Goal: Task Accomplishment & Management: Use online tool/utility

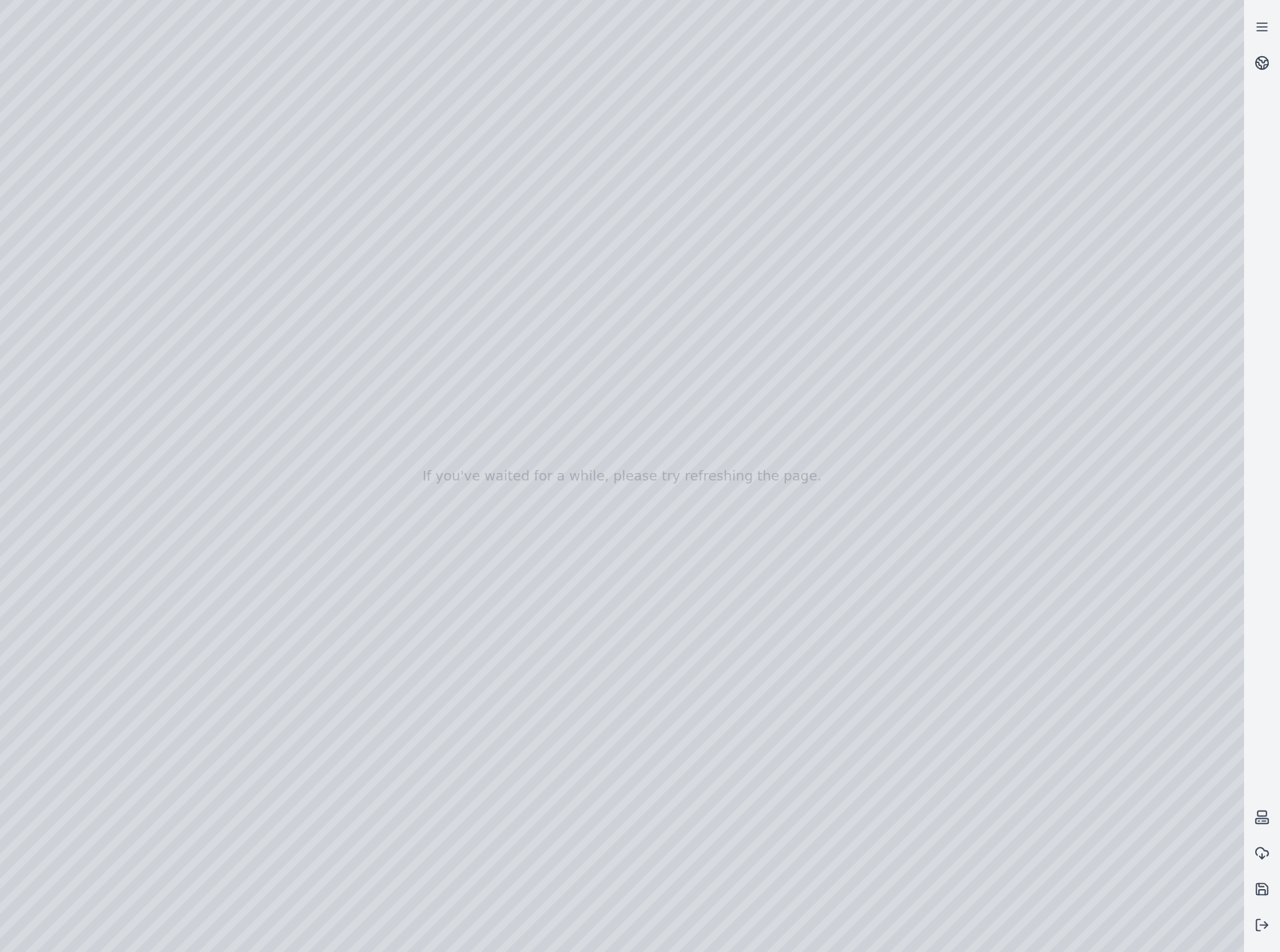
drag, startPoint x: 787, startPoint y: 685, endPoint x: 697, endPoint y: 642, distance: 99.7
drag, startPoint x: 822, startPoint y: 784, endPoint x: 367, endPoint y: 549, distance: 512.1
drag, startPoint x: 640, startPoint y: 608, endPoint x: 678, endPoint y: 610, distance: 38.1
drag, startPoint x: 332, startPoint y: 568, endPoint x: 1076, endPoint y: 657, distance: 749.3
drag, startPoint x: 501, startPoint y: 557, endPoint x: 589, endPoint y: 564, distance: 88.3
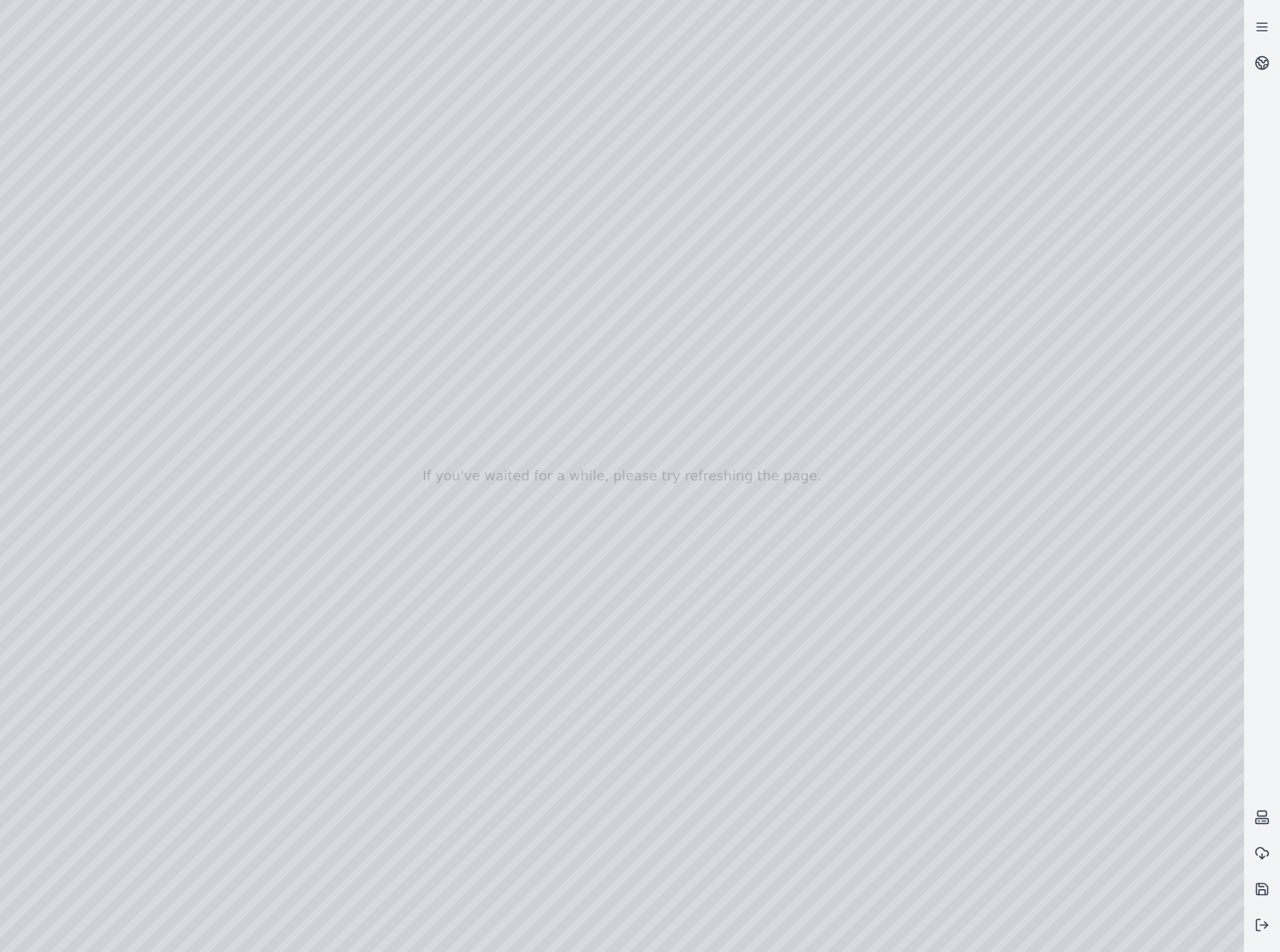
drag, startPoint x: 420, startPoint y: 641, endPoint x: 927, endPoint y: 572, distance: 511.7
drag, startPoint x: 417, startPoint y: 452, endPoint x: 877, endPoint y: 552, distance: 470.7
drag, startPoint x: 502, startPoint y: 617, endPoint x: 750, endPoint y: 615, distance: 248.0
drag, startPoint x: 750, startPoint y: 615, endPoint x: 650, endPoint y: 611, distance: 100.1
drag, startPoint x: 339, startPoint y: 649, endPoint x: 949, endPoint y: 474, distance: 634.6
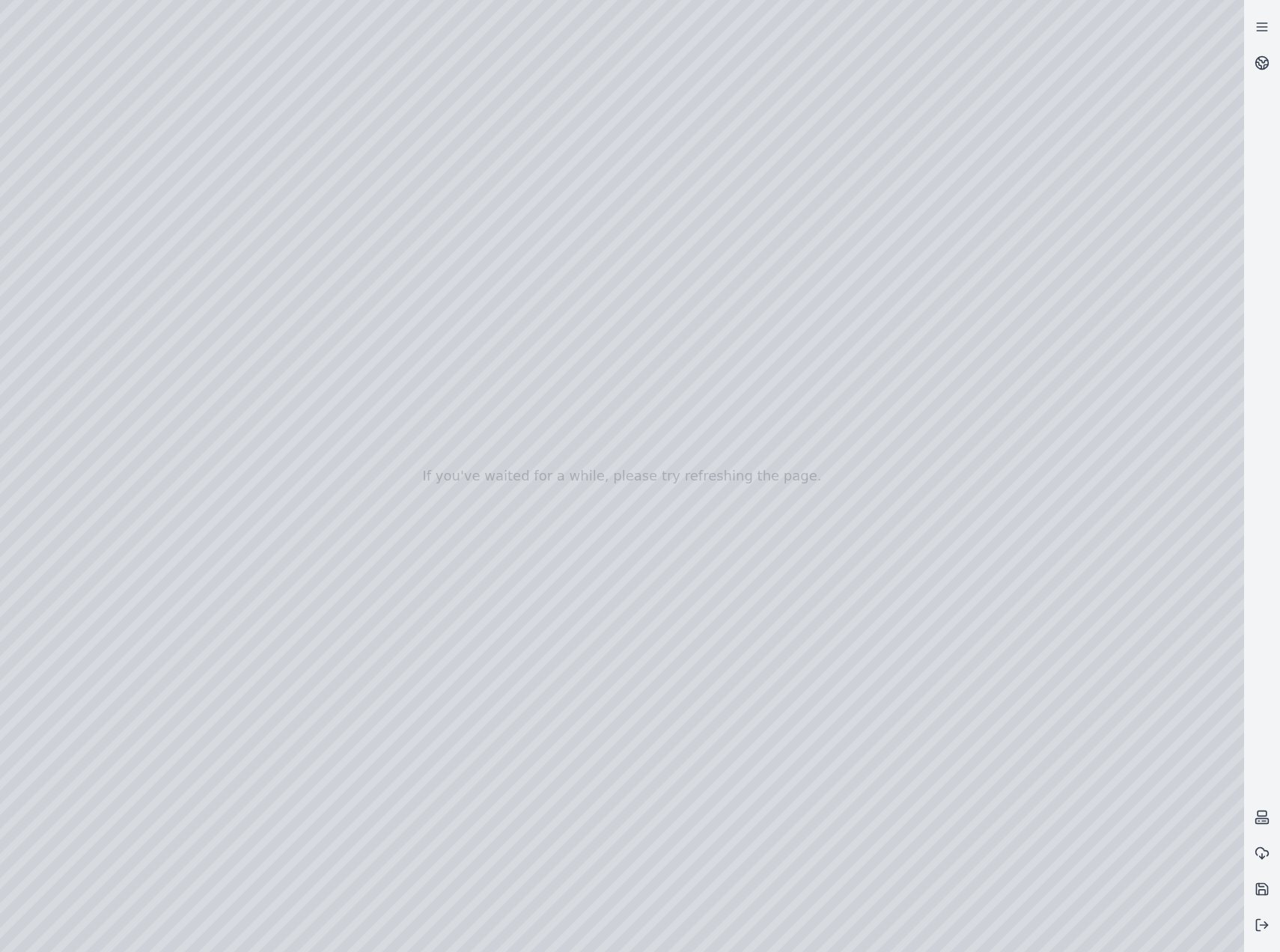
drag, startPoint x: 831, startPoint y: 554, endPoint x: 889, endPoint y: 556, distance: 58.0
drag, startPoint x: 618, startPoint y: 497, endPoint x: 946, endPoint y: 695, distance: 383.1
drag, startPoint x: 853, startPoint y: 701, endPoint x: 927, endPoint y: 697, distance: 74.1
drag, startPoint x: 740, startPoint y: 765, endPoint x: 833, endPoint y: 692, distance: 118.2
drag, startPoint x: 253, startPoint y: 523, endPoint x: 1123, endPoint y: 568, distance: 871.2
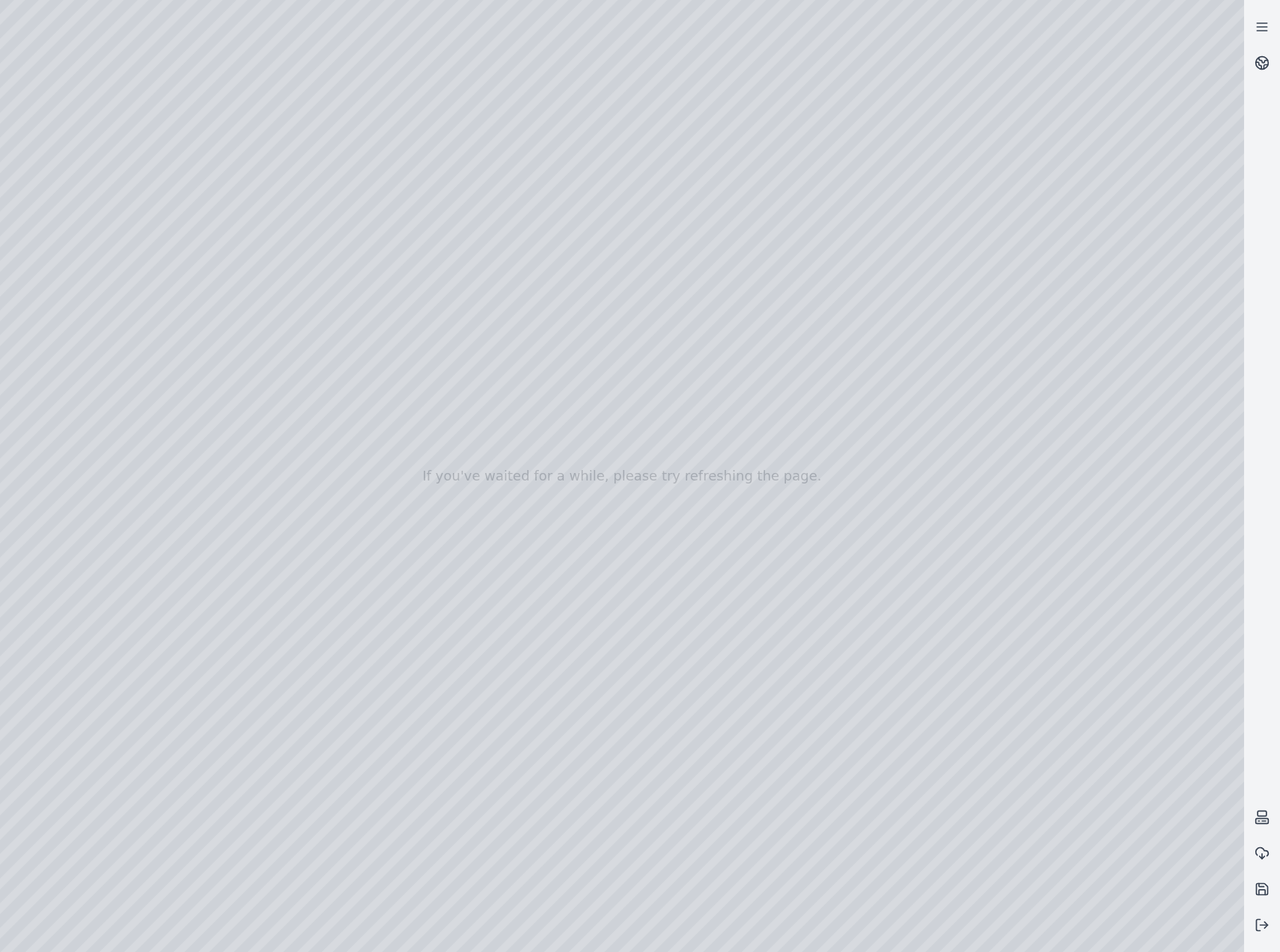
drag, startPoint x: 1045, startPoint y: 586, endPoint x: 429, endPoint y: 597, distance: 616.1
drag, startPoint x: 984, startPoint y: 657, endPoint x: 347, endPoint y: 593, distance: 640.2
drag, startPoint x: 818, startPoint y: 702, endPoint x: 710, endPoint y: 701, distance: 108.0
drag, startPoint x: 950, startPoint y: 661, endPoint x: 734, endPoint y: 561, distance: 238.0
drag, startPoint x: 564, startPoint y: 464, endPoint x: 1018, endPoint y: 658, distance: 493.7
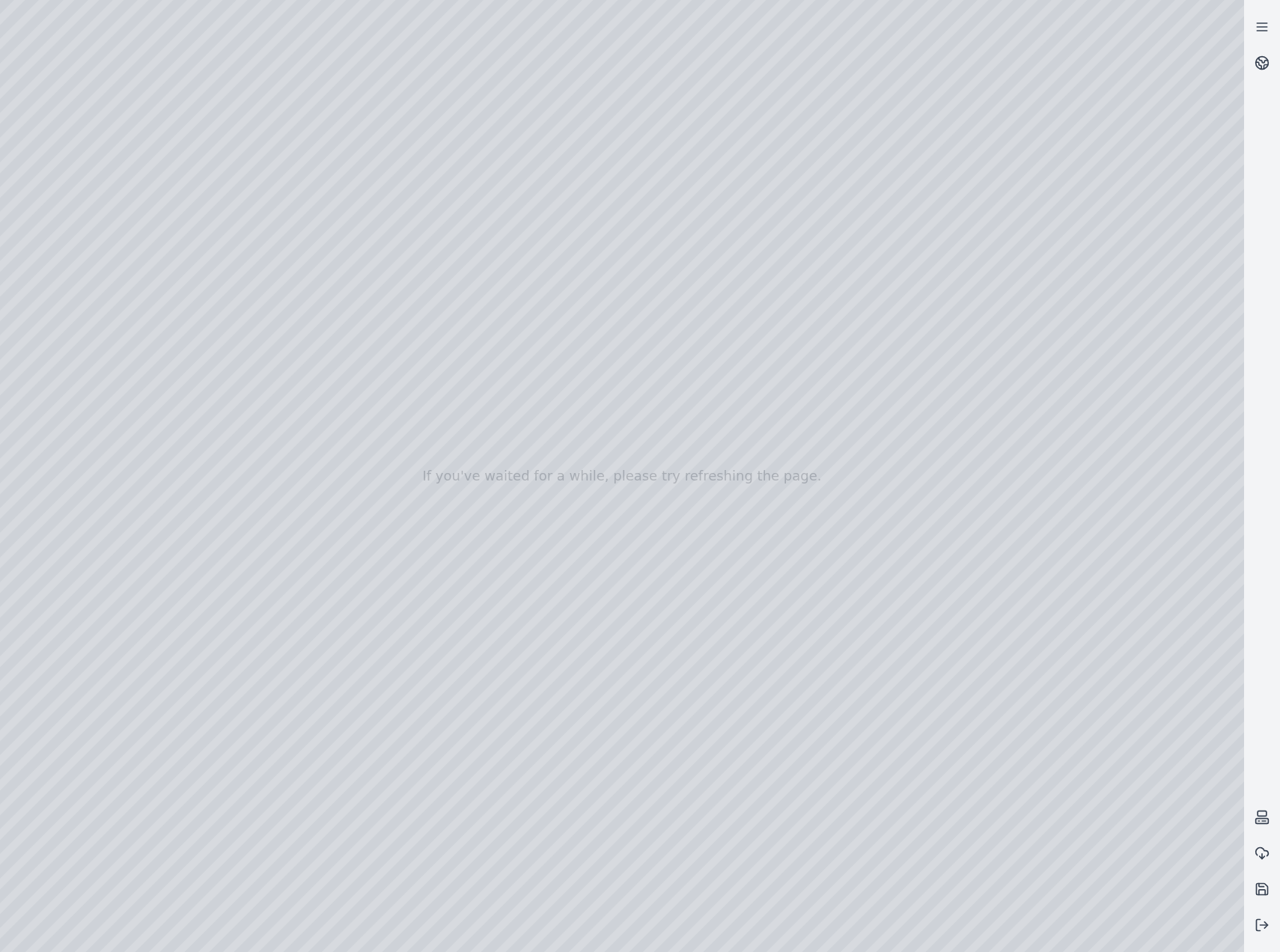
drag, startPoint x: 634, startPoint y: 484, endPoint x: 585, endPoint y: 596, distance: 122.2
drag, startPoint x: 1015, startPoint y: 778, endPoint x: 729, endPoint y: 609, distance: 332.2
drag, startPoint x: 1092, startPoint y: 694, endPoint x: 1063, endPoint y: 681, distance: 31.8
drag, startPoint x: 1030, startPoint y: 681, endPoint x: 850, endPoint y: 619, distance: 190.4
click at [665, 847] on div at bounding box center [622, 476] width 1245 height 952
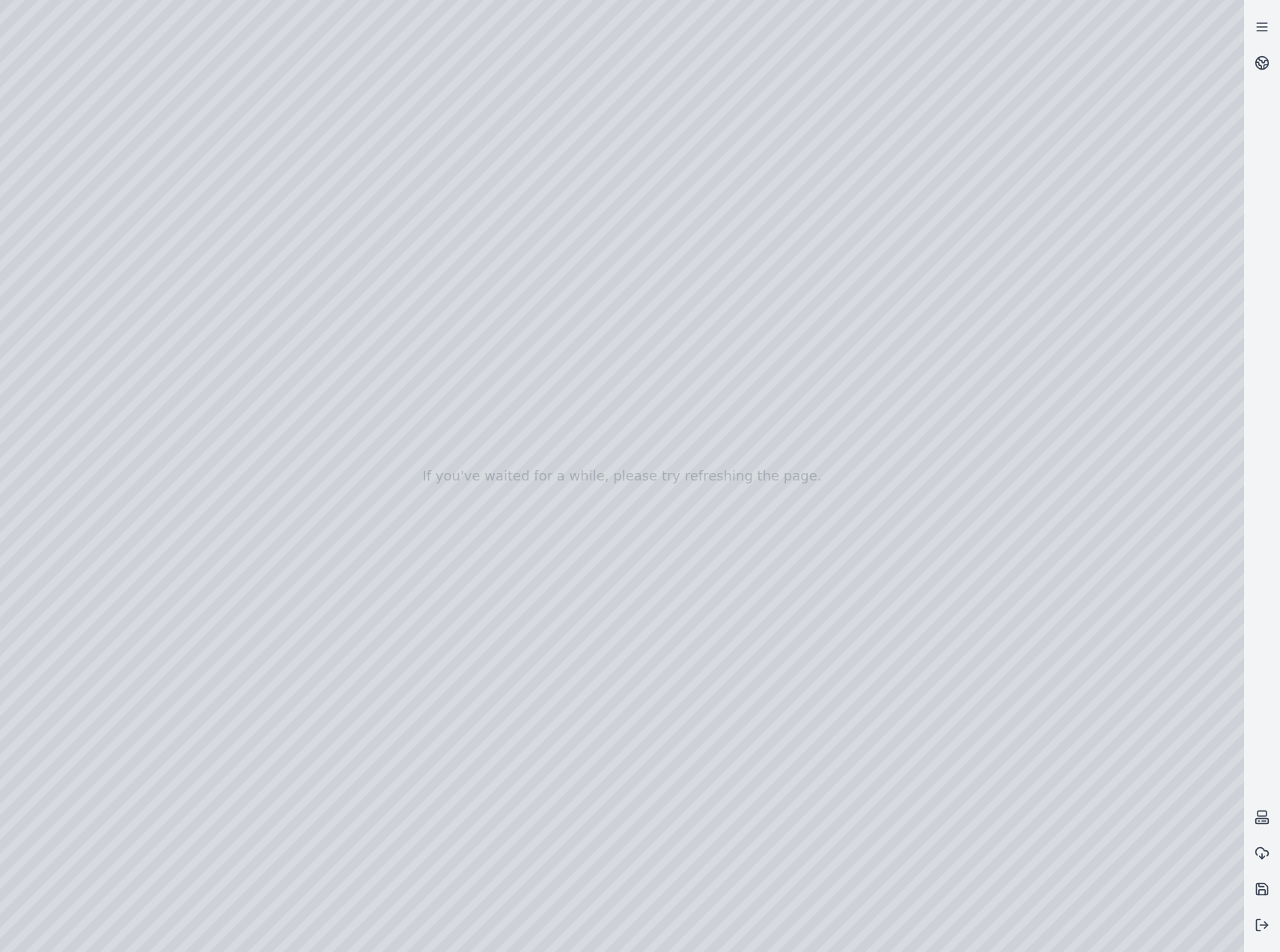
drag, startPoint x: 705, startPoint y: 741, endPoint x: 733, endPoint y: 740, distance: 28.0
drag, startPoint x: 462, startPoint y: 654, endPoint x: 854, endPoint y: 740, distance: 401.3
drag, startPoint x: 844, startPoint y: 741, endPoint x: 868, endPoint y: 741, distance: 24.0
drag, startPoint x: 638, startPoint y: 714, endPoint x: 586, endPoint y: 703, distance: 53.2
drag, startPoint x: 920, startPoint y: 726, endPoint x: 870, endPoint y: 788, distance: 79.6
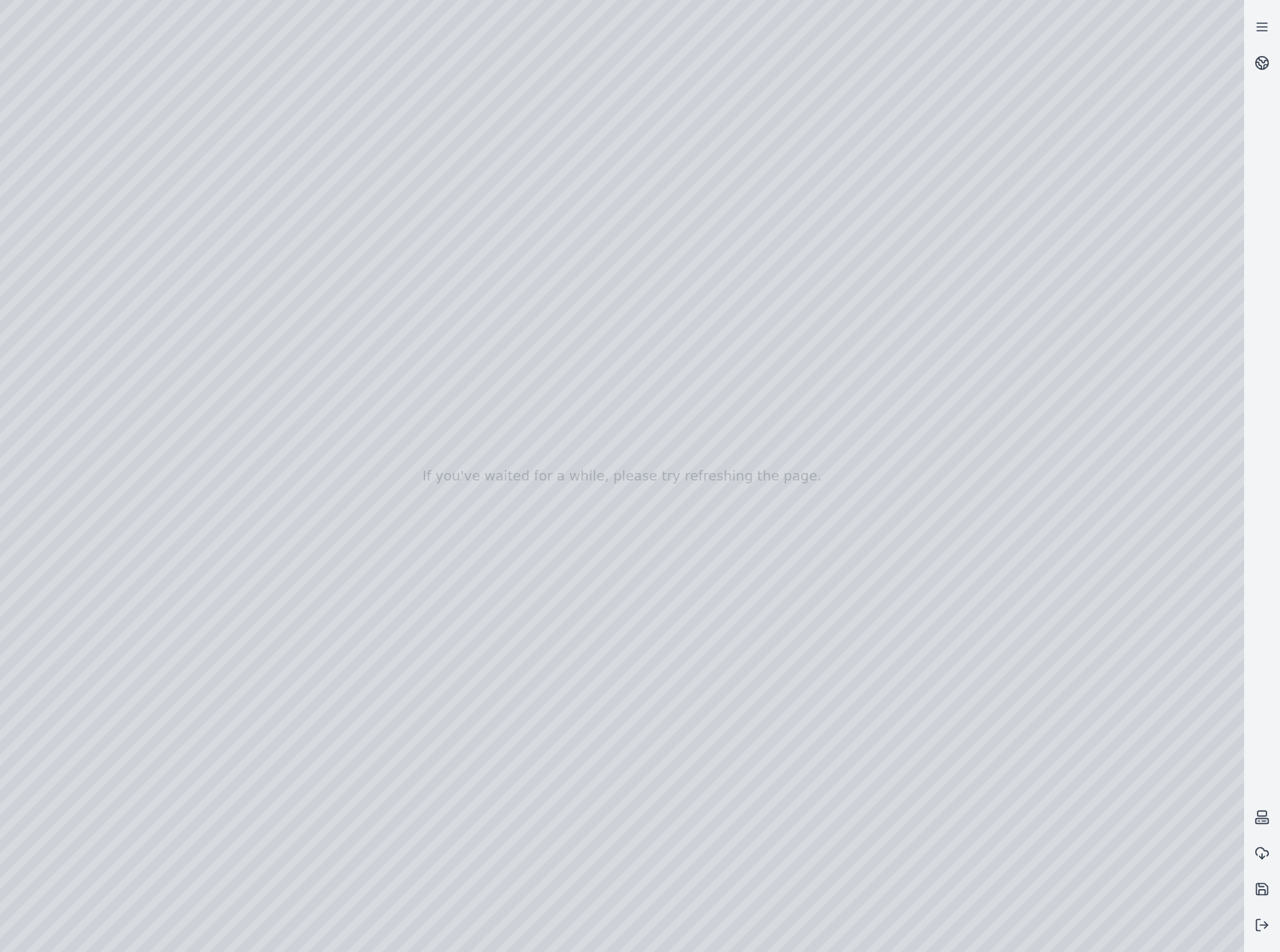
drag, startPoint x: 565, startPoint y: 666, endPoint x: 674, endPoint y: 714, distance: 119.1
drag, startPoint x: 653, startPoint y: 715, endPoint x: 634, endPoint y: 710, distance: 19.6
drag, startPoint x: 913, startPoint y: 770, endPoint x: 780, endPoint y: 554, distance: 253.7
drag, startPoint x: 831, startPoint y: 736, endPoint x: 872, endPoint y: 675, distance: 73.5
drag, startPoint x: 1071, startPoint y: 658, endPoint x: 1017, endPoint y: 658, distance: 54.0
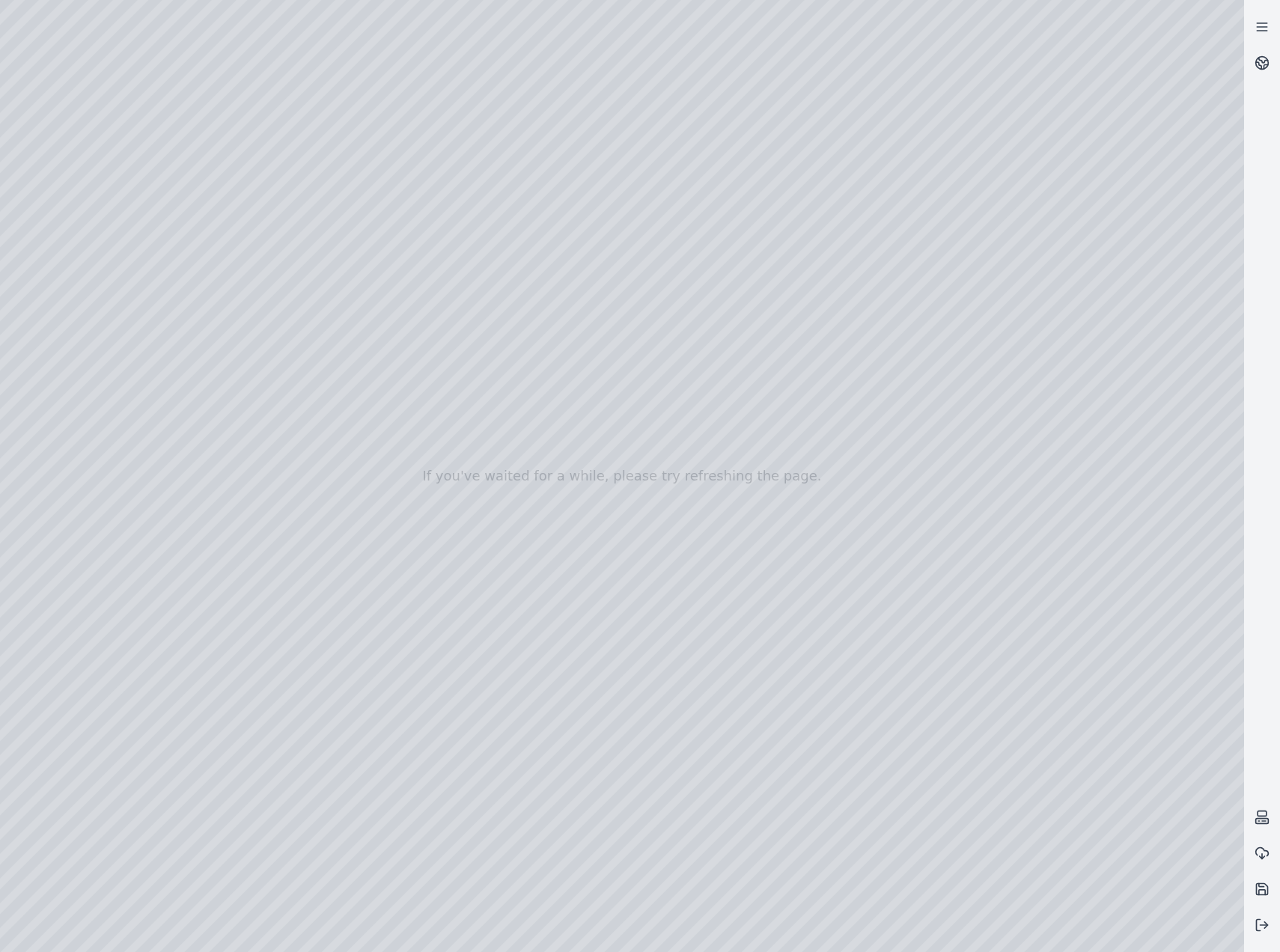
drag, startPoint x: 1116, startPoint y: 631, endPoint x: 500, endPoint y: 568, distance: 619.2
drag, startPoint x: 1012, startPoint y: 686, endPoint x: 334, endPoint y: 580, distance: 686.2
drag, startPoint x: 874, startPoint y: 671, endPoint x: 303, endPoint y: 753, distance: 576.9
drag, startPoint x: 681, startPoint y: 721, endPoint x: 697, endPoint y: 777, distance: 58.2
drag, startPoint x: 743, startPoint y: 379, endPoint x: 647, endPoint y: 644, distance: 281.9
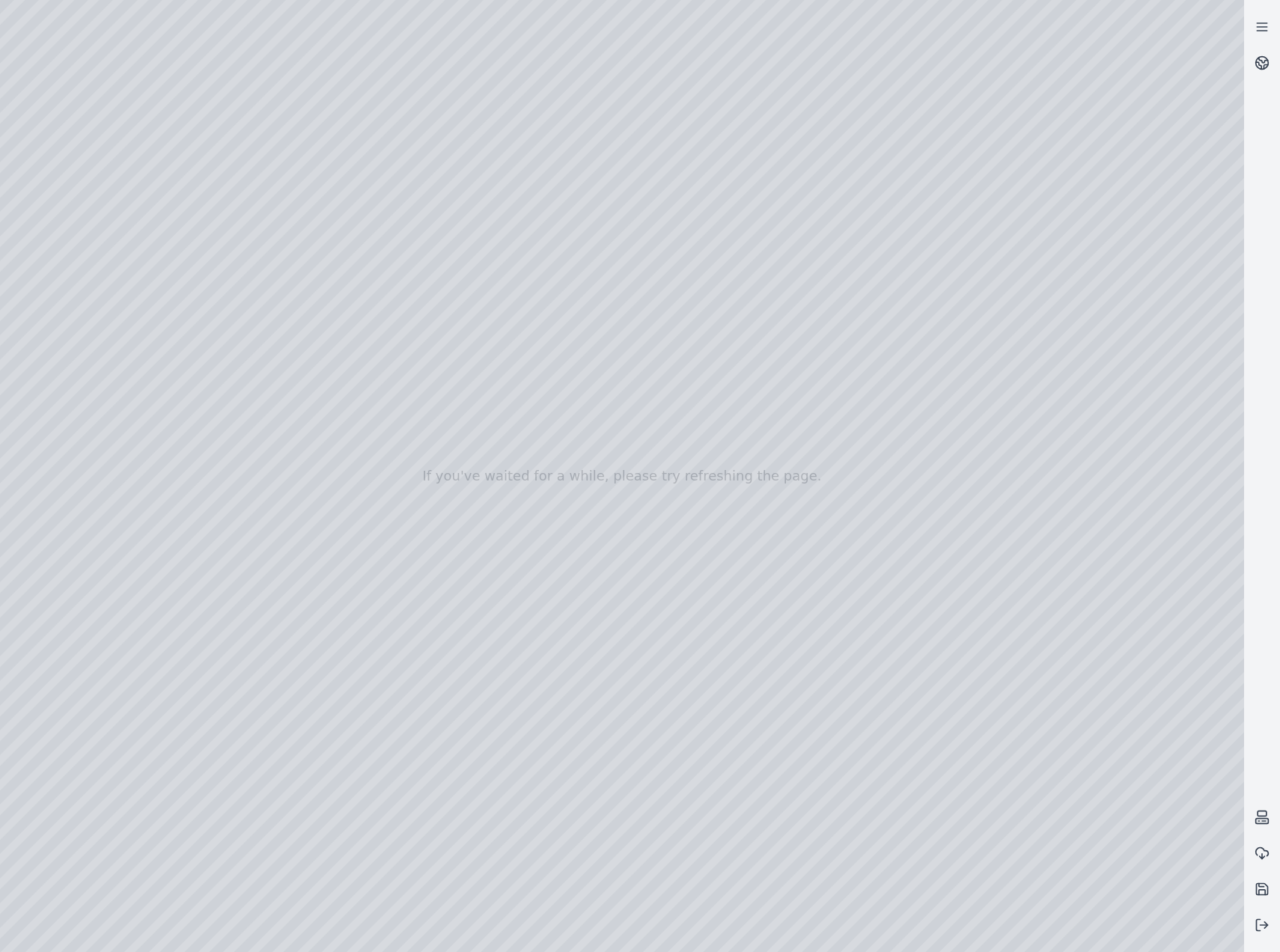
drag, startPoint x: 385, startPoint y: 567, endPoint x: 660, endPoint y: 517, distance: 279.5
drag, startPoint x: 856, startPoint y: 625, endPoint x: 480, endPoint y: 640, distance: 376.3
drag, startPoint x: 639, startPoint y: 537, endPoint x: 711, endPoint y: 560, distance: 75.6
drag, startPoint x: 902, startPoint y: 742, endPoint x: 907, endPoint y: 726, distance: 16.8
click at [98, 253] on div at bounding box center [622, 476] width 1245 height 952
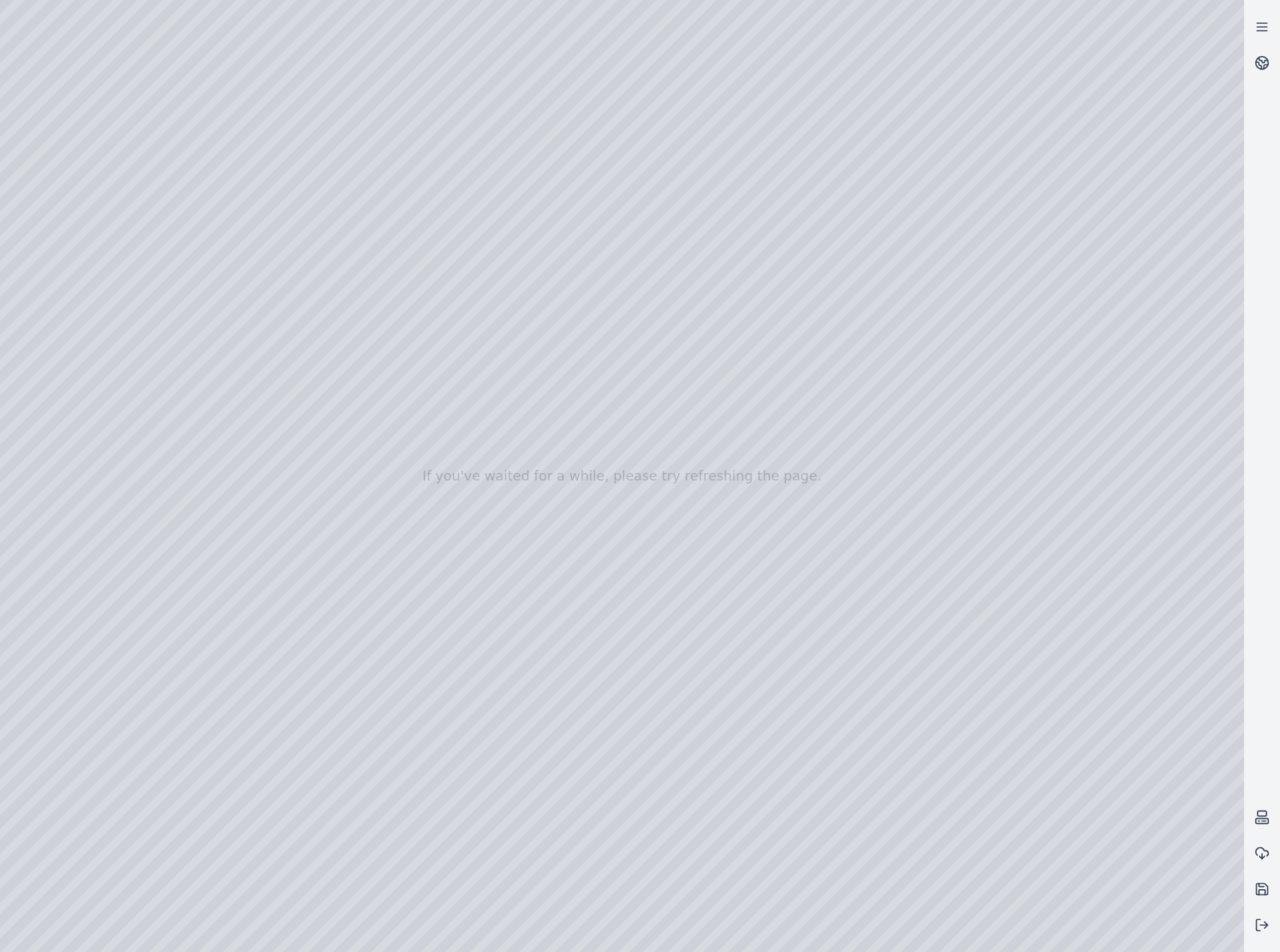
click at [92, 202] on div at bounding box center [622, 476] width 1245 height 952
click at [103, 274] on div at bounding box center [622, 476] width 1245 height 952
click at [421, 410] on div at bounding box center [622, 476] width 1245 height 952
click at [426, 441] on div at bounding box center [622, 476] width 1245 height 952
click at [177, 65] on div at bounding box center [622, 476] width 1245 height 952
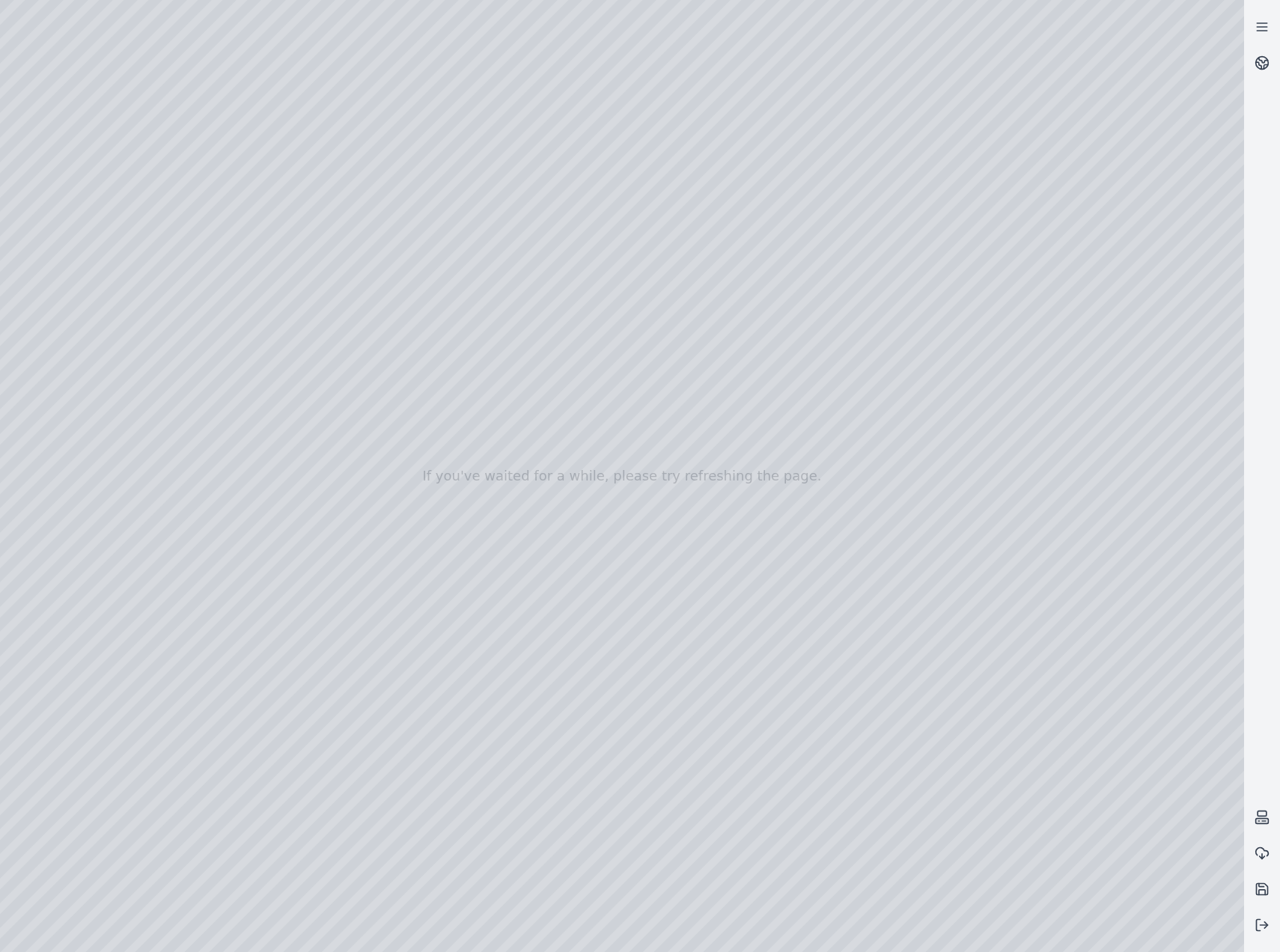
click at [14, 173] on div at bounding box center [622, 476] width 1245 height 952
drag, startPoint x: 825, startPoint y: 713, endPoint x: 843, endPoint y: 706, distance: 19.3
drag, startPoint x: 951, startPoint y: 731, endPoint x: 944, endPoint y: 723, distance: 10.6
drag, startPoint x: 869, startPoint y: 737, endPoint x: 729, endPoint y: 631, distance: 175.6
drag, startPoint x: 505, startPoint y: 707, endPoint x: 526, endPoint y: 706, distance: 21.0
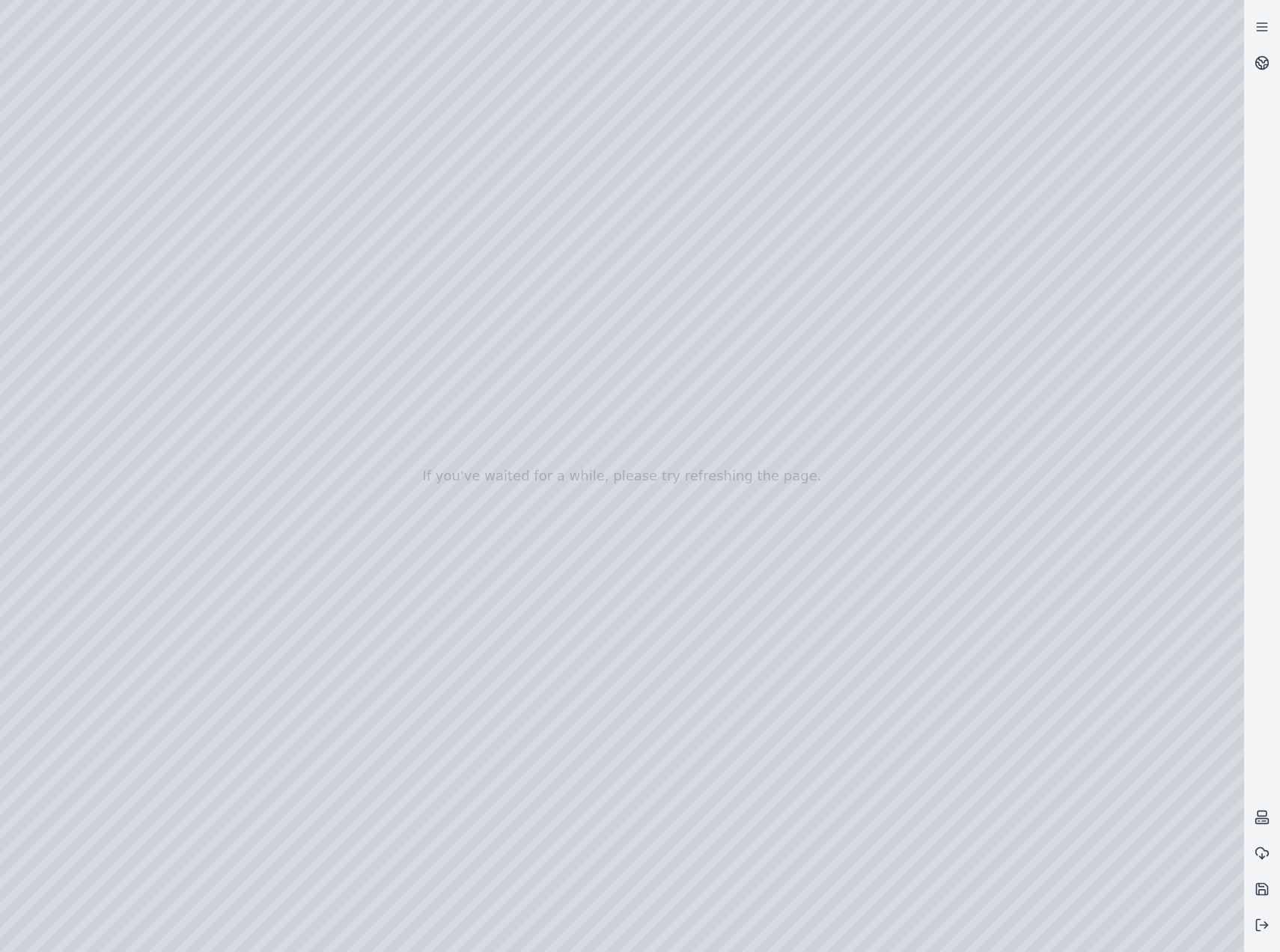
drag, startPoint x: 444, startPoint y: 713, endPoint x: 799, endPoint y: 670, distance: 357.6
click at [17, 181] on div at bounding box center [622, 476] width 1245 height 952
click at [81, 267] on div at bounding box center [622, 476] width 1245 height 952
drag, startPoint x: 903, startPoint y: 676, endPoint x: 860, endPoint y: 676, distance: 43.0
drag, startPoint x: 865, startPoint y: 663, endPoint x: 903, endPoint y: 667, distance: 38.2
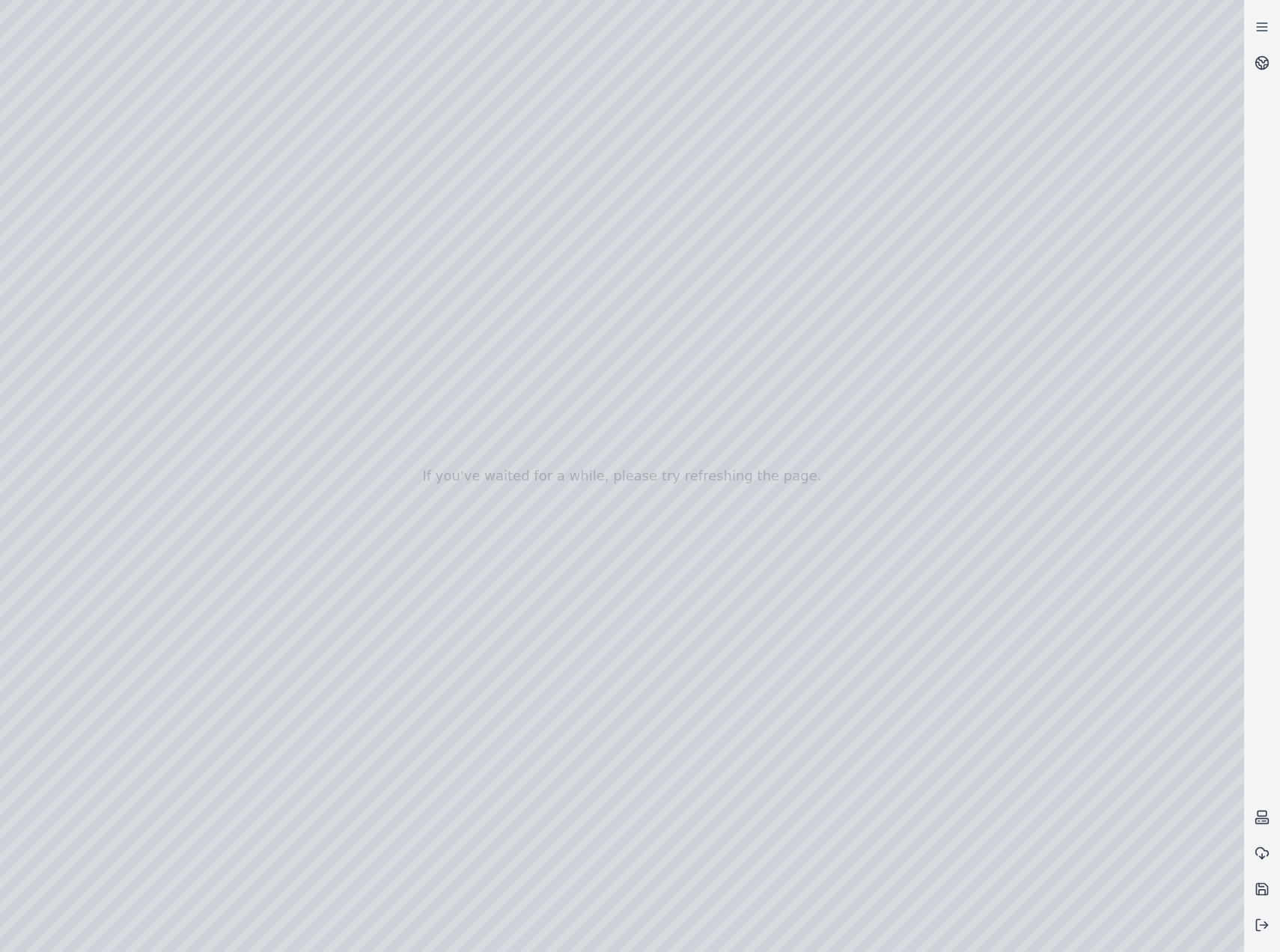
drag, startPoint x: 681, startPoint y: 579, endPoint x: 615, endPoint y: 537, distance: 78.2
drag, startPoint x: 702, startPoint y: 594, endPoint x: 722, endPoint y: 574, distance: 28.3
click at [426, 541] on div at bounding box center [622, 476] width 1245 height 952
click at [429, 550] on div at bounding box center [622, 476] width 1245 height 952
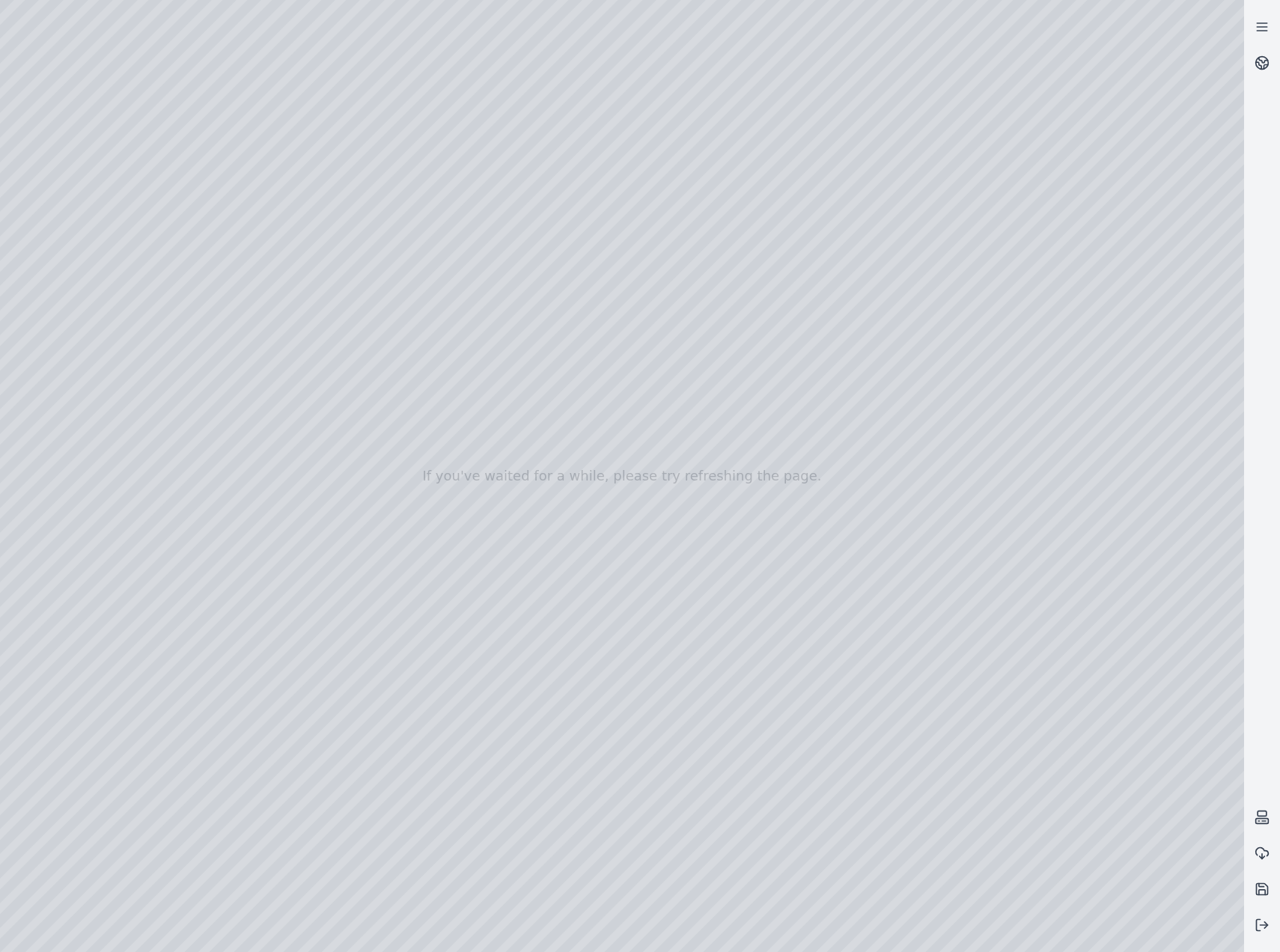
click at [779, 122] on div at bounding box center [622, 476] width 1245 height 952
click at [781, 13] on div at bounding box center [622, 476] width 1245 height 952
click at [780, 16] on div at bounding box center [622, 476] width 1245 height 952
click at [177, 64] on div at bounding box center [622, 476] width 1245 height 952
drag, startPoint x: 899, startPoint y: 770, endPoint x: 914, endPoint y: 754, distance: 21.9
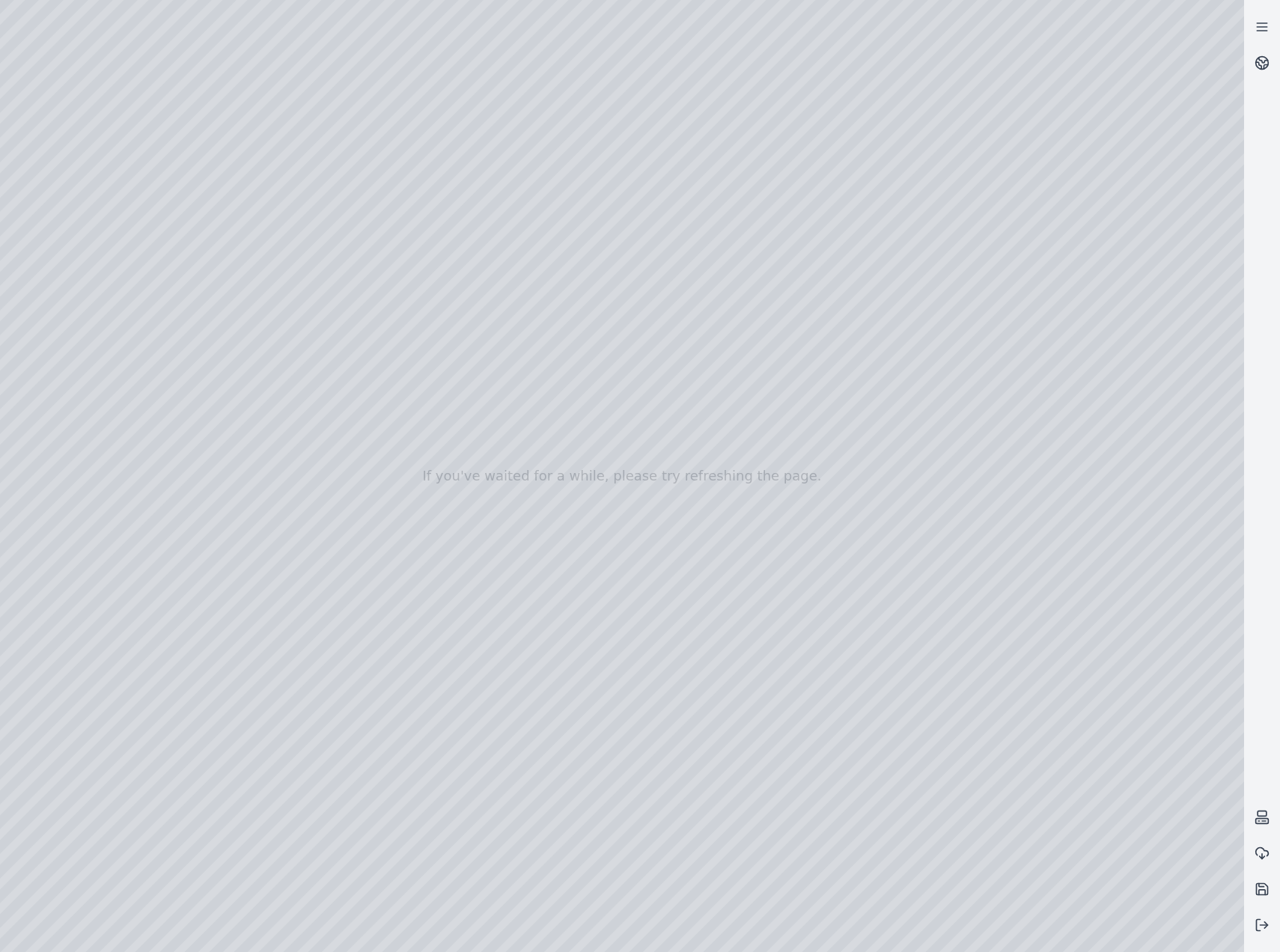
drag, startPoint x: 832, startPoint y: 758, endPoint x: 835, endPoint y: 607, distance: 151.0
click at [844, 652] on div at bounding box center [622, 476] width 1245 height 952
drag, startPoint x: 755, startPoint y: 606, endPoint x: 731, endPoint y: 625, distance: 30.6
drag, startPoint x: 915, startPoint y: 562, endPoint x: 869, endPoint y: 568, distance: 46.4
drag, startPoint x: 882, startPoint y: 595, endPoint x: 649, endPoint y: 666, distance: 243.6
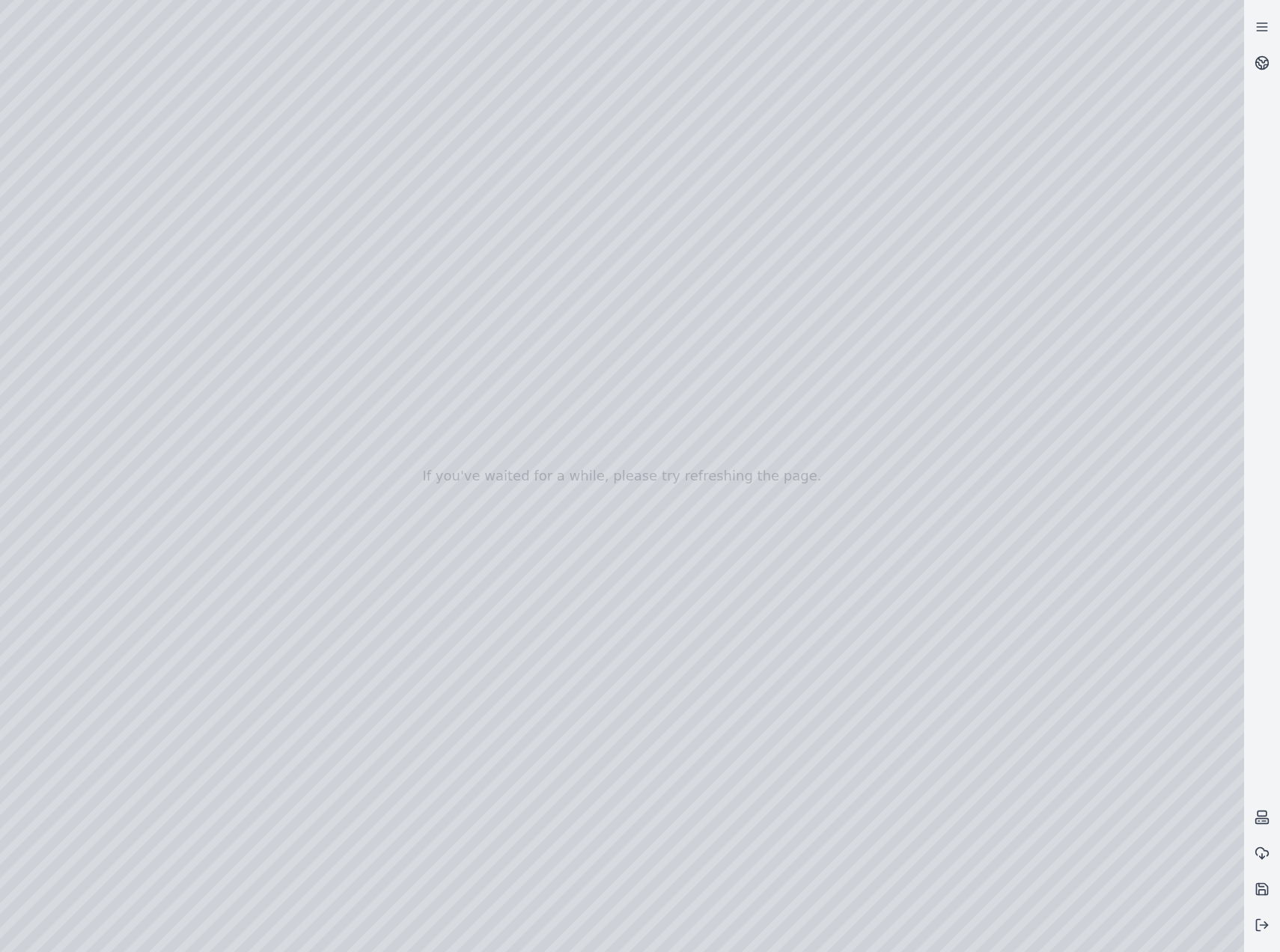
drag, startPoint x: 787, startPoint y: 670, endPoint x: 731, endPoint y: 638, distance: 64.5
drag, startPoint x: 831, startPoint y: 742, endPoint x: 805, endPoint y: 725, distance: 31.1
drag, startPoint x: 726, startPoint y: 715, endPoint x: 852, endPoint y: 655, distance: 139.6
click at [57, 280] on div at bounding box center [622, 476] width 1245 height 952
drag, startPoint x: 994, startPoint y: 668, endPoint x: 1000, endPoint y: 651, distance: 18.0
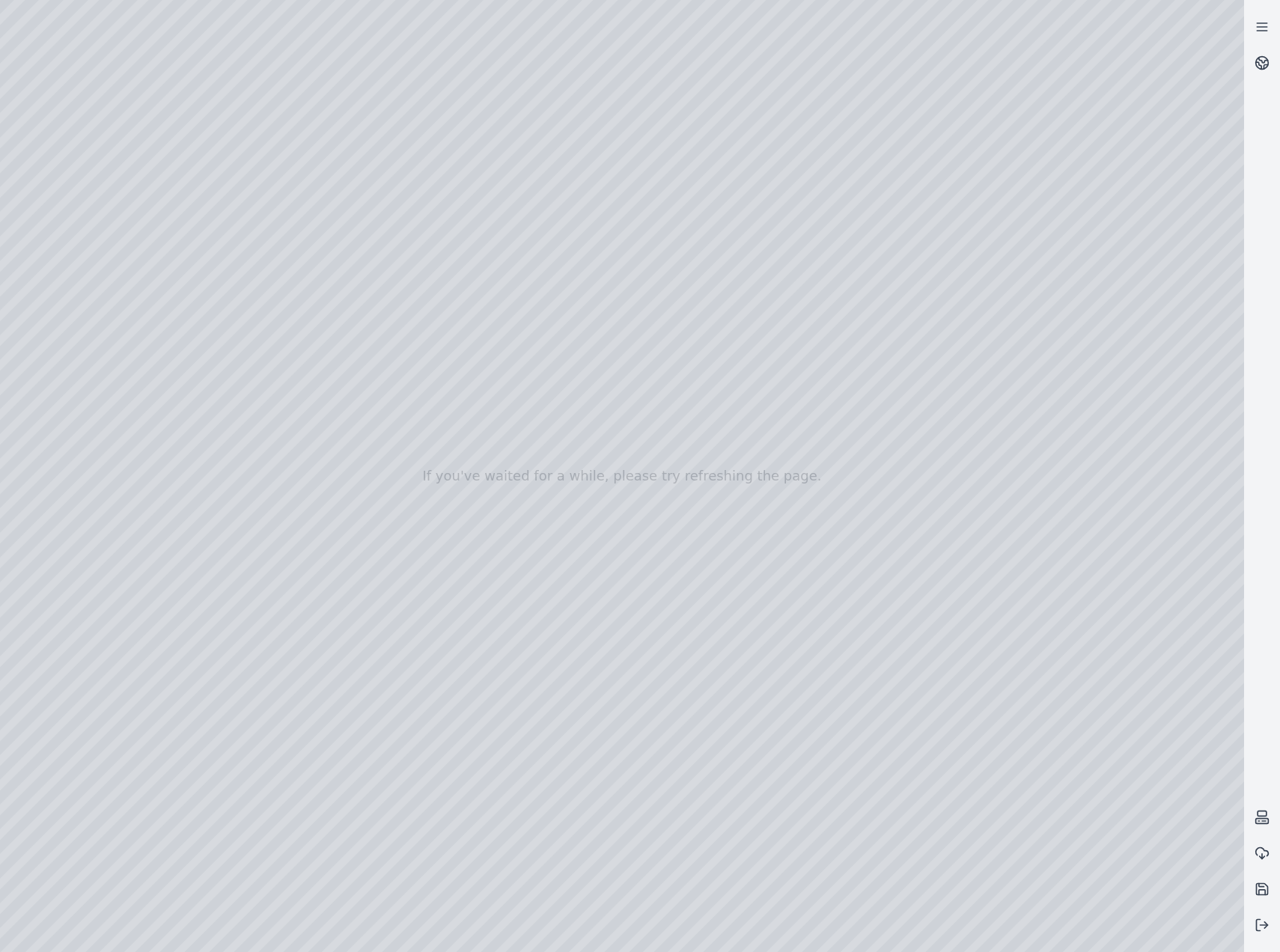
drag, startPoint x: 1123, startPoint y: 718, endPoint x: 1135, endPoint y: 701, distance: 20.8
drag, startPoint x: 1040, startPoint y: 816, endPoint x: 1027, endPoint y: 792, distance: 27.3
drag, startPoint x: 1002, startPoint y: 782, endPoint x: 933, endPoint y: 731, distance: 85.8
drag, startPoint x: 742, startPoint y: 766, endPoint x: 702, endPoint y: 777, distance: 41.5
drag, startPoint x: 894, startPoint y: 750, endPoint x: 939, endPoint y: 752, distance: 45.0
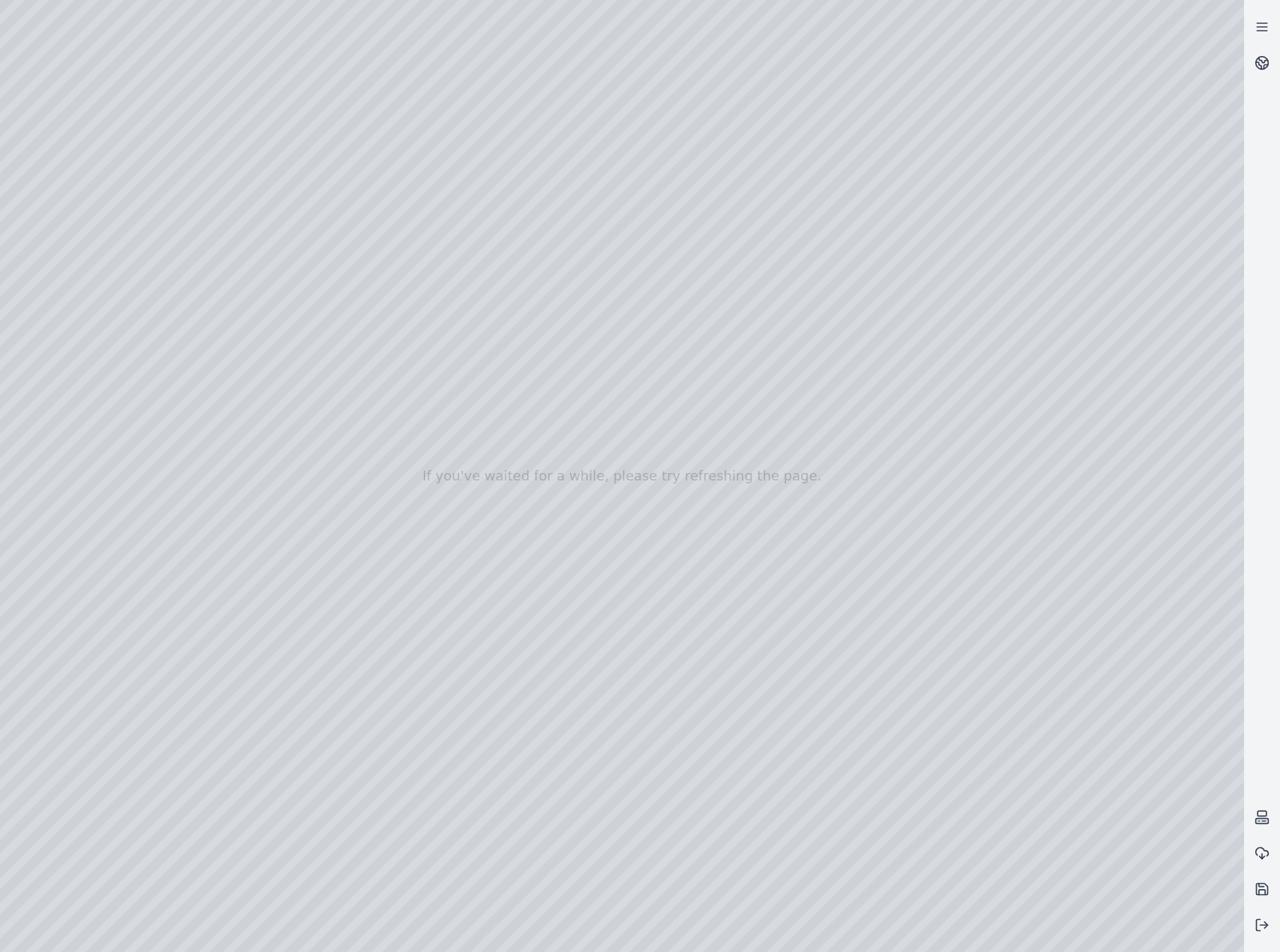
drag, startPoint x: 742, startPoint y: 675, endPoint x: 947, endPoint y: 746, distance: 216.9
drag, startPoint x: 873, startPoint y: 696, endPoint x: 892, endPoint y: 704, distance: 20.6
click at [173, 61] on div at bounding box center [622, 476] width 1245 height 952
drag, startPoint x: 821, startPoint y: 771, endPoint x: 837, endPoint y: 780, distance: 18.4
drag, startPoint x: 861, startPoint y: 770, endPoint x: 705, endPoint y: 702, distance: 170.2
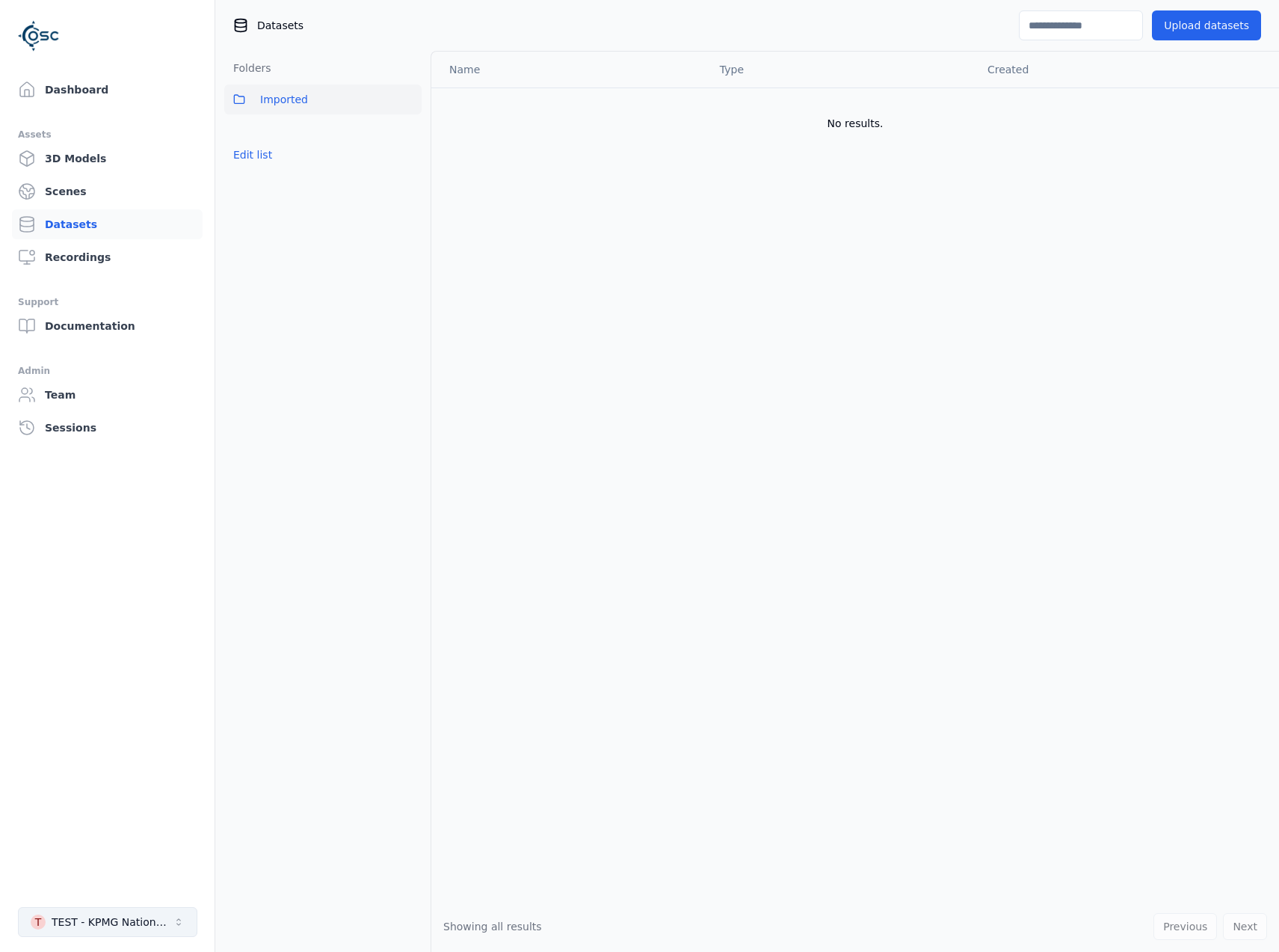
click at [176, 915] on button "T TEST - KPMG National Highways" at bounding box center [108, 922] width 180 height 30
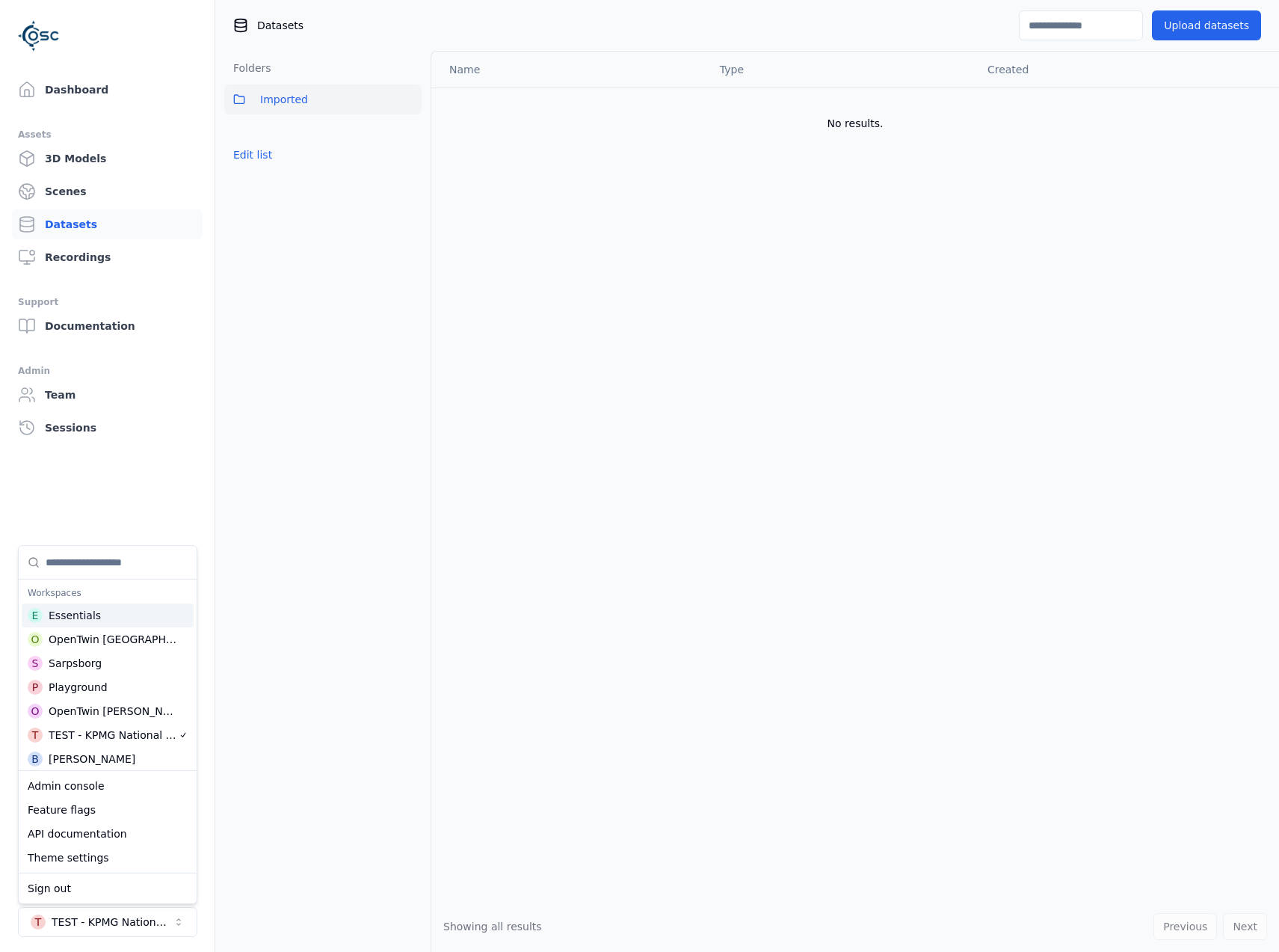
click at [75, 610] on div "Essentials" at bounding box center [74, 615] width 53 height 15
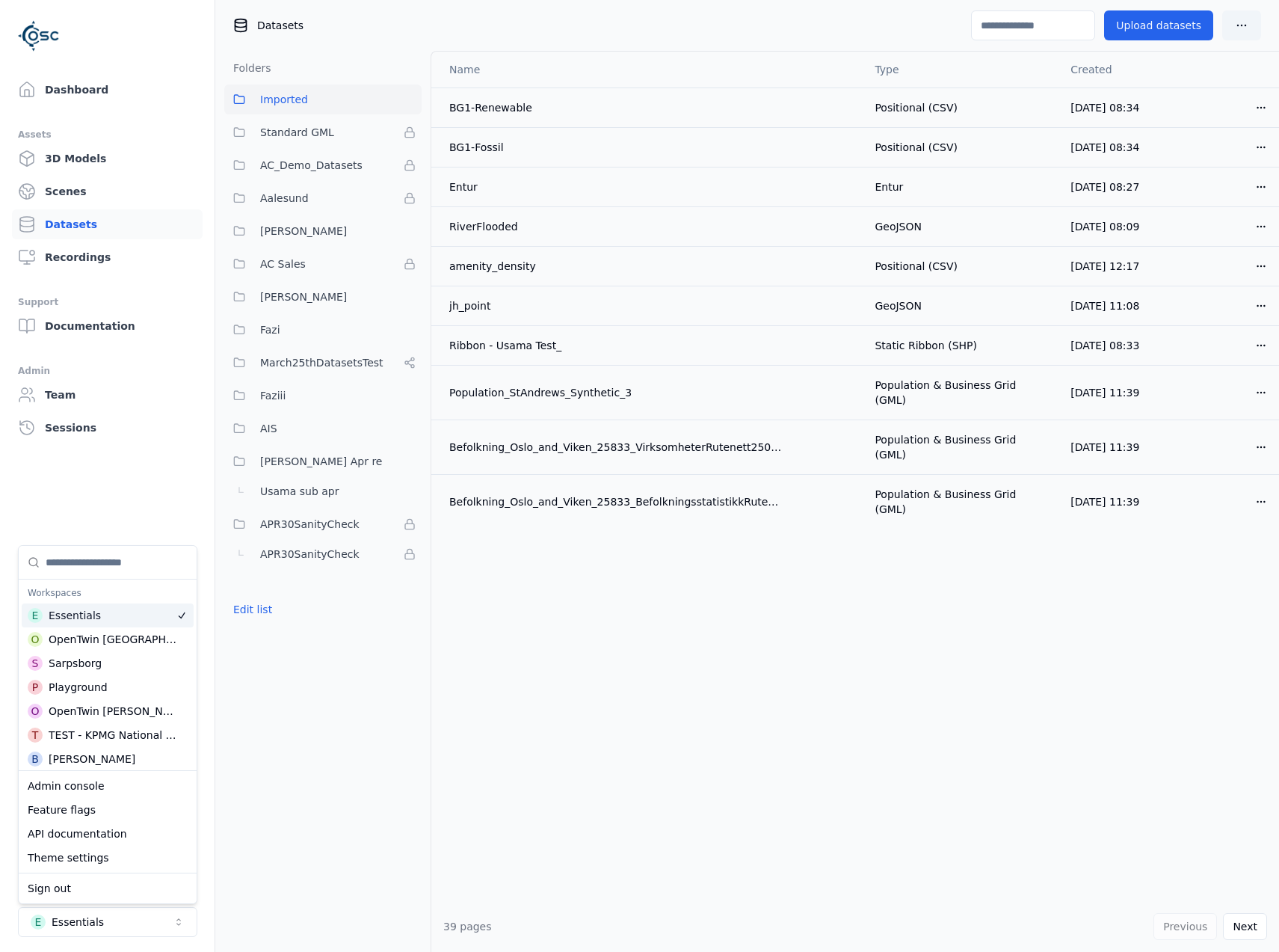
click at [832, 661] on div "Name Type Created BG1-Renewable Positional (CSV) [DATE] 08:34 Open menu BG1-Fos…" at bounding box center [855, 476] width 847 height 849
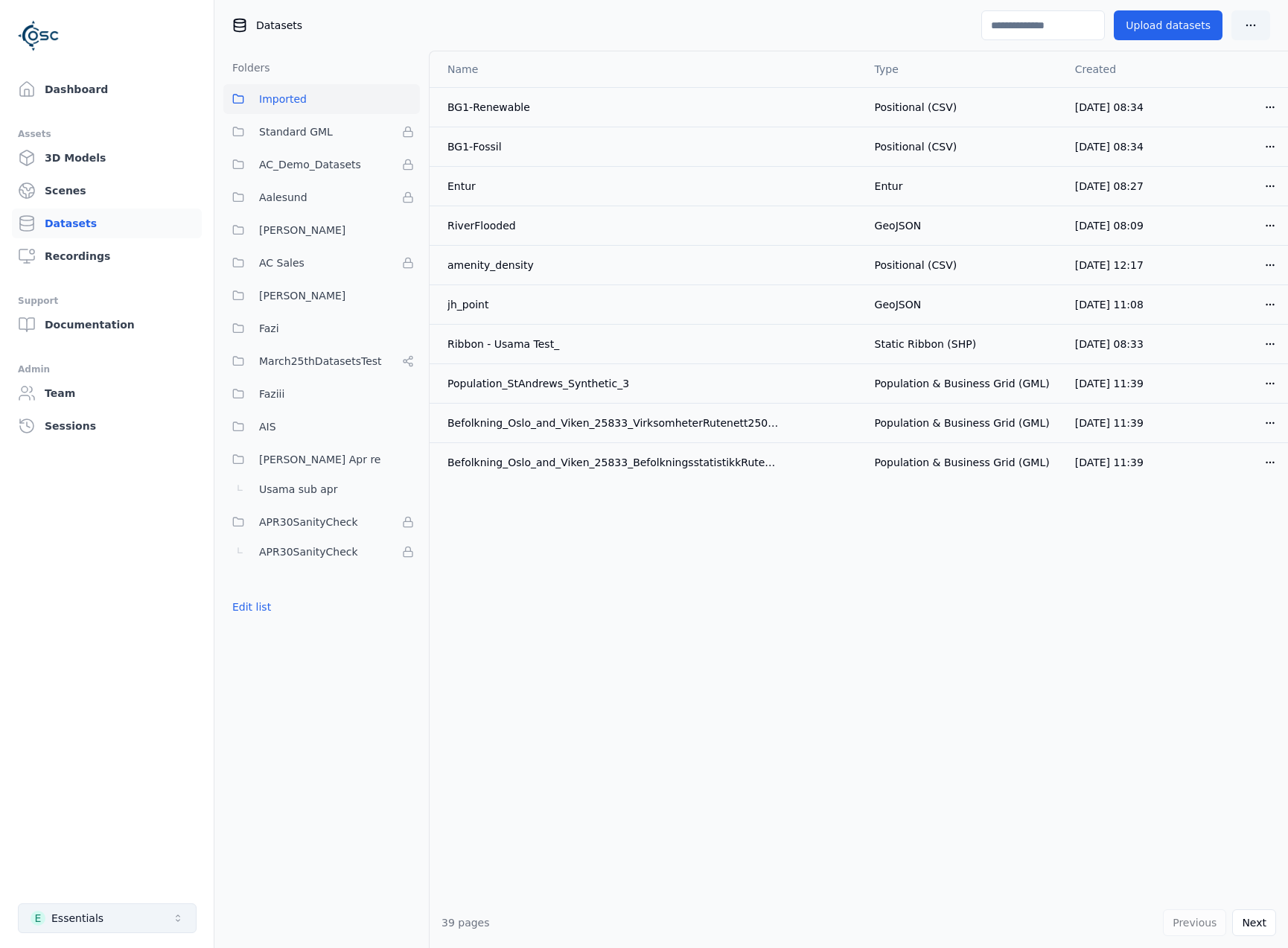
click at [113, 918] on button "E Essentials" at bounding box center [107, 918] width 179 height 30
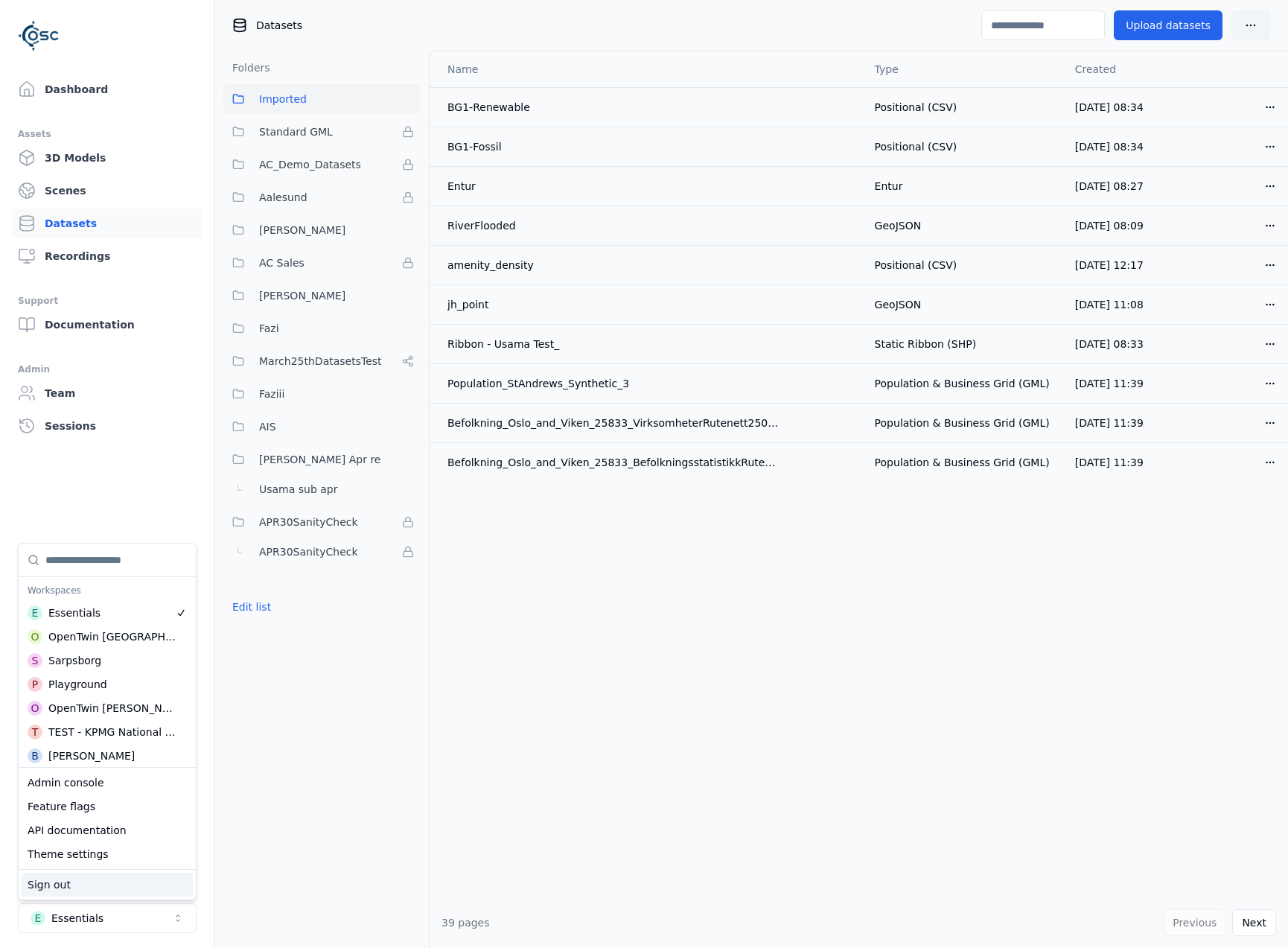
click at [71, 891] on div "Sign out" at bounding box center [107, 884] width 171 height 24
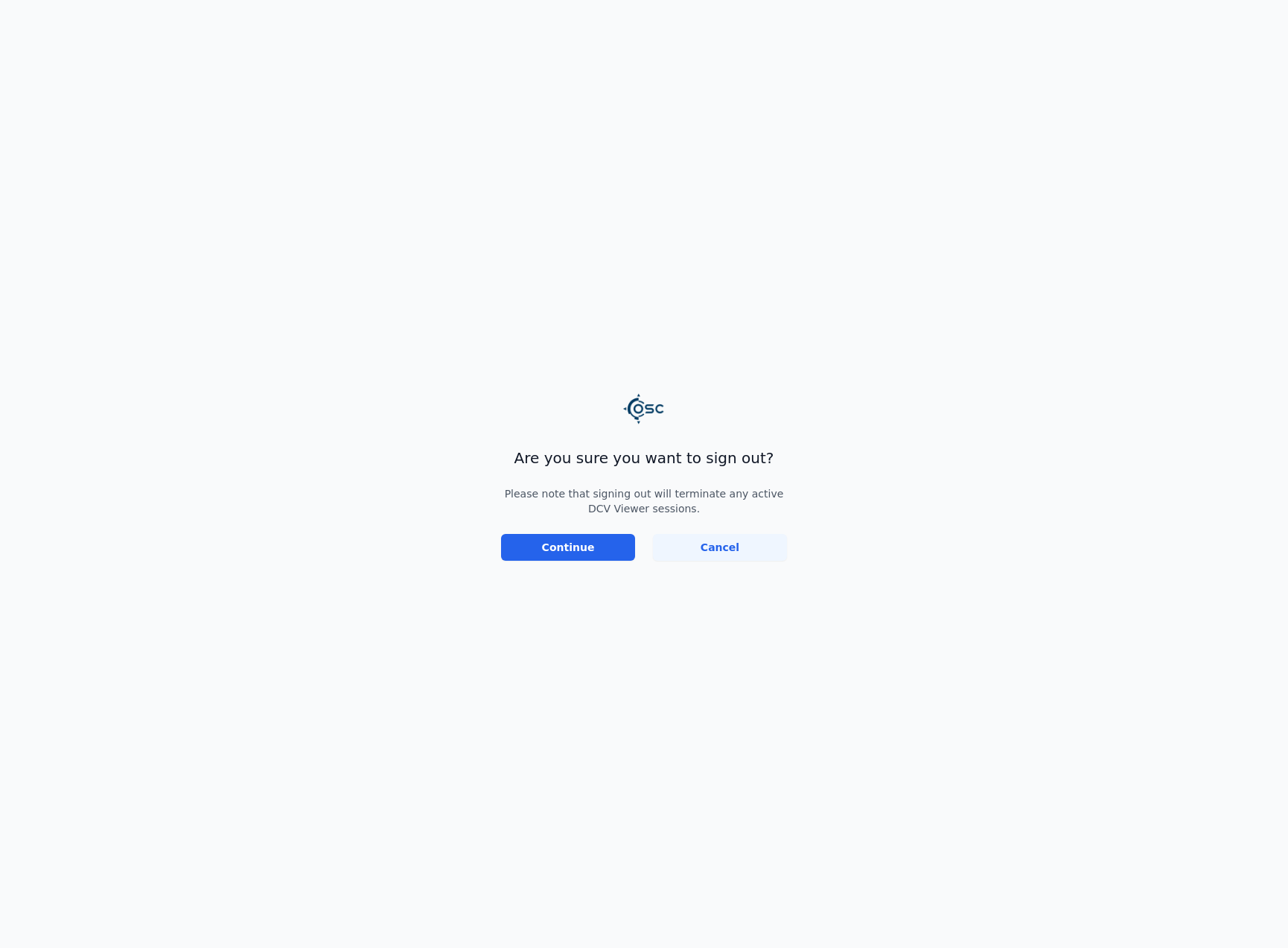
click at [543, 563] on main "Are you sure you want to sign out? Please note that signing out will terminate …" at bounding box center [644, 474] width 1288 height 948
click at [543, 555] on button "Continue" at bounding box center [568, 547] width 134 height 27
click at [543, 554] on button "Continue" at bounding box center [568, 547] width 134 height 27
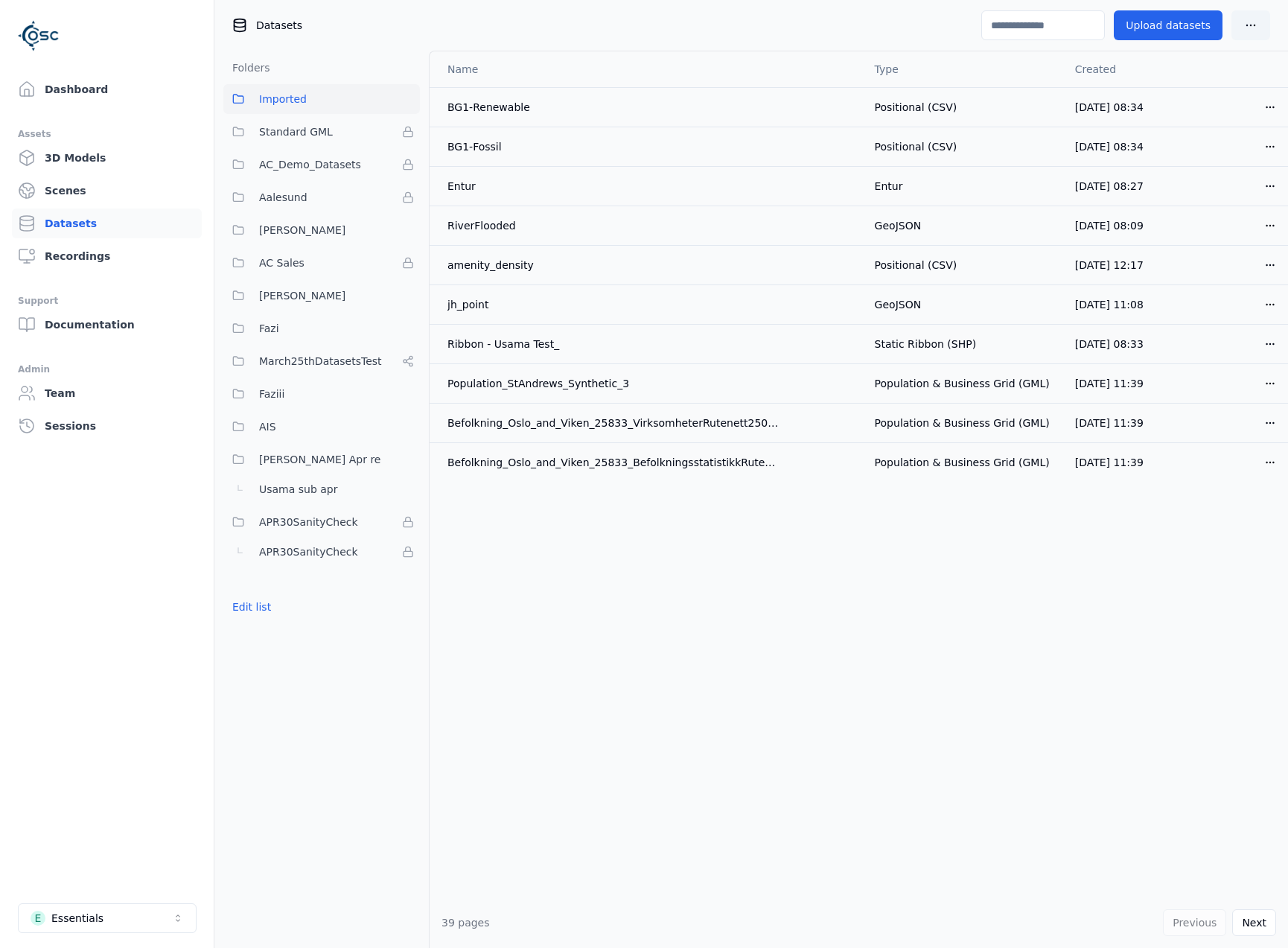
click at [1041, 40] on input at bounding box center [1043, 25] width 124 height 30
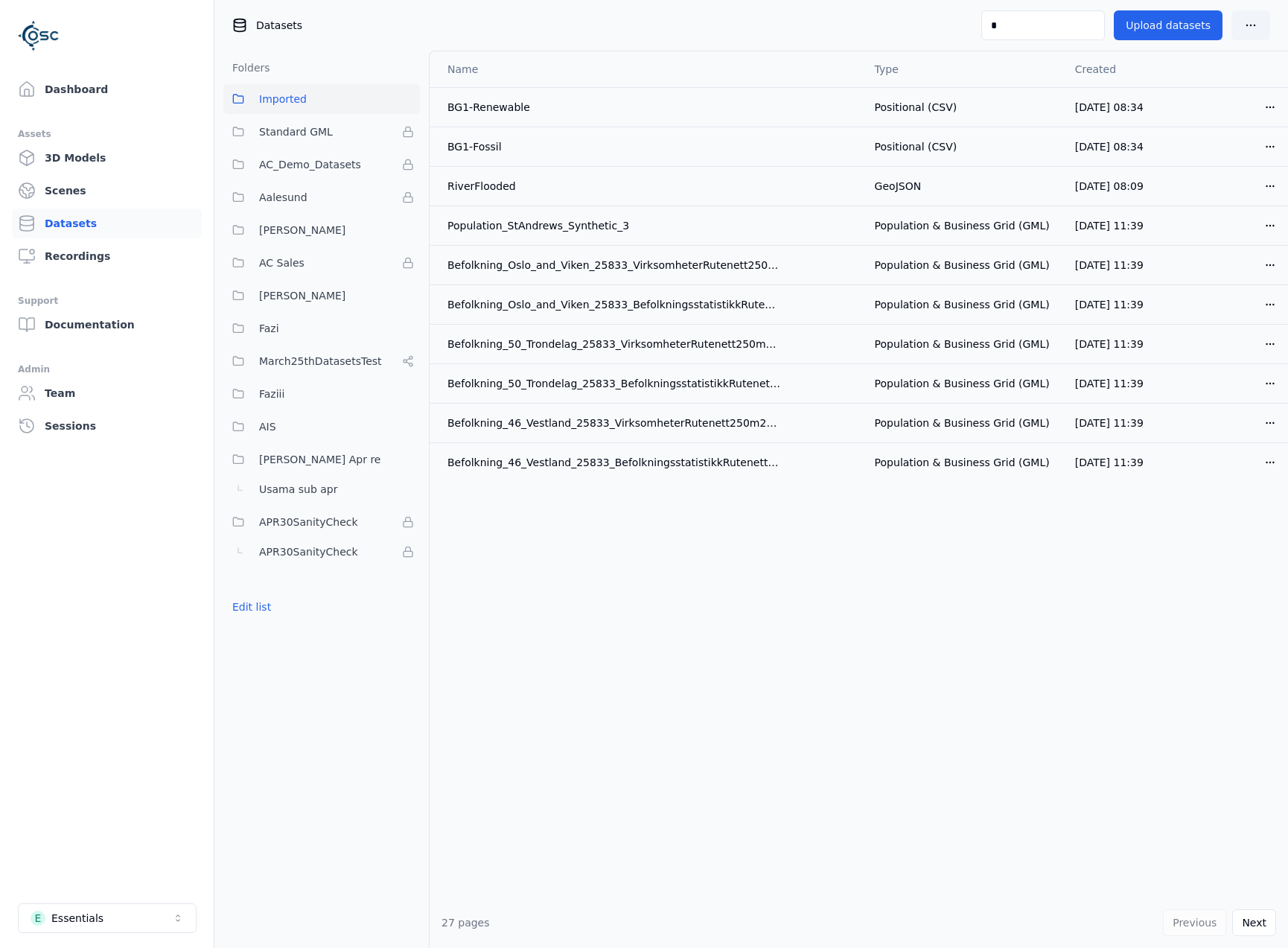
type input "*"
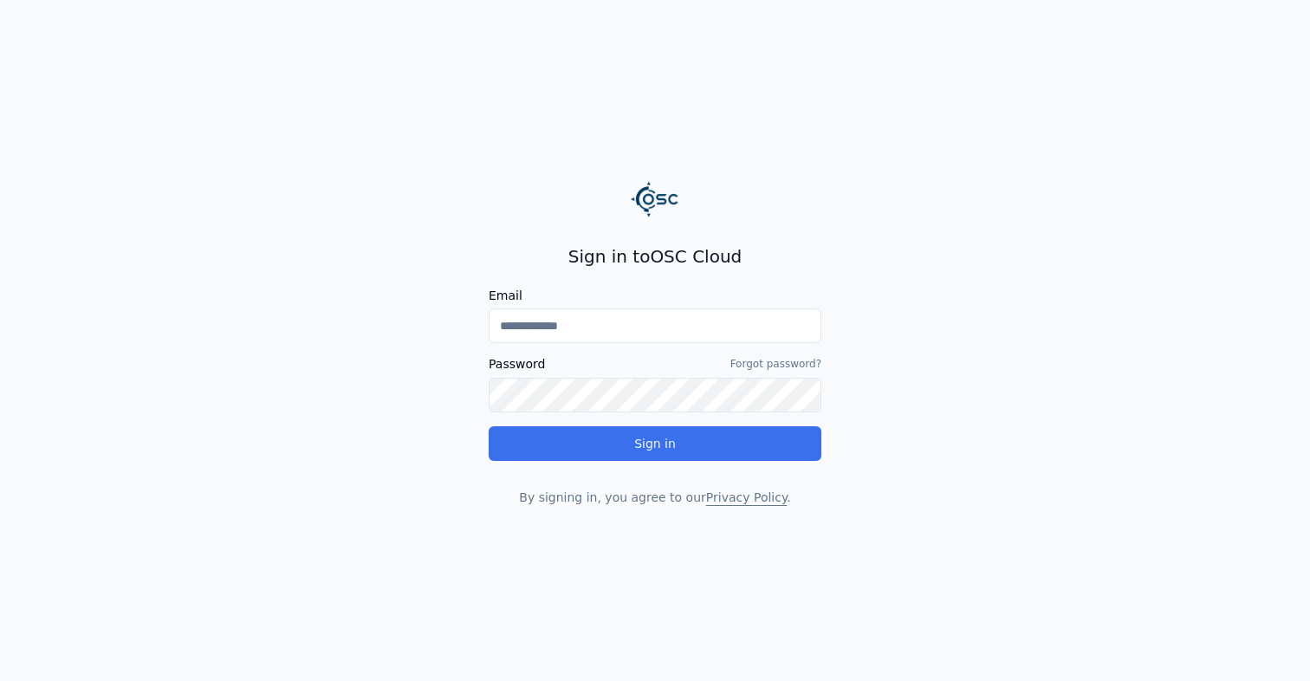
type input "**********"
click at [721, 438] on button "Sign in" at bounding box center [655, 443] width 333 height 35
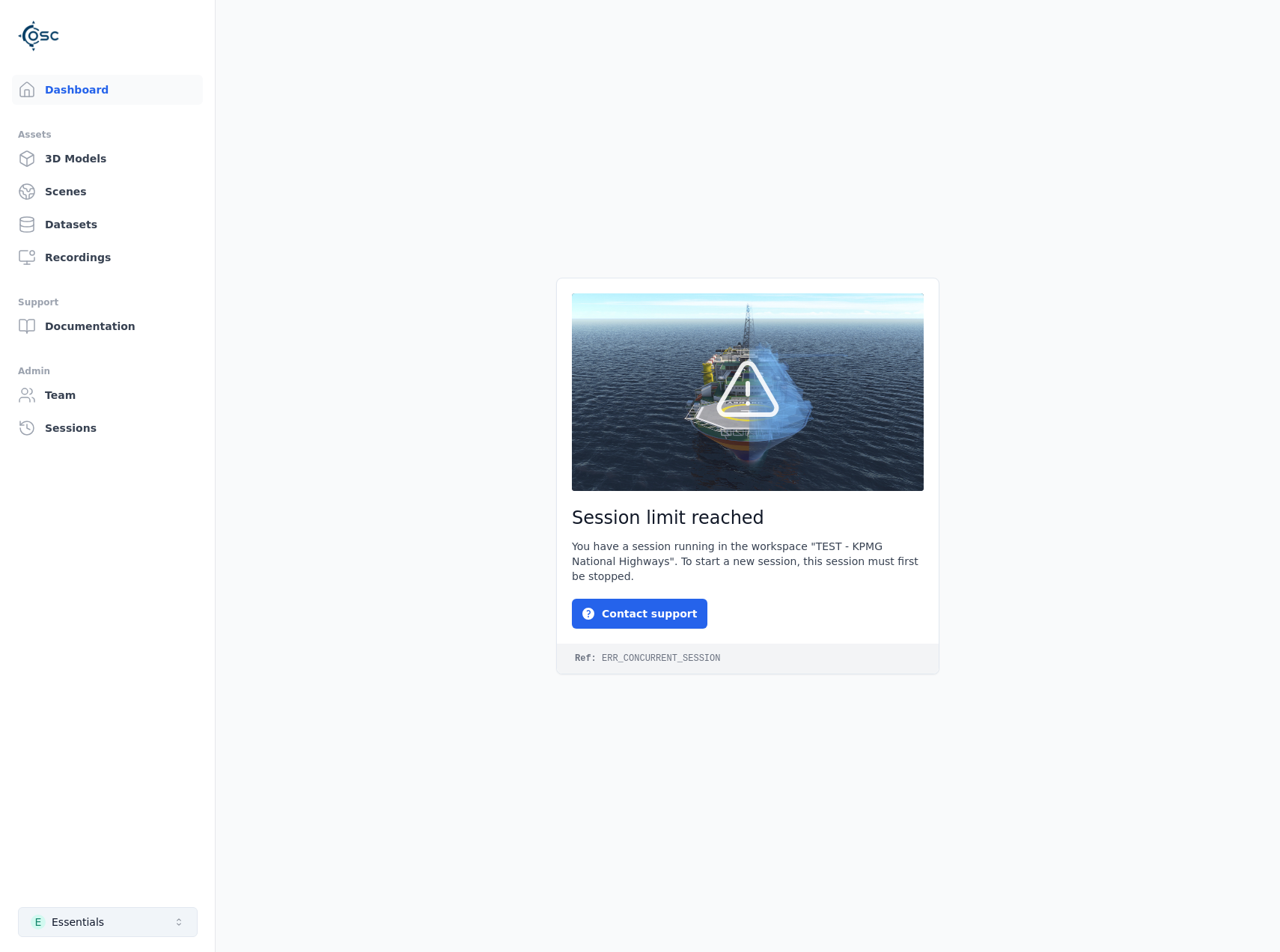
click at [136, 911] on button "E Essentials" at bounding box center [108, 922] width 180 height 30
type input "***"
click at [116, 934] on button "E Essentials" at bounding box center [108, 922] width 180 height 30
click at [116, 929] on button "E Essentials" at bounding box center [108, 922] width 180 height 30
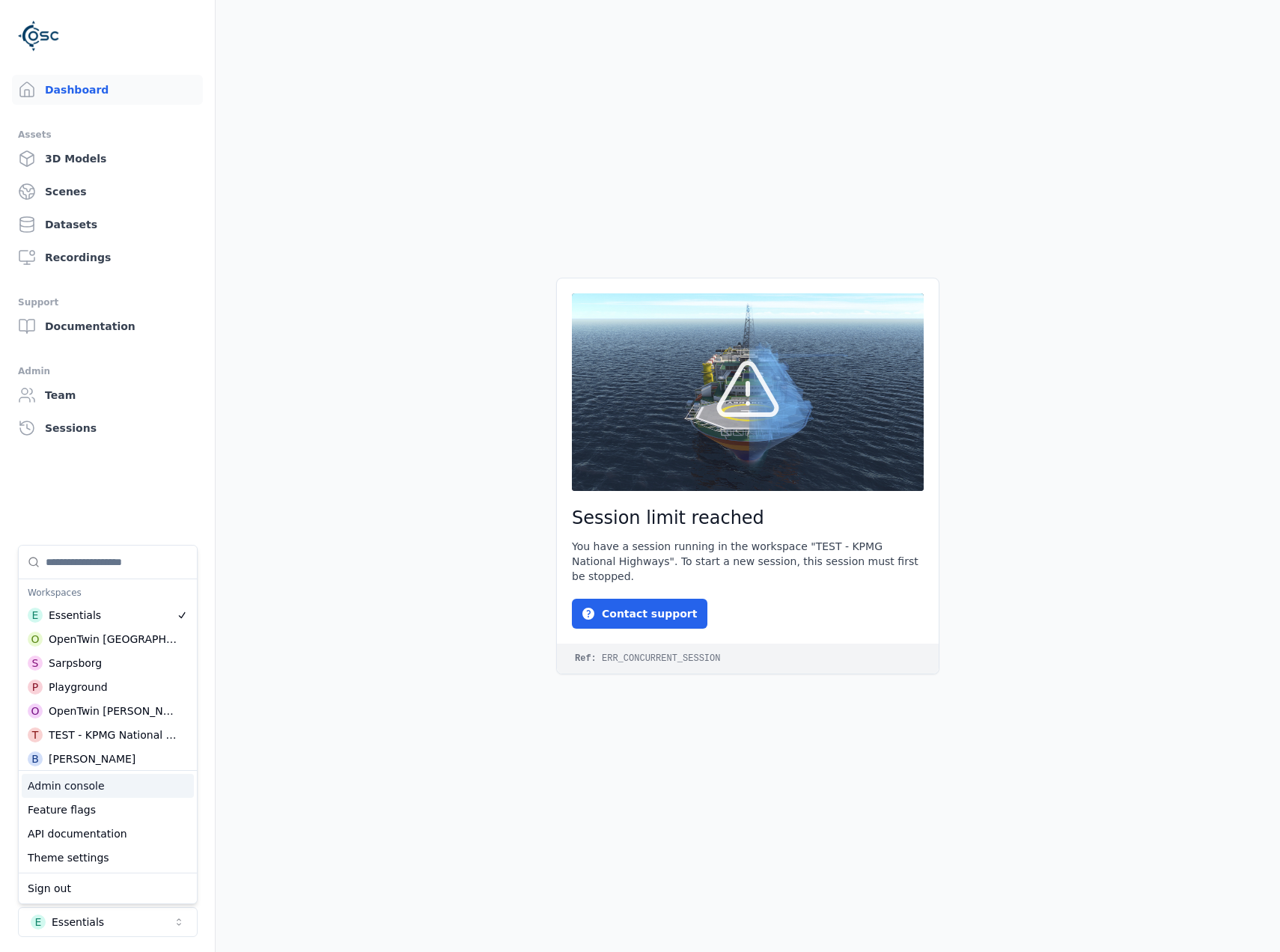
click at [106, 794] on div "Admin console" at bounding box center [107, 786] width 172 height 24
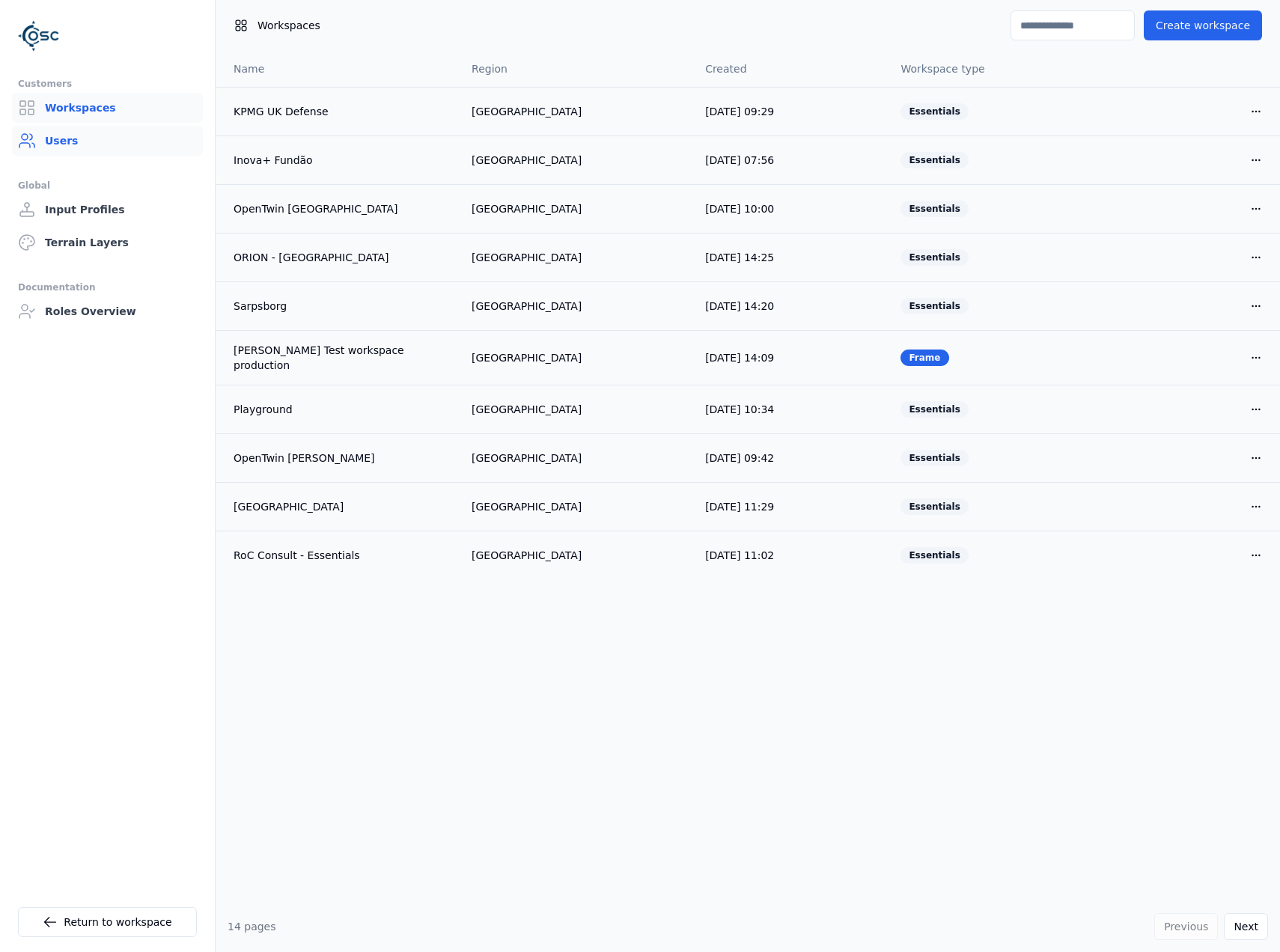
click at [103, 136] on link "Users" at bounding box center [107, 141] width 191 height 30
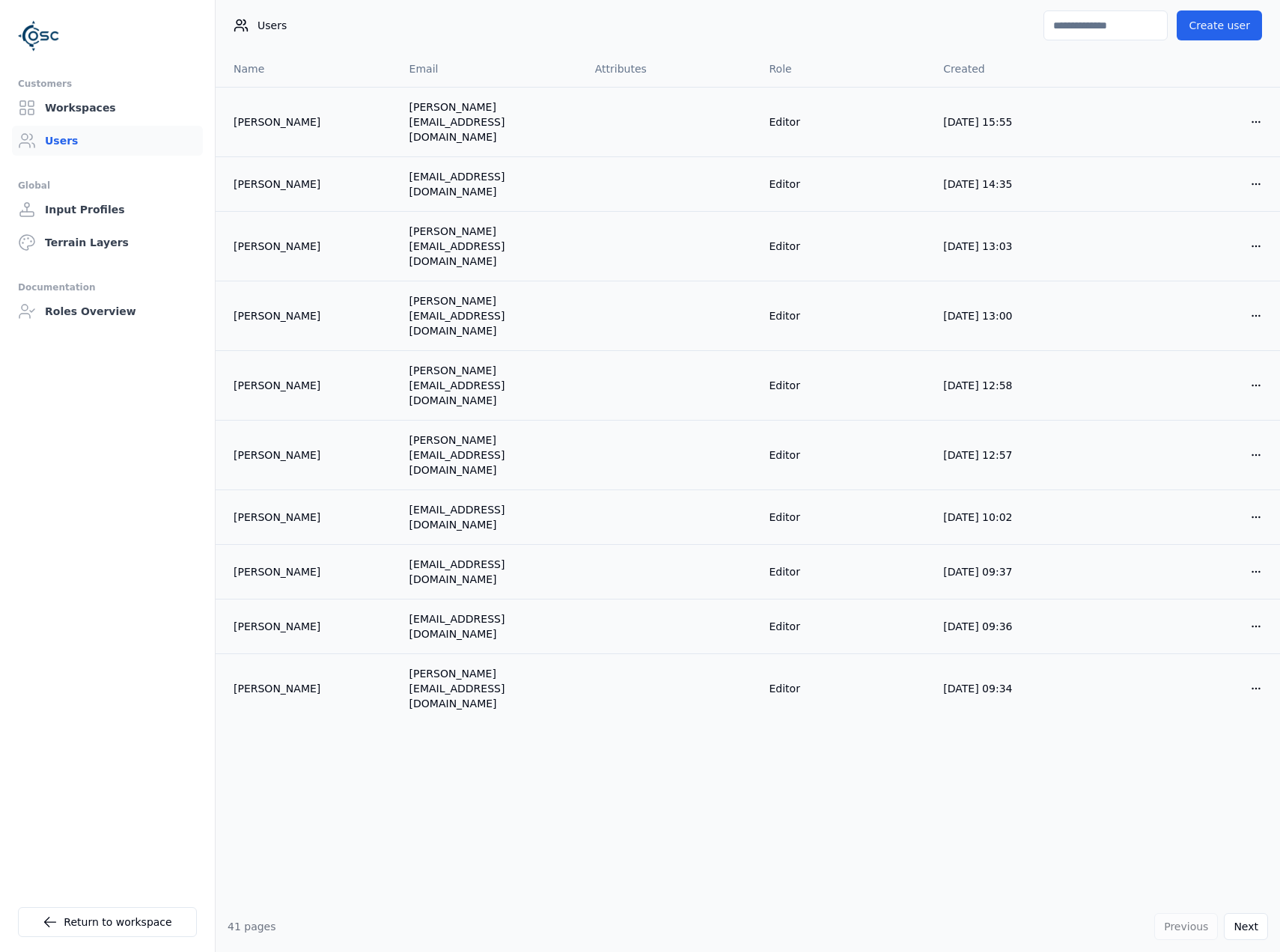
click at [1151, 26] on input at bounding box center [1106, 25] width 124 height 30
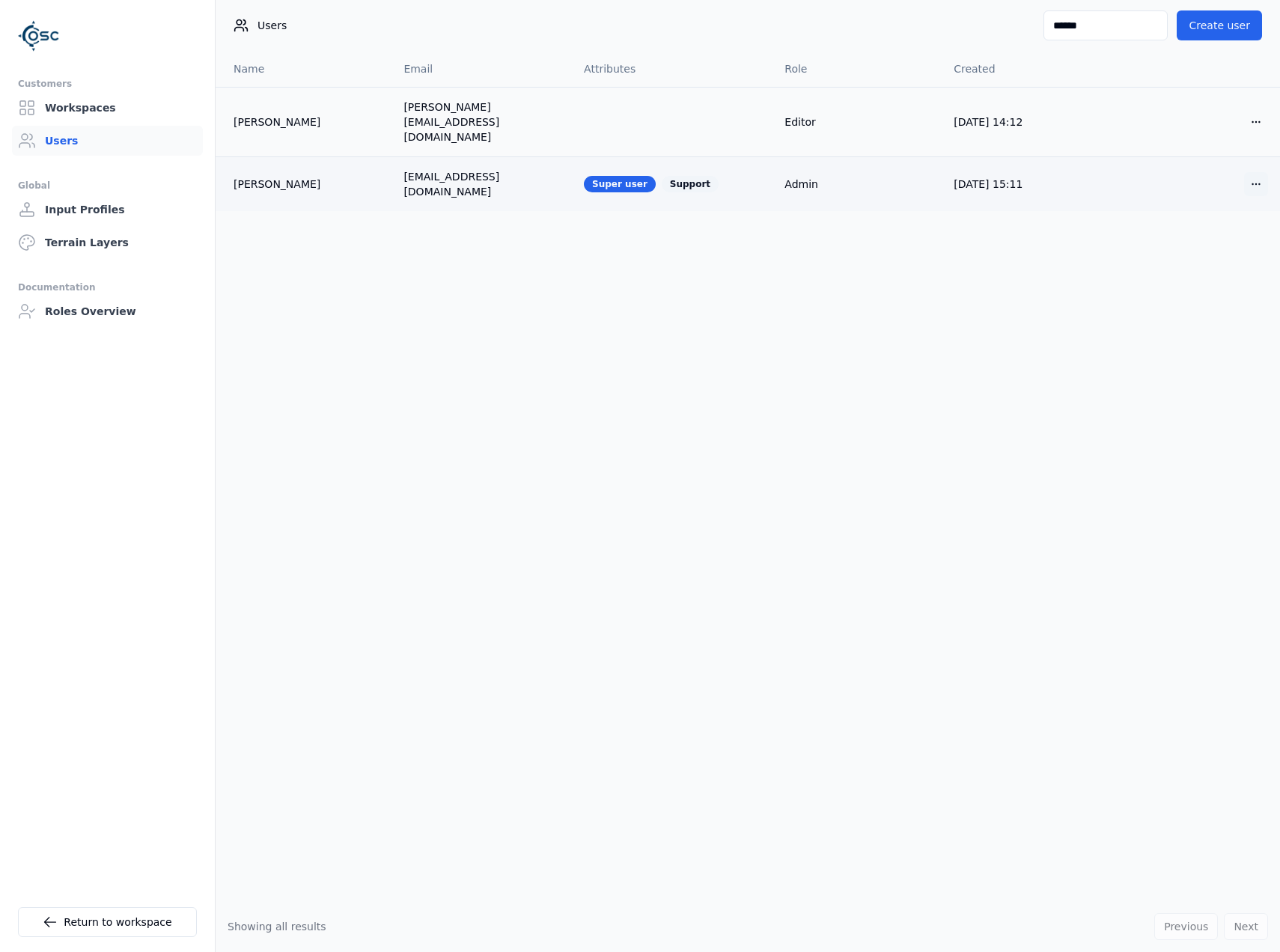
type input "******"
click at [1259, 156] on html "Opt-in to analytics Would you like to help us improve our service by allowing u…" at bounding box center [640, 476] width 1280 height 952
click at [1237, 188] on div "Edit" at bounding box center [1220, 191] width 88 height 24
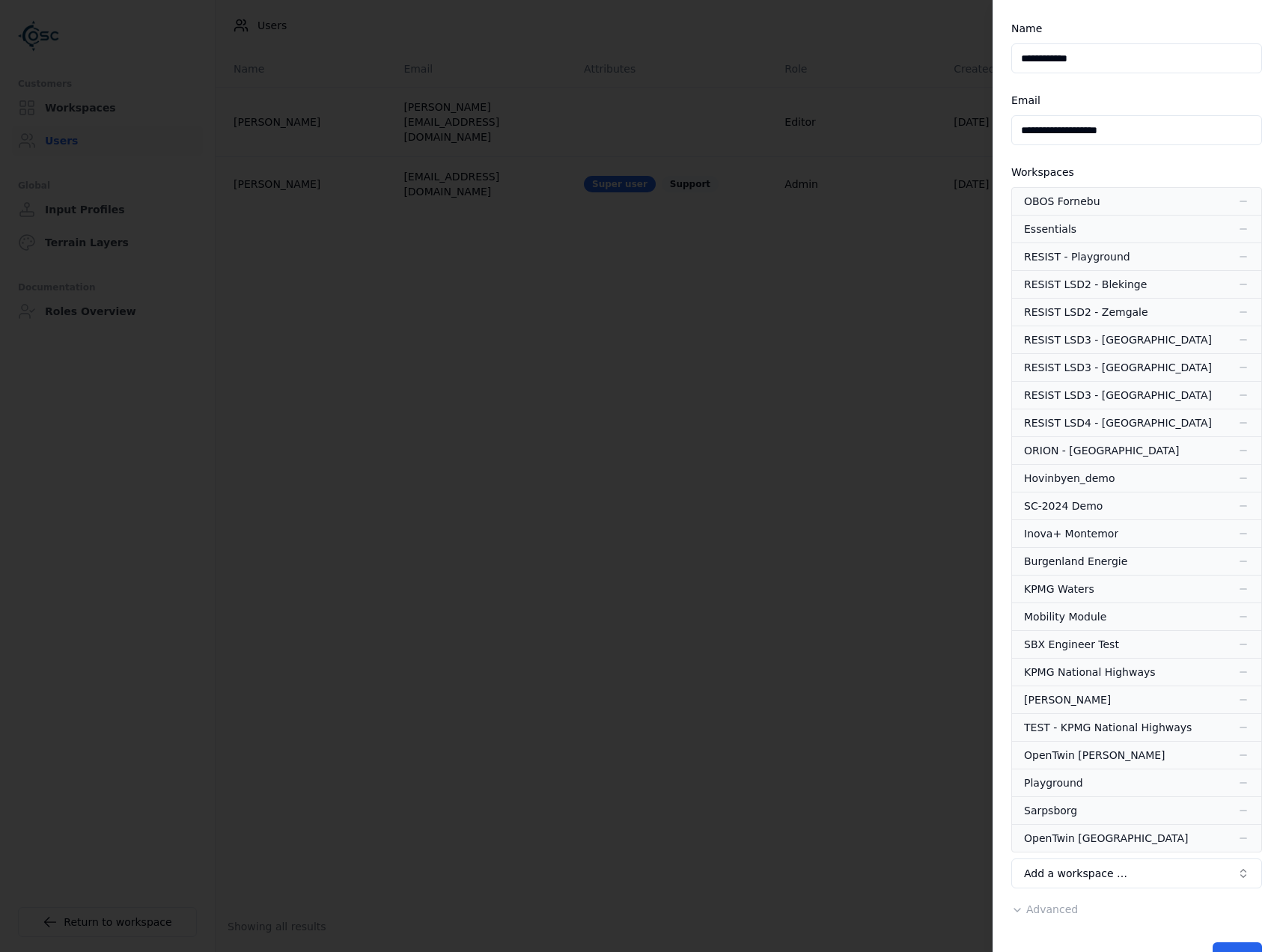
scroll to position [81, 0]
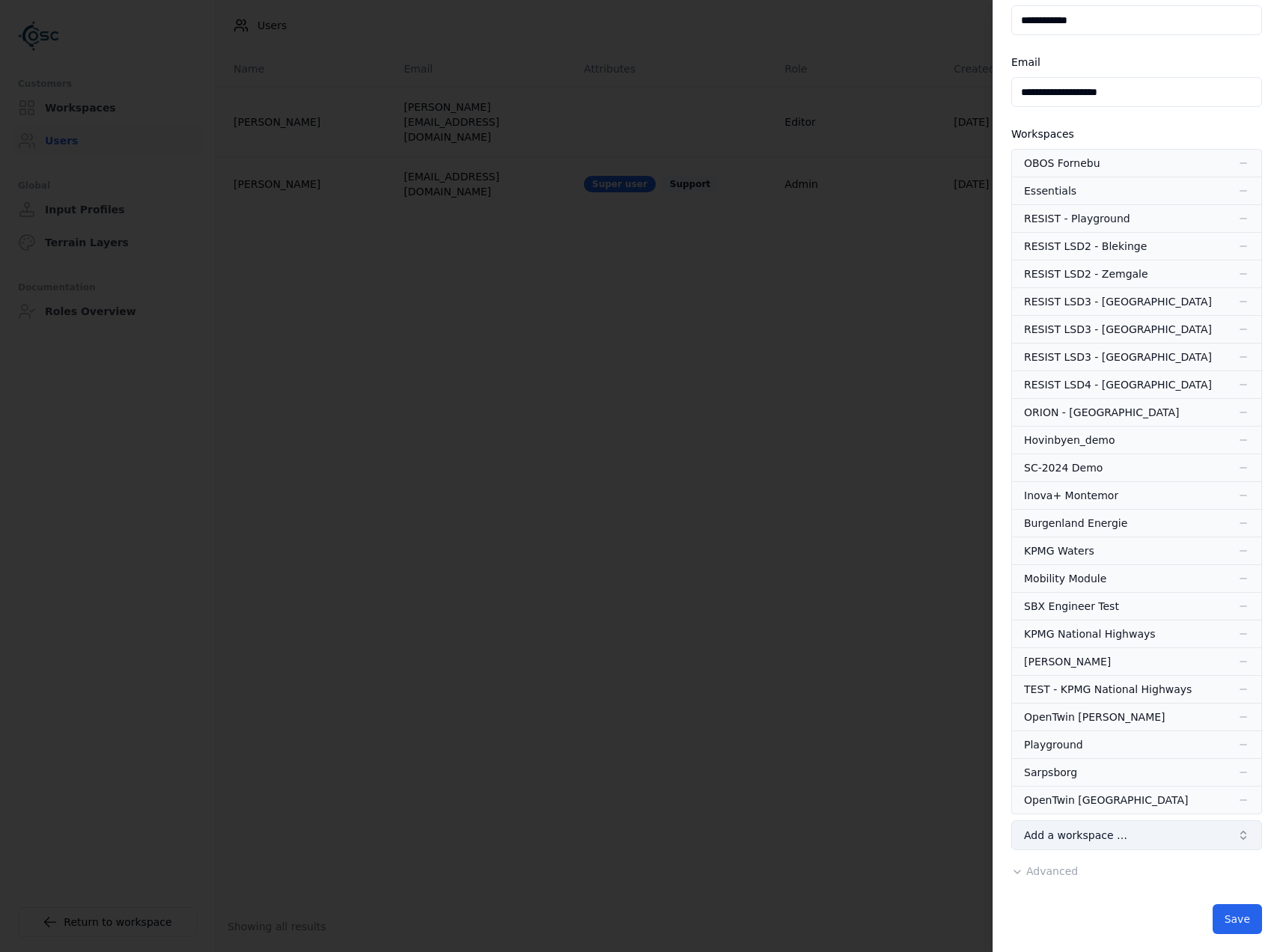
click at [1135, 833] on button "Add a workspace …" at bounding box center [1137, 835] width 251 height 30
type input "****"
click at [1112, 929] on div "KPMG UK Defense" at bounding box center [1137, 927] width 244 height 24
click at [1245, 937] on button "Save" at bounding box center [1238, 947] width 49 height 30
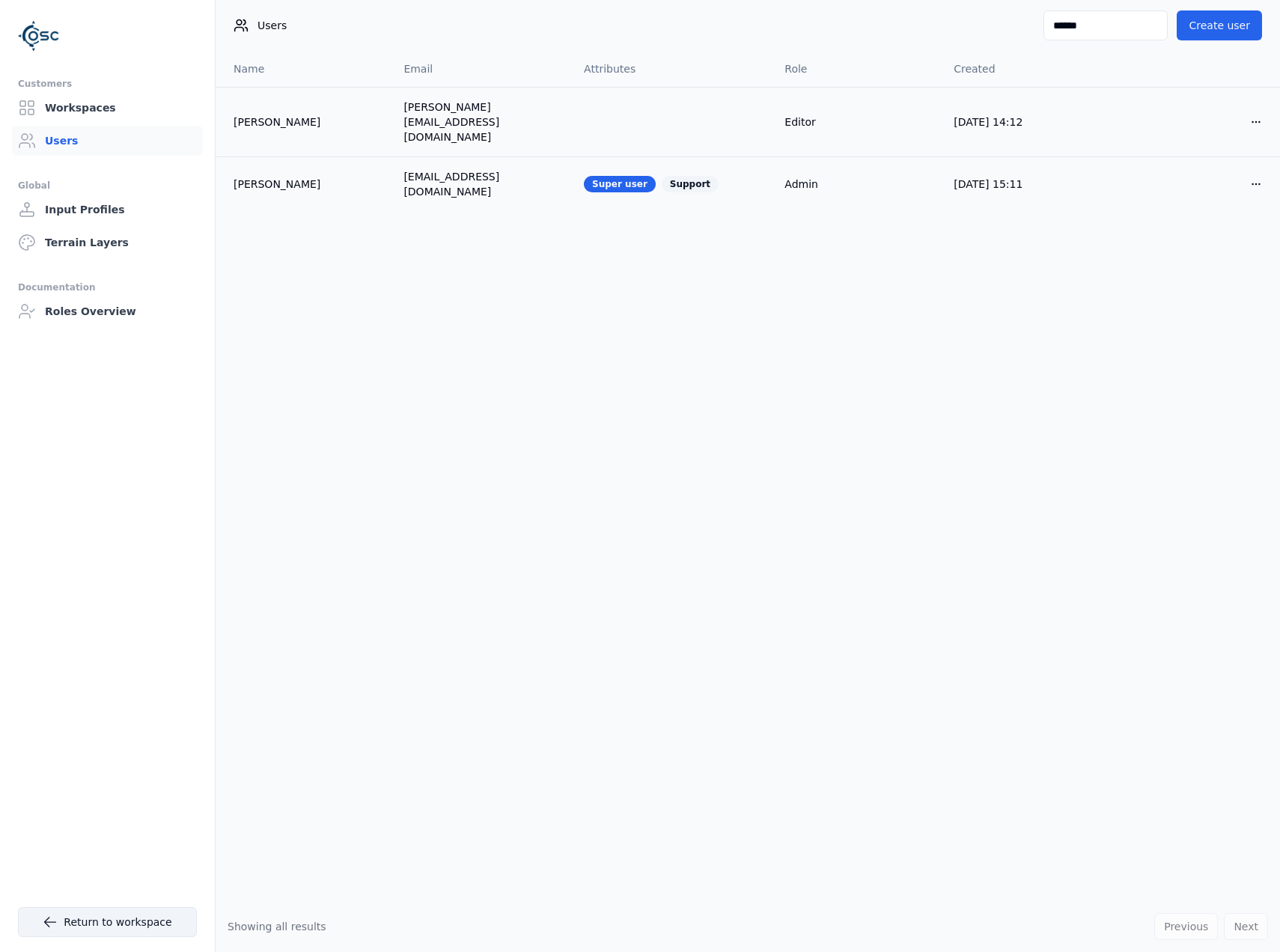
click at [104, 918] on link "Return to workspace" at bounding box center [107, 922] width 179 height 30
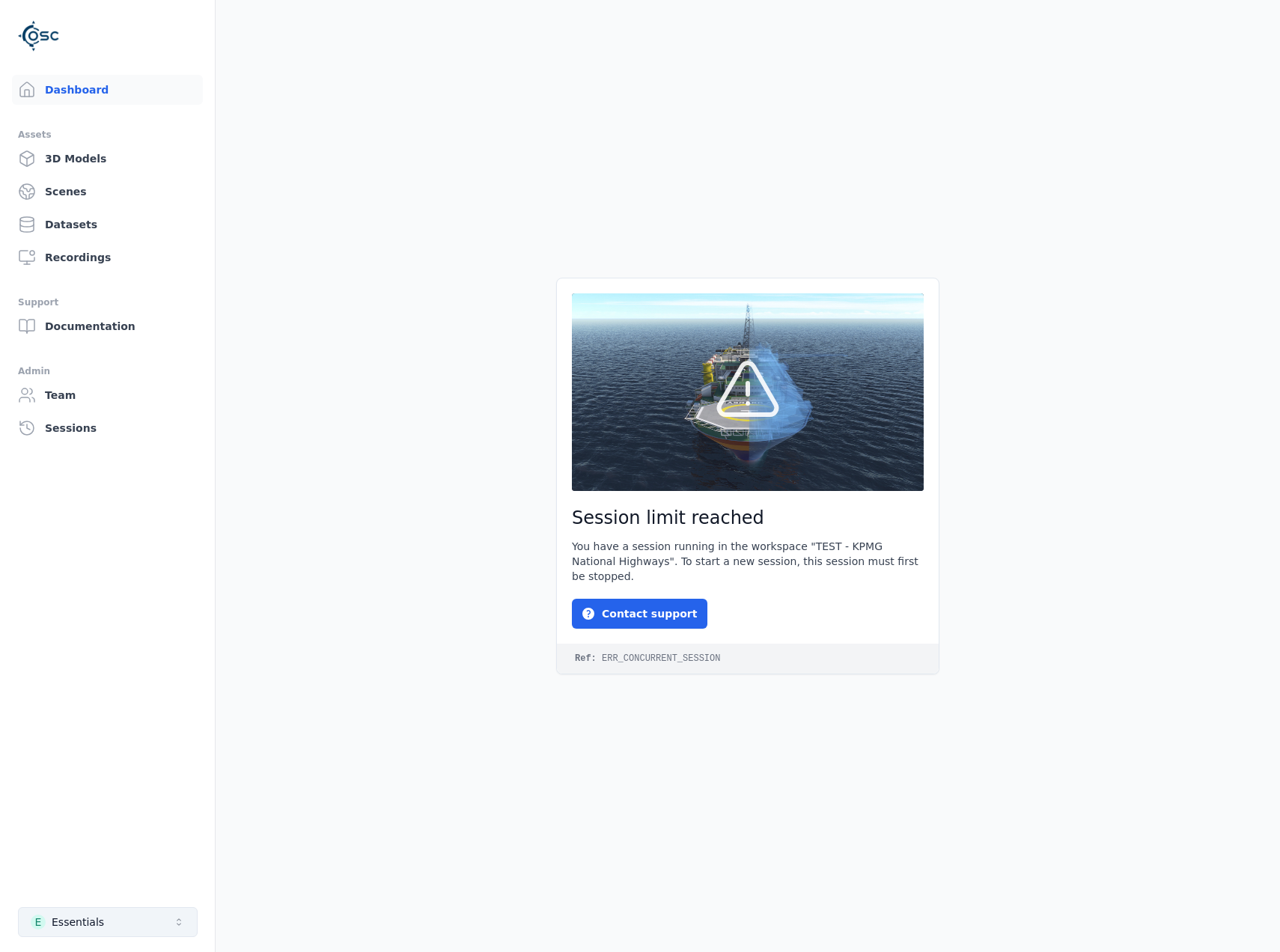
click at [106, 913] on button "E Essentials" at bounding box center [108, 922] width 180 height 30
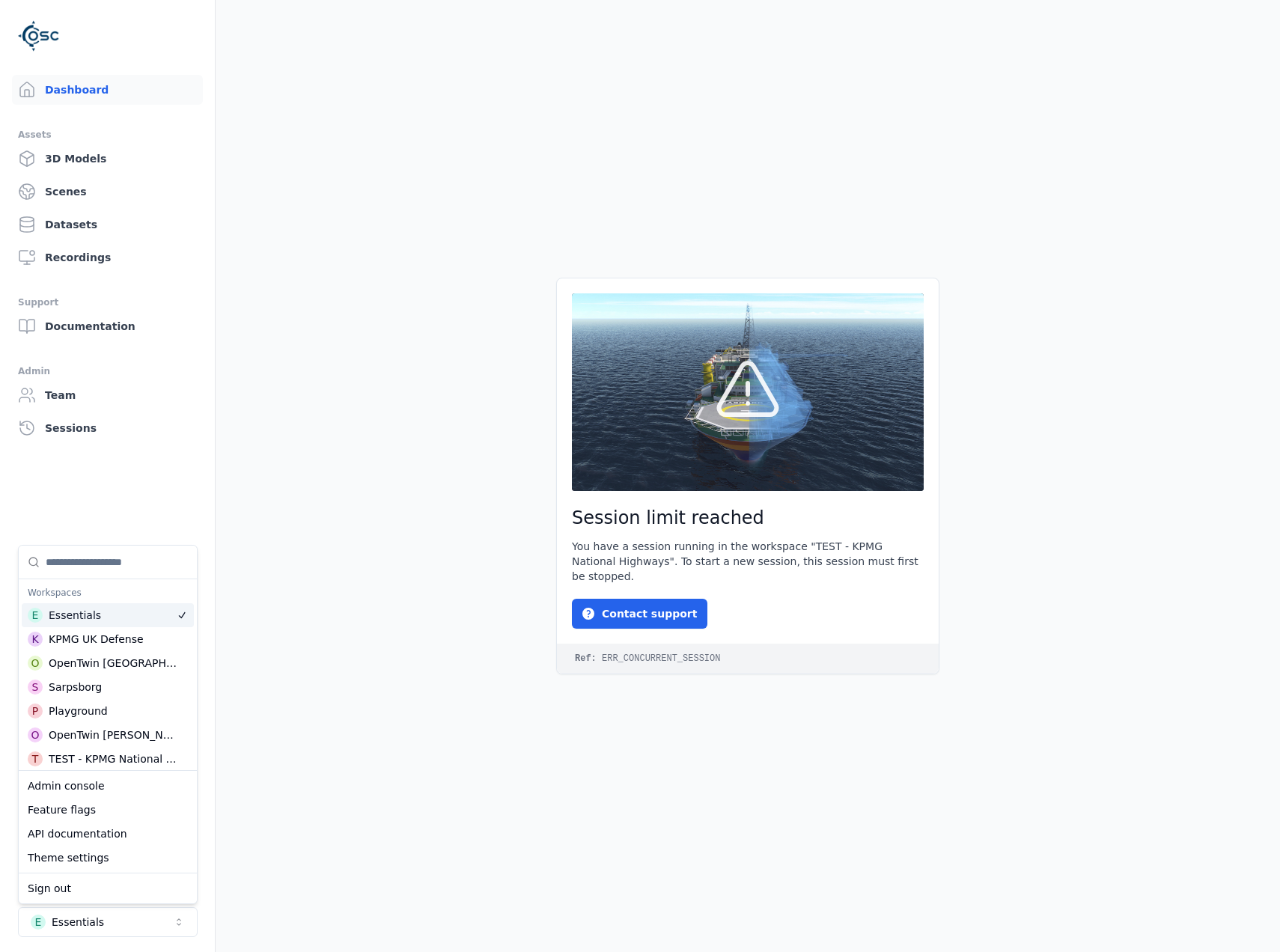
click at [127, 626] on div "E Essentials" at bounding box center [107, 615] width 172 height 24
click at [129, 631] on div "KPMG UK Defense" at bounding box center [96, 638] width 95 height 15
click at [86, 612] on div "Essentials" at bounding box center [74, 614] width 53 height 15
click at [142, 613] on div "TEST - KPMG National Highways" at bounding box center [113, 609] width 131 height 15
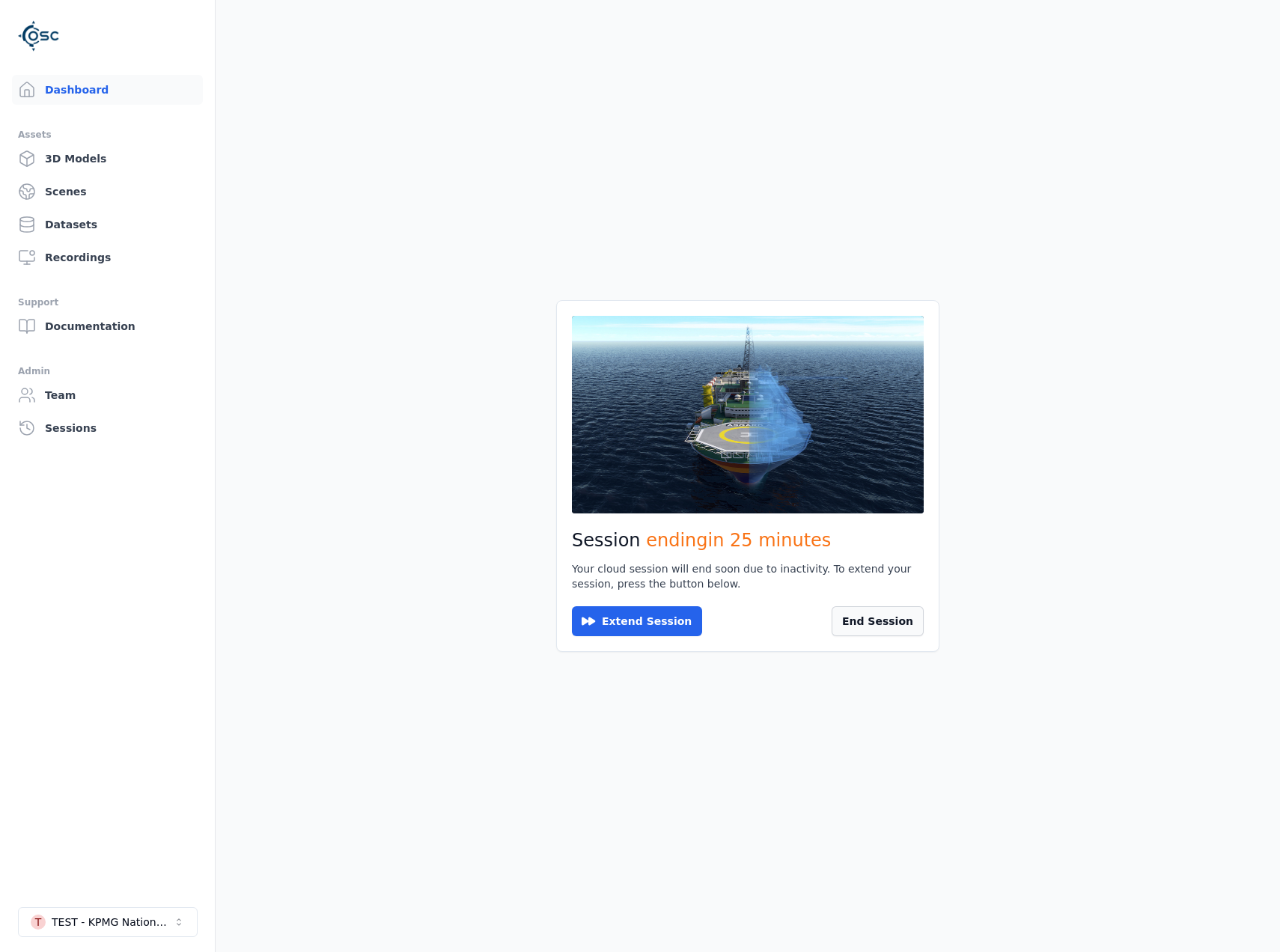
click at [877, 612] on button "End Session" at bounding box center [878, 621] width 92 height 30
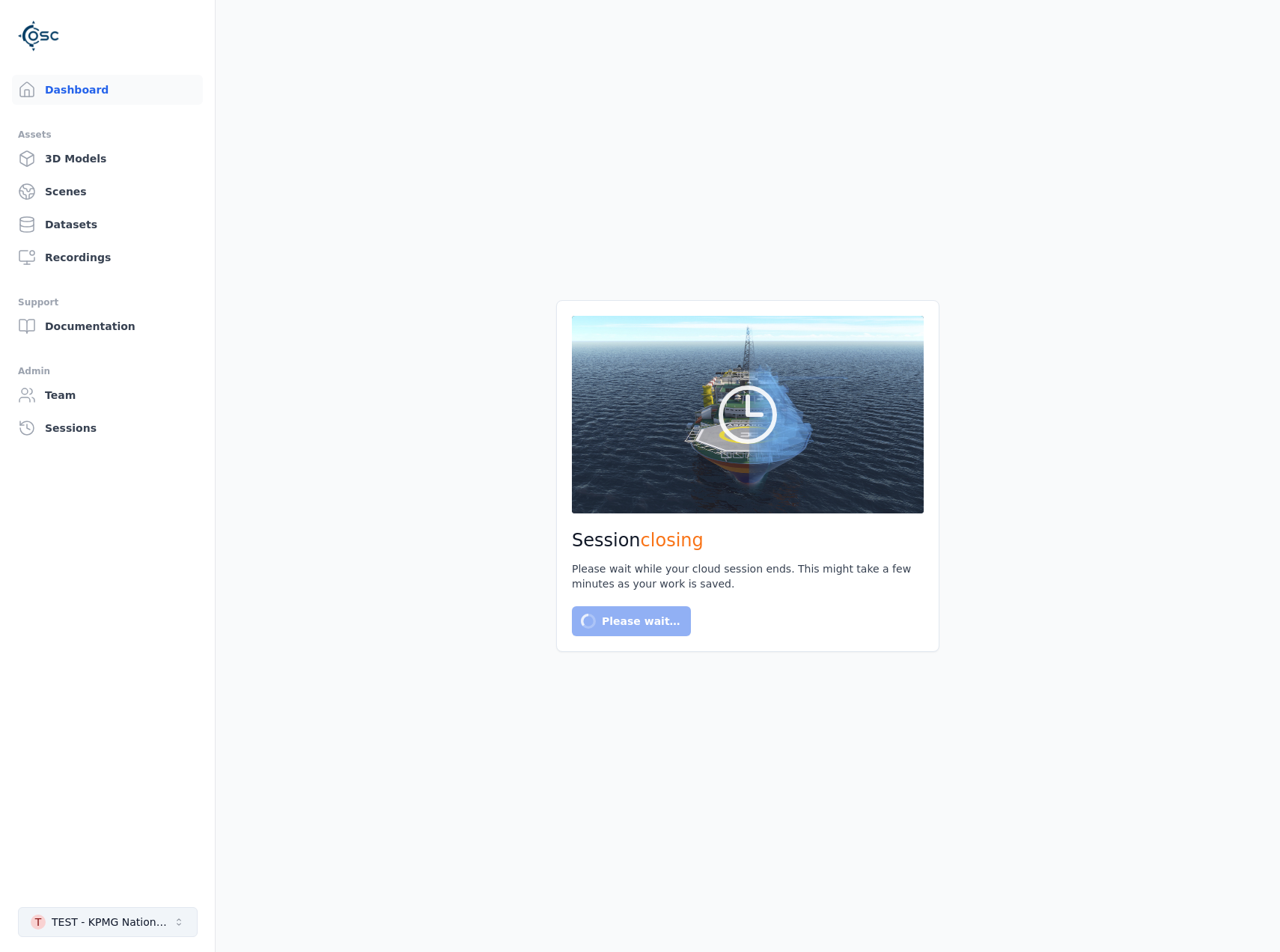
click at [67, 907] on button "T TEST - KPMG National Highways" at bounding box center [108, 922] width 180 height 30
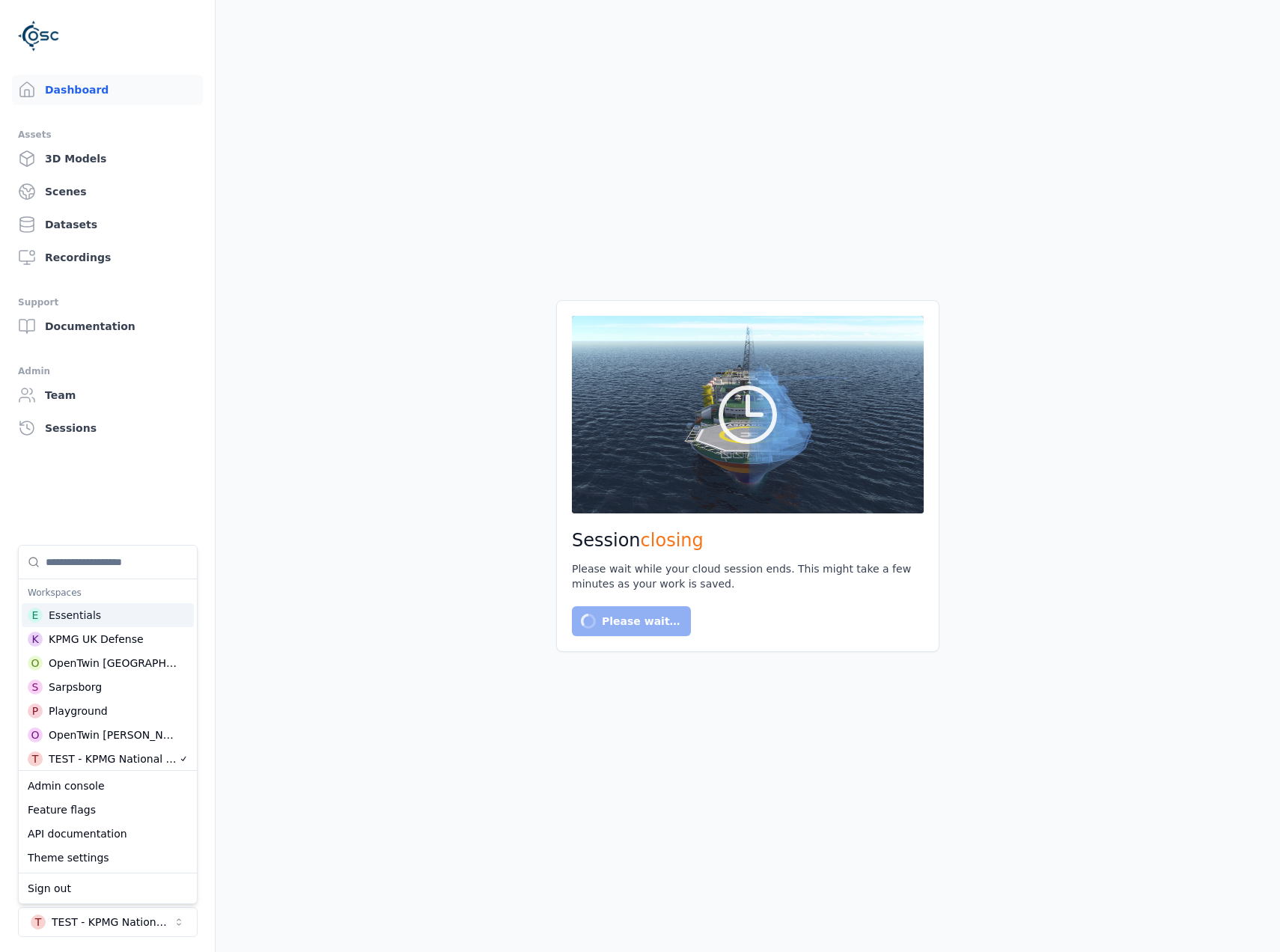
click at [141, 625] on div "E Essentials" at bounding box center [107, 615] width 172 height 24
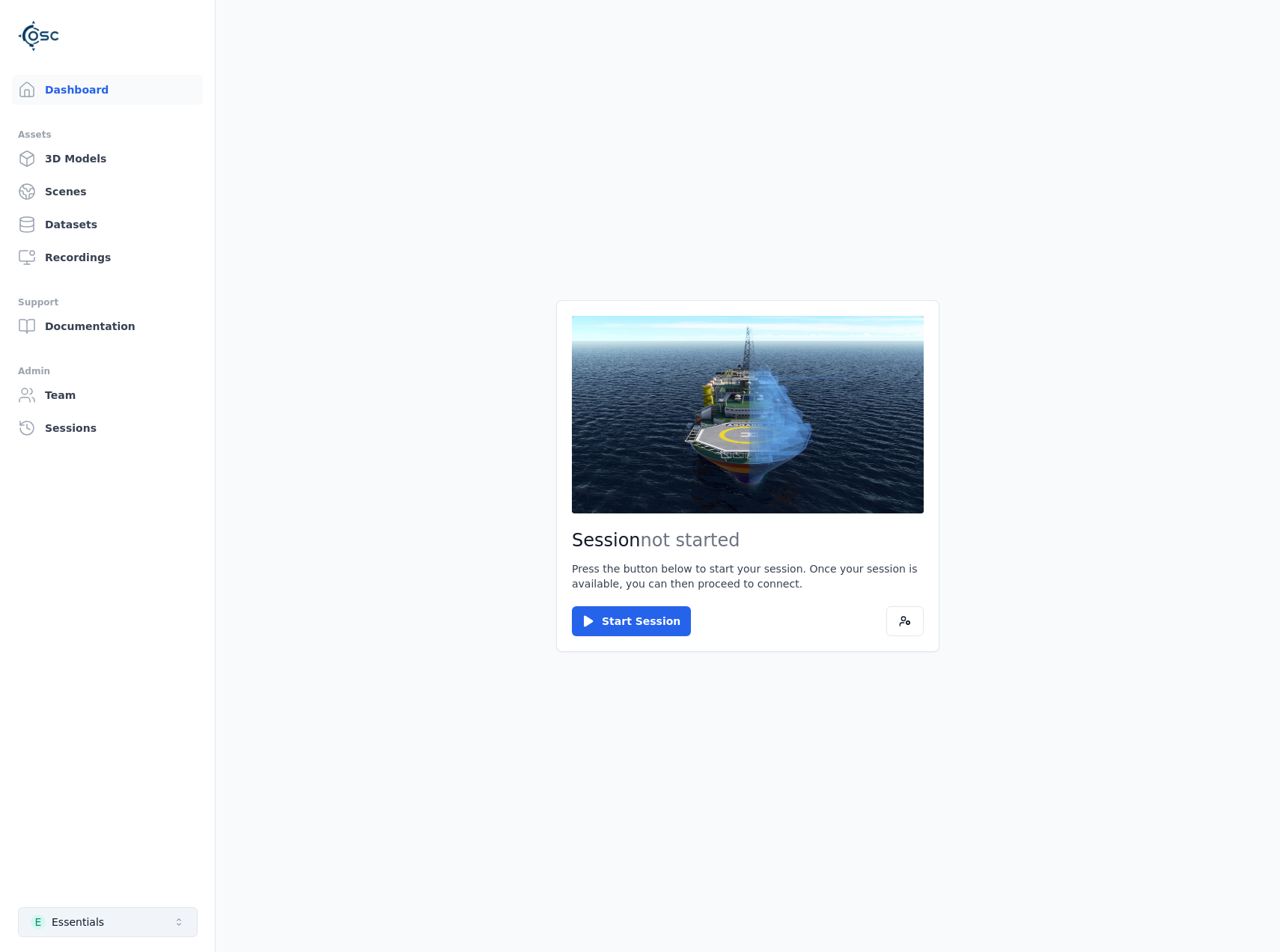
click at [131, 930] on button "E Essentials" at bounding box center [108, 922] width 180 height 30
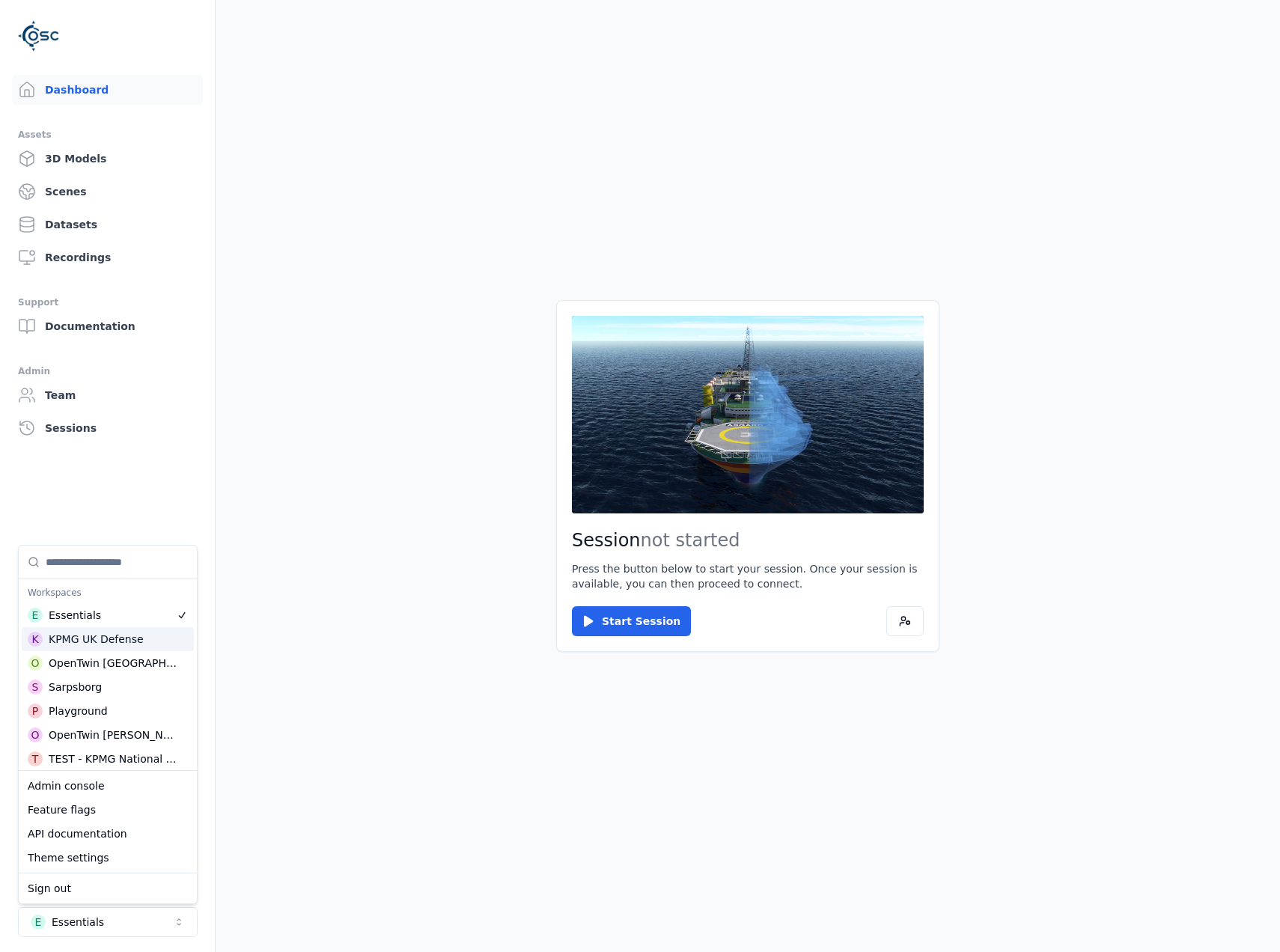
click at [119, 642] on div "KPMG UK Defense" at bounding box center [96, 638] width 95 height 15
click at [379, 651] on main "Session not started Press the button below to start your session. Once your ses…" at bounding box center [748, 476] width 1065 height 952
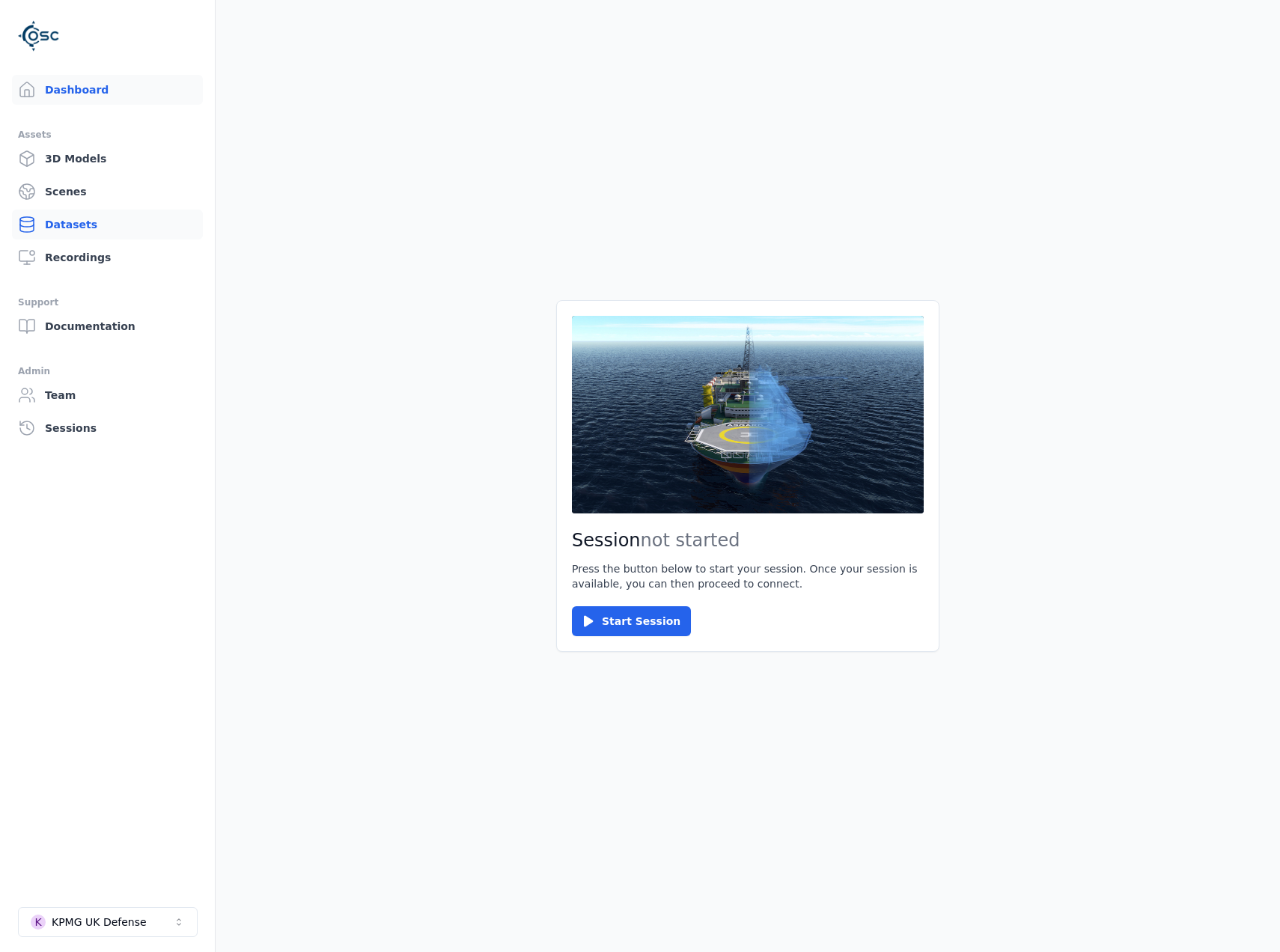
click at [91, 218] on link "Datasets" at bounding box center [107, 225] width 191 height 30
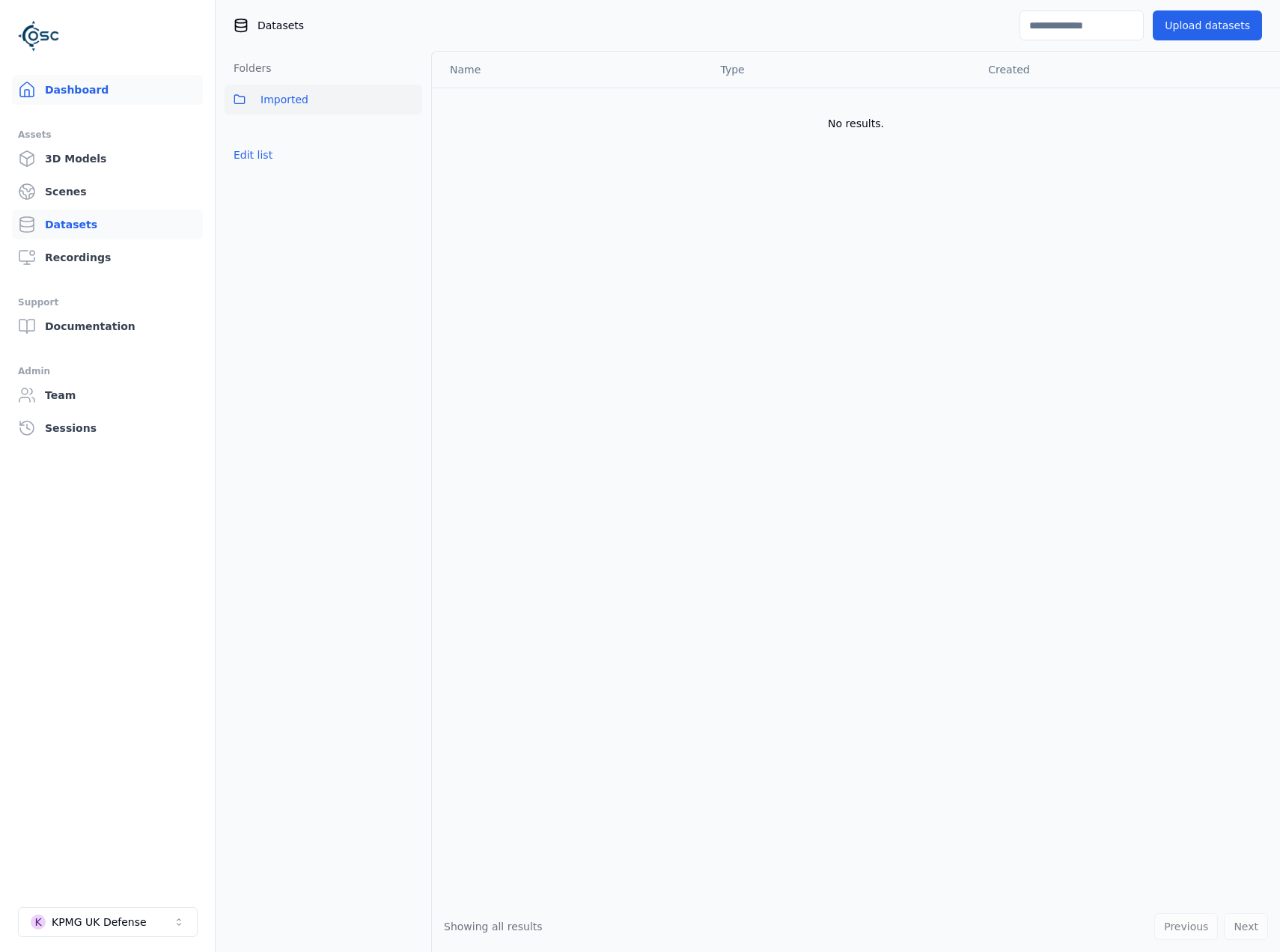
click at [89, 86] on link "Dashboard" at bounding box center [107, 90] width 191 height 30
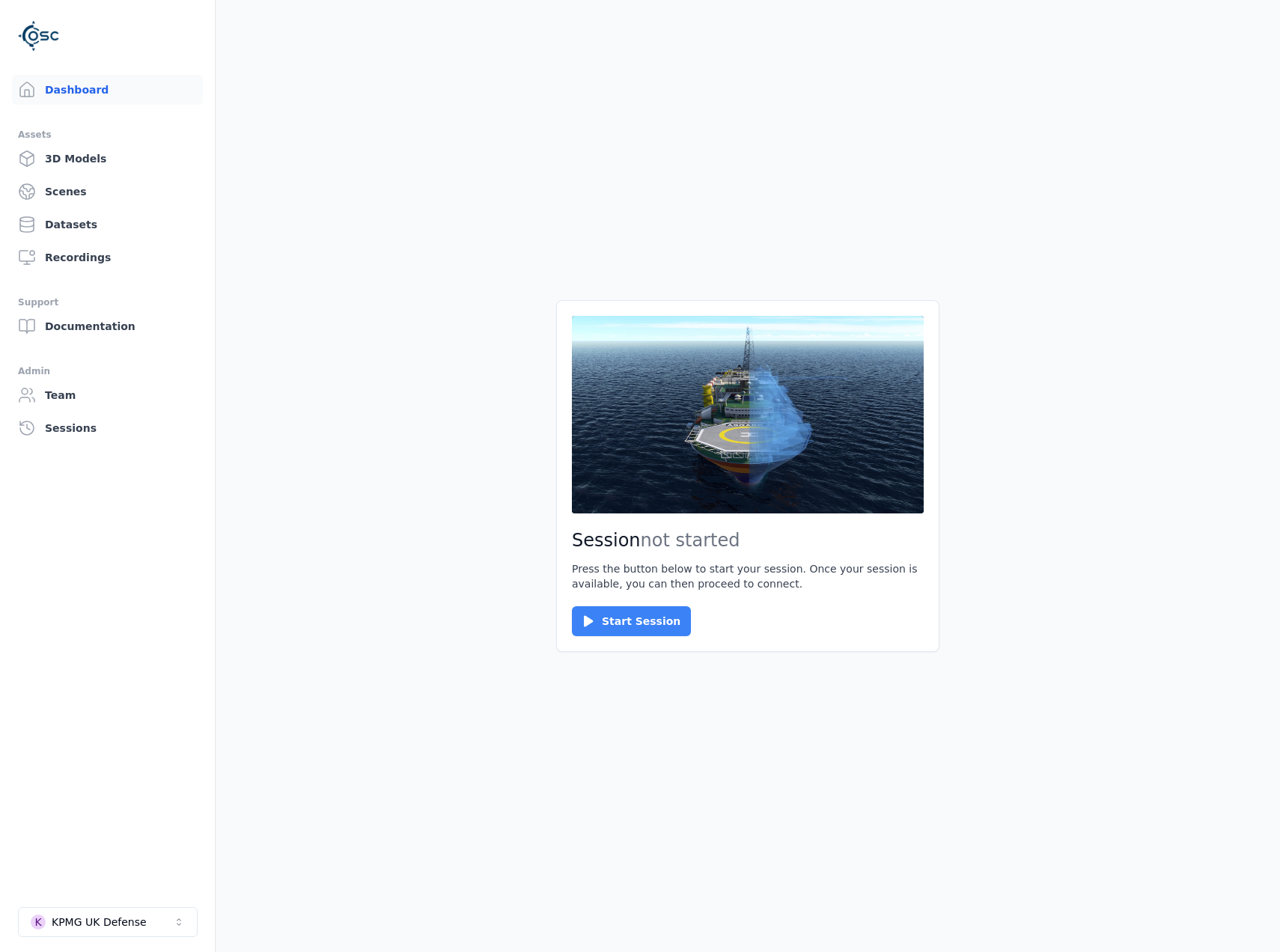
click at [634, 615] on button "Start Session" at bounding box center [632, 621] width 119 height 30
click at [585, 619] on button "Connect" at bounding box center [607, 621] width 69 height 30
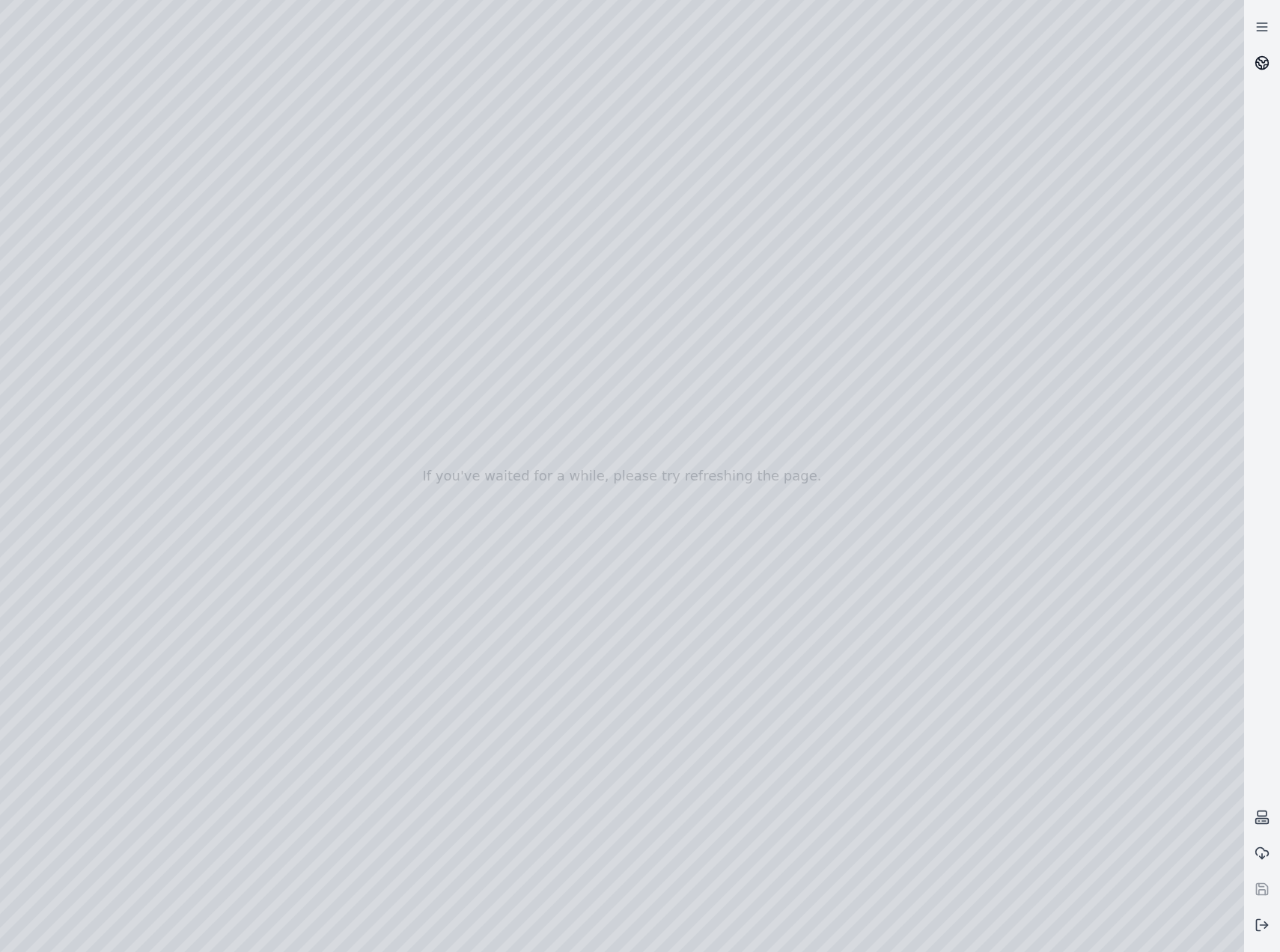
click at [1252, 60] on link at bounding box center [1263, 63] width 36 height 36
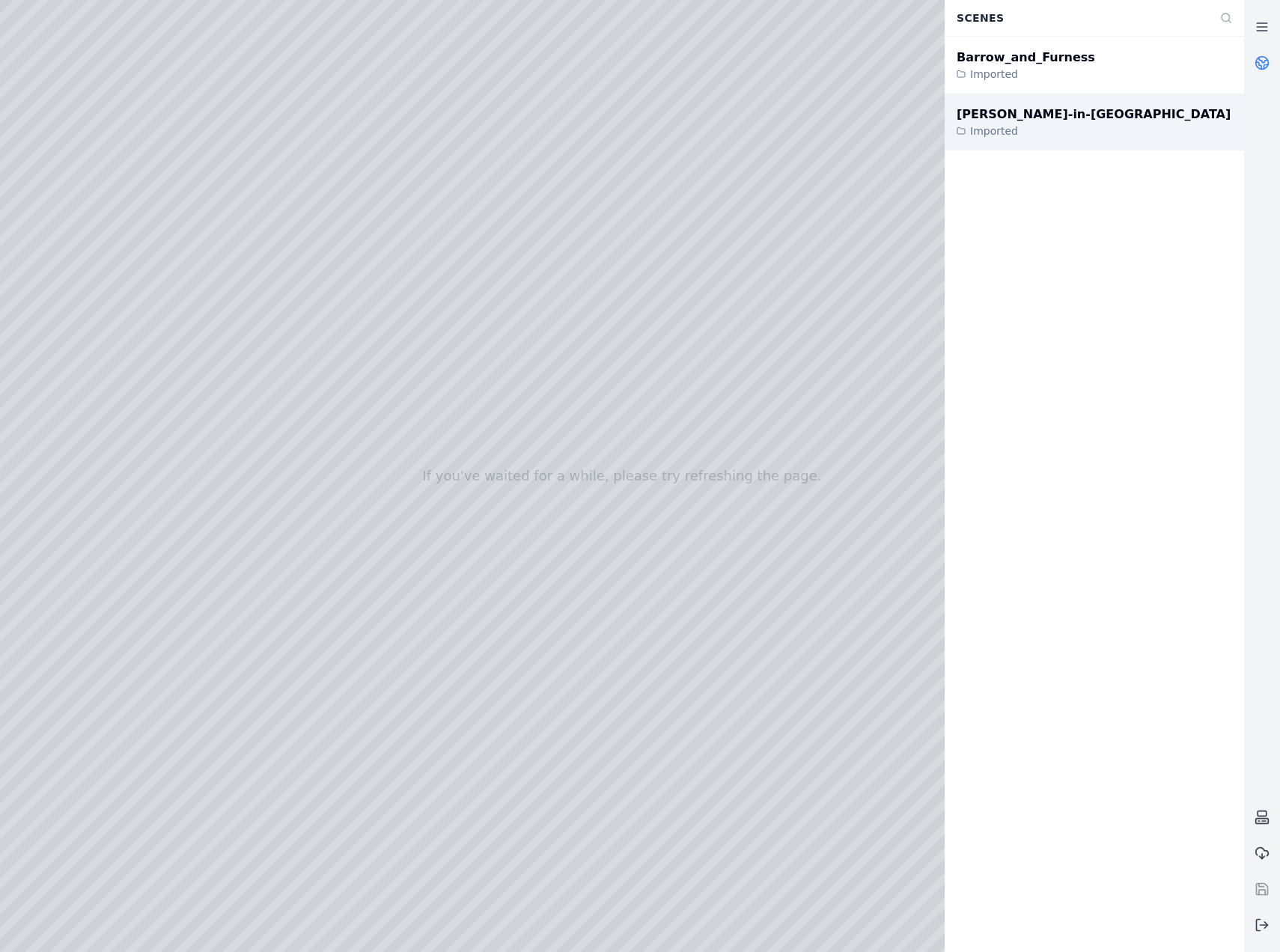
click at [1081, 123] on div "[PERSON_NAME]-in-Furness Imported" at bounding box center [1094, 122] width 300 height 57
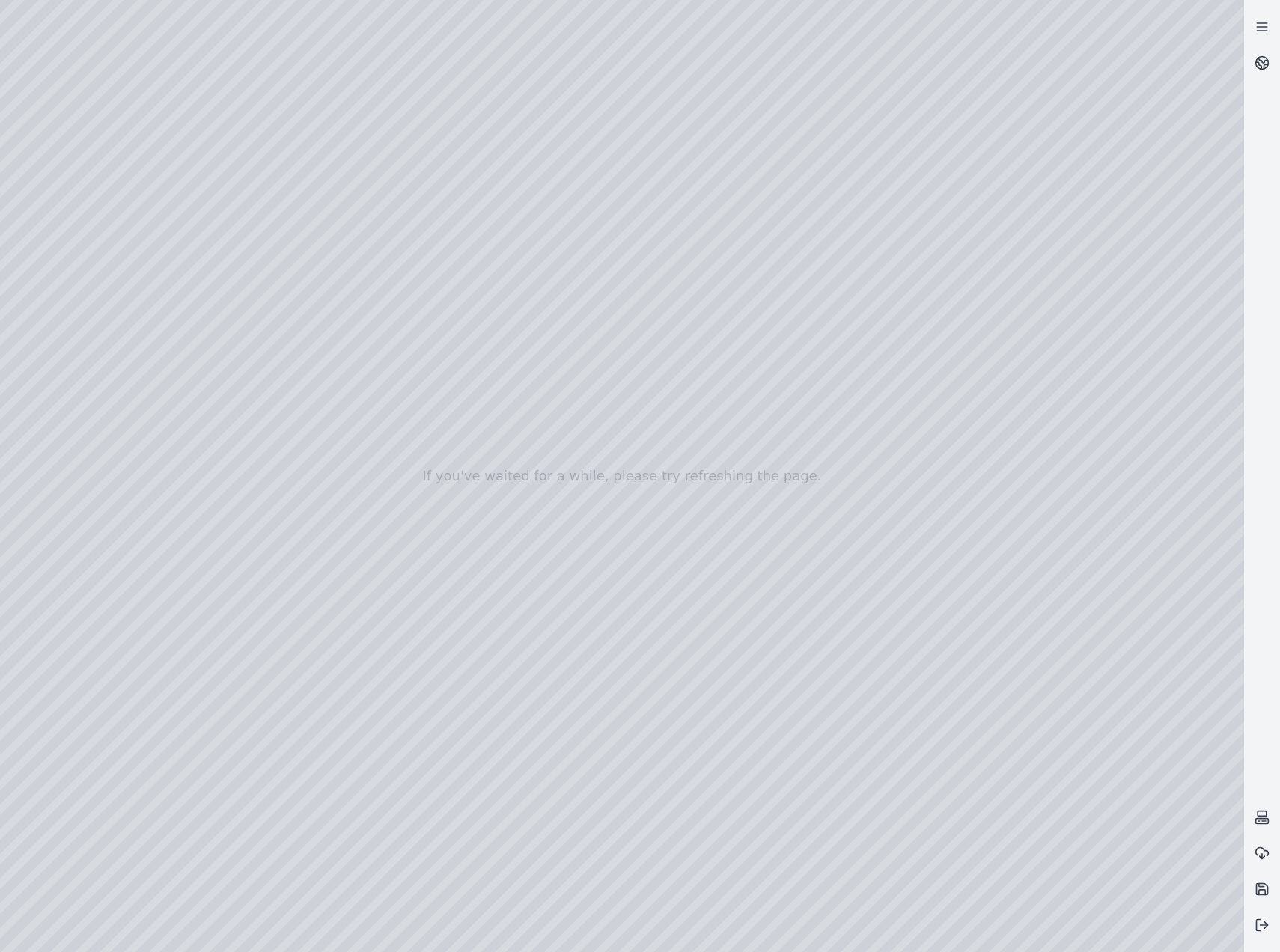
drag, startPoint x: 547, startPoint y: 511, endPoint x: 547, endPoint y: 531, distance: 20.0
click at [1270, 58] on link at bounding box center [1263, 63] width 36 height 36
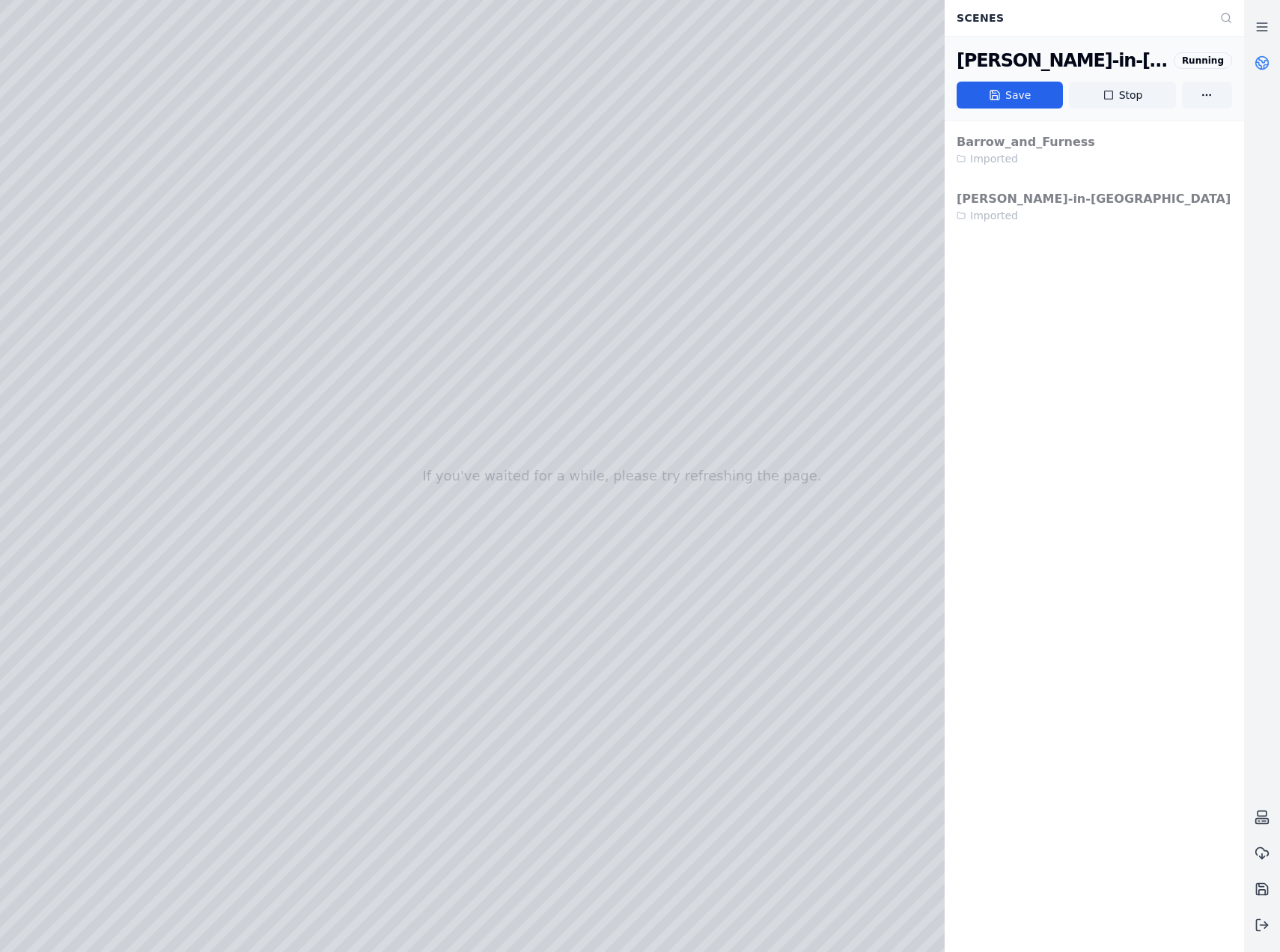
drag, startPoint x: 621, startPoint y: 708, endPoint x: 625, endPoint y: 721, distance: 13.6
drag, startPoint x: 551, startPoint y: 758, endPoint x: 613, endPoint y: 757, distance: 62.0
drag, startPoint x: 344, startPoint y: 724, endPoint x: 576, endPoint y: 644, distance: 245.4
drag, startPoint x: 342, startPoint y: 674, endPoint x: 364, endPoint y: 676, distance: 22.1
drag, startPoint x: 214, startPoint y: 647, endPoint x: 553, endPoint y: 619, distance: 340.2
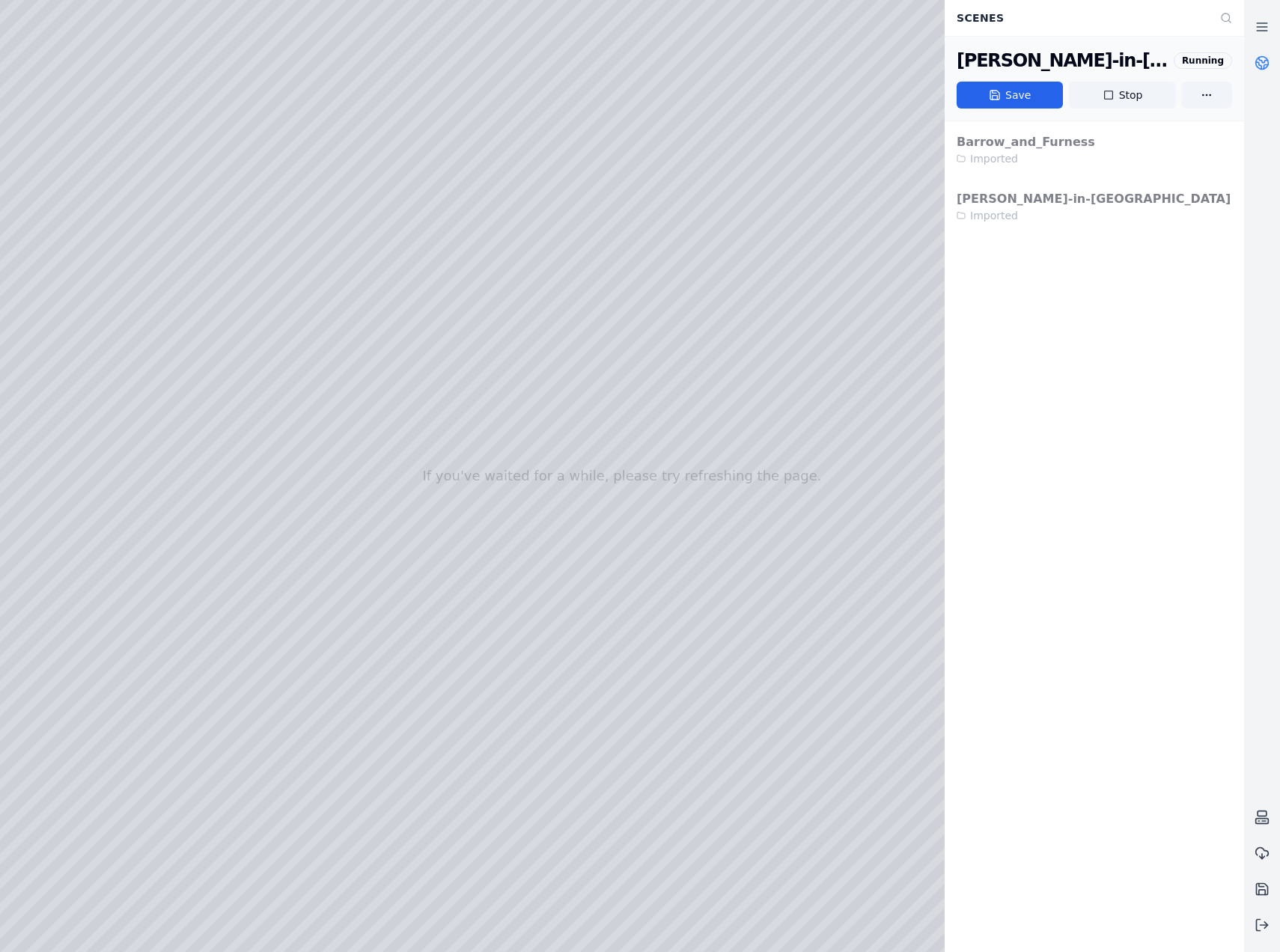
click at [58, 281] on div at bounding box center [622, 476] width 1245 height 952
click at [73, 326] on div at bounding box center [622, 476] width 1245 height 952
click at [258, 694] on div at bounding box center [622, 476] width 1245 height 952
click at [324, 720] on div at bounding box center [622, 476] width 1245 height 952
click at [380, 860] on div at bounding box center [622, 476] width 1245 height 952
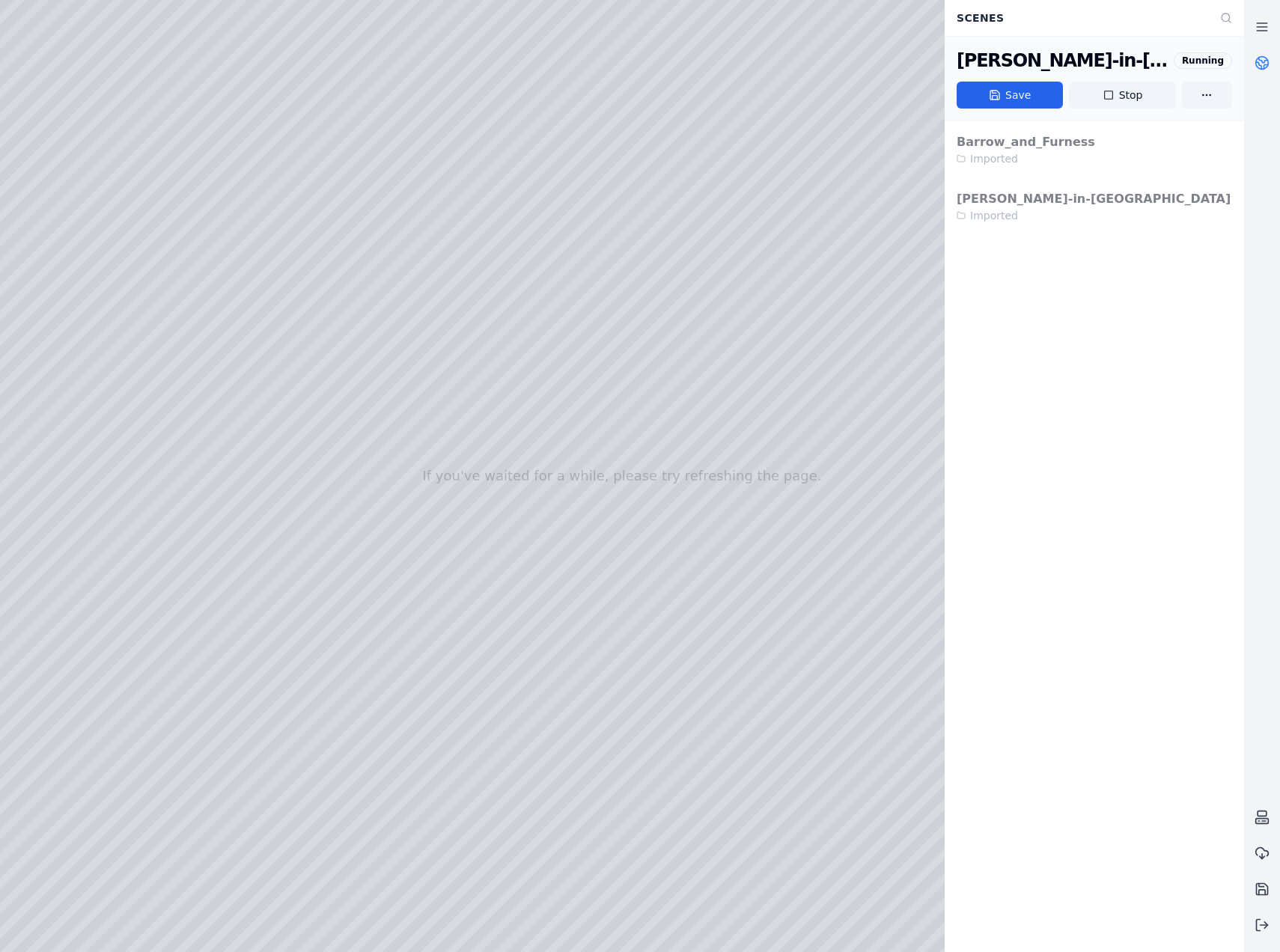
click at [187, 61] on div at bounding box center [622, 476] width 1245 height 952
drag, startPoint x: 625, startPoint y: 604, endPoint x: 610, endPoint y: 606, distance: 15.1
drag, startPoint x: 720, startPoint y: 630, endPoint x: 498, endPoint y: 739, distance: 247.3
click at [93, 319] on div at bounding box center [622, 476] width 1245 height 952
click at [267, 690] on div at bounding box center [622, 476] width 1245 height 952
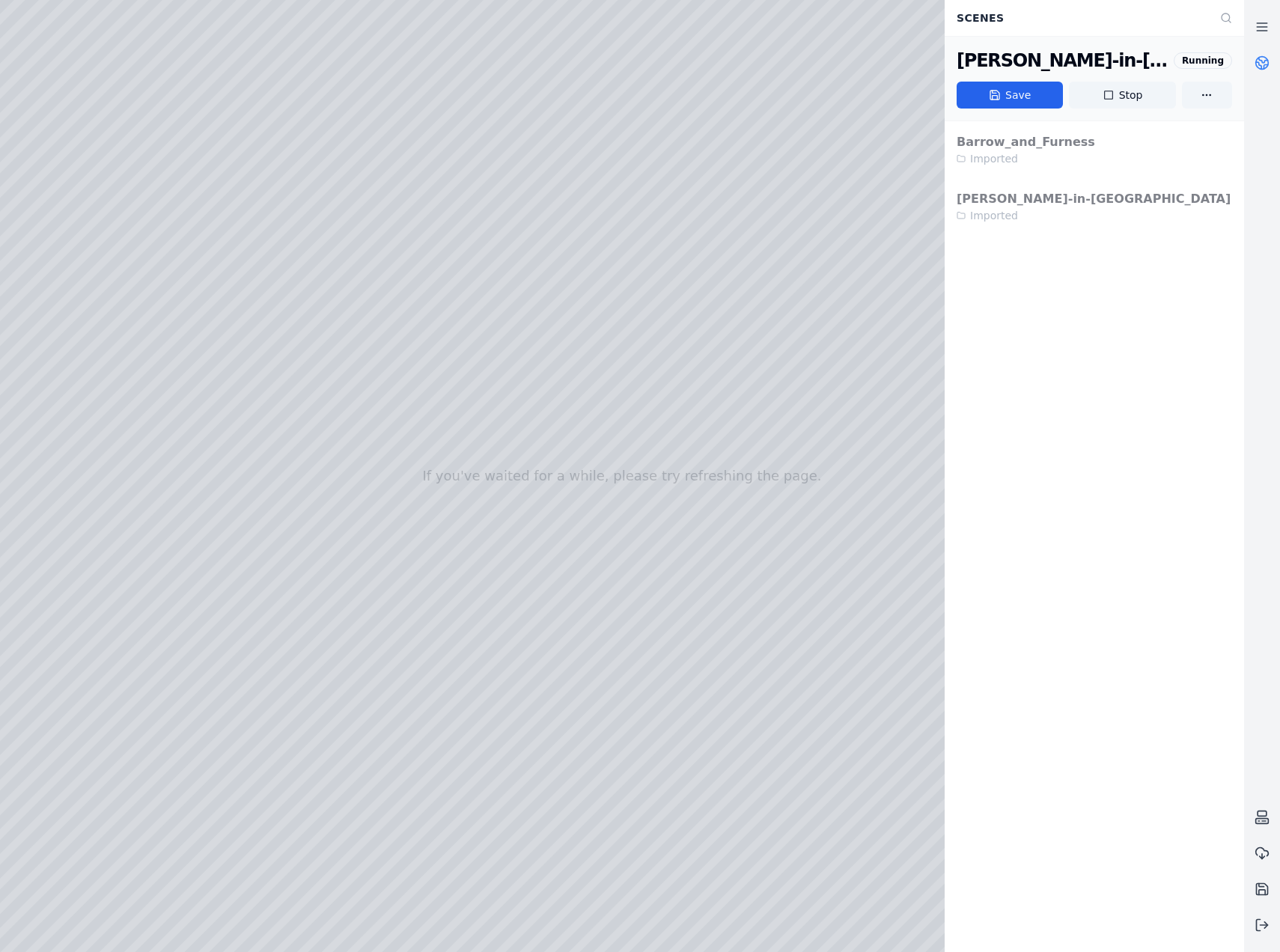
click at [413, 829] on div at bounding box center [622, 476] width 1245 height 952
click at [406, 856] on div at bounding box center [622, 476] width 1245 height 952
drag, startPoint x: 652, startPoint y: 752, endPoint x: 614, endPoint y: 727, distance: 45.5
drag, startPoint x: 589, startPoint y: 663, endPoint x: 789, endPoint y: 686, distance: 201.3
drag, startPoint x: 649, startPoint y: 703, endPoint x: 677, endPoint y: 688, distance: 31.8
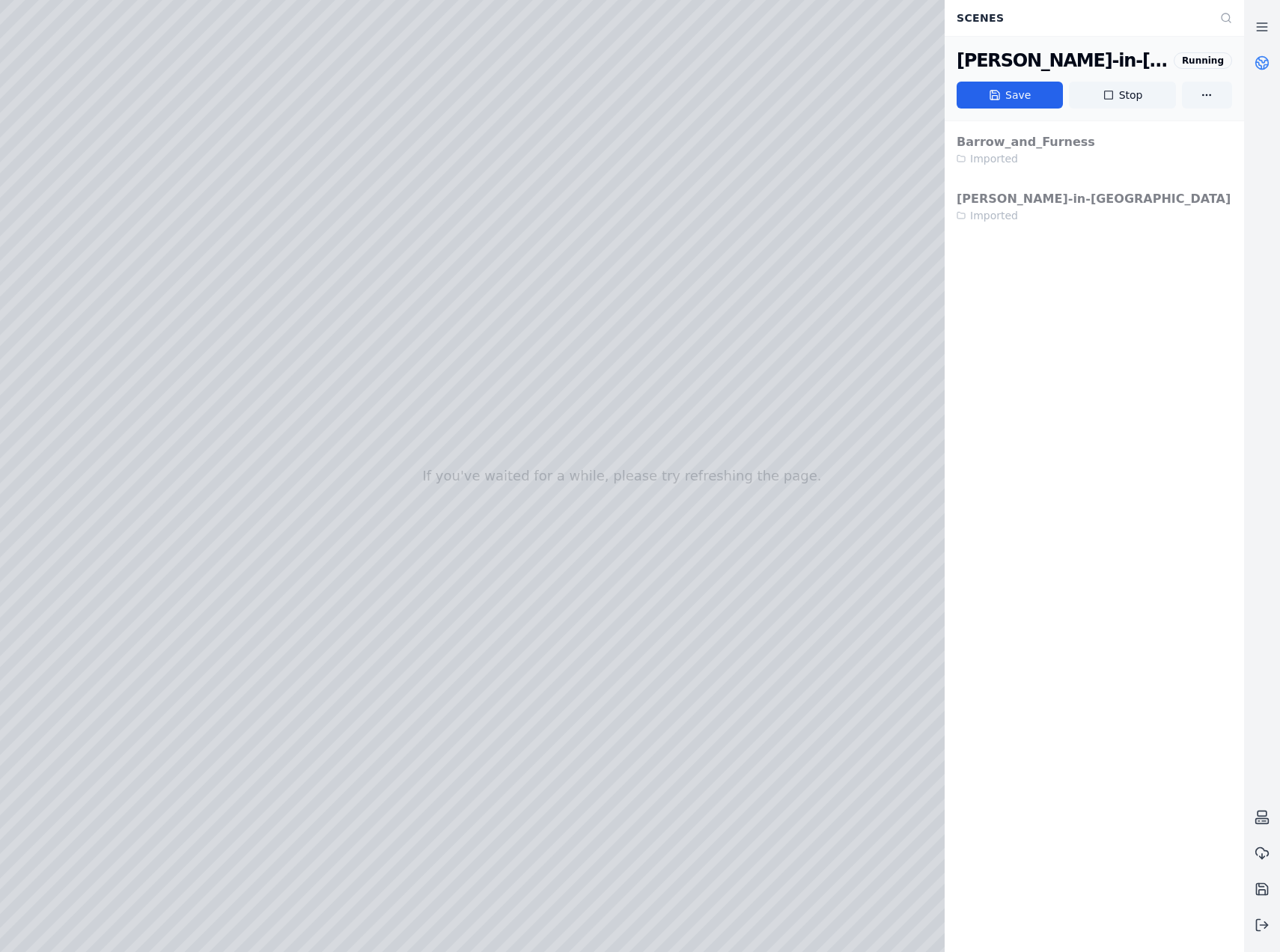
drag, startPoint x: 536, startPoint y: 647, endPoint x: 941, endPoint y: 612, distance: 406.5
click at [227, 697] on div at bounding box center [622, 476] width 1245 height 952
click at [363, 692] on div at bounding box center [622, 476] width 1245 height 952
click at [418, 859] on div at bounding box center [622, 476] width 1245 height 952
drag, startPoint x: 799, startPoint y: 787, endPoint x: 638, endPoint y: 775, distance: 161.4
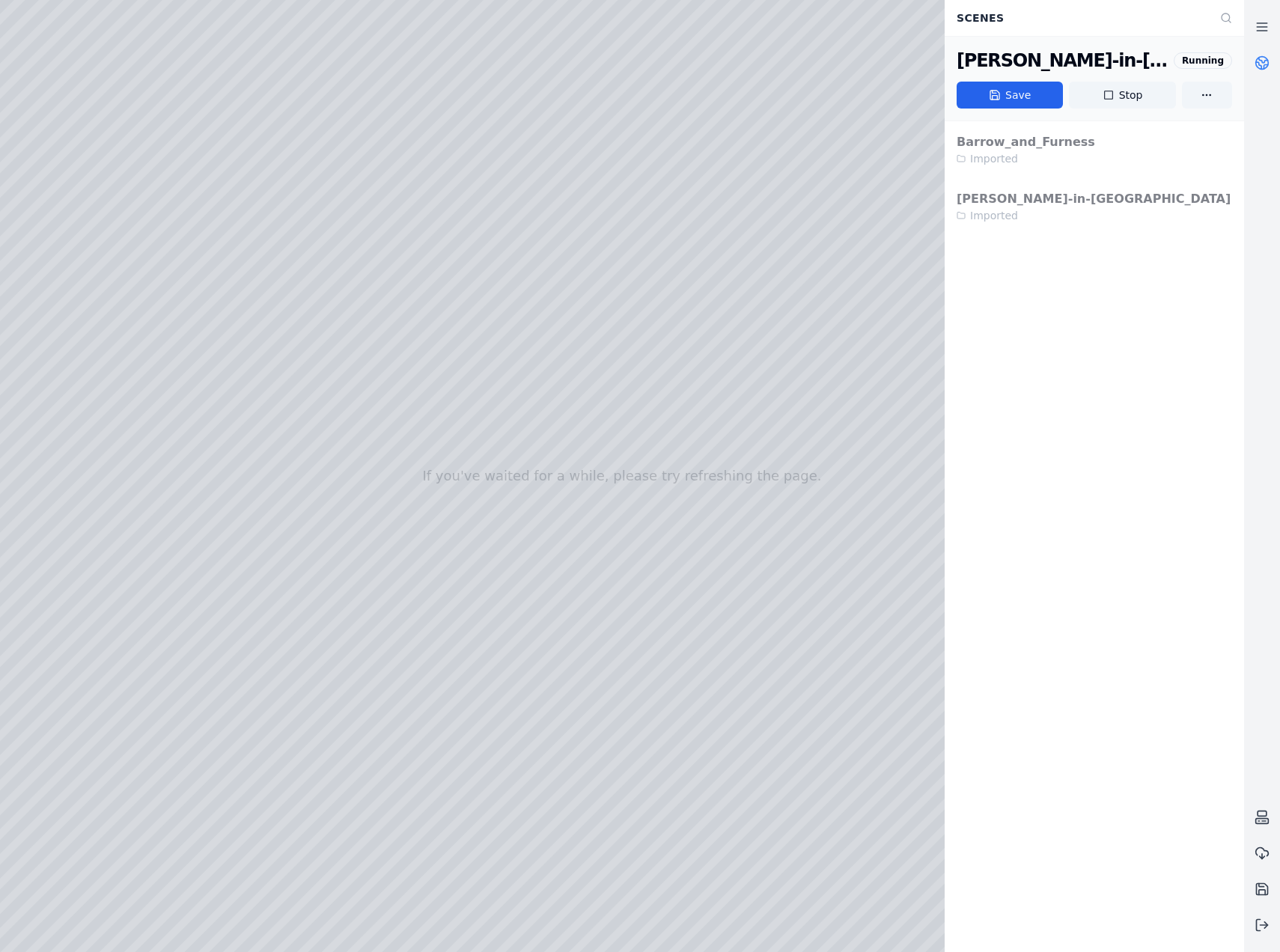
drag, startPoint x: 788, startPoint y: 767, endPoint x: 457, endPoint y: 524, distance: 410.6
drag, startPoint x: 647, startPoint y: 579, endPoint x: 675, endPoint y: 727, distance: 150.6
click at [235, 697] on div at bounding box center [622, 476] width 1245 height 952
drag, startPoint x: 350, startPoint y: 717, endPoint x: 383, endPoint y: 767, distance: 59.9
click at [350, 718] on div at bounding box center [622, 476] width 1245 height 952
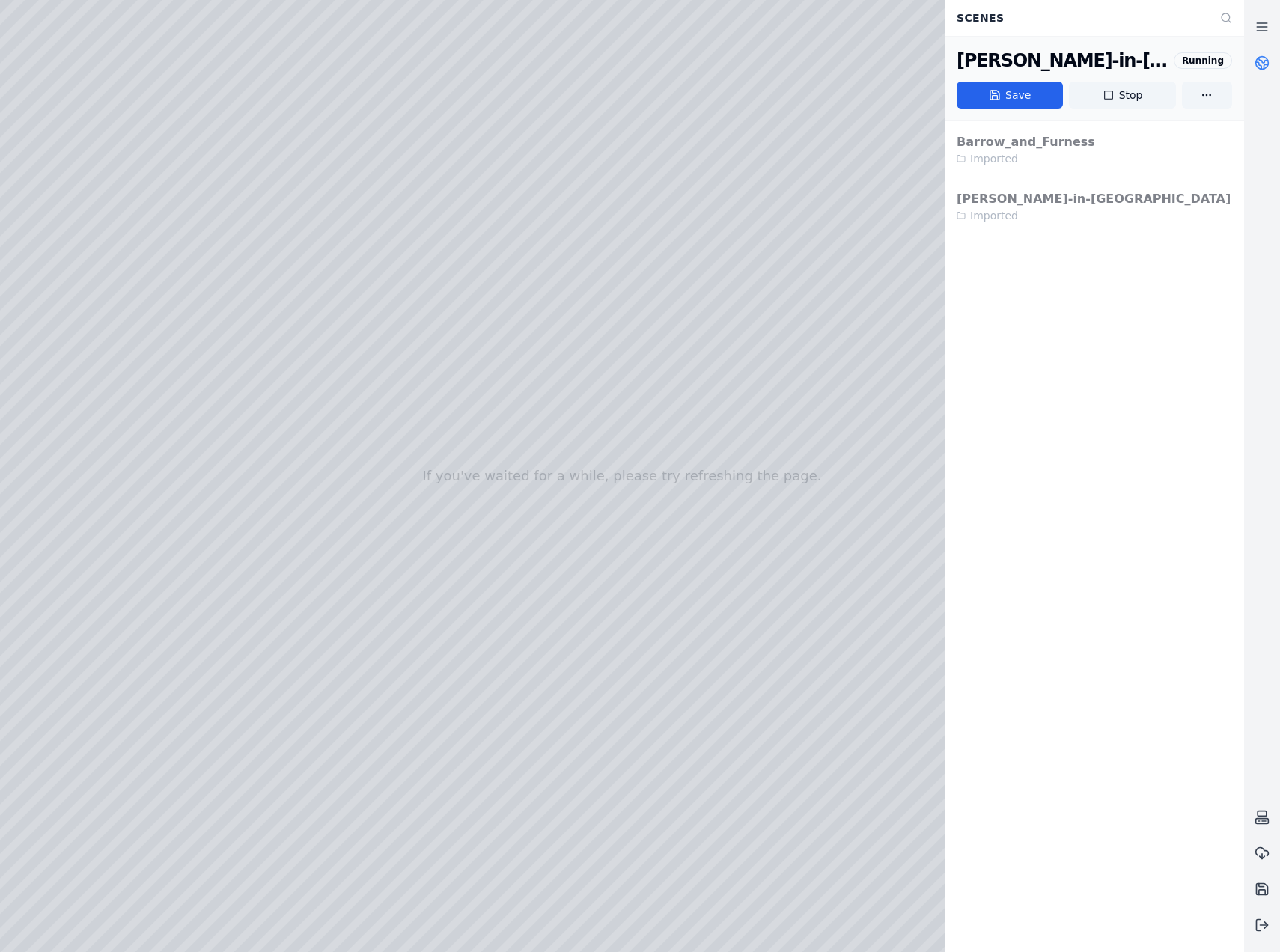
click at [421, 852] on div at bounding box center [622, 476] width 1245 height 952
drag, startPoint x: 684, startPoint y: 711, endPoint x: 748, endPoint y: 731, distance: 67.1
click at [183, 54] on div at bounding box center [622, 476] width 1245 height 952
drag, startPoint x: 507, startPoint y: 535, endPoint x: 587, endPoint y: 530, distance: 80.2
click at [1254, 25] on link at bounding box center [1263, 27] width 36 height 36
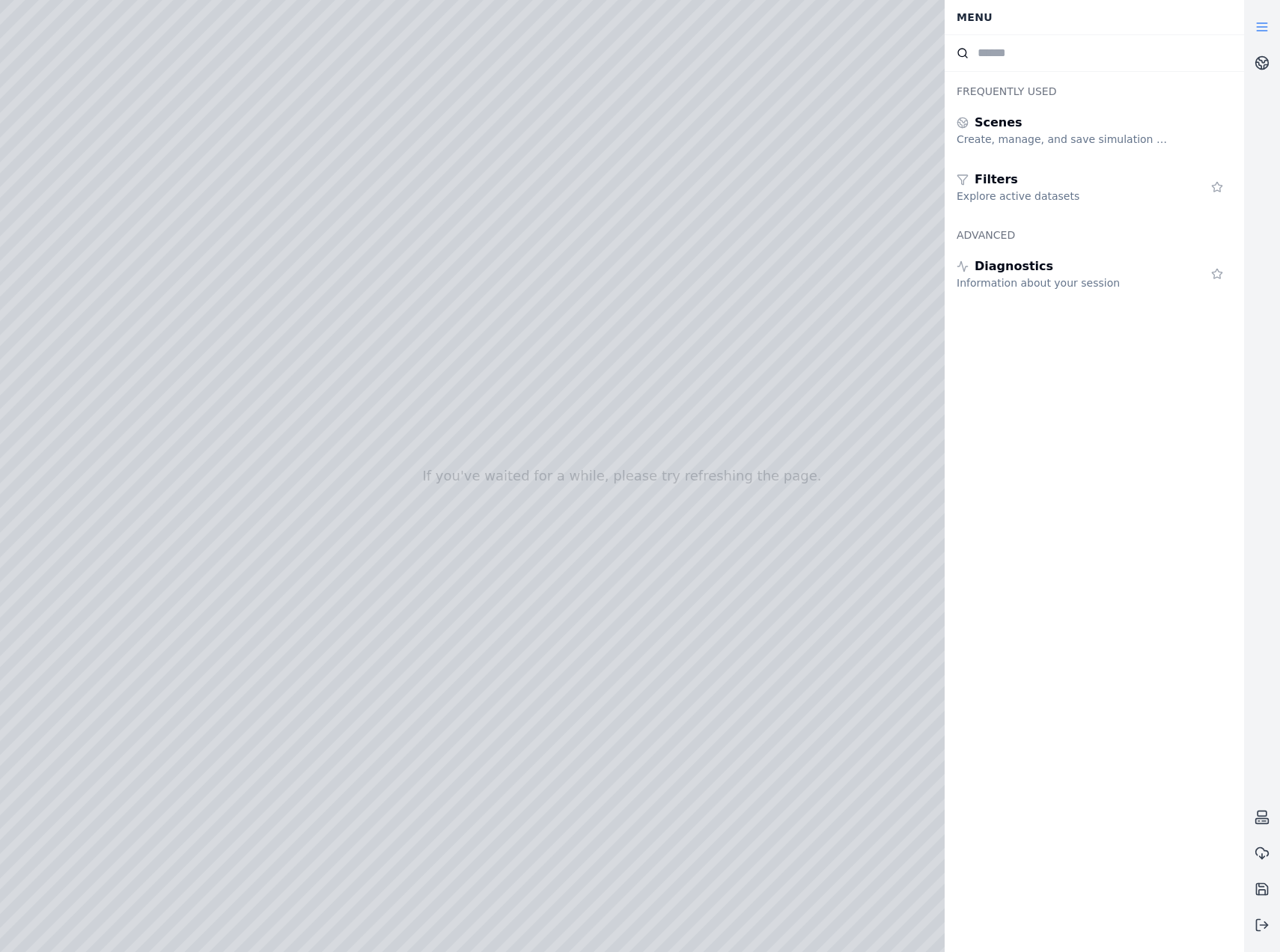
click at [1261, 25] on icon at bounding box center [1262, 27] width 15 height 15
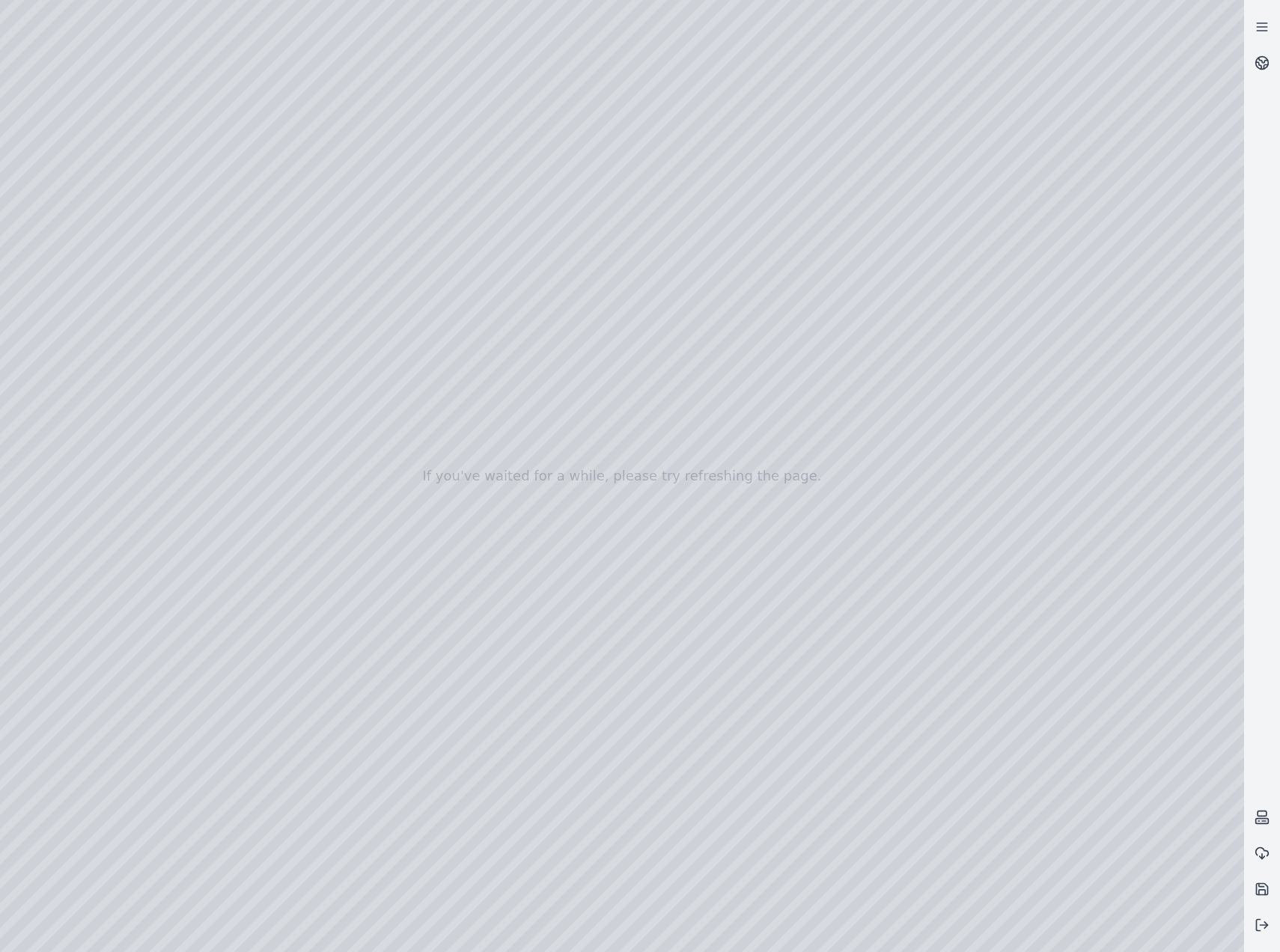
drag, startPoint x: 812, startPoint y: 606, endPoint x: 825, endPoint y: 607, distance: 13.0
drag, startPoint x: 731, startPoint y: 674, endPoint x: 649, endPoint y: 656, distance: 84.0
drag, startPoint x: 638, startPoint y: 664, endPoint x: 406, endPoint y: 544, distance: 261.2
drag, startPoint x: 686, startPoint y: 689, endPoint x: 616, endPoint y: 673, distance: 71.8
drag, startPoint x: 614, startPoint y: 614, endPoint x: 437, endPoint y: 528, distance: 196.8
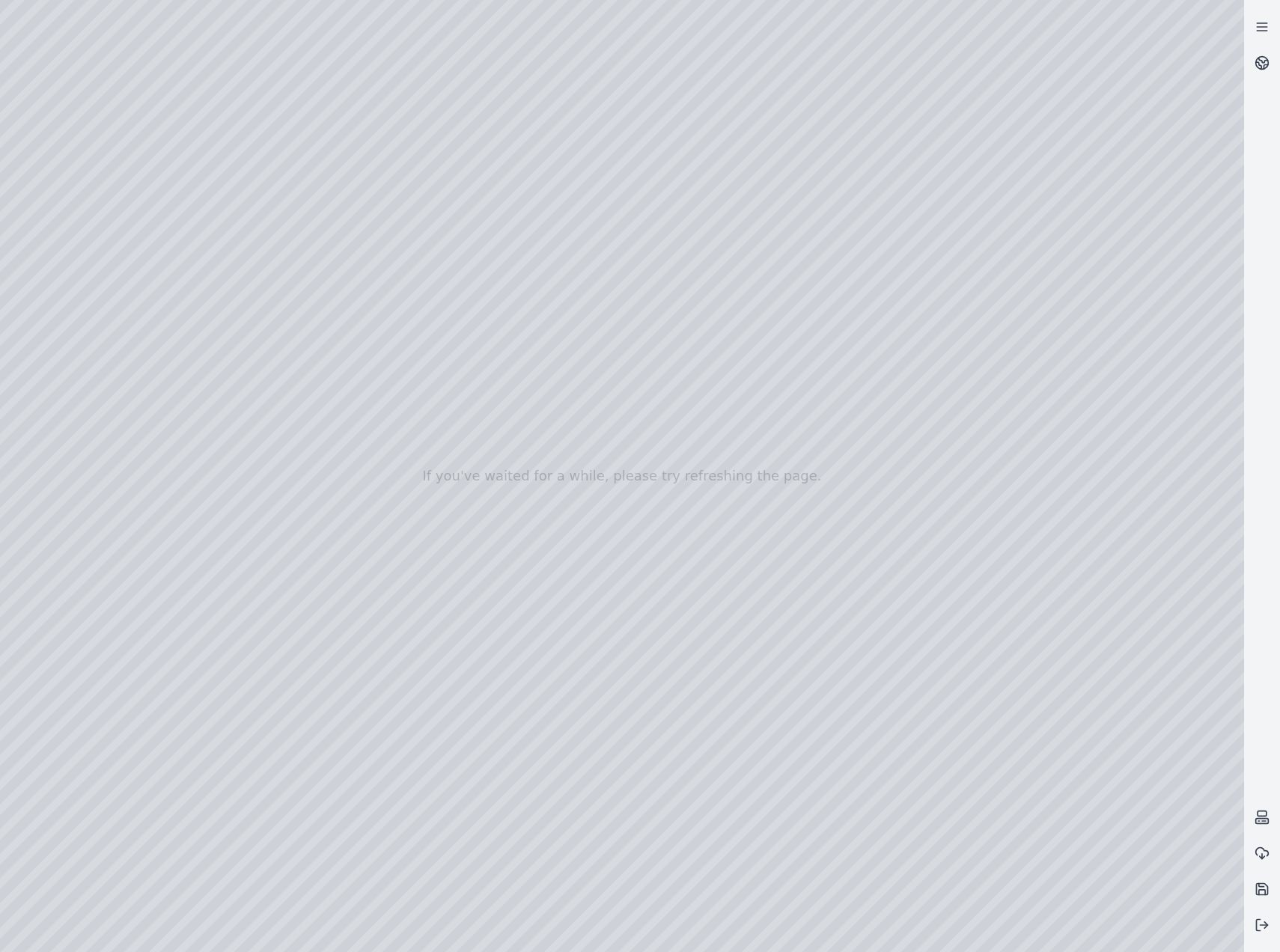
drag, startPoint x: 690, startPoint y: 688, endPoint x: 751, endPoint y: 698, distance: 61.8
drag, startPoint x: 807, startPoint y: 690, endPoint x: 397, endPoint y: 420, distance: 490.9
drag, startPoint x: 345, startPoint y: 518, endPoint x: 504, endPoint y: 525, distance: 159.2
click at [1266, 928] on icon at bounding box center [1262, 924] width 15 height 15
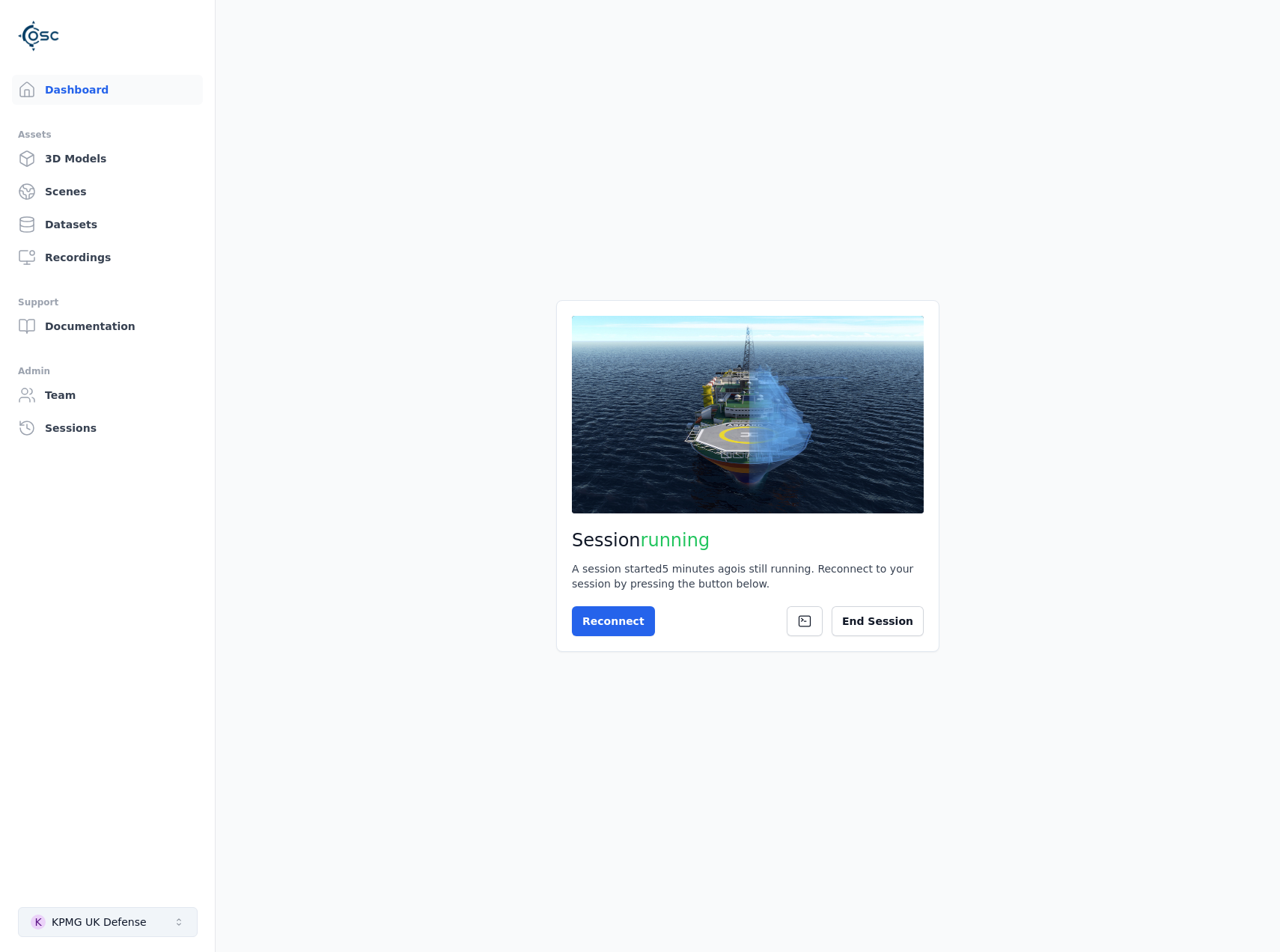
click at [95, 916] on div "KPMG UK Defense" at bounding box center [99, 922] width 95 height 15
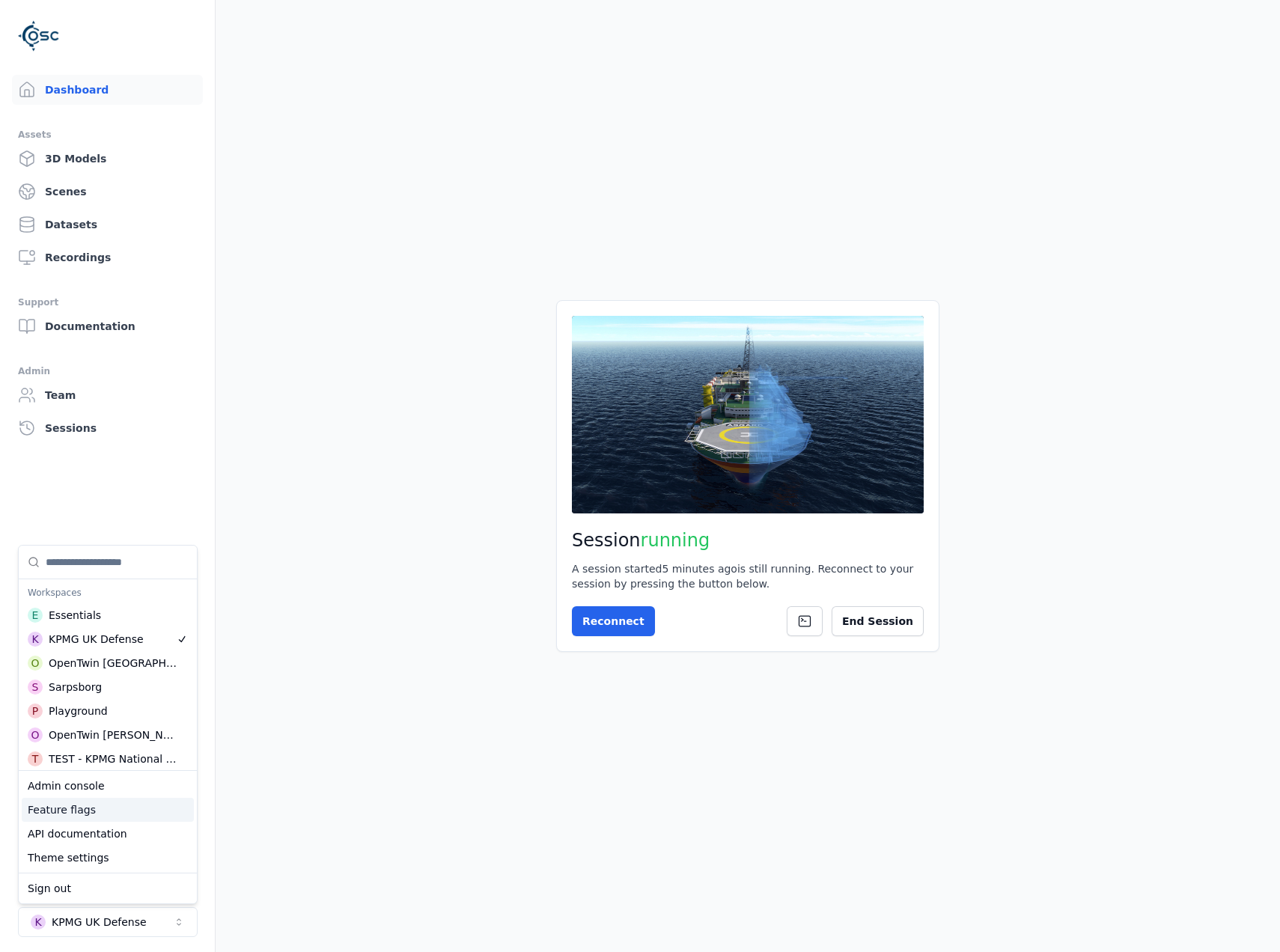
click at [99, 802] on div "Feature flags" at bounding box center [107, 810] width 172 height 24
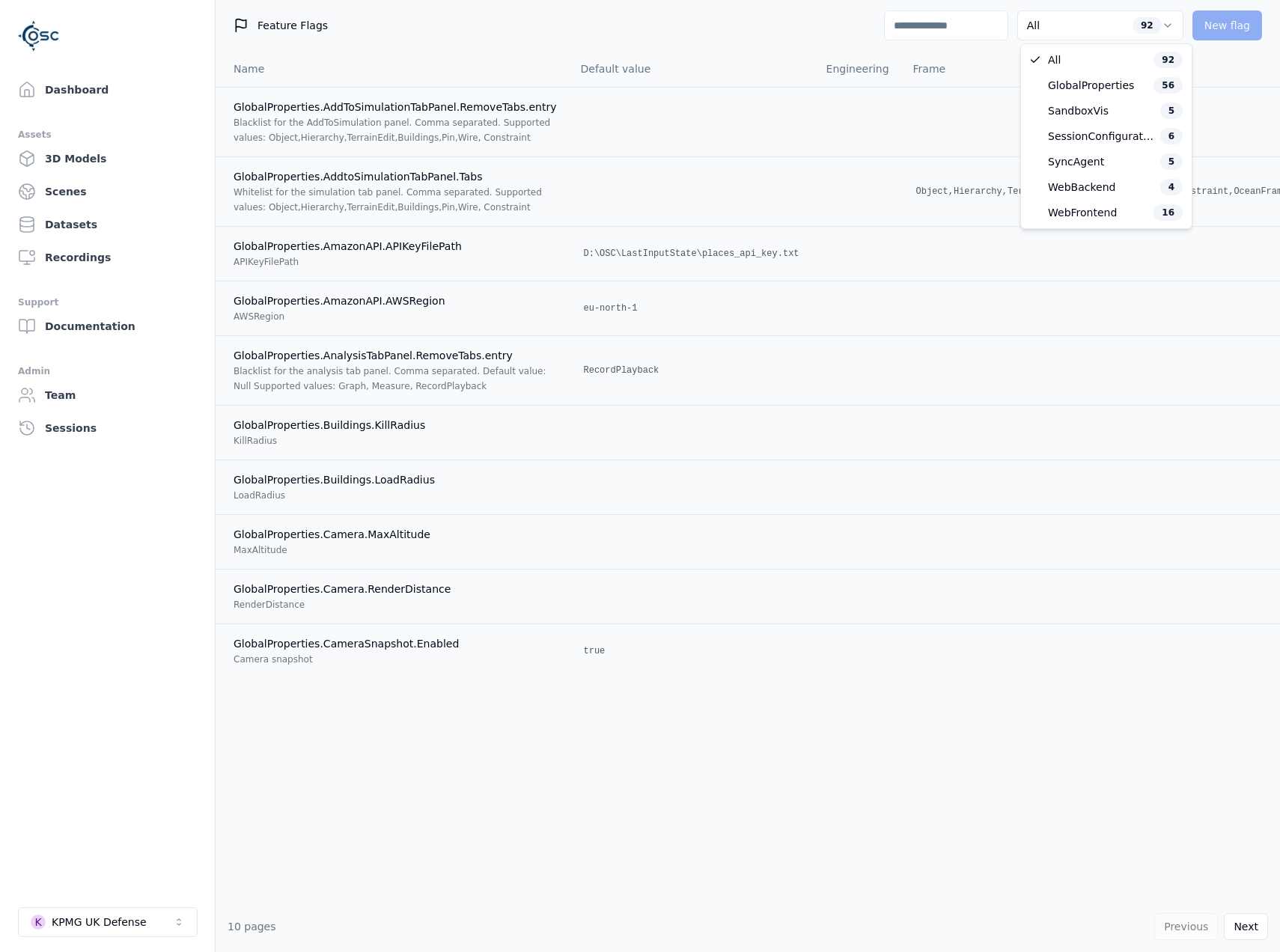
click at [1086, 30] on html "**********" at bounding box center [640, 476] width 1280 height 952
click at [984, 25] on html "**********" at bounding box center [640, 476] width 1280 height 952
click at [984, 25] on input at bounding box center [946, 25] width 124 height 30
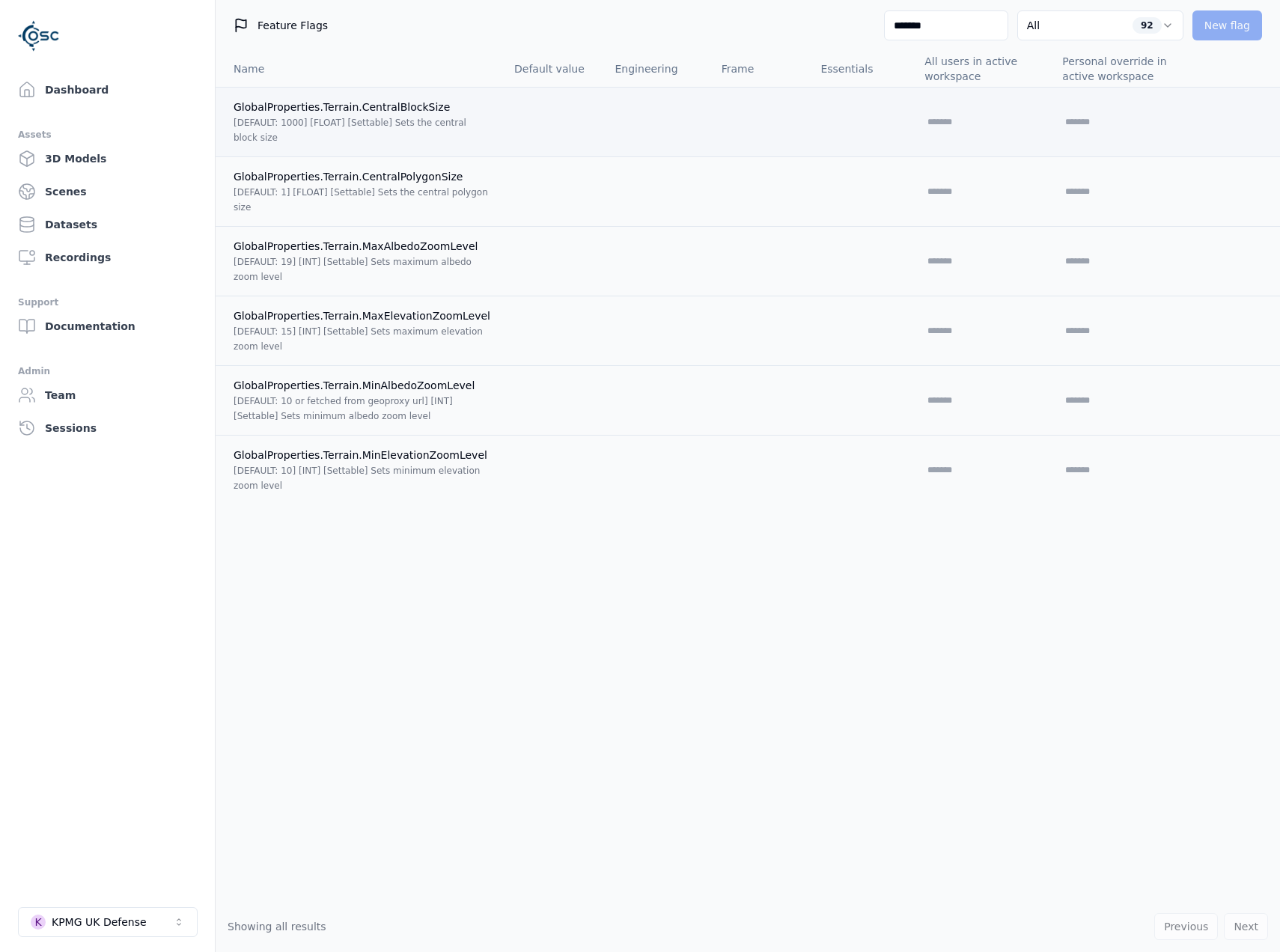
click at [933, 110] on td at bounding box center [981, 121] width 137 height 70
click at [925, 124] on input "text" at bounding box center [972, 122] width 96 height 18
click at [927, 30] on input "*******" at bounding box center [946, 25] width 124 height 30
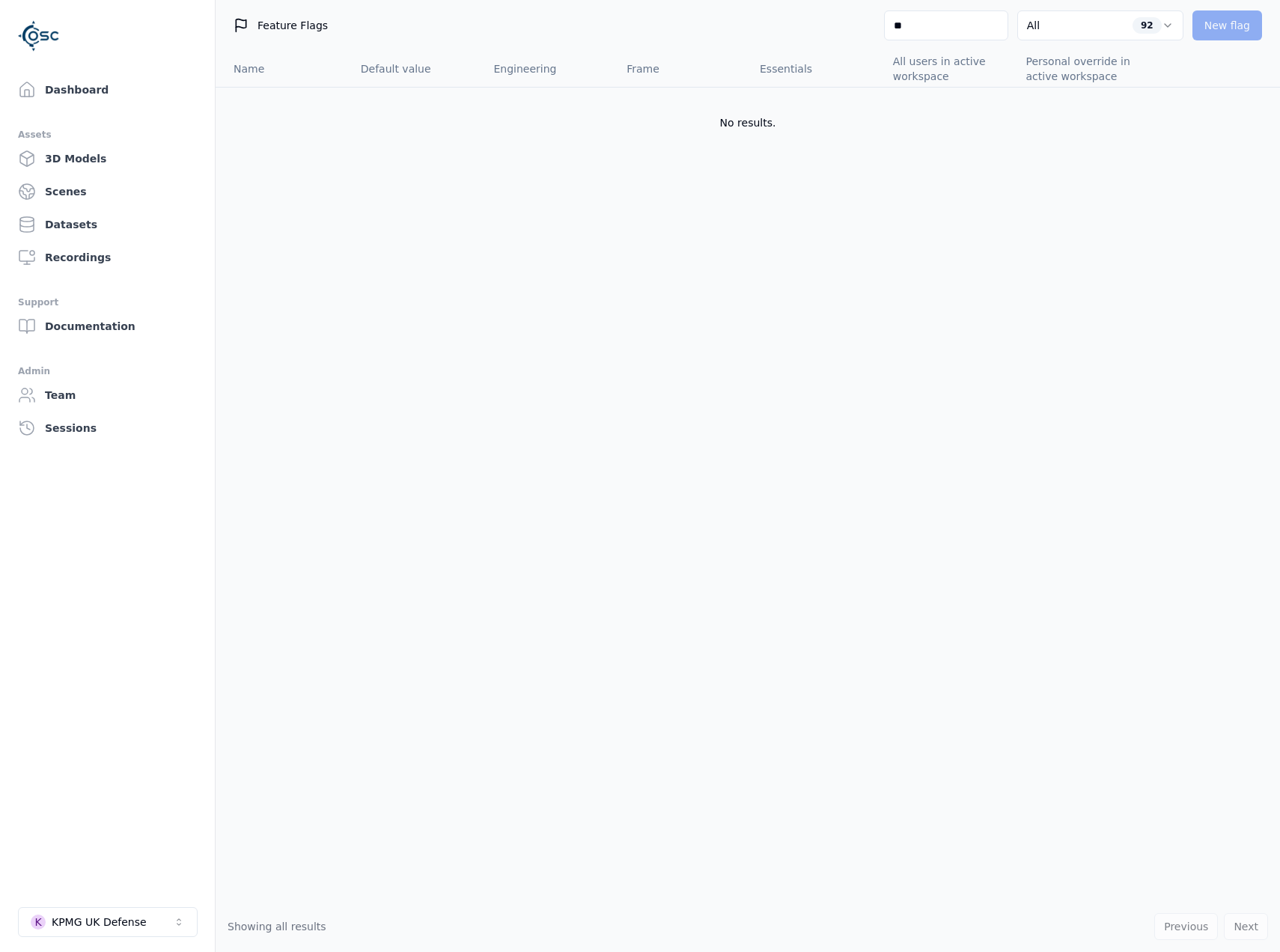
type input "*"
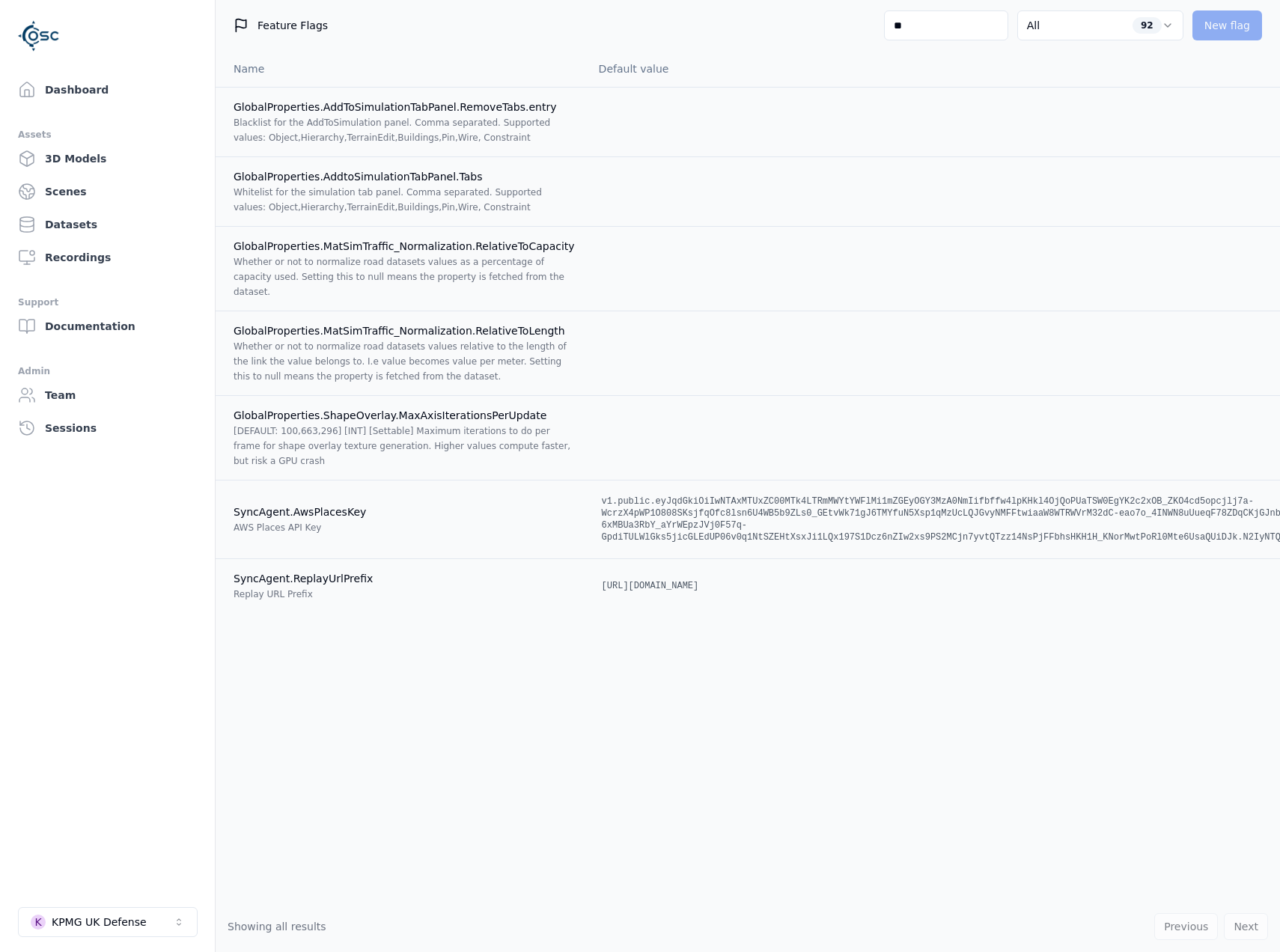
type input "*"
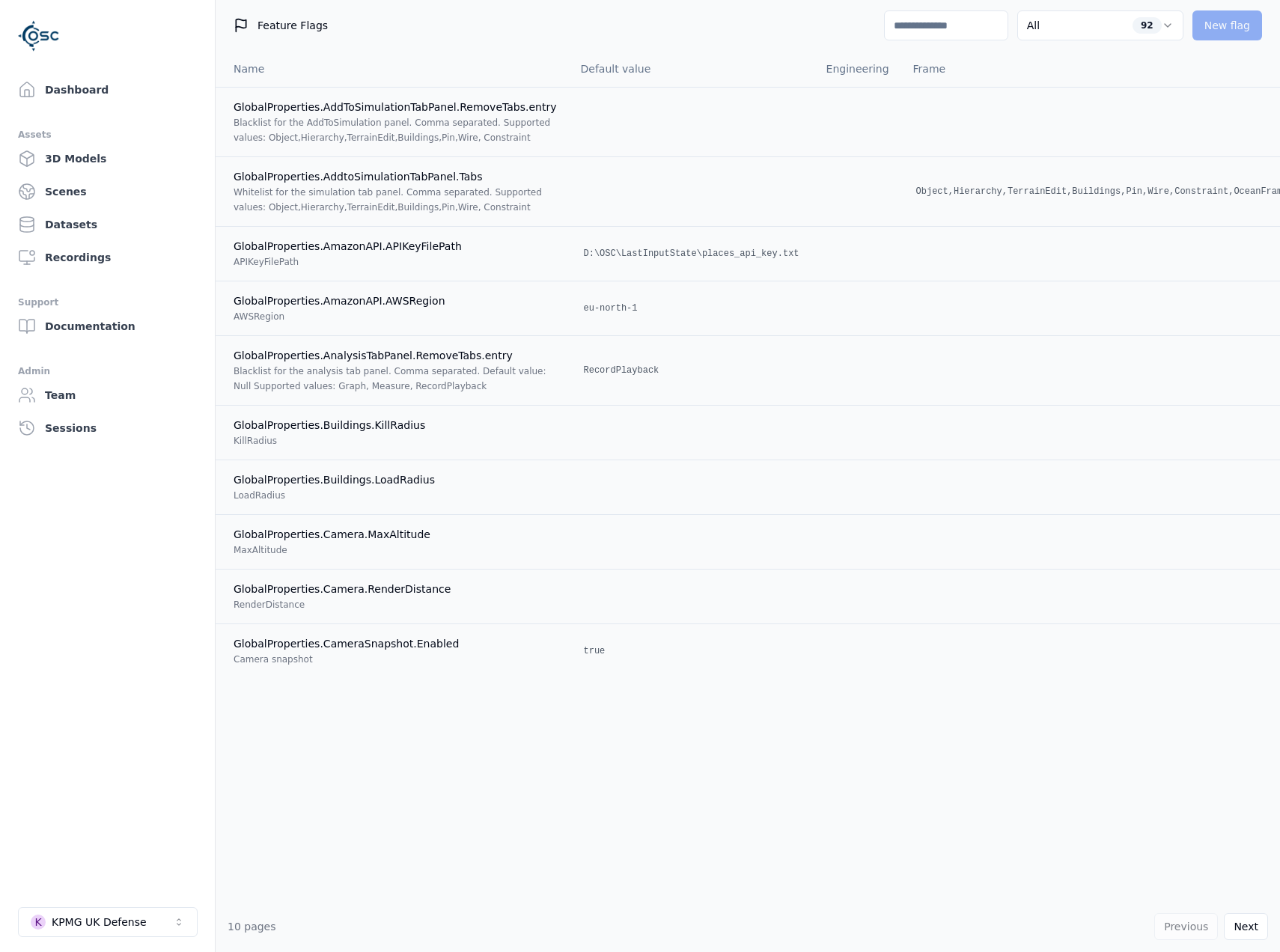
type input "*"
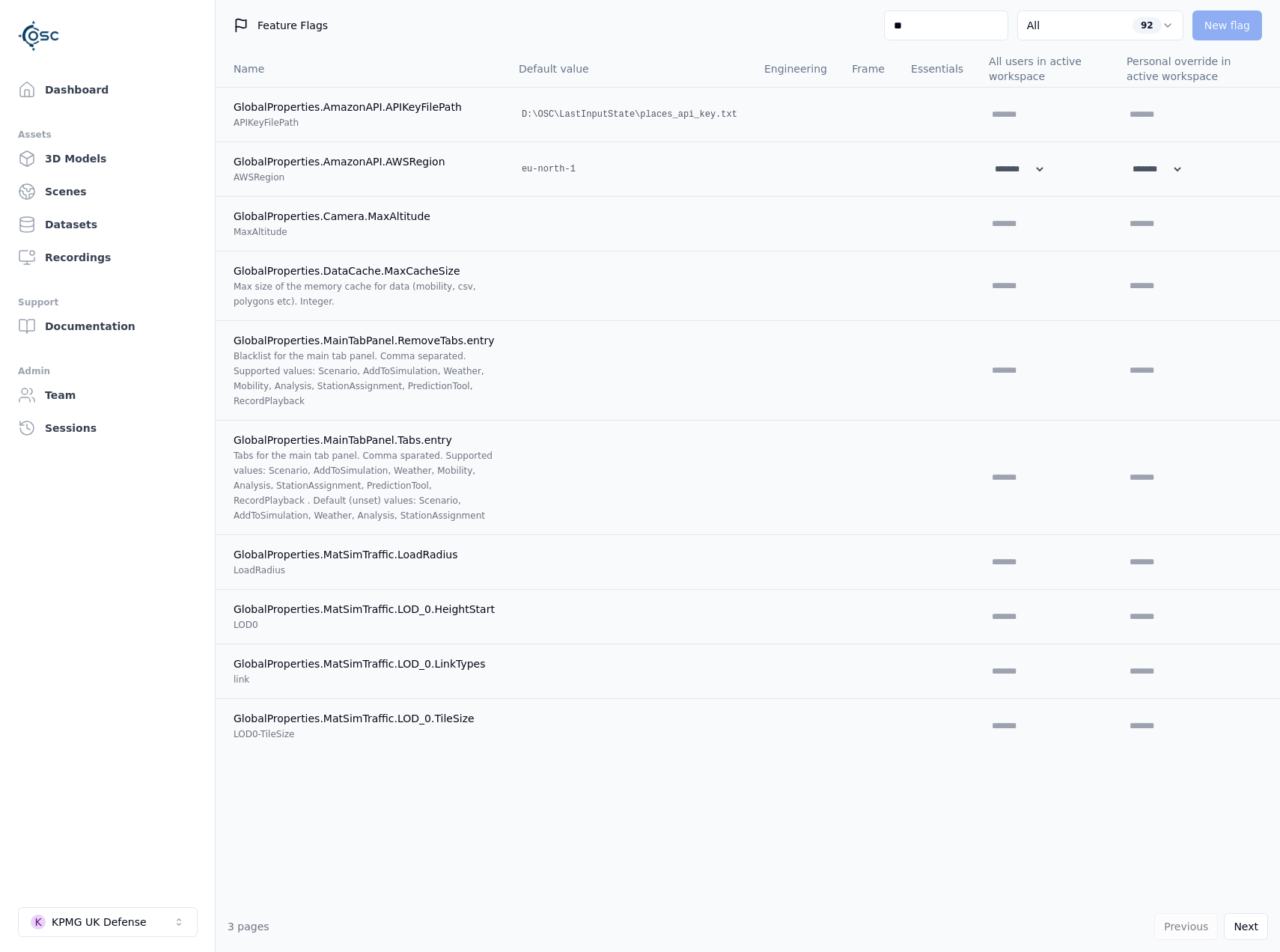
type input "*"
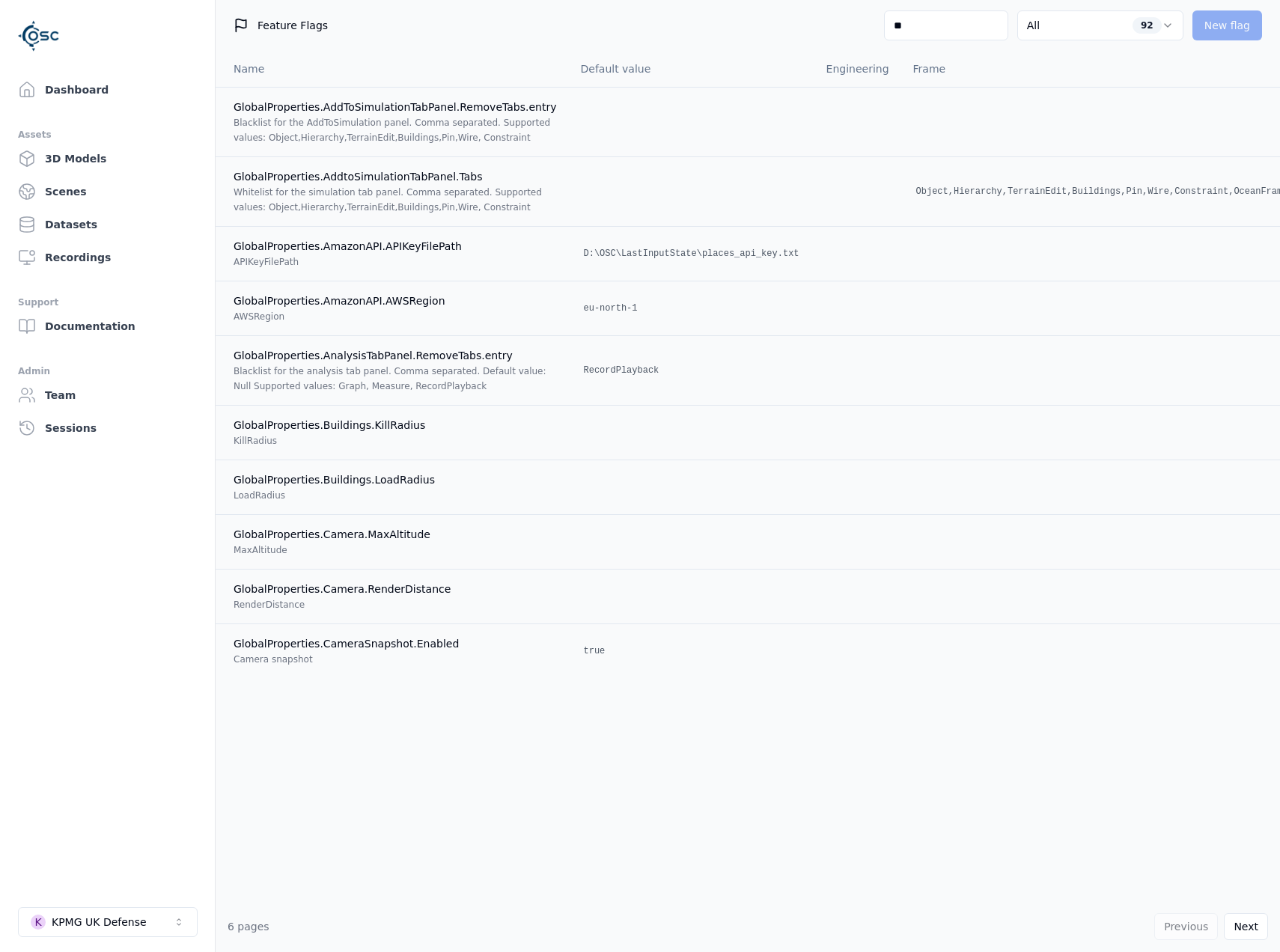
type input "*"
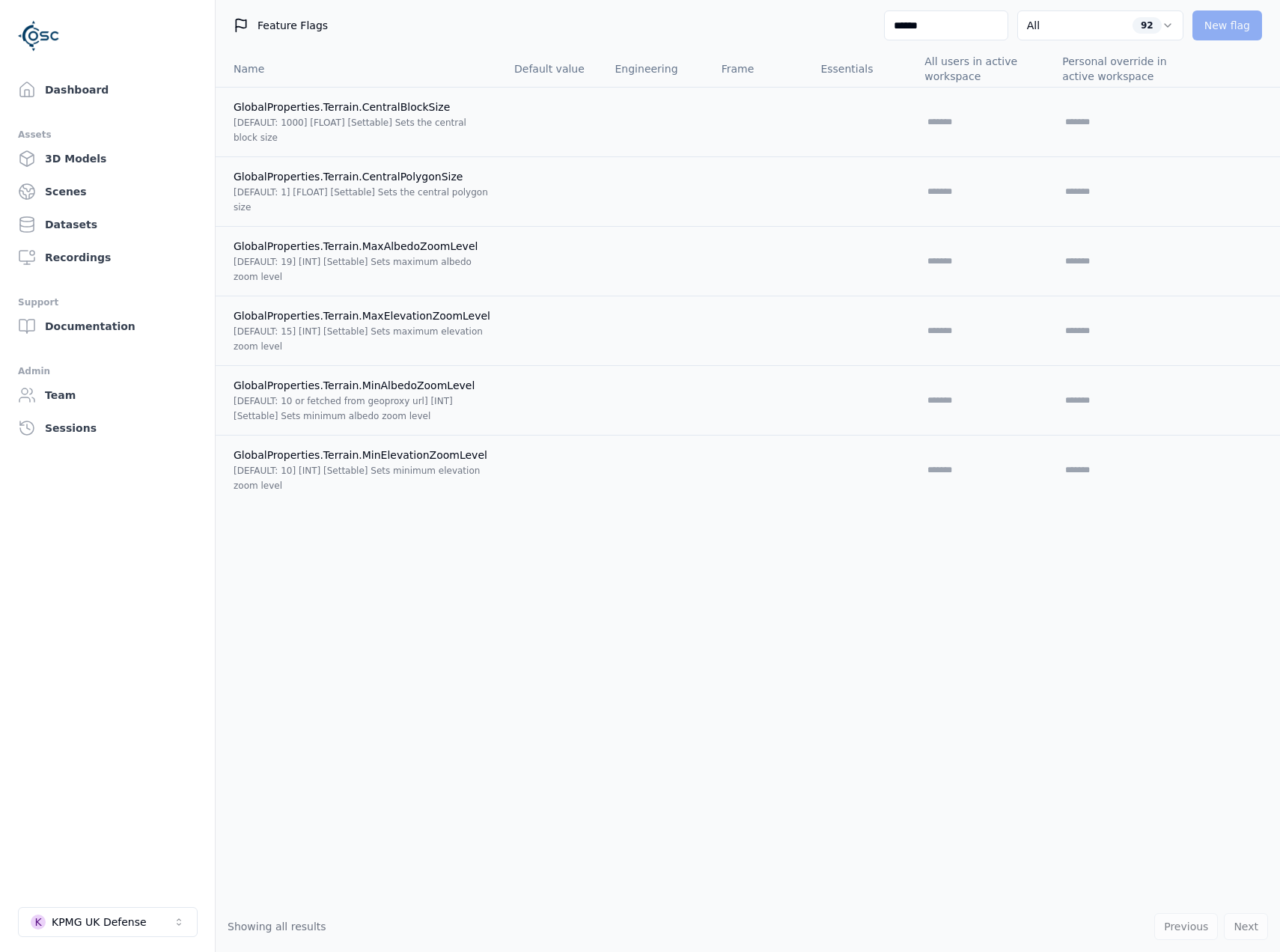
type input "*******"
click at [137, 935] on button "K KPMG UK Defense" at bounding box center [108, 922] width 180 height 30
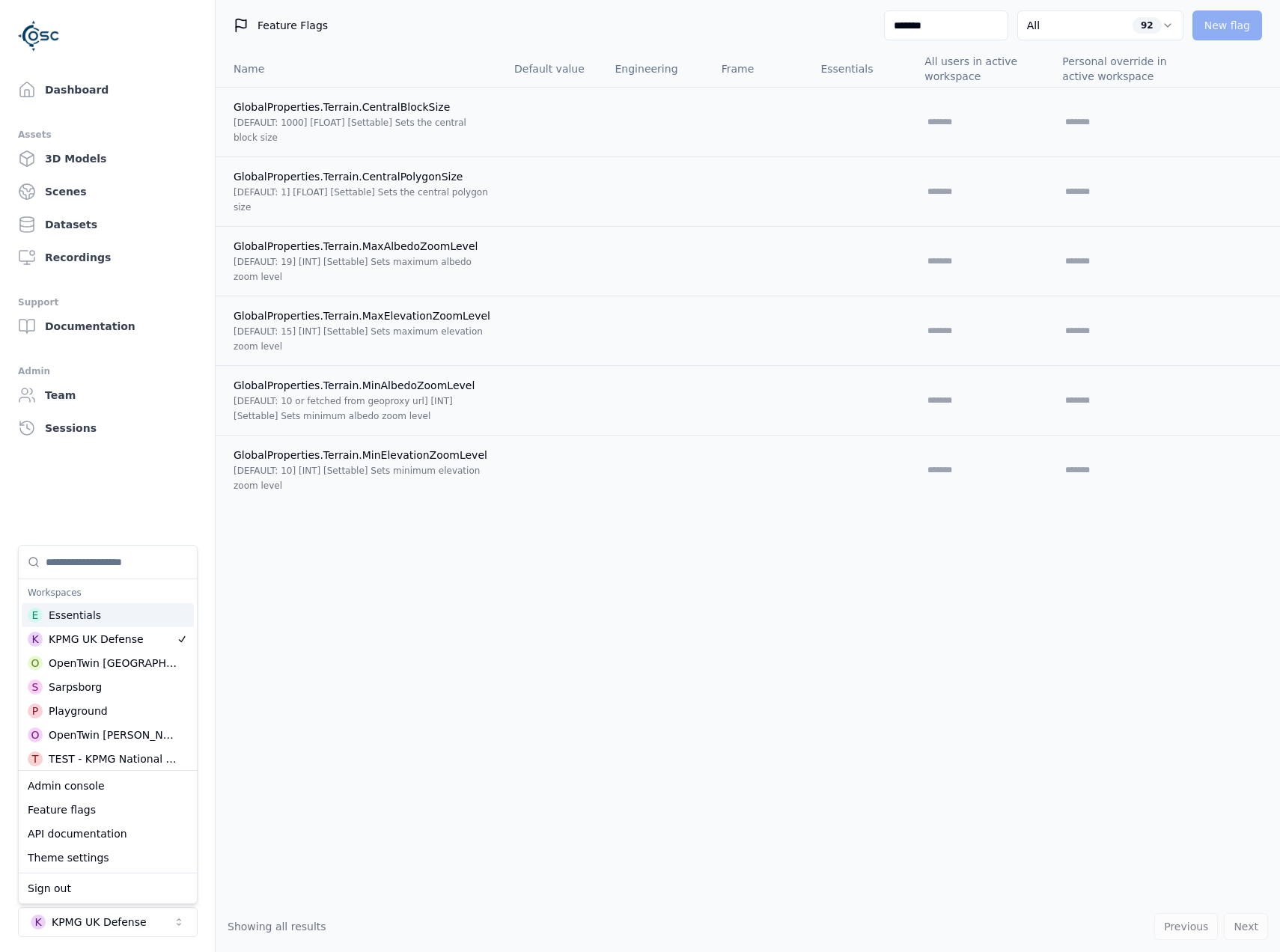
click at [316, 611] on div "Name Default value Engineering Frame Essentials All users in active workspace P…" at bounding box center [748, 476] width 1065 height 850
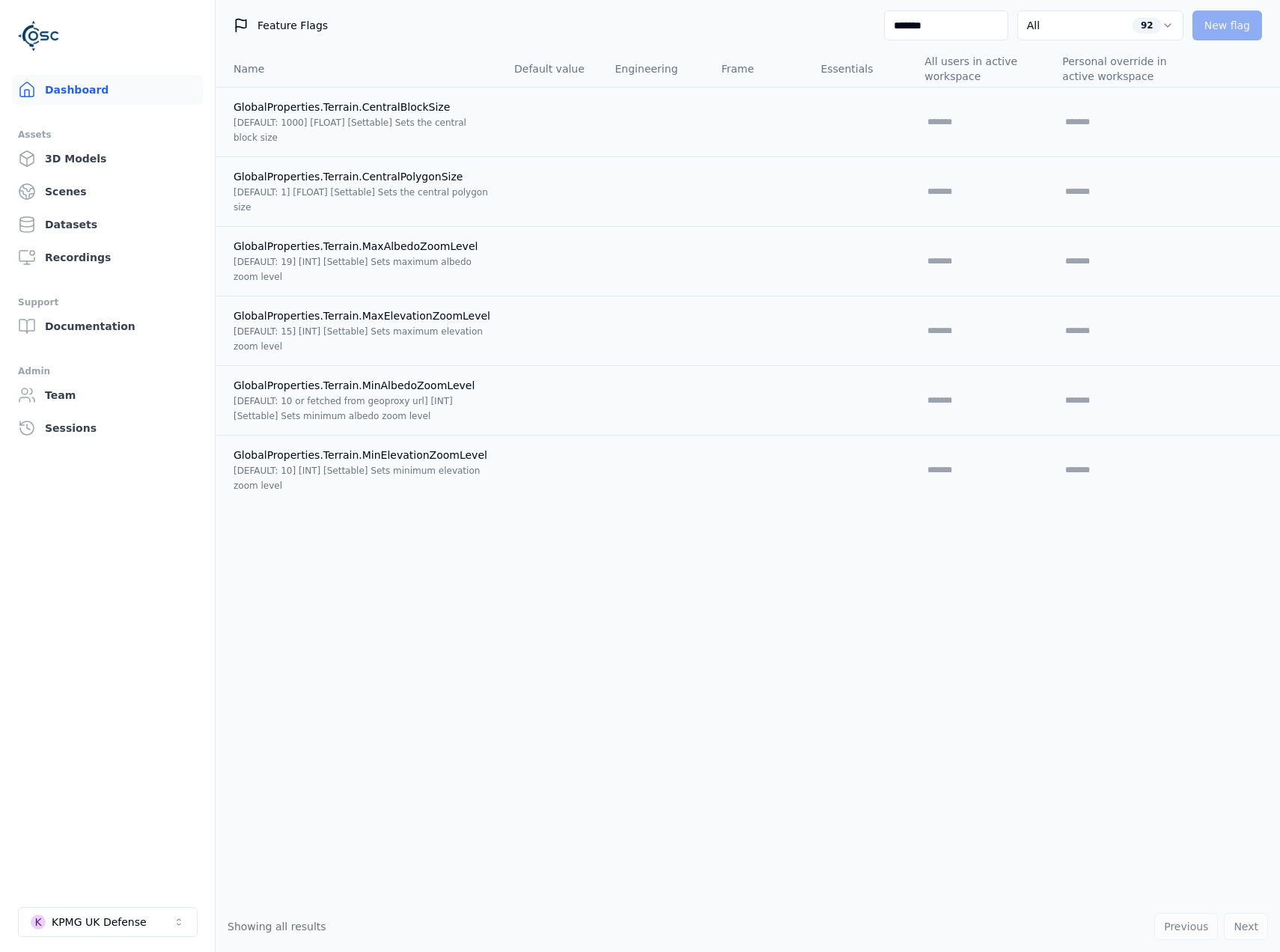
click at [105, 86] on link "Dashboard" at bounding box center [107, 90] width 191 height 30
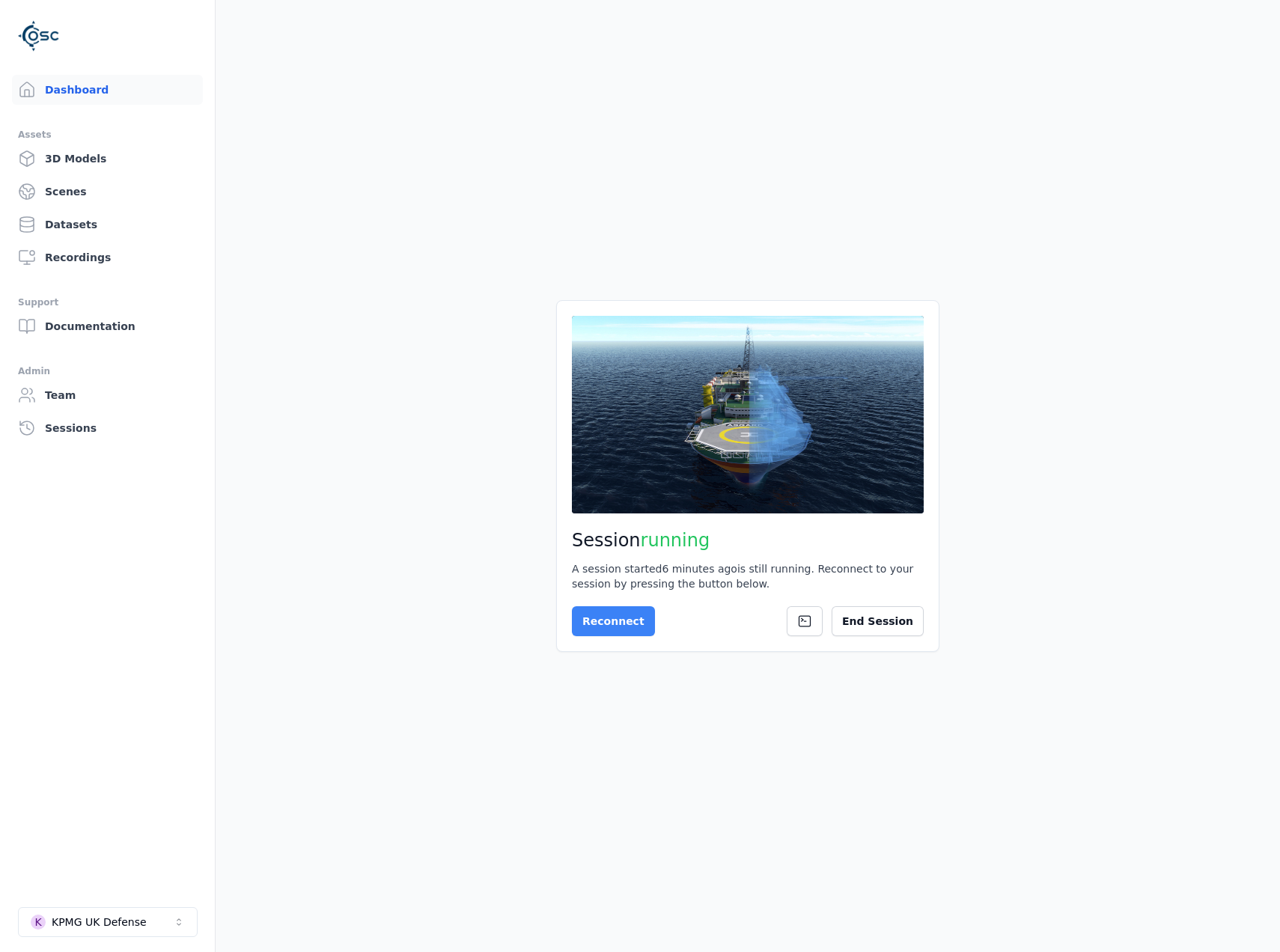
click at [595, 625] on button "Reconnect" at bounding box center [614, 621] width 83 height 30
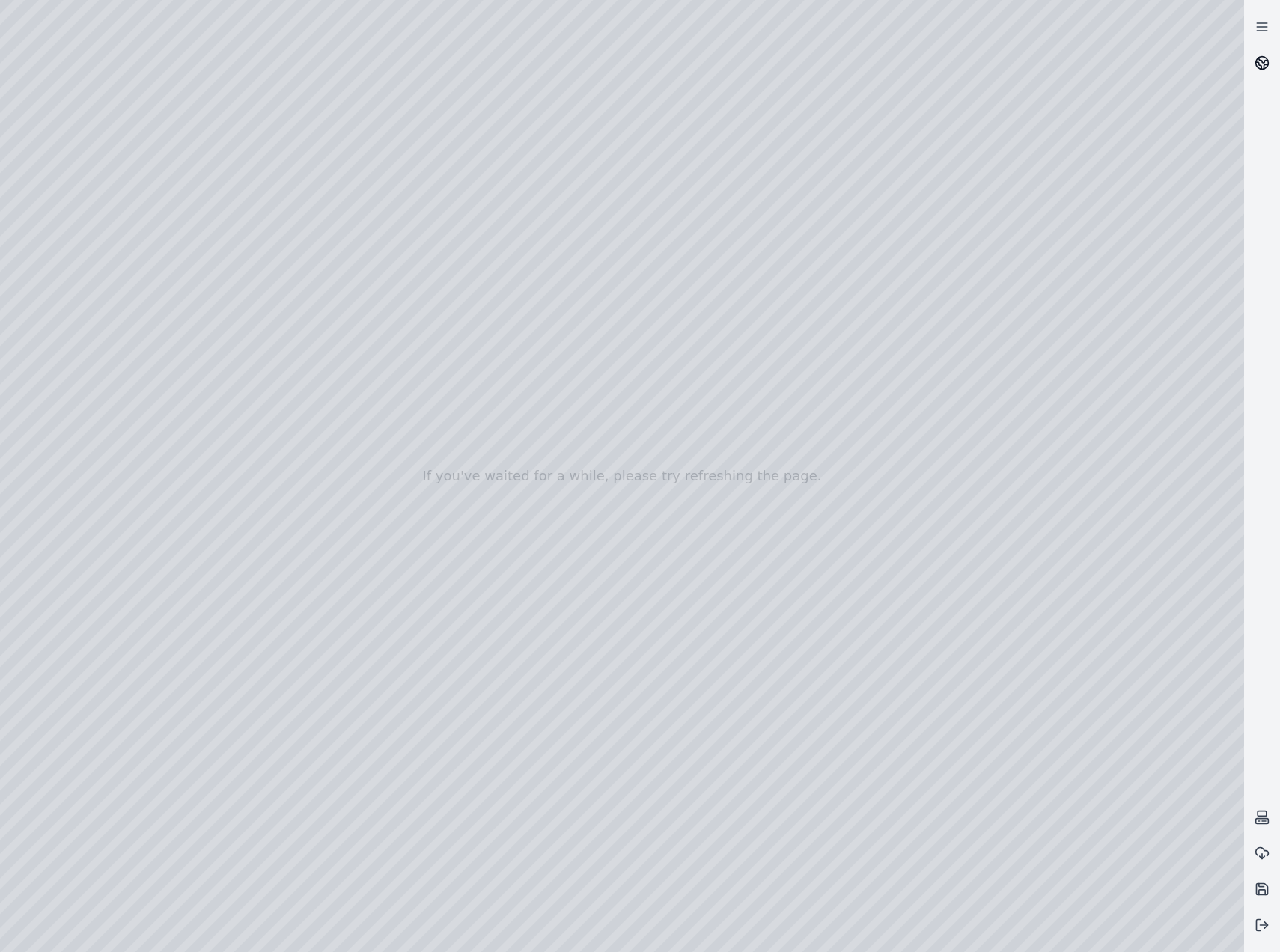
click at [1250, 67] on link at bounding box center [1263, 63] width 36 height 36
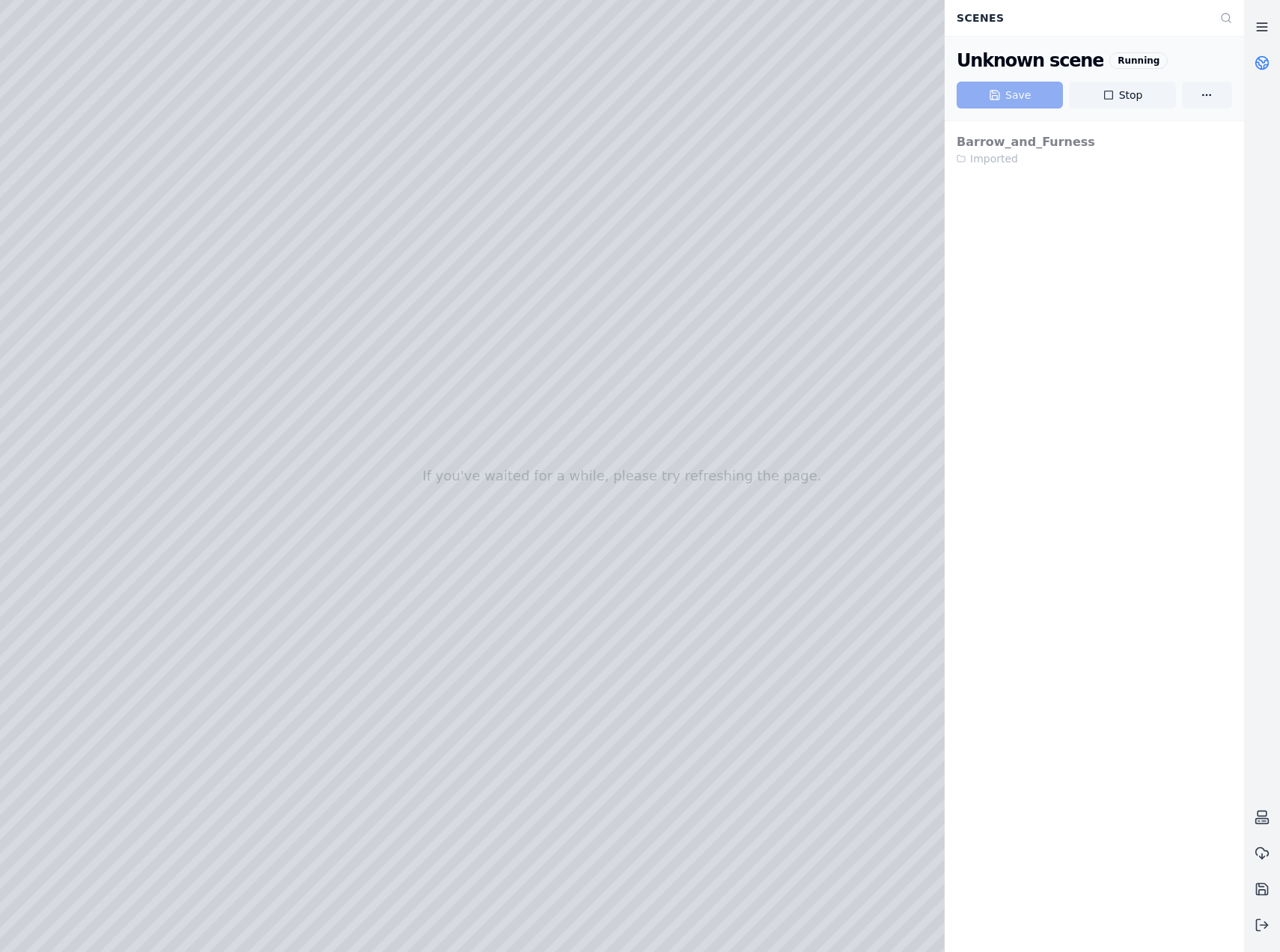
click at [1260, 28] on icon at bounding box center [1262, 27] width 15 height 15
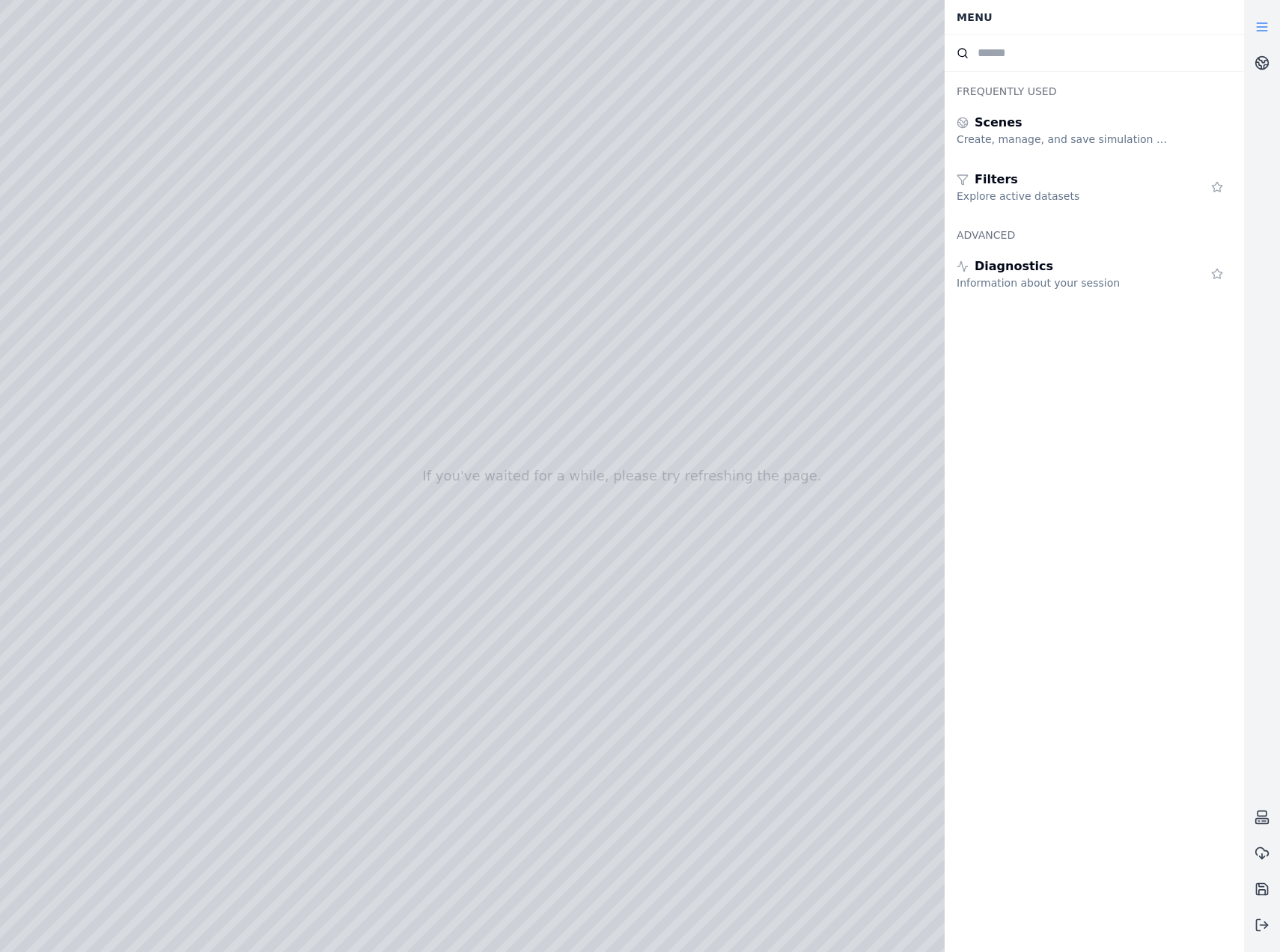
drag, startPoint x: 625, startPoint y: 666, endPoint x: 652, endPoint y: 648, distance: 32.4
drag, startPoint x: 428, startPoint y: 510, endPoint x: 569, endPoint y: 731, distance: 262.1
click at [64, 340] on div at bounding box center [622, 476] width 1245 height 952
drag, startPoint x: 675, startPoint y: 835, endPoint x: 685, endPoint y: 828, distance: 12.2
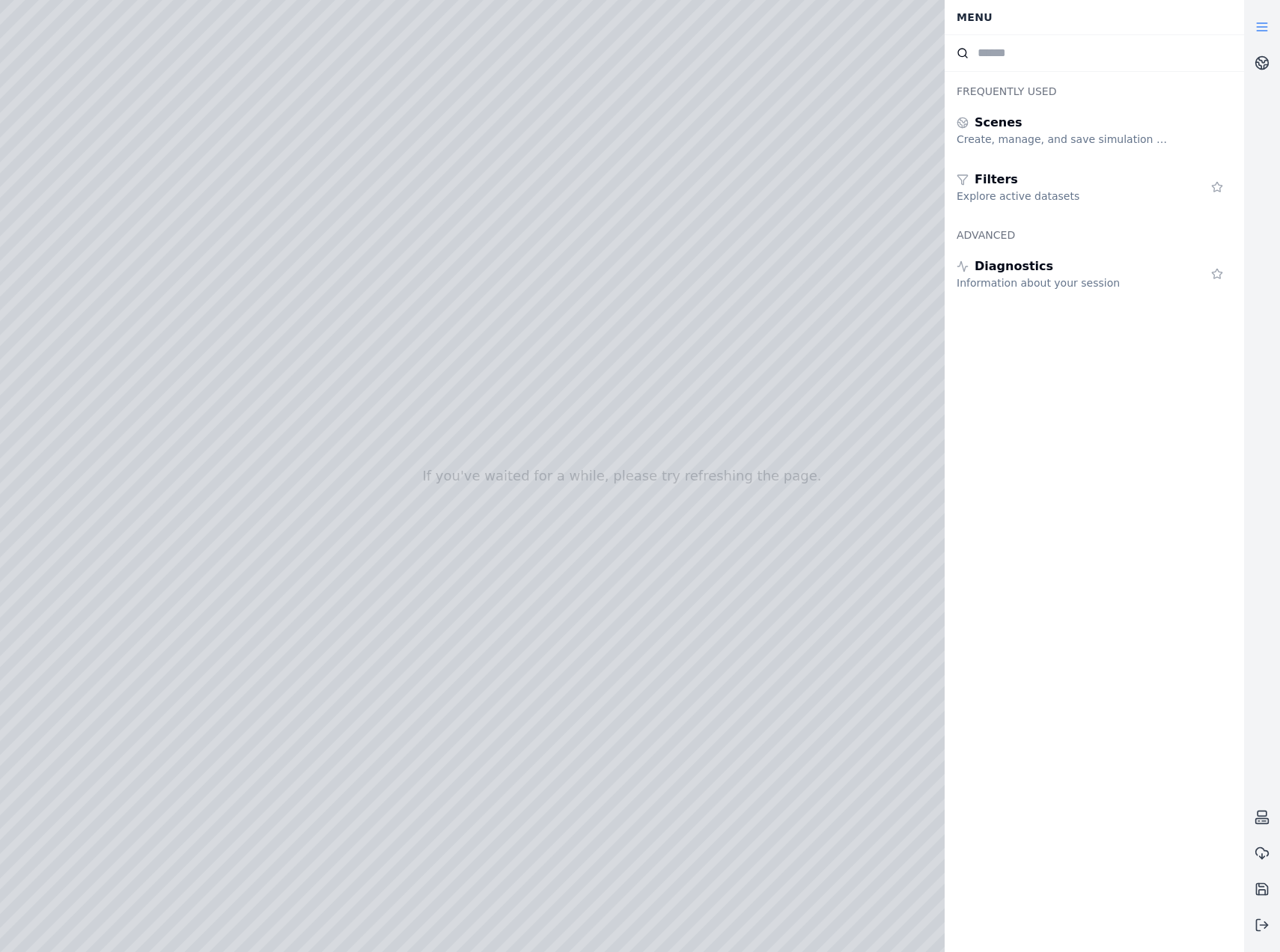
drag, startPoint x: 322, startPoint y: 675, endPoint x: 94, endPoint y: 753, distance: 241.0
drag, startPoint x: 710, startPoint y: 481, endPoint x: 564, endPoint y: 731, distance: 289.5
drag, startPoint x: 686, startPoint y: 568, endPoint x: 1174, endPoint y: 384, distance: 521.5
drag, startPoint x: 300, startPoint y: 636, endPoint x: 866, endPoint y: 474, distance: 588.7
drag, startPoint x: 466, startPoint y: 475, endPoint x: 508, endPoint y: 649, distance: 179.0
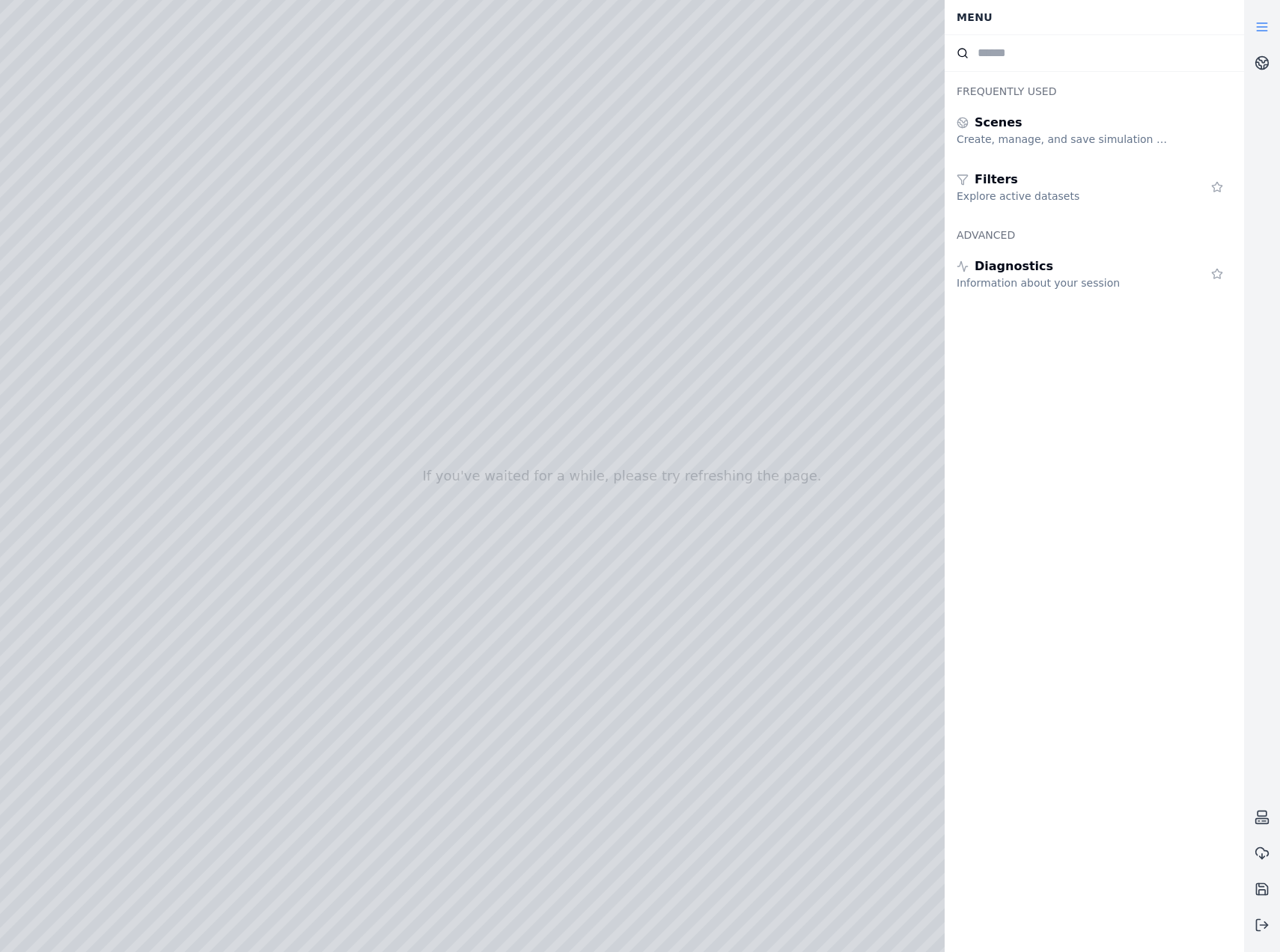
drag, startPoint x: 487, startPoint y: 729, endPoint x: 575, endPoint y: 733, distance: 88.1
click at [1269, 924] on icon at bounding box center [1262, 924] width 15 height 15
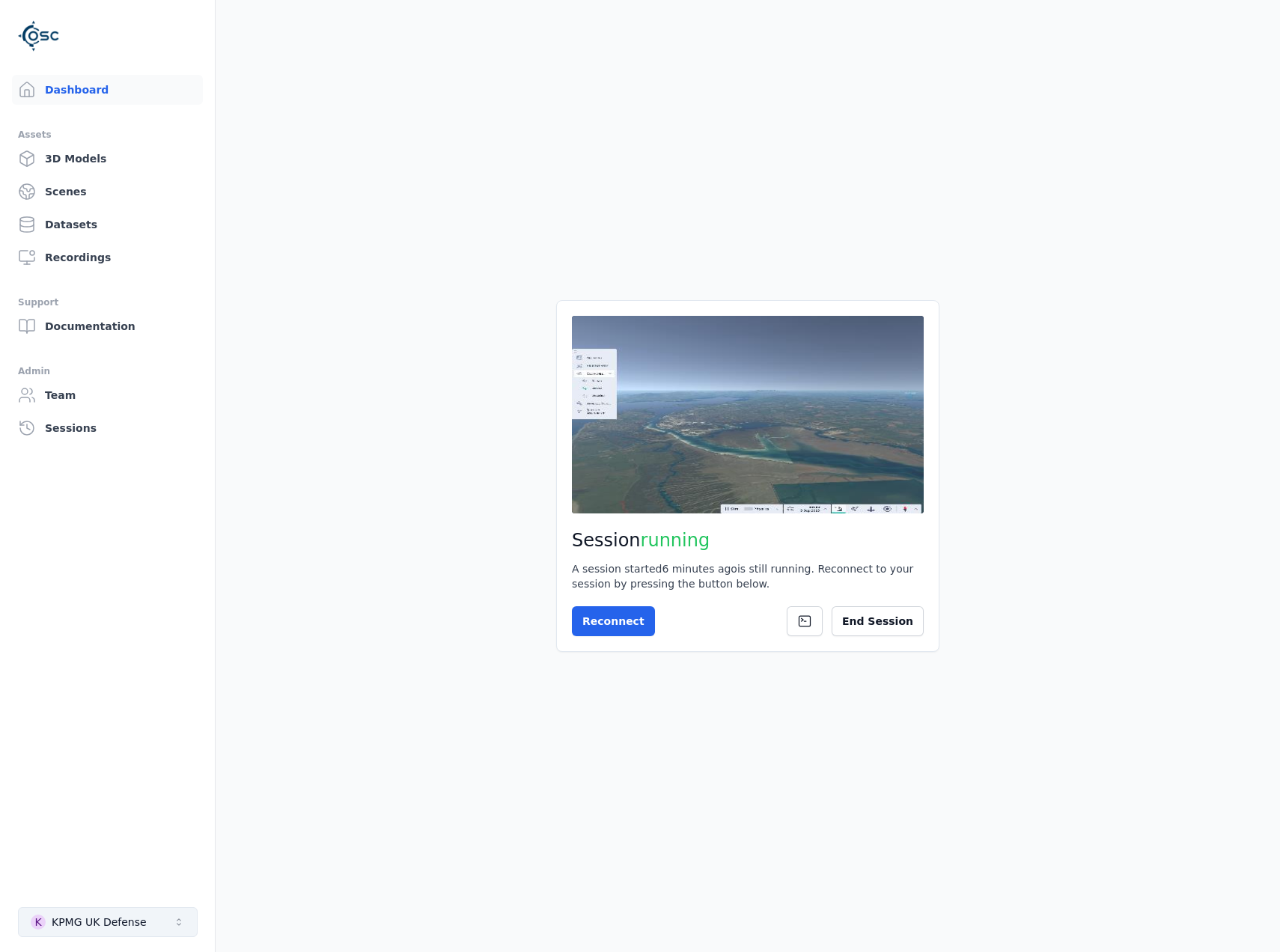
click at [118, 931] on button "K KPMG UK Defense" at bounding box center [108, 922] width 180 height 30
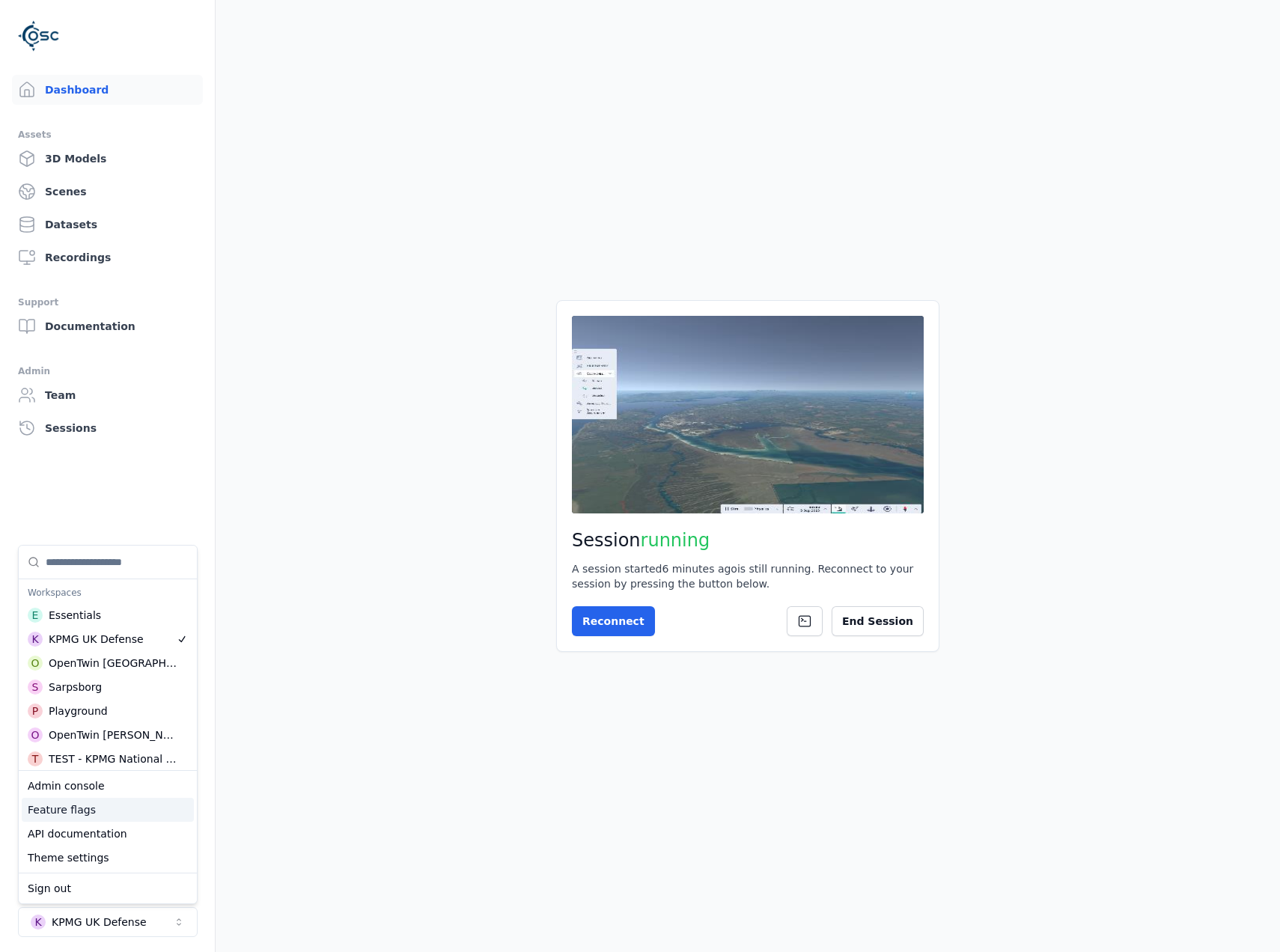
click at [87, 813] on div "Feature flags" at bounding box center [107, 810] width 172 height 24
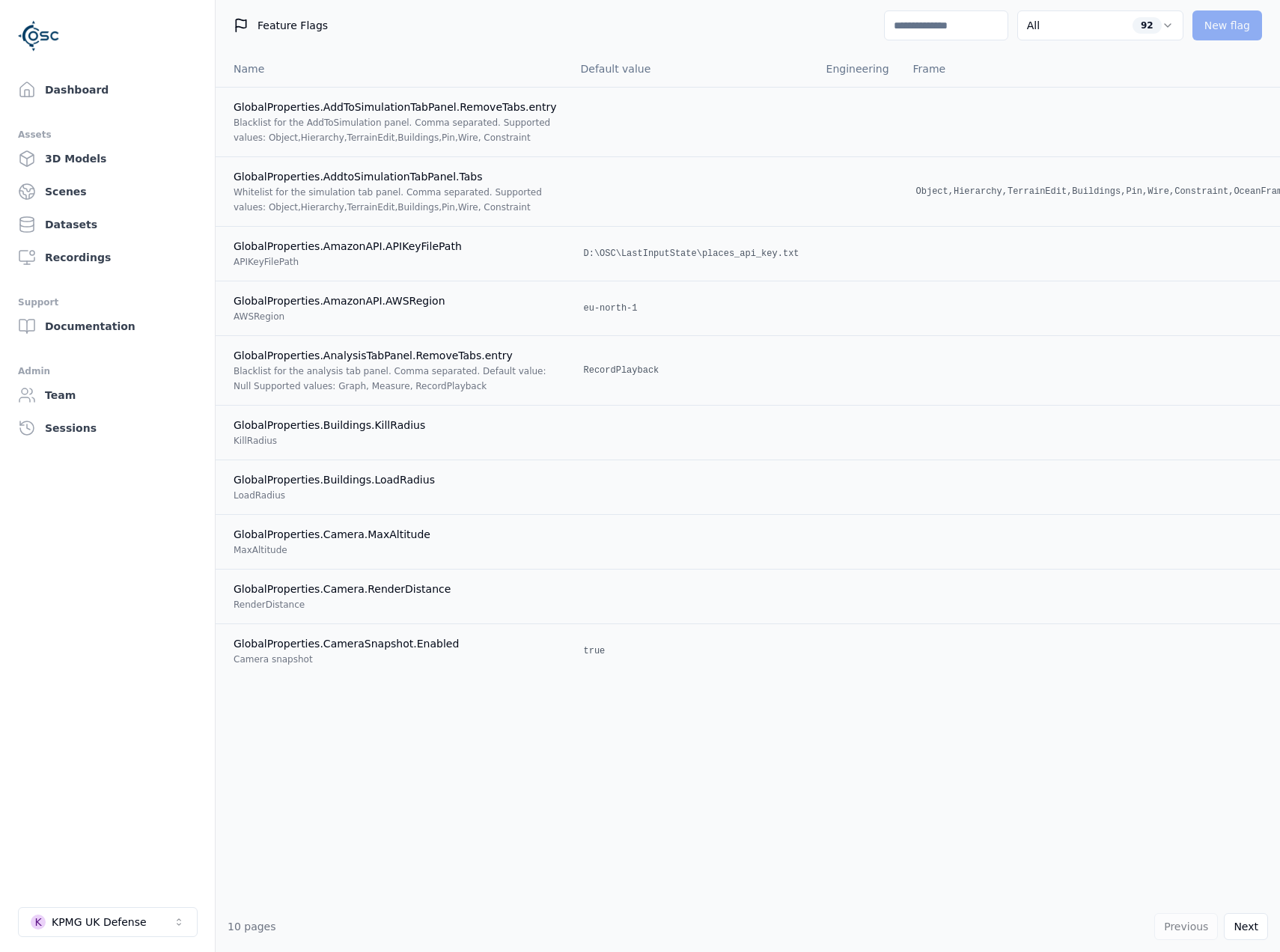
click at [946, 25] on input at bounding box center [946, 25] width 124 height 30
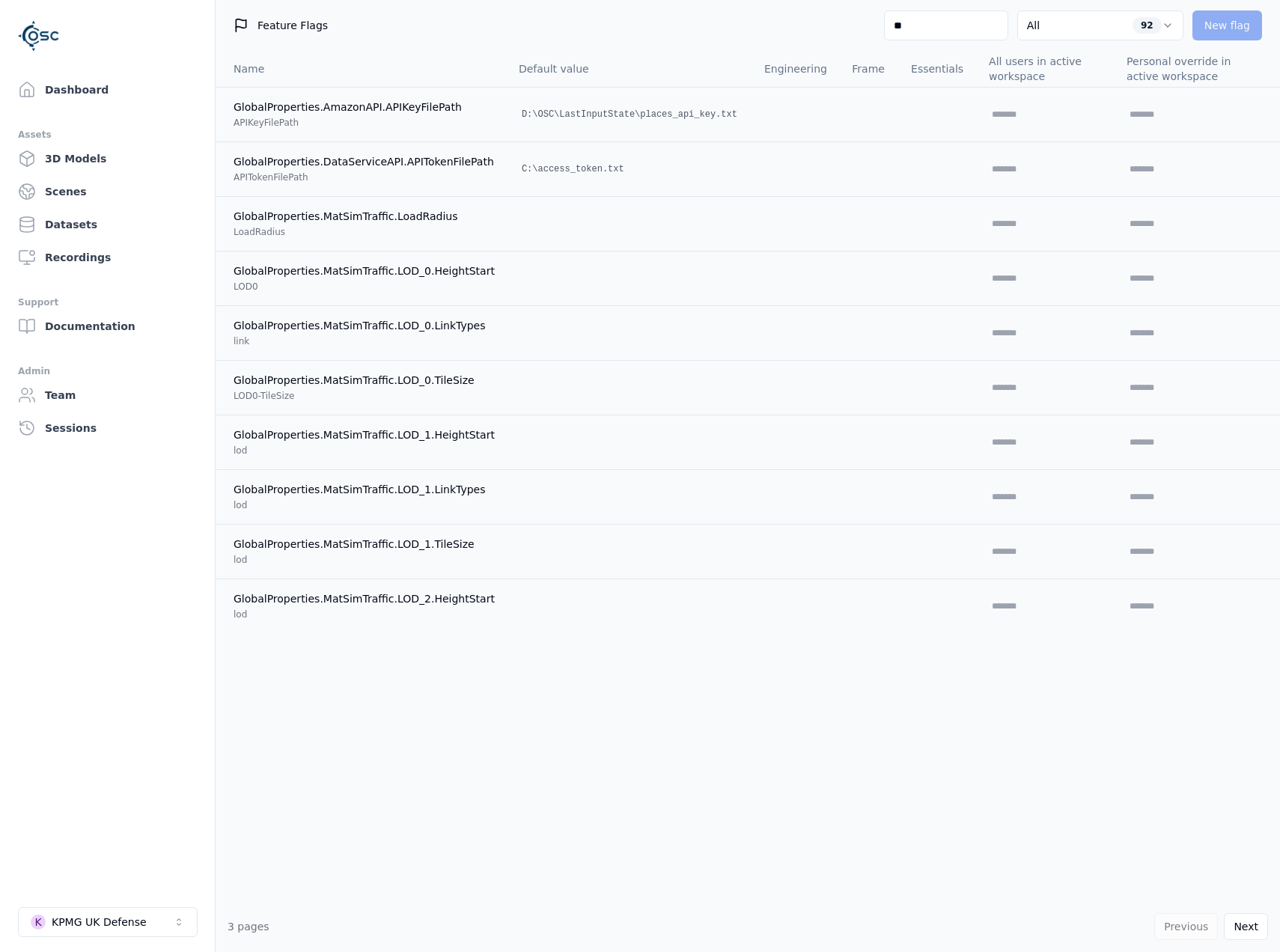
type input "*"
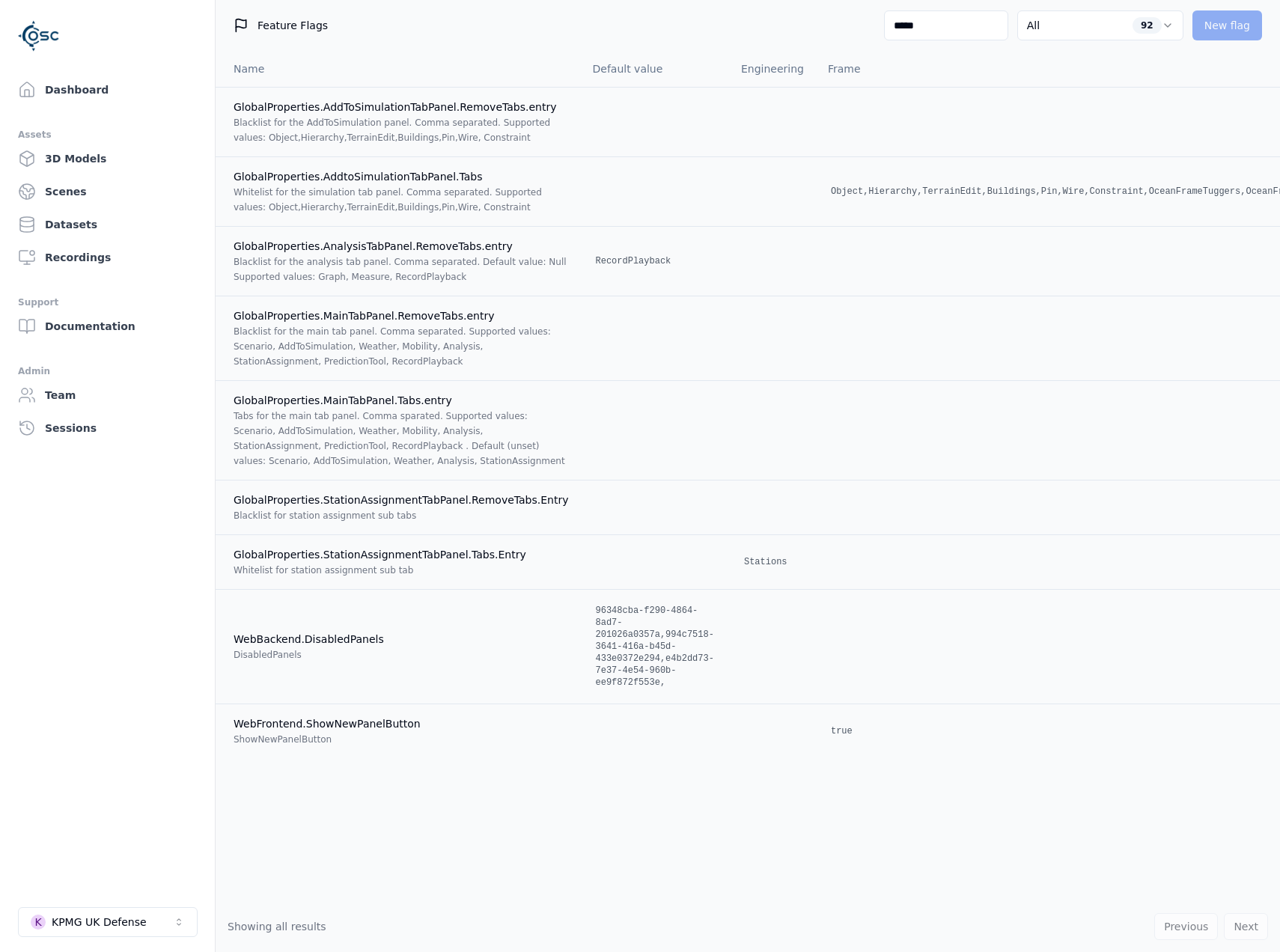
type input "*****"
click at [76, 97] on link "Dashboard" at bounding box center [107, 90] width 191 height 30
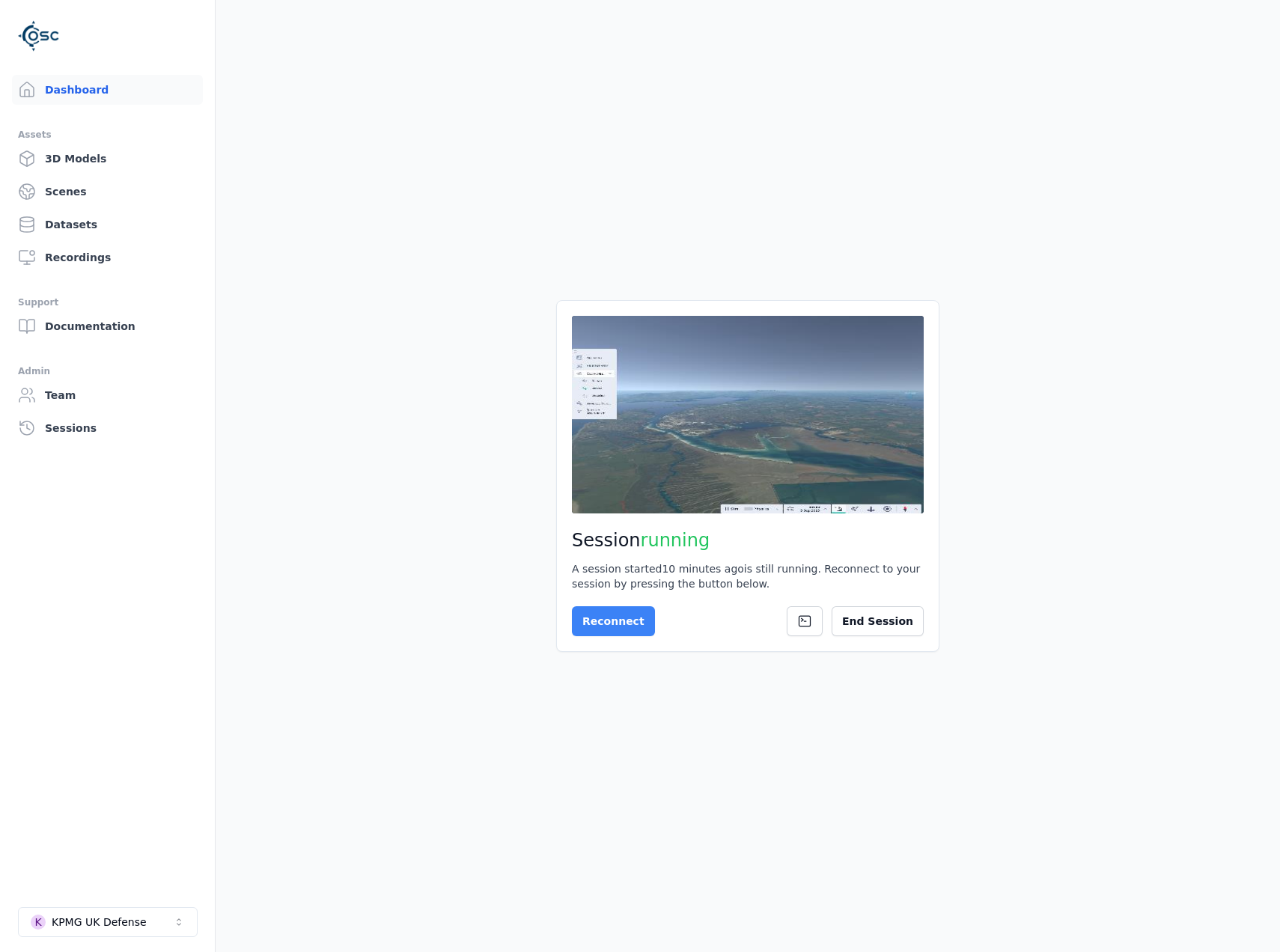
click at [622, 613] on button "Reconnect" at bounding box center [614, 621] width 83 height 30
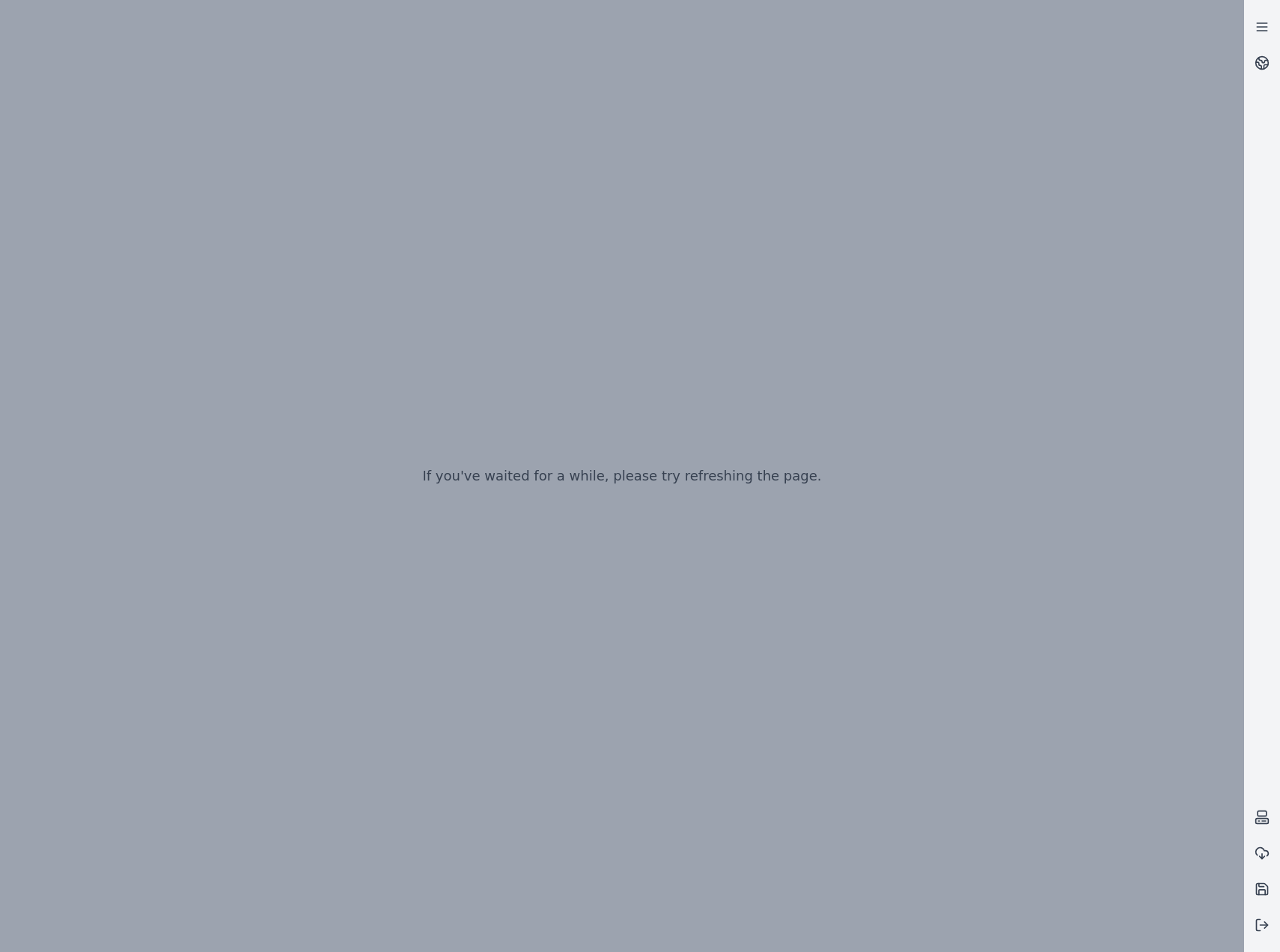
click at [939, 696] on div "If you've waited for a while, please try refreshing the page." at bounding box center [622, 476] width 1245 height 952
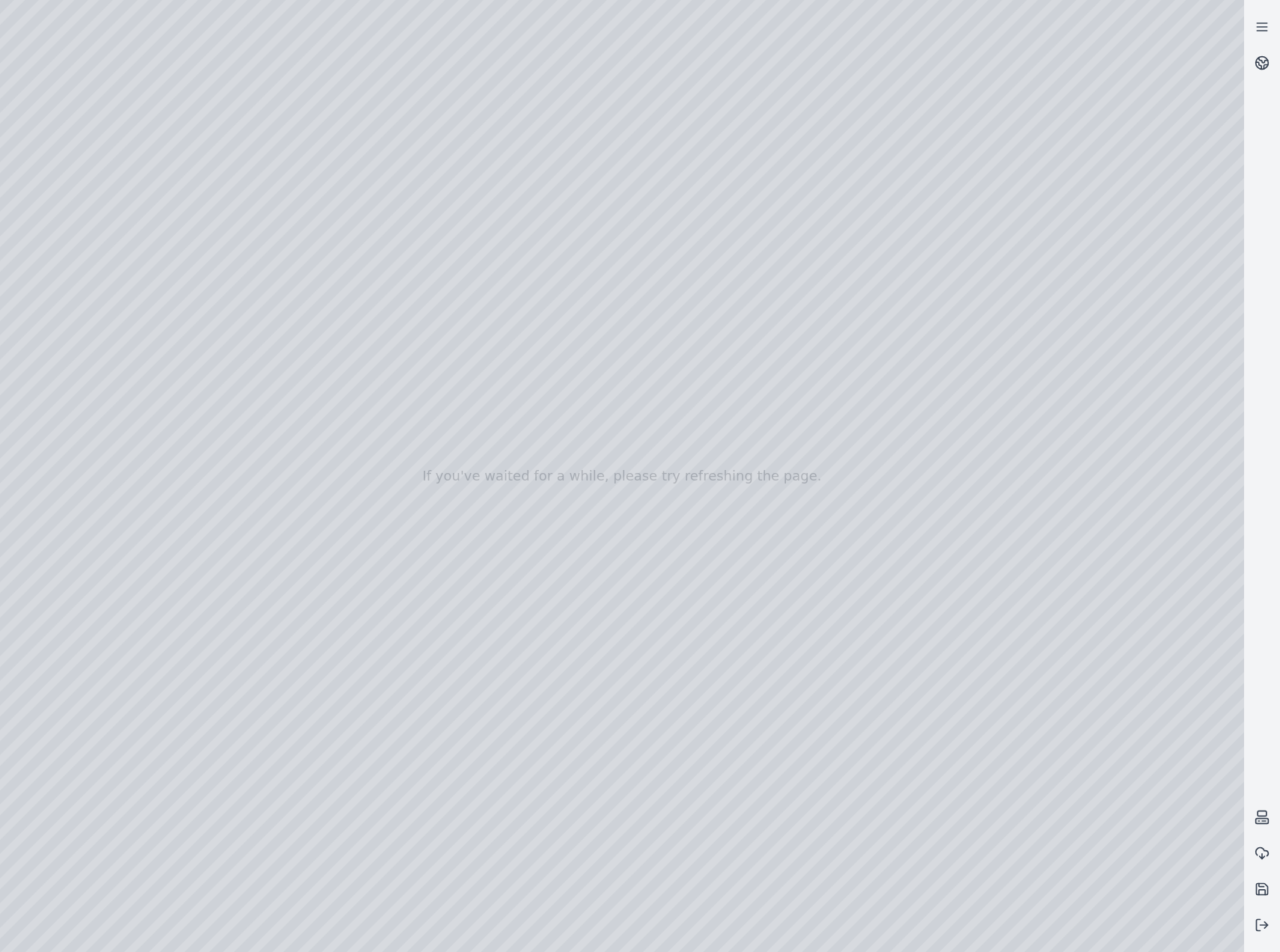
click at [449, 487] on div at bounding box center [622, 476] width 1245 height 952
click at [74, 70] on div at bounding box center [622, 476] width 1245 height 952
click at [3, 67] on div at bounding box center [622, 476] width 1245 height 952
click at [370, 12] on div at bounding box center [622, 476] width 1245 height 952
click at [589, 136] on div at bounding box center [622, 476] width 1245 height 952
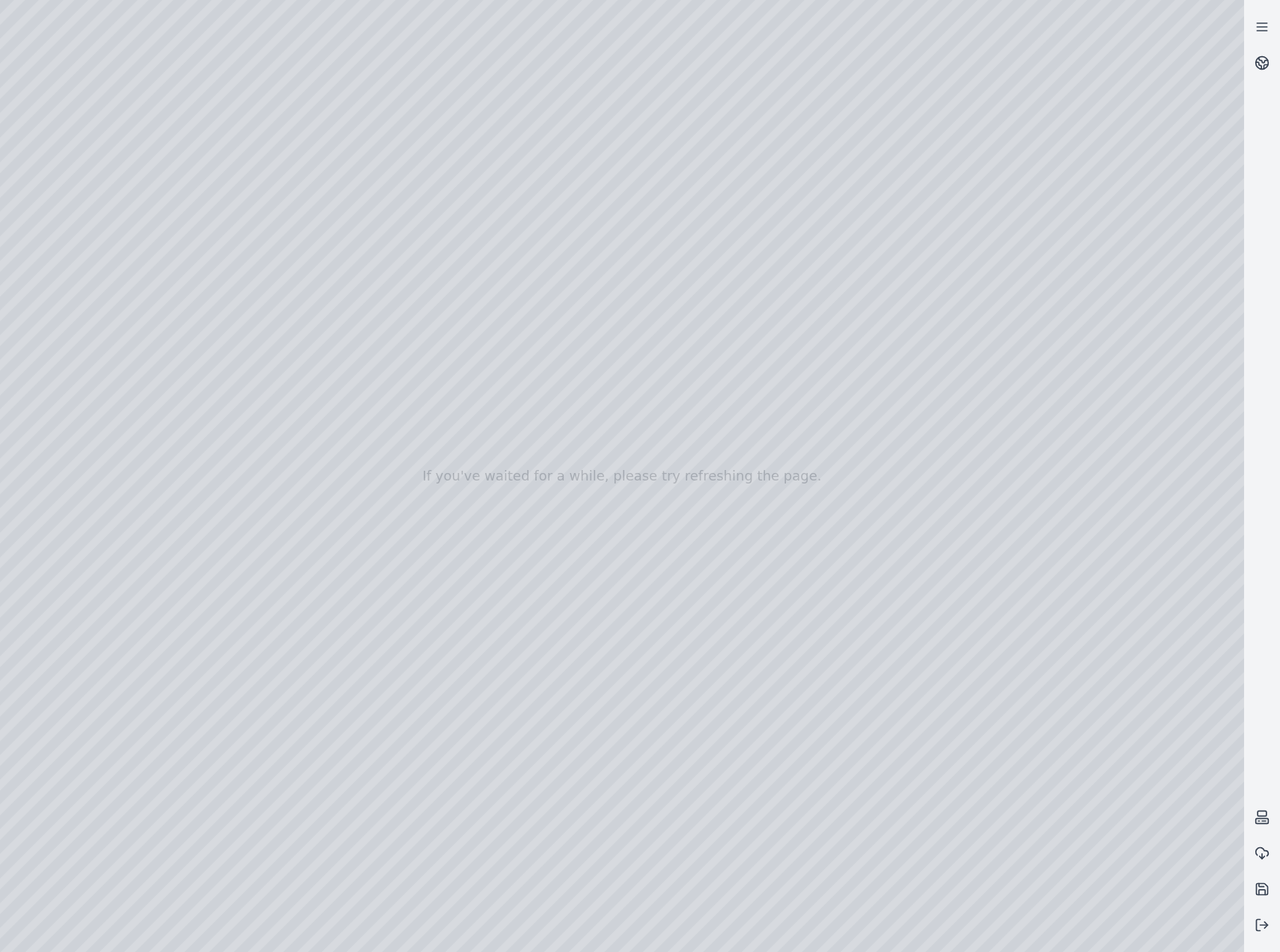
click at [589, 136] on div at bounding box center [622, 476] width 1245 height 952
drag, startPoint x: 621, startPoint y: 136, endPoint x: 409, endPoint y: 110, distance: 213.6
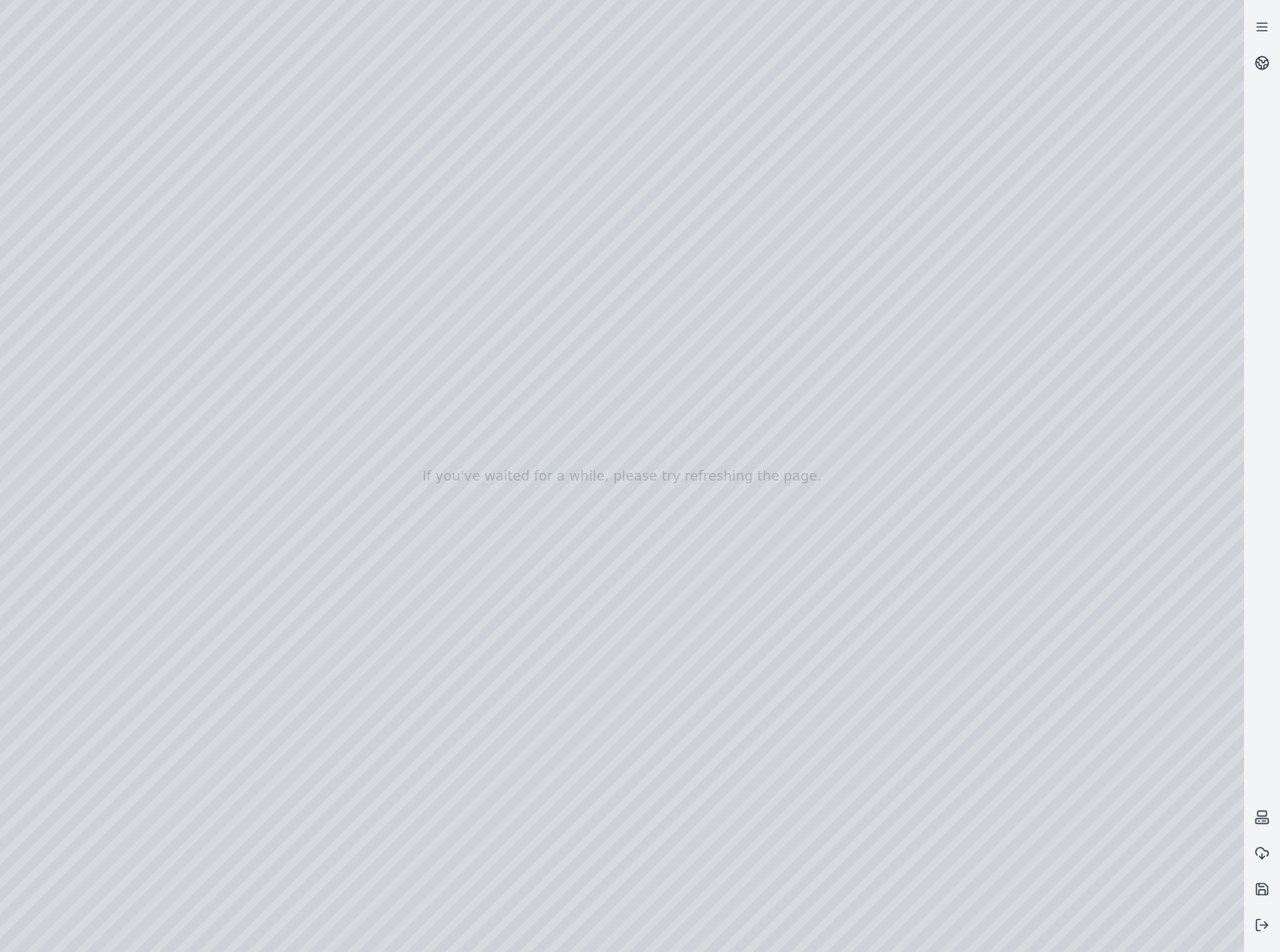
click at [409, 110] on div at bounding box center [622, 476] width 1245 height 952
click at [460, 130] on div at bounding box center [622, 476] width 1245 height 952
click at [462, 48] on div at bounding box center [622, 476] width 1245 height 952
click at [544, 18] on div at bounding box center [622, 476] width 1245 height 952
click at [557, 36] on div at bounding box center [622, 476] width 1245 height 952
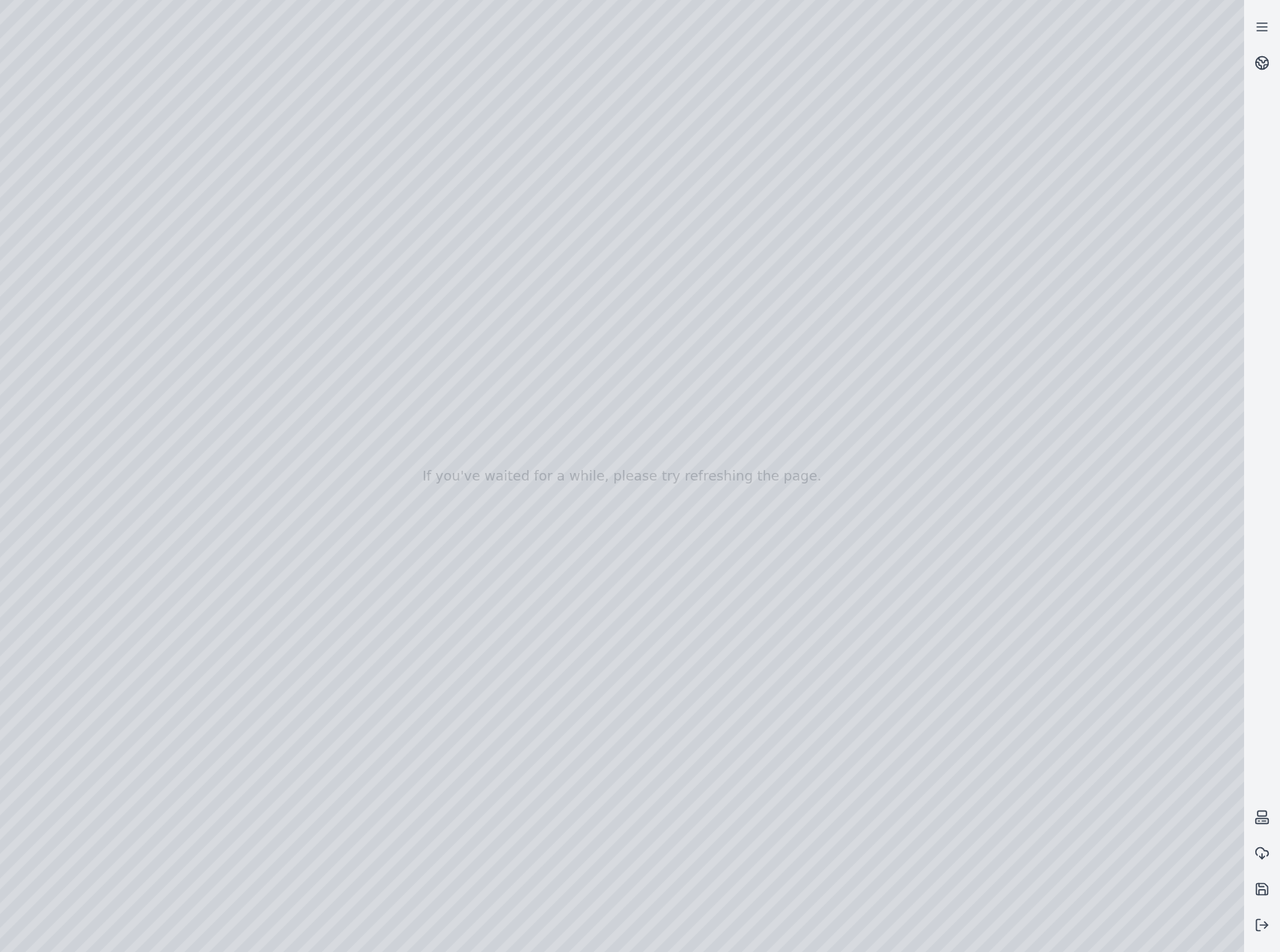
click at [816, 141] on div at bounding box center [622, 476] width 1245 height 952
click at [861, 216] on div at bounding box center [622, 476] width 1245 height 952
drag, startPoint x: 787, startPoint y: 536, endPoint x: 726, endPoint y: 538, distance: 61.0
drag, startPoint x: 887, startPoint y: 587, endPoint x: 797, endPoint y: 575, distance: 90.8
drag, startPoint x: 955, startPoint y: 608, endPoint x: 446, endPoint y: 448, distance: 533.6
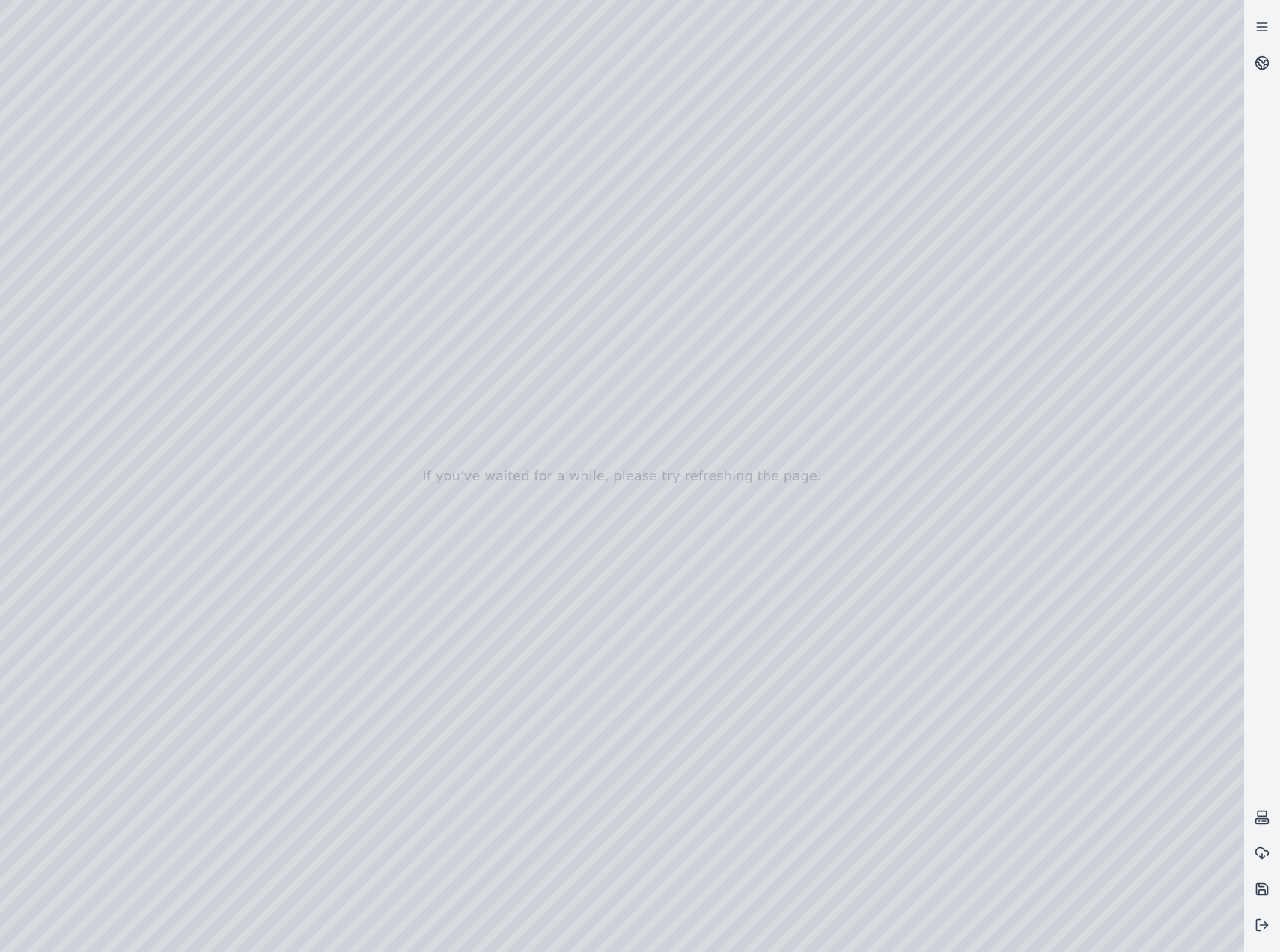
drag, startPoint x: 404, startPoint y: 480, endPoint x: 894, endPoint y: 647, distance: 517.7
drag, startPoint x: 404, startPoint y: 570, endPoint x: 417, endPoint y: 566, distance: 13.6
drag, startPoint x: 514, startPoint y: 592, endPoint x: 487, endPoint y: 584, distance: 28.2
drag, startPoint x: 454, startPoint y: 557, endPoint x: 702, endPoint y: 734, distance: 304.7
drag, startPoint x: 771, startPoint y: 740, endPoint x: 837, endPoint y: 765, distance: 70.6
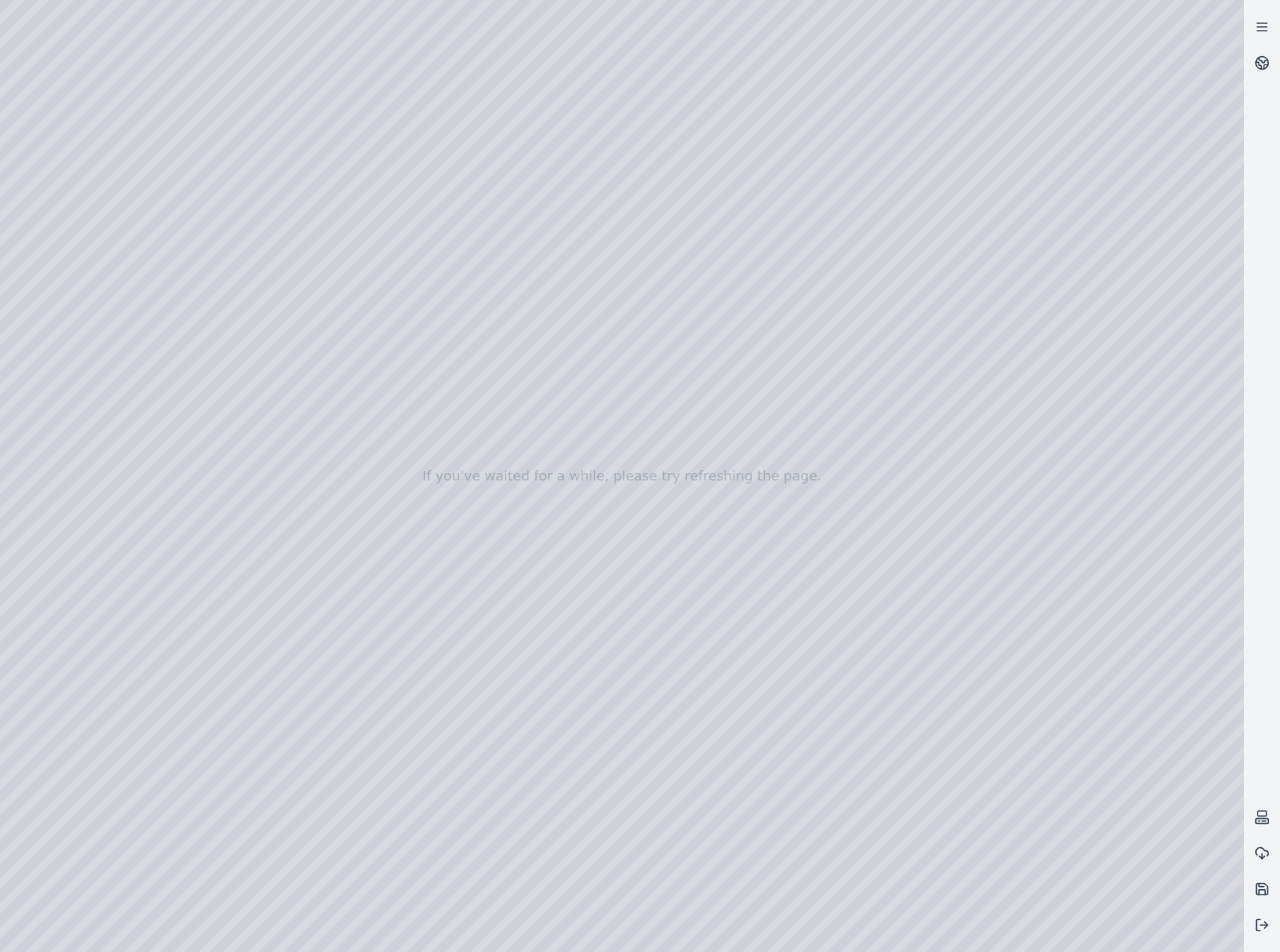
click at [103, 352] on div at bounding box center [622, 476] width 1245 height 952
click at [110, 379] on div at bounding box center [622, 476] width 1245 height 952
click at [113, 322] on div at bounding box center [622, 476] width 1245 height 952
click at [252, 681] on div at bounding box center [622, 476] width 1245 height 952
click at [398, 742] on div at bounding box center [622, 476] width 1245 height 952
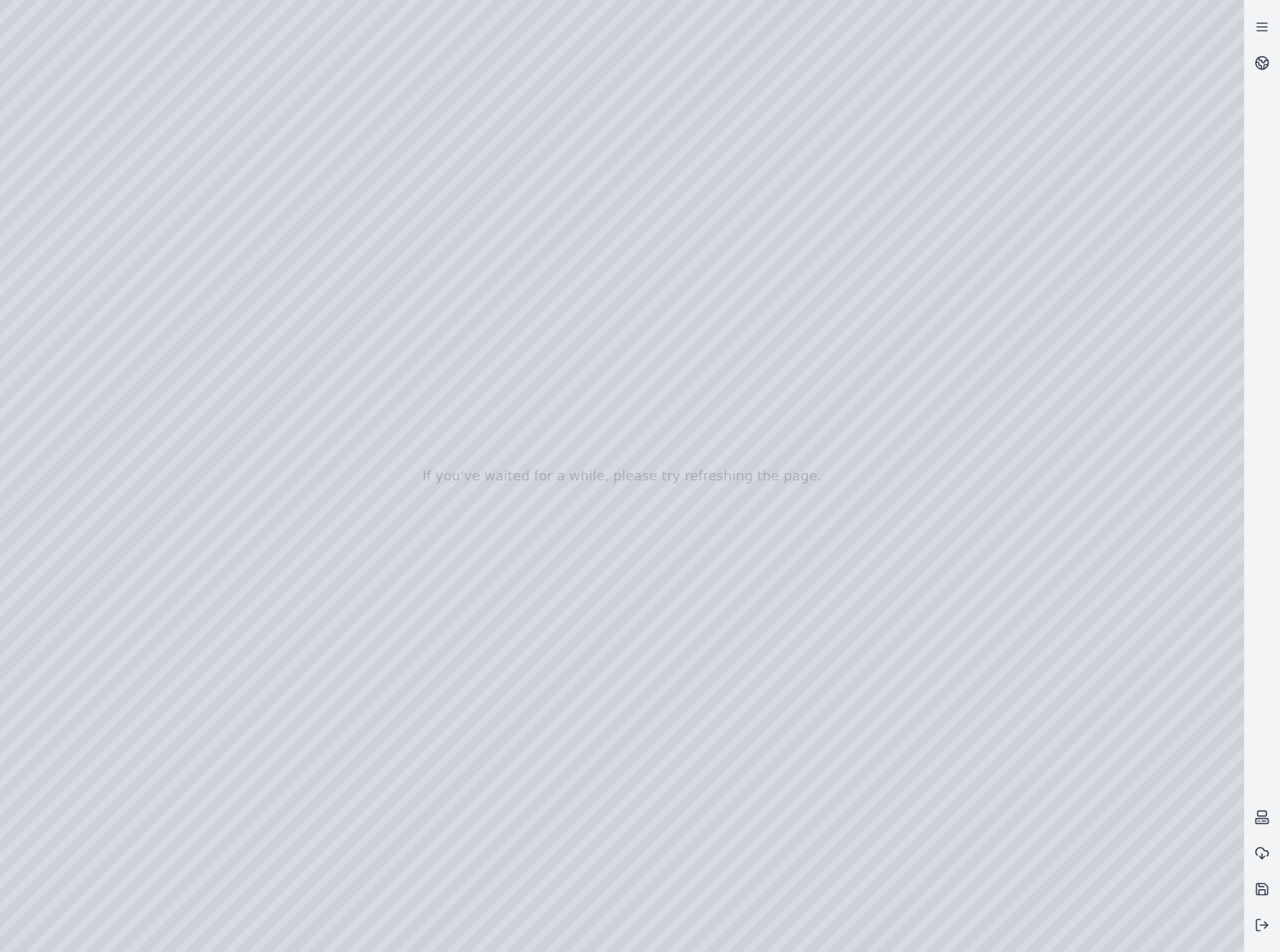
click at [406, 845] on div at bounding box center [622, 476] width 1245 height 952
click at [412, 853] on div at bounding box center [622, 476] width 1245 height 952
click at [176, 54] on div at bounding box center [622, 476] width 1245 height 952
drag, startPoint x: 716, startPoint y: 730, endPoint x: 793, endPoint y: 725, distance: 77.2
drag, startPoint x: 646, startPoint y: 720, endPoint x: 551, endPoint y: 705, distance: 96.2
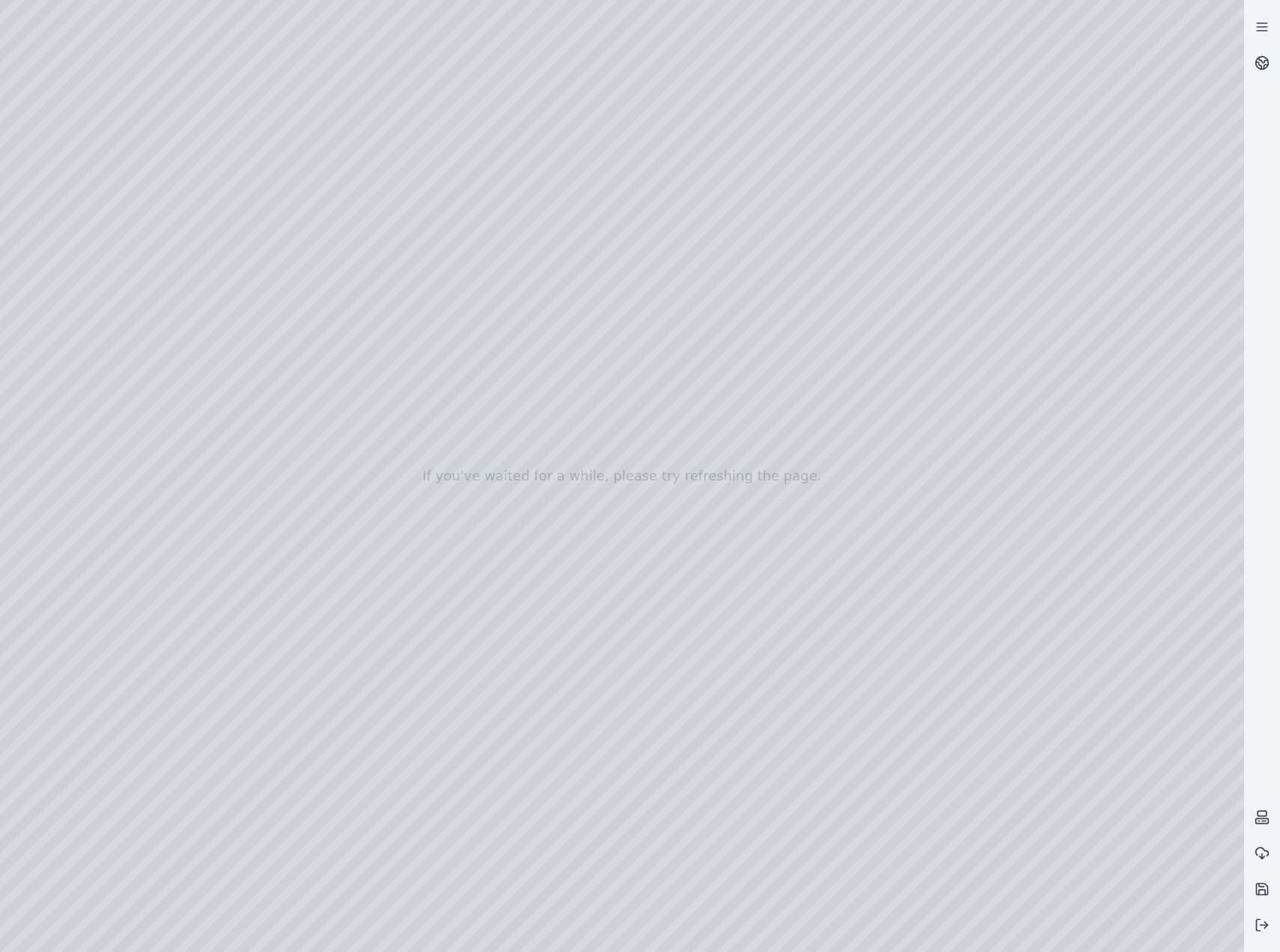
drag, startPoint x: 483, startPoint y: 658, endPoint x: 494, endPoint y: 685, distance: 29.2
drag, startPoint x: 692, startPoint y: 584, endPoint x: 652, endPoint y: 576, distance: 40.8
drag, startPoint x: 836, startPoint y: 759, endPoint x: 848, endPoint y: 748, distance: 16.3
drag, startPoint x: 761, startPoint y: 707, endPoint x: 643, endPoint y: 445, distance: 287.3
click at [1062, 921] on div at bounding box center [622, 476] width 1245 height 952
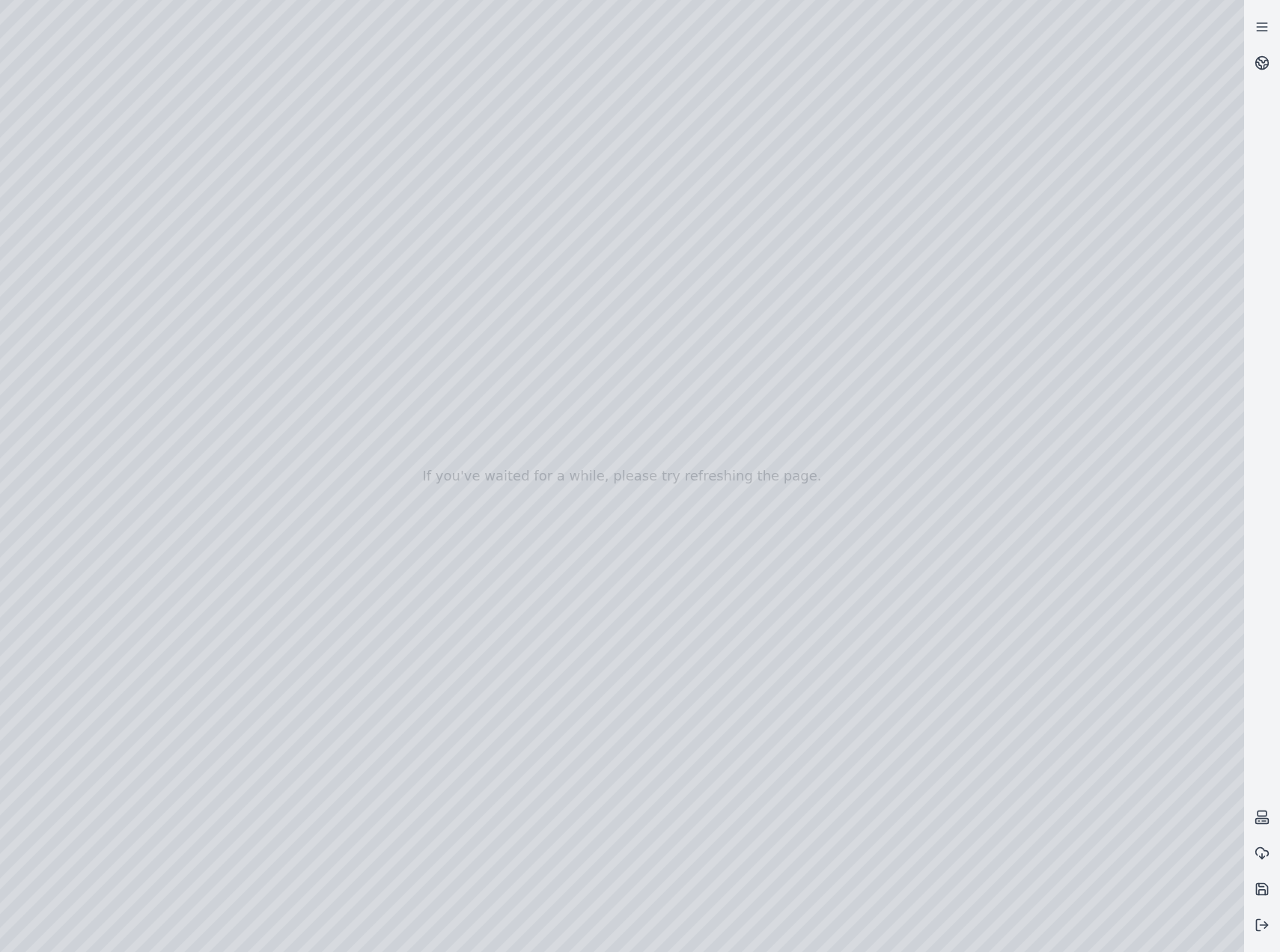
click at [1060, 923] on div at bounding box center [622, 476] width 1245 height 952
click at [1209, 922] on div at bounding box center [622, 476] width 1245 height 952
click at [1045, 926] on div at bounding box center [622, 476] width 1245 height 952
click at [1209, 917] on div at bounding box center [622, 476] width 1245 height 952
click at [217, 25] on div at bounding box center [622, 476] width 1245 height 952
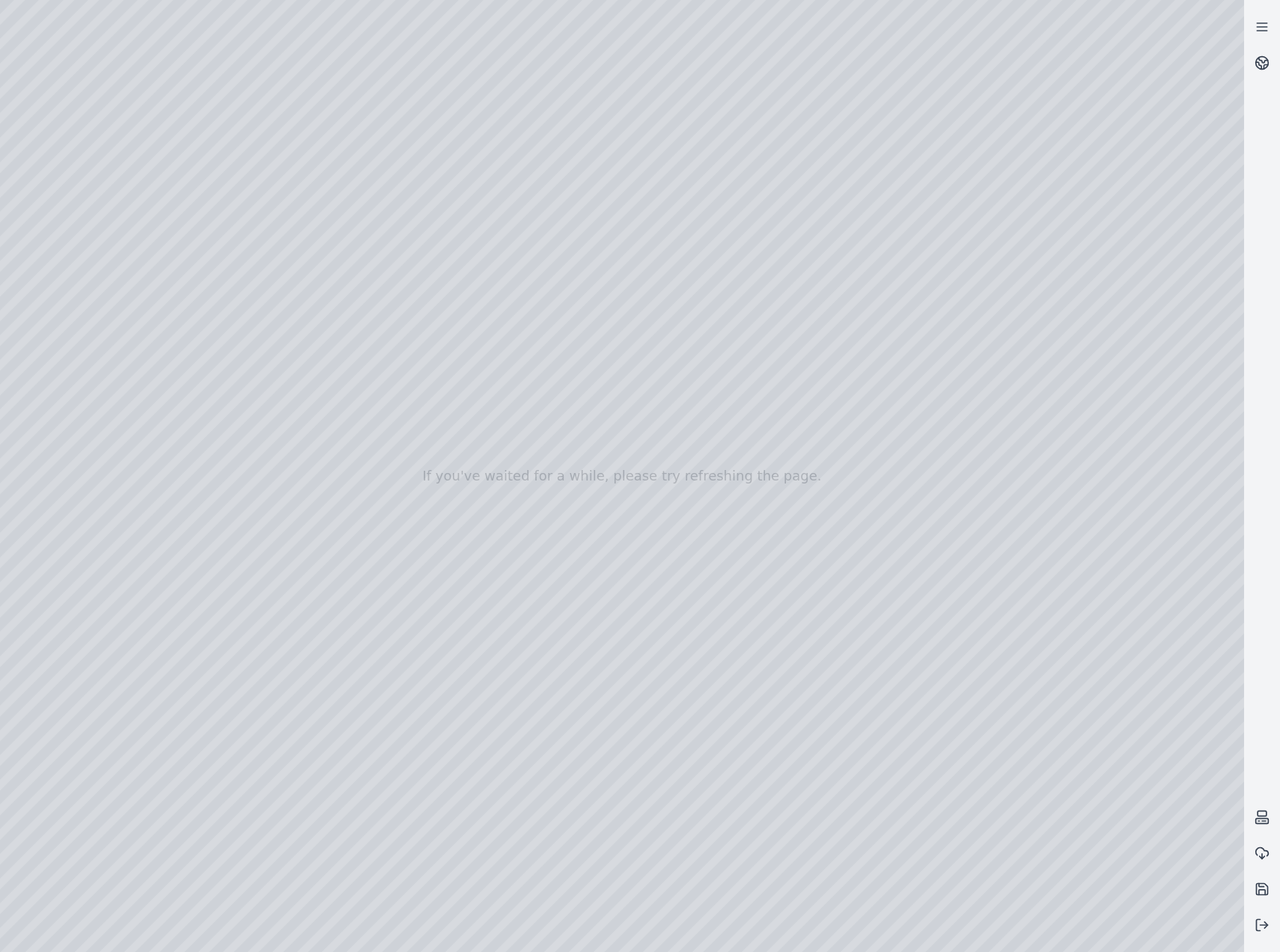
click at [34, 191] on div at bounding box center [622, 476] width 1245 height 952
click at [14, 198] on div at bounding box center [622, 476] width 1245 height 952
click at [8, 223] on div at bounding box center [622, 476] width 1245 height 952
click at [9, 194] on div at bounding box center [622, 476] width 1245 height 952
click at [14, 224] on div at bounding box center [622, 476] width 1245 height 952
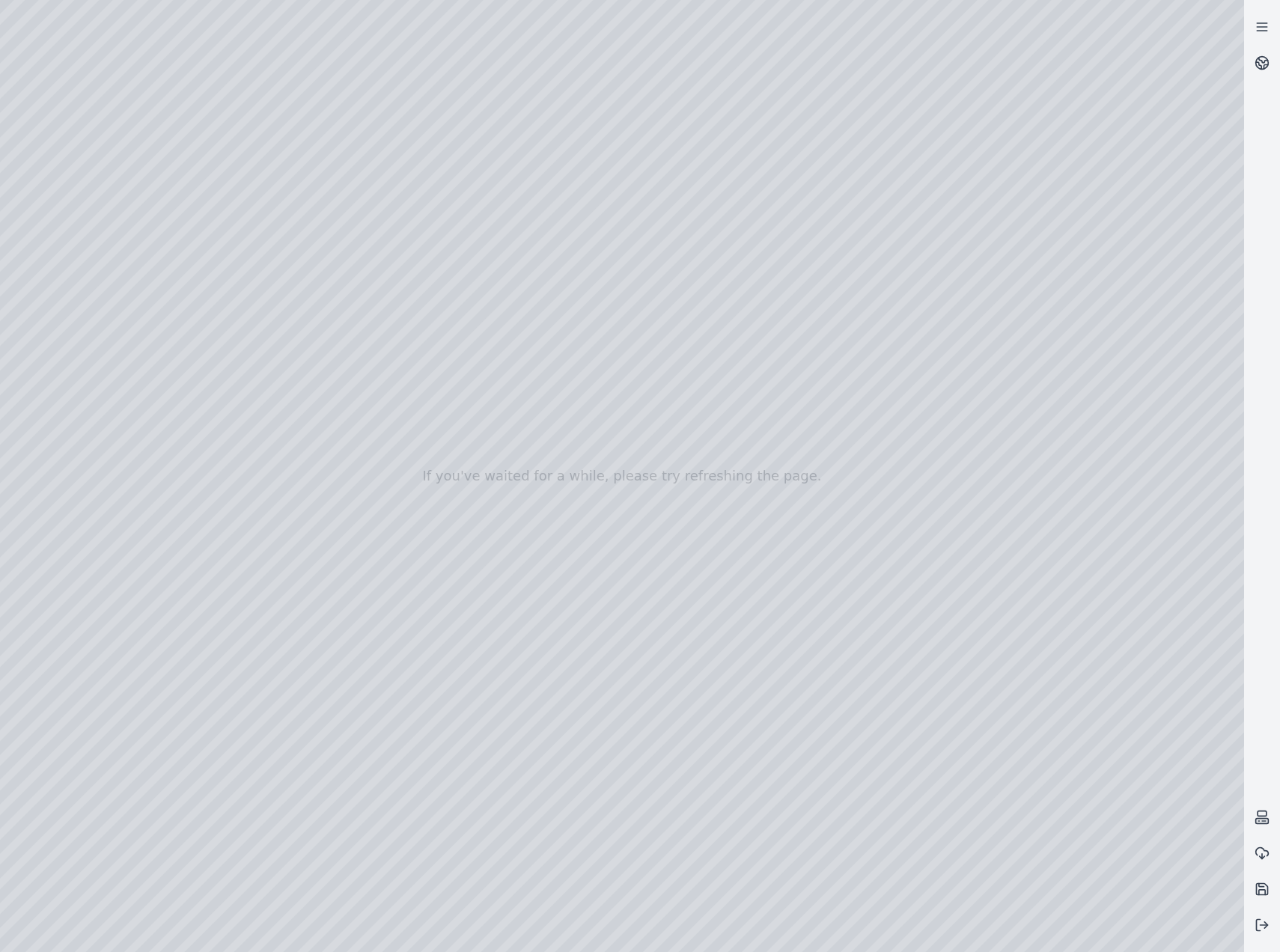
click at [12, 136] on div at bounding box center [622, 476] width 1245 height 952
click at [14, 3] on div at bounding box center [622, 476] width 1245 height 952
click at [149, 8] on div at bounding box center [622, 476] width 1245 height 952
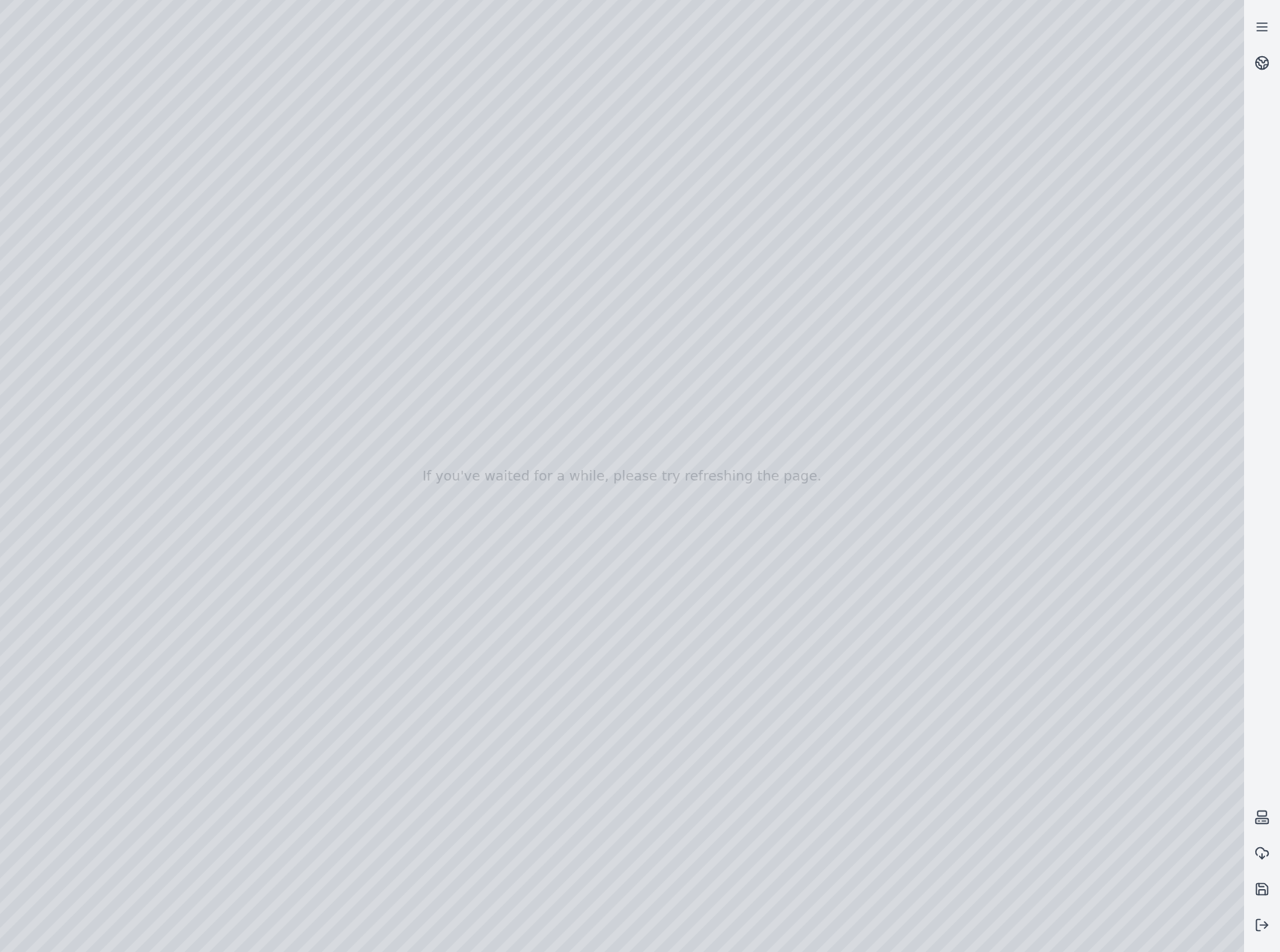
click at [12, 37] on div at bounding box center [622, 476] width 1245 height 952
click at [6, 64] on div at bounding box center [622, 476] width 1245 height 952
click at [4, 98] on div at bounding box center [622, 476] width 1245 height 952
click at [181, 9] on div at bounding box center [622, 476] width 1245 height 952
click at [42, 486] on div at bounding box center [622, 476] width 1245 height 952
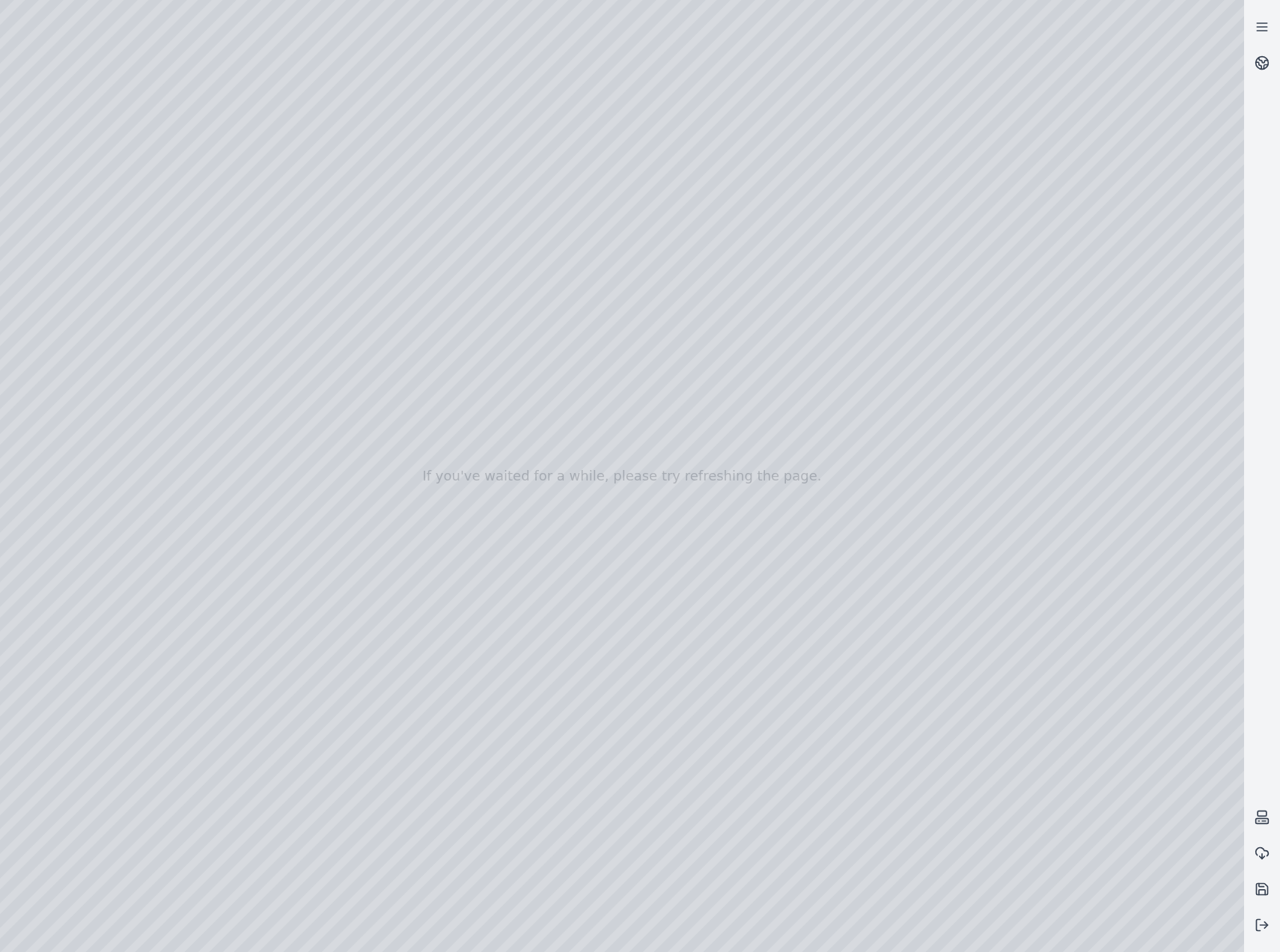
click at [85, 217] on div at bounding box center [622, 476] width 1245 height 952
click at [900, 928] on div at bounding box center [622, 476] width 1245 height 952
click at [683, 751] on div at bounding box center [622, 476] width 1245 height 952
click at [277, 796] on div at bounding box center [622, 476] width 1245 height 952
click at [283, 793] on div at bounding box center [622, 476] width 1245 height 952
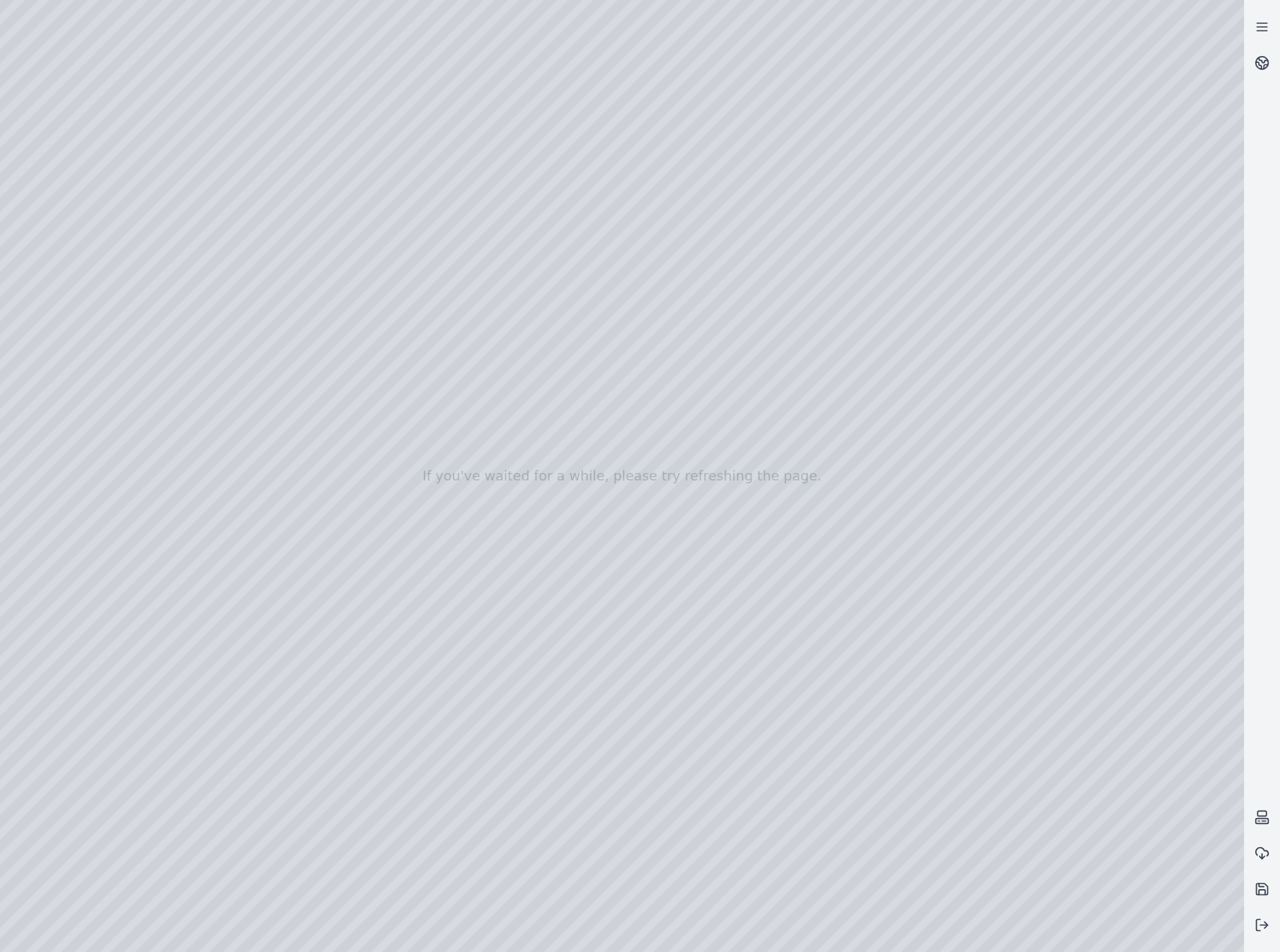
click at [285, 793] on div at bounding box center [622, 476] width 1245 height 952
drag, startPoint x: 853, startPoint y: 533, endPoint x: 895, endPoint y: 530, distance: 42.1
click at [288, 799] on div at bounding box center [622, 476] width 1245 height 952
click at [292, 798] on div at bounding box center [622, 476] width 1245 height 952
drag, startPoint x: 709, startPoint y: 597, endPoint x: 704, endPoint y: 591, distance: 7.8
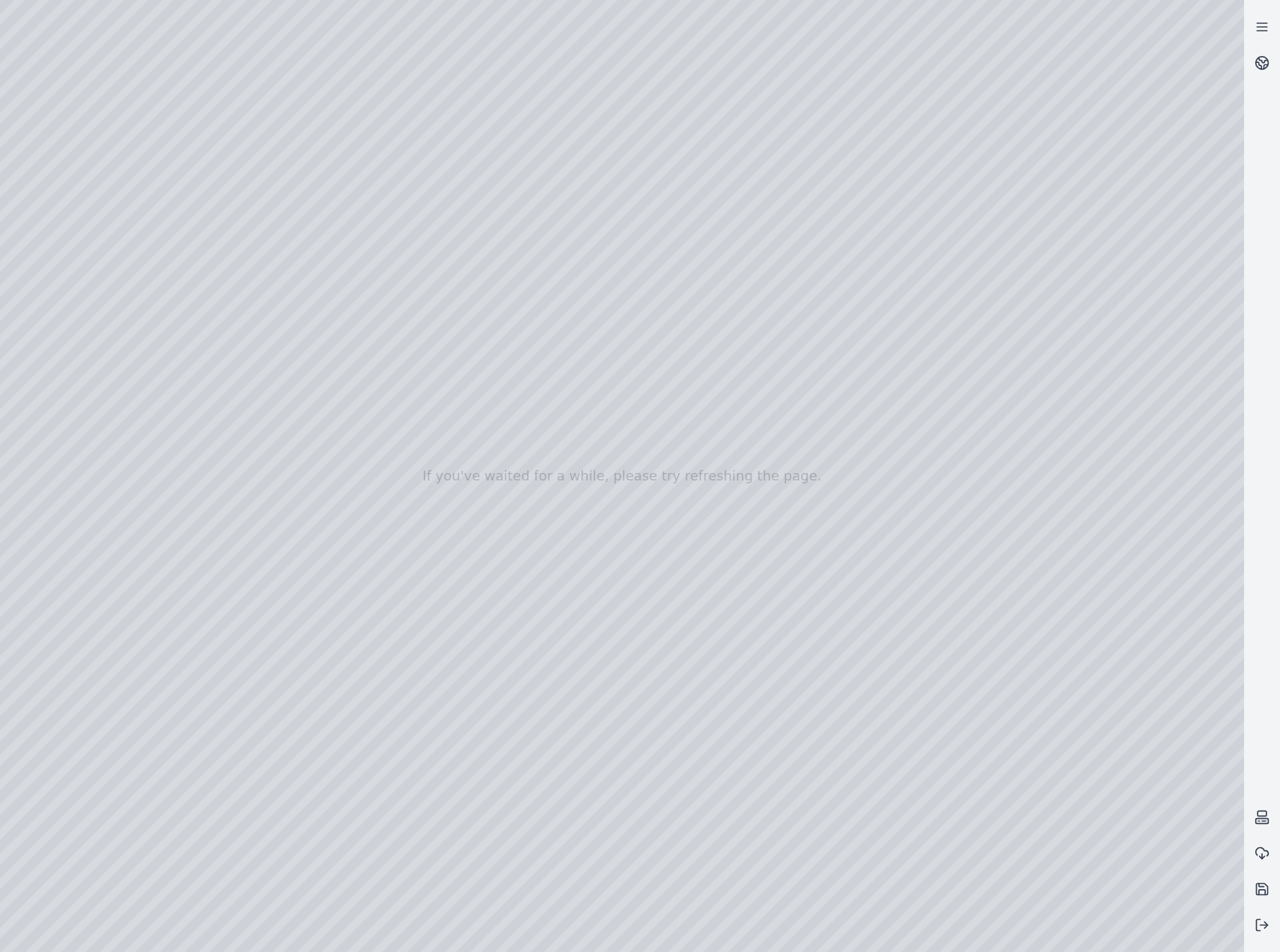
drag, startPoint x: 848, startPoint y: 872, endPoint x: 623, endPoint y: 866, distance: 225.1
click at [623, 866] on div at bounding box center [622, 476] width 1245 height 952
click at [920, 796] on div at bounding box center [622, 476] width 1245 height 952
drag, startPoint x: 882, startPoint y: 606, endPoint x: 1279, endPoint y: 568, distance: 398.8
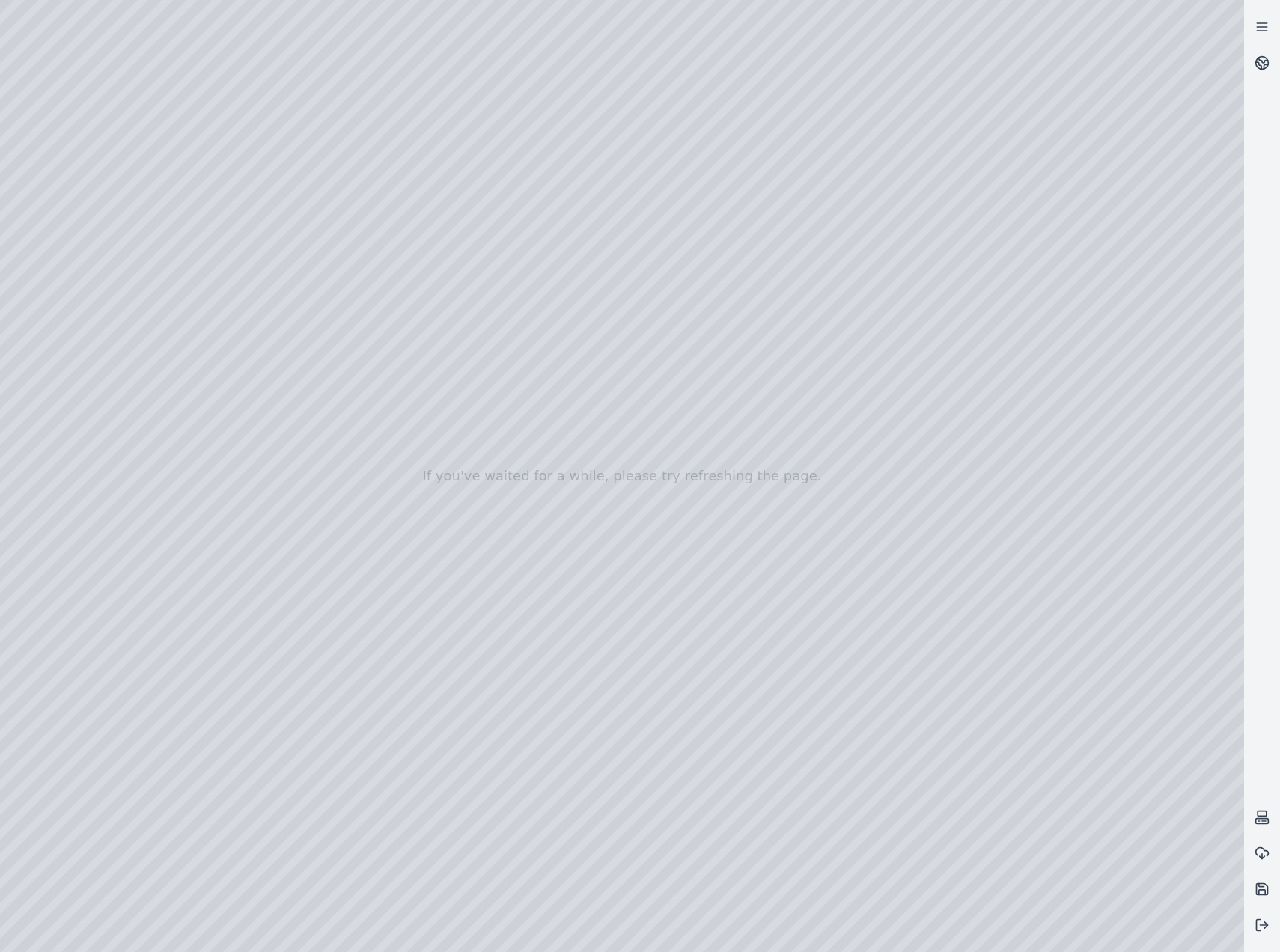
drag, startPoint x: 1279, startPoint y: 568, endPoint x: 755, endPoint y: 467, distance: 533.6
click at [925, 799] on div at bounding box center [622, 476] width 1245 height 952
click at [930, 798] on div at bounding box center [622, 476] width 1245 height 952
click at [417, 753] on div at bounding box center [622, 476] width 1245 height 952
click at [360, 751] on div at bounding box center [622, 476] width 1245 height 952
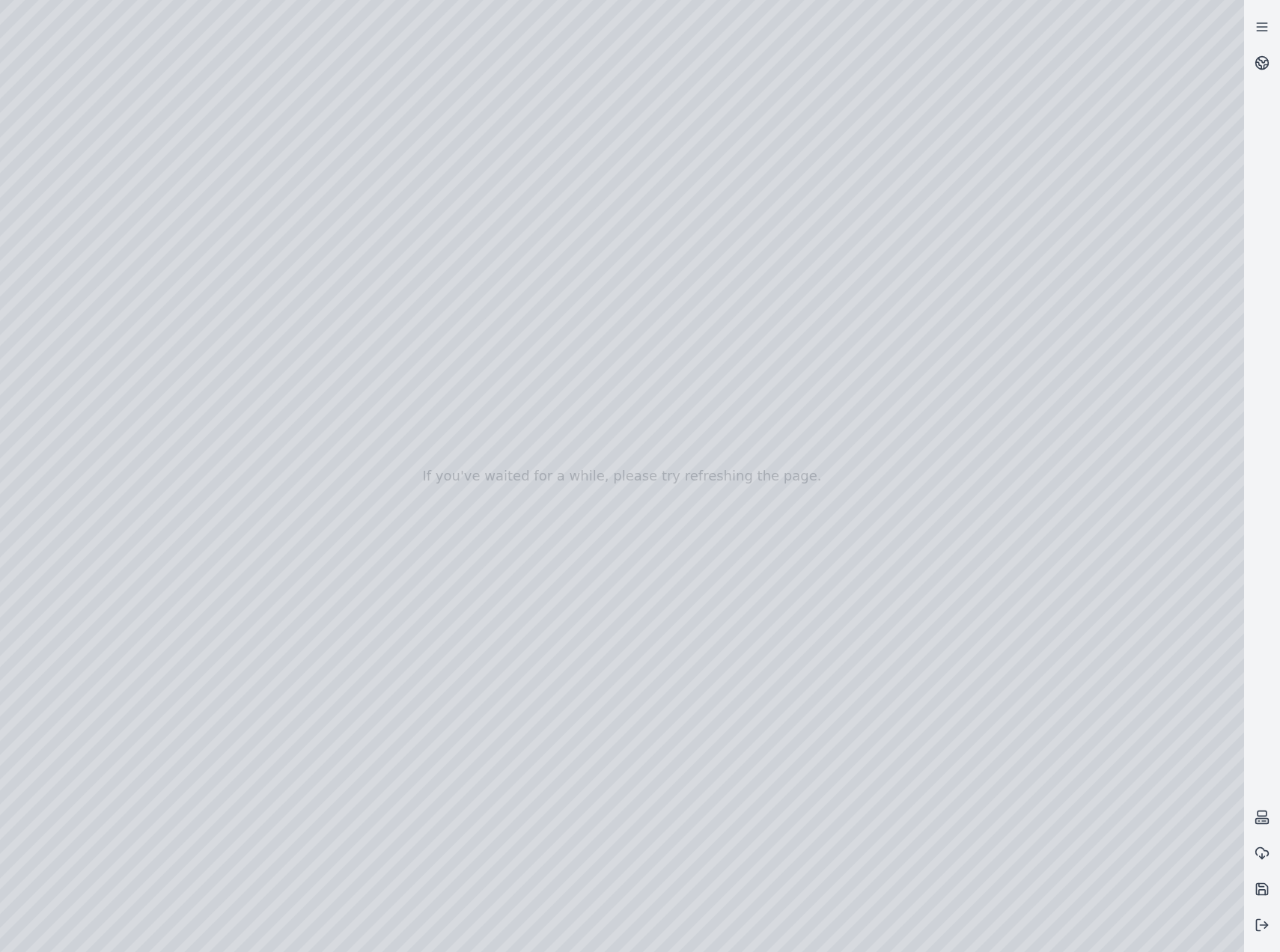
drag, startPoint x: 640, startPoint y: 563, endPoint x: 1259, endPoint y: 551, distance: 619.1
drag, startPoint x: 1259, startPoint y: 551, endPoint x: 627, endPoint y: 574, distance: 632.4
drag, startPoint x: 1101, startPoint y: 797, endPoint x: 1083, endPoint y: 798, distance: 18.0
click at [1083, 798] on div at bounding box center [622, 476] width 1245 height 952
click at [1079, 798] on div at bounding box center [622, 476] width 1245 height 952
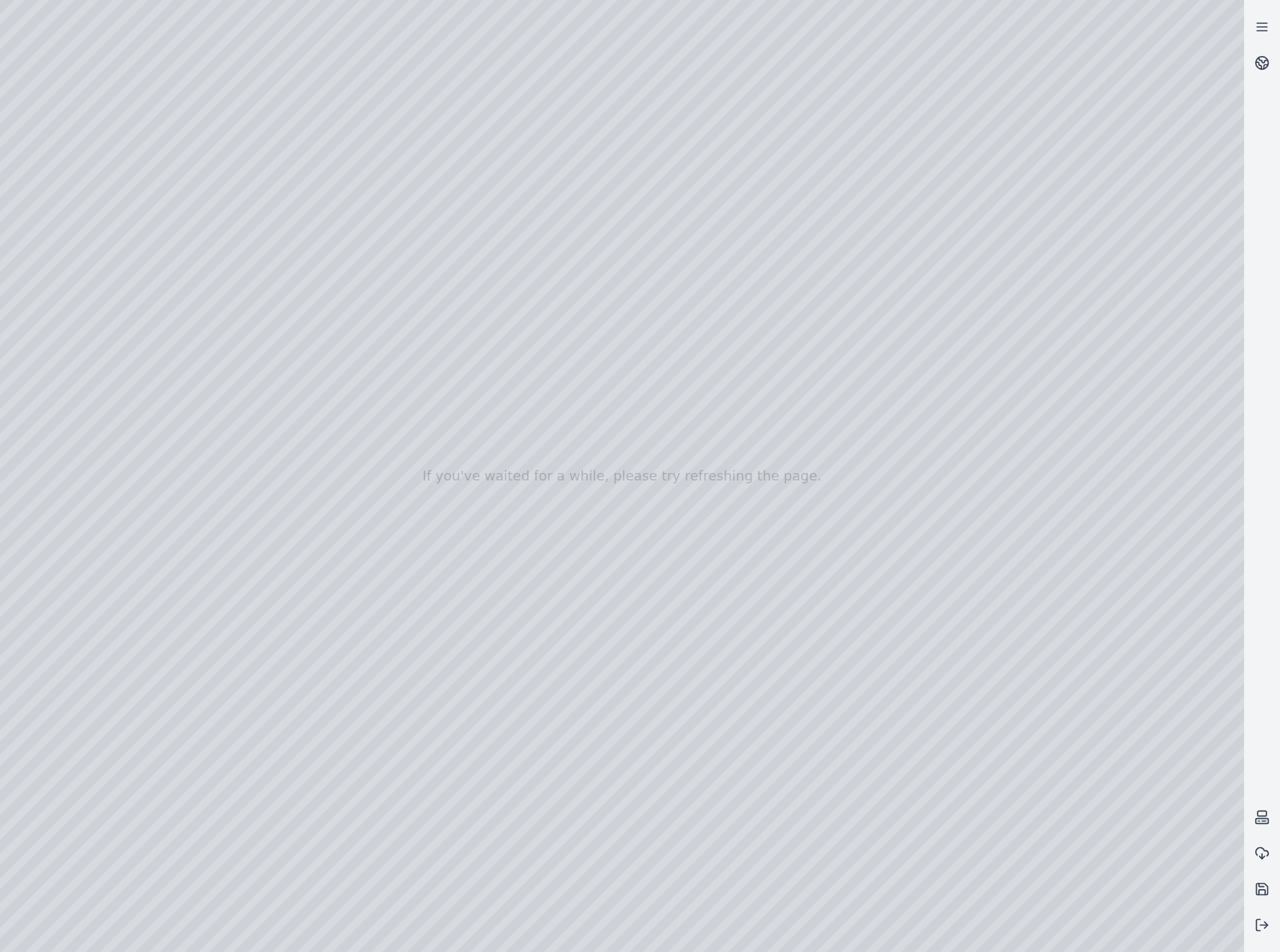
click at [1059, 801] on div at bounding box center [622, 476] width 1245 height 952
click at [1040, 800] on div at bounding box center [622, 476] width 1245 height 952
drag, startPoint x: 485, startPoint y: 579, endPoint x: 564, endPoint y: 510, distance: 104.9
drag, startPoint x: 754, startPoint y: 556, endPoint x: 786, endPoint y: 580, distance: 40.0
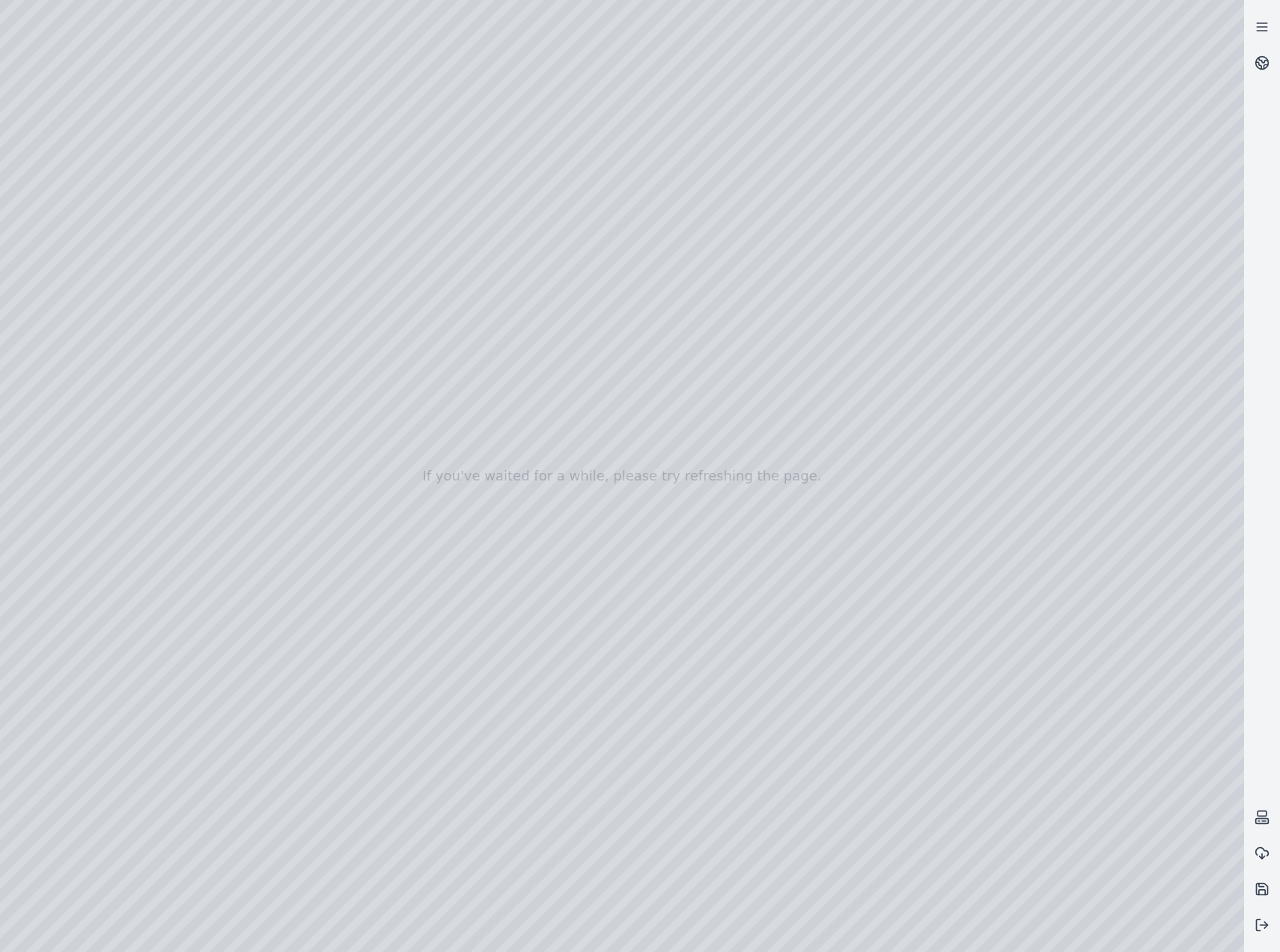
drag, startPoint x: 674, startPoint y: 562, endPoint x: 720, endPoint y: 378, distance: 189.7
drag, startPoint x: 676, startPoint y: 539, endPoint x: 687, endPoint y: 517, distance: 24.6
drag, startPoint x: 734, startPoint y: 580, endPoint x: 698, endPoint y: 492, distance: 95.1
drag, startPoint x: 705, startPoint y: 518, endPoint x: 641, endPoint y: 467, distance: 81.8
click at [1023, 801] on div at bounding box center [622, 476] width 1245 height 952
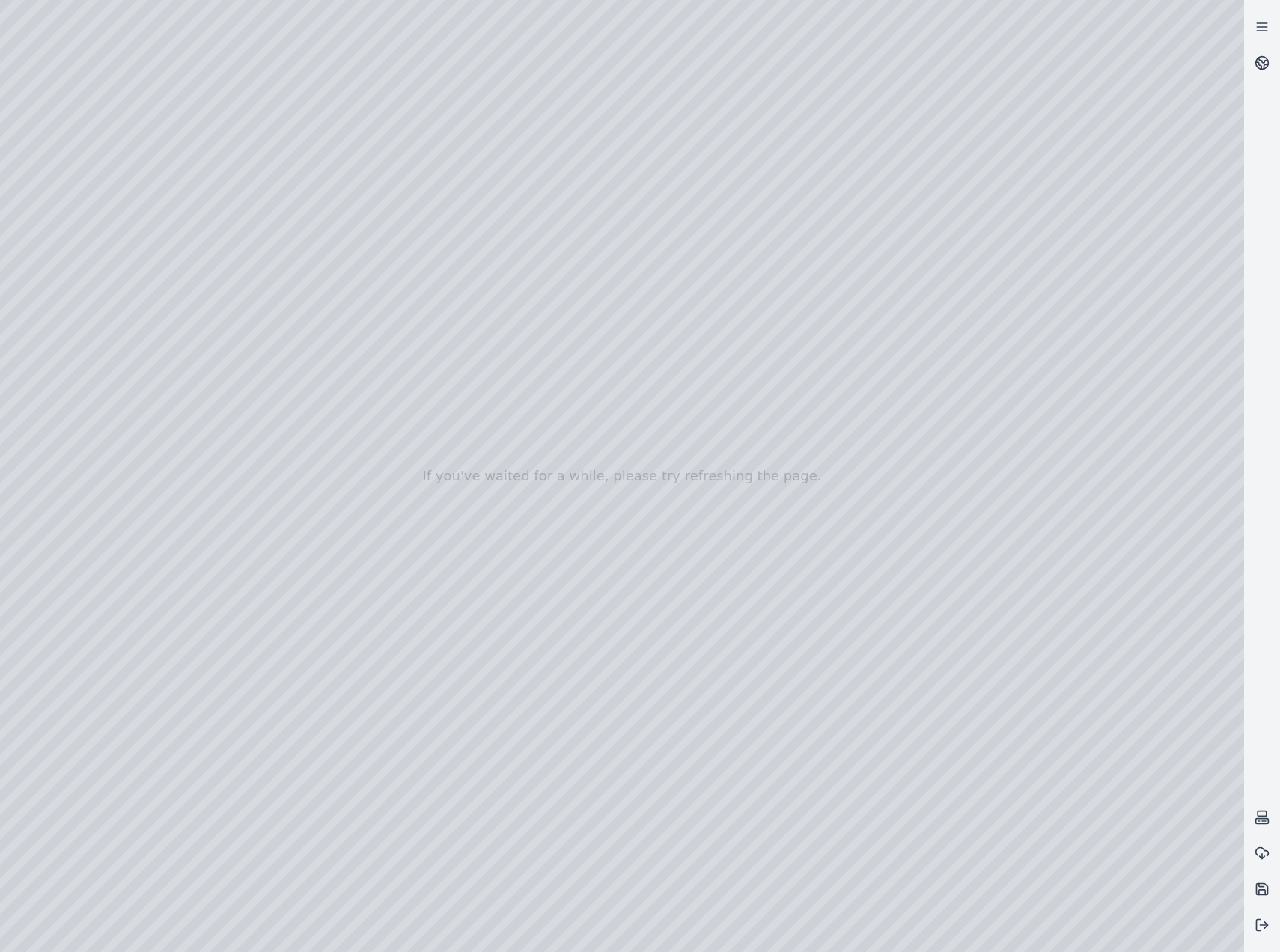
click at [975, 799] on div at bounding box center [622, 476] width 1245 height 952
click at [988, 798] on div at bounding box center [622, 476] width 1245 height 952
click at [1010, 798] on div at bounding box center [622, 476] width 1245 height 952
click at [1036, 798] on div at bounding box center [622, 476] width 1245 height 952
click at [1219, 721] on div at bounding box center [622, 476] width 1245 height 952
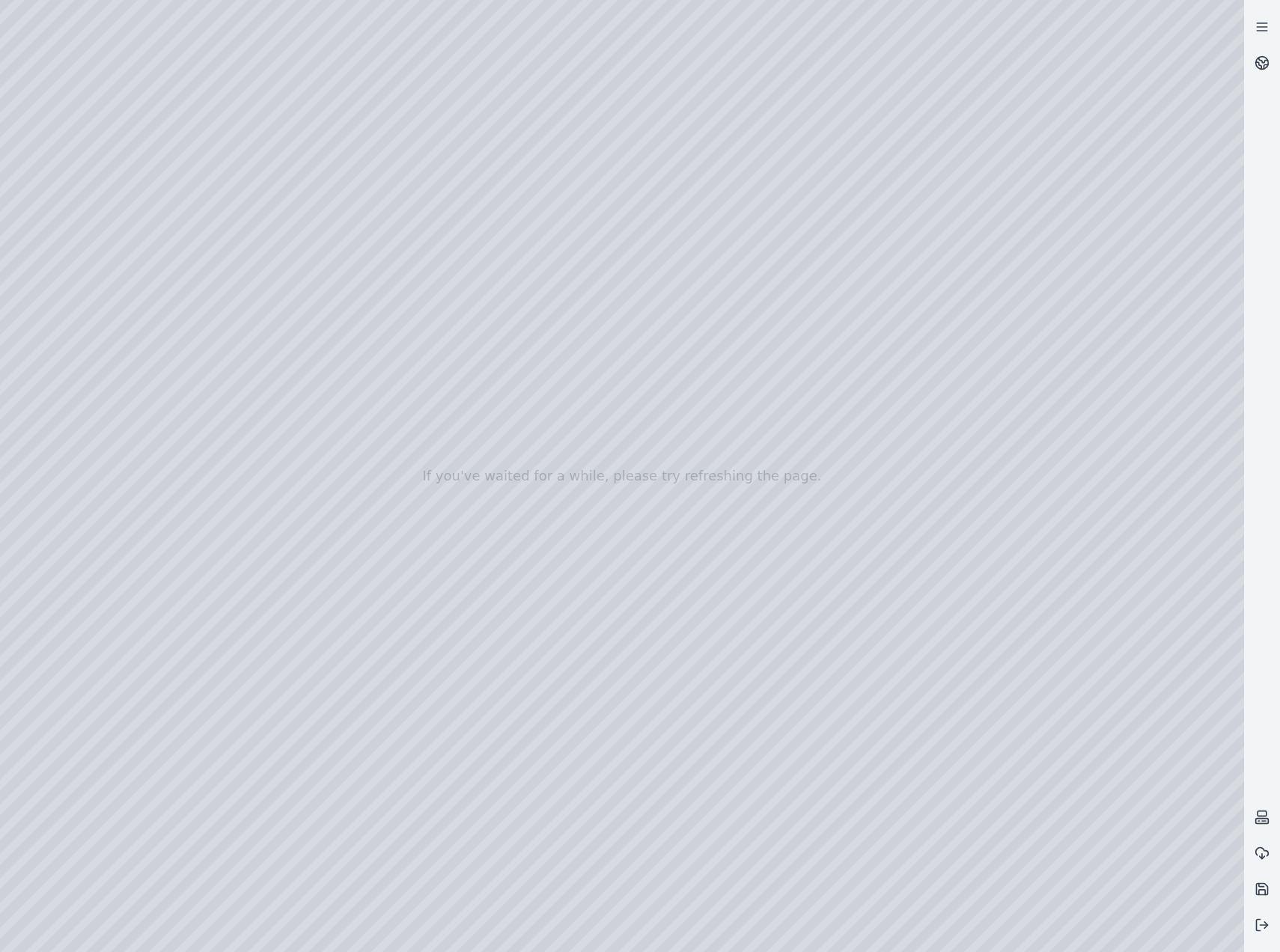
click at [1056, 708] on div at bounding box center [622, 476] width 1245 height 952
click at [553, 480] on div at bounding box center [622, 476] width 1245 height 952
drag, startPoint x: 708, startPoint y: 574, endPoint x: 723, endPoint y: 596, distance: 26.6
click at [1073, 703] on div at bounding box center [622, 476] width 1245 height 952
click at [1211, 708] on div at bounding box center [622, 476] width 1245 height 952
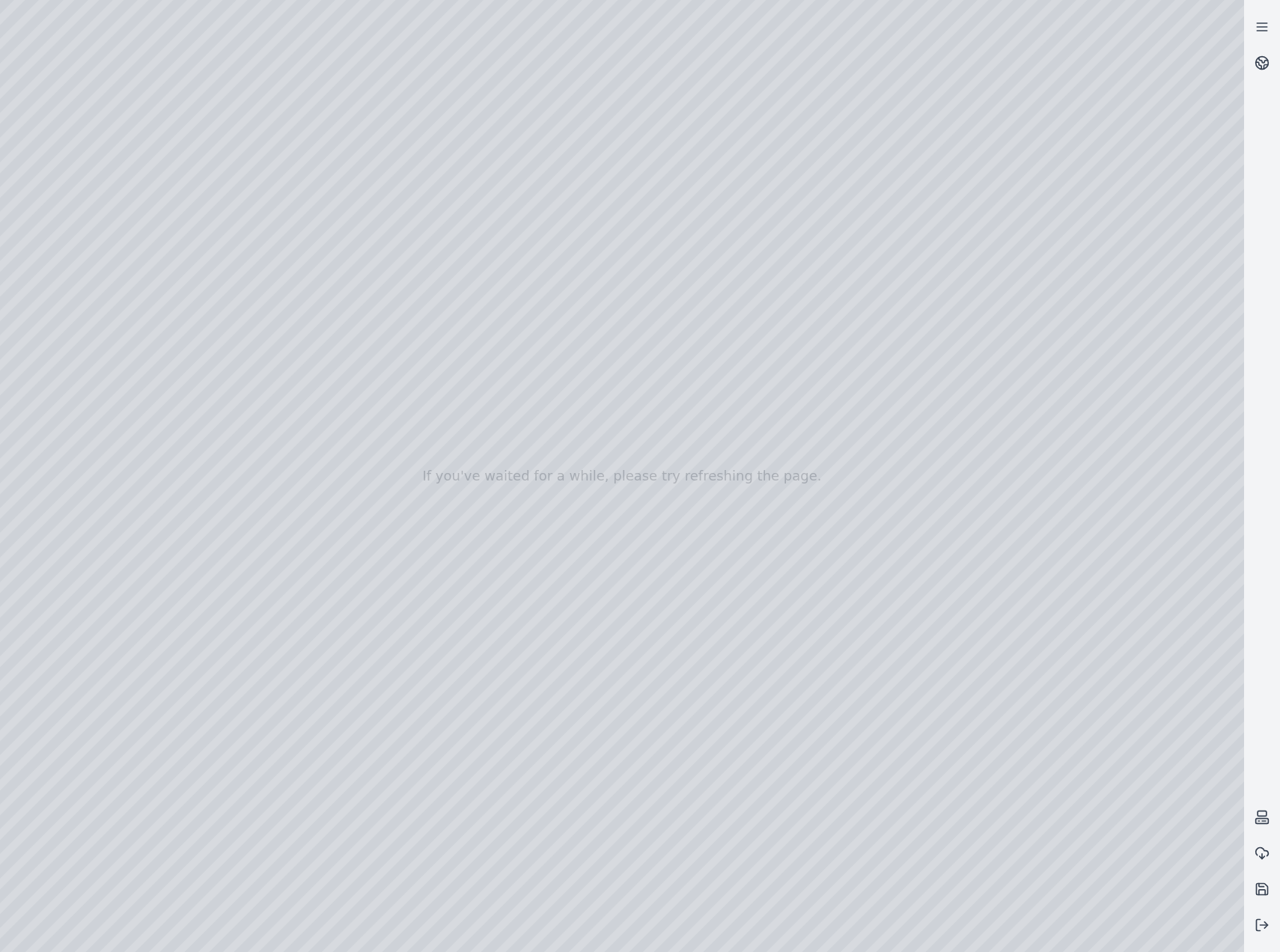
drag, startPoint x: 551, startPoint y: 489, endPoint x: 494, endPoint y: 509, distance: 60.4
click at [86, 230] on div at bounding box center [622, 476] width 1245 height 952
click at [96, 365] on div at bounding box center [622, 476] width 1245 height 952
click at [99, 562] on div at bounding box center [622, 476] width 1245 height 952
click at [107, 428] on div at bounding box center [622, 476] width 1245 height 952
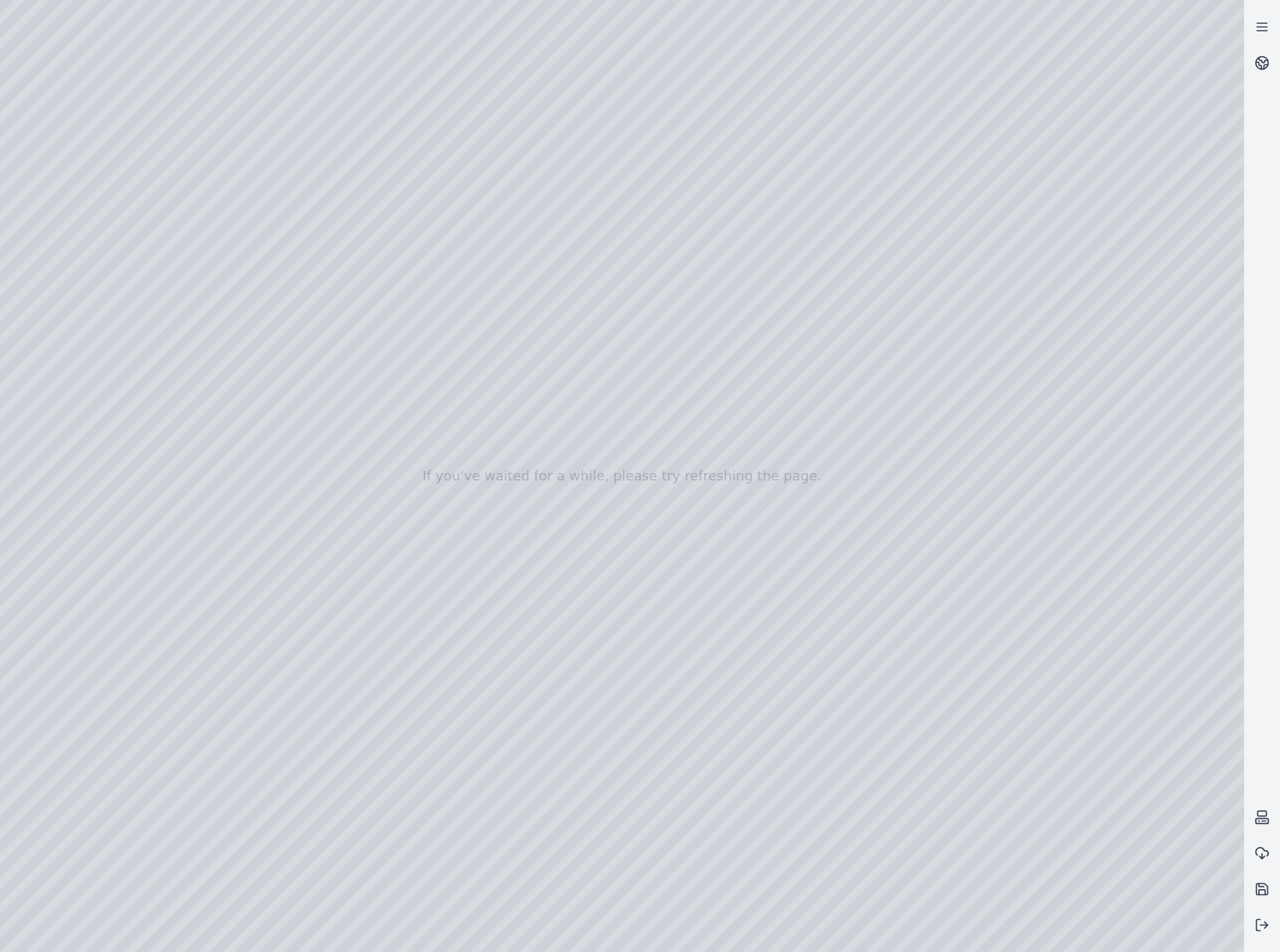
click at [180, 66] on div at bounding box center [622, 476] width 1245 height 952
drag, startPoint x: 521, startPoint y: 486, endPoint x: 528, endPoint y: 517, distance: 31.8
click at [995, 707] on div at bounding box center [622, 476] width 1245 height 952
click at [954, 708] on div at bounding box center [622, 476] width 1245 height 952
drag, startPoint x: 596, startPoint y: 572, endPoint x: 793, endPoint y: 579, distance: 197.1
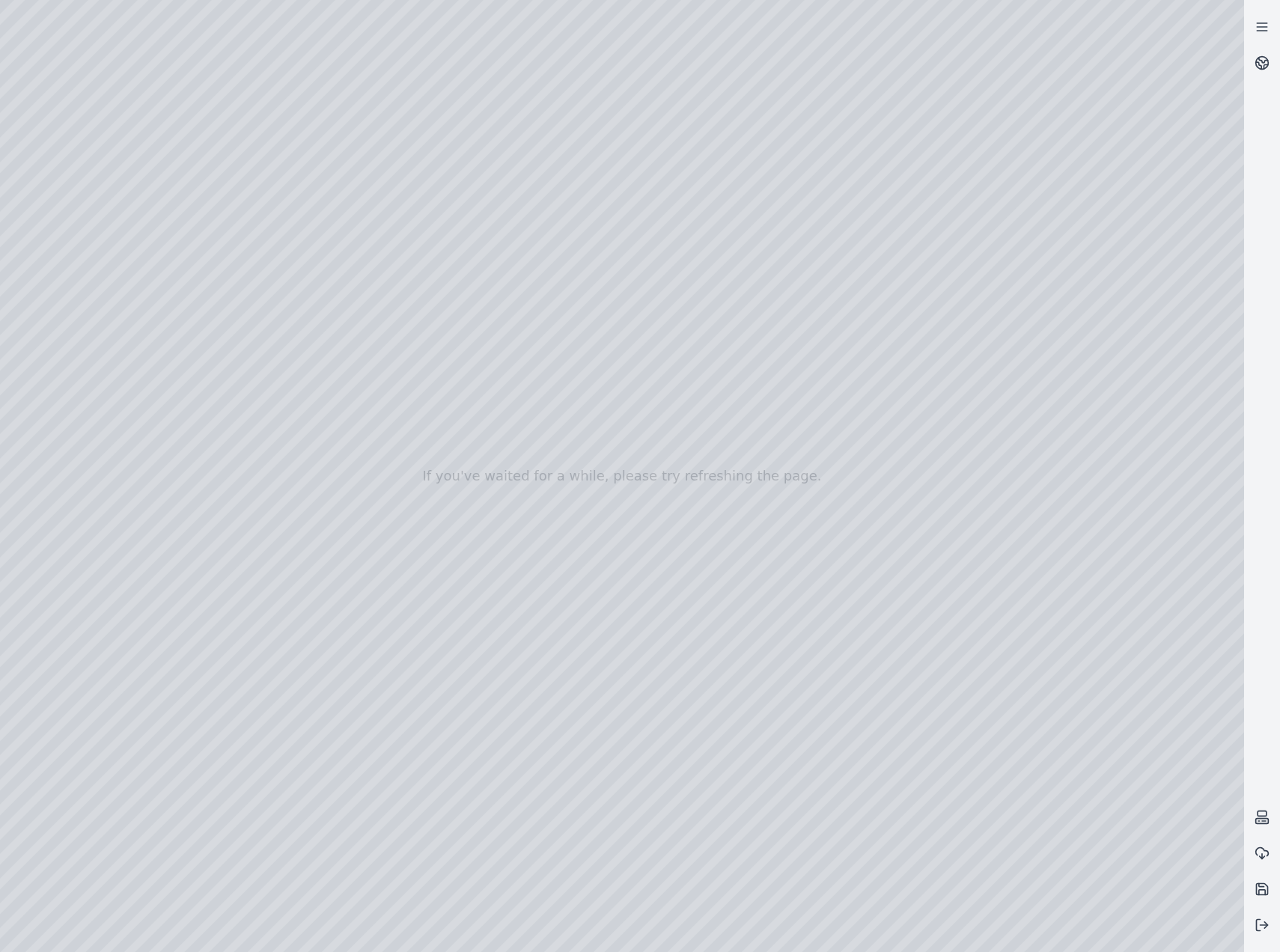
drag, startPoint x: 373, startPoint y: 543, endPoint x: 849, endPoint y: 587, distance: 478.0
drag, startPoint x: 454, startPoint y: 311, endPoint x: 635, endPoint y: 558, distance: 306.2
drag, startPoint x: 609, startPoint y: 564, endPoint x: 474, endPoint y: 498, distance: 150.3
click at [105, 294] on div at bounding box center [622, 476] width 1245 height 952
click at [96, 349] on div at bounding box center [622, 476] width 1245 height 952
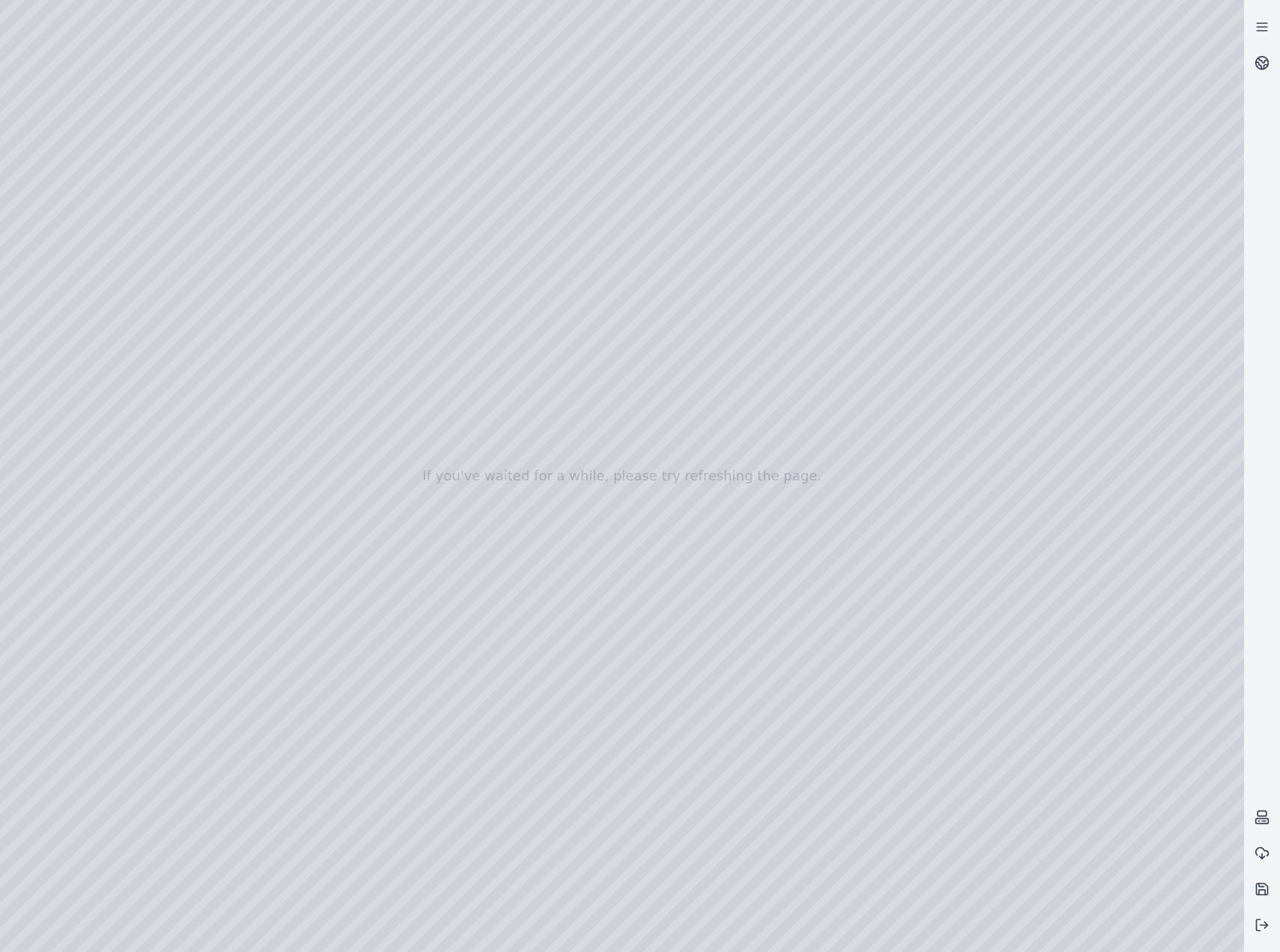
click at [100, 379] on div at bounding box center [622, 476] width 1245 height 952
click at [220, 546] on div at bounding box center [622, 476] width 1245 height 952
click at [226, 545] on div at bounding box center [622, 476] width 1245 height 952
click at [908, 711] on div at bounding box center [622, 476] width 1245 height 952
click at [393, 859] on div at bounding box center [622, 476] width 1245 height 952
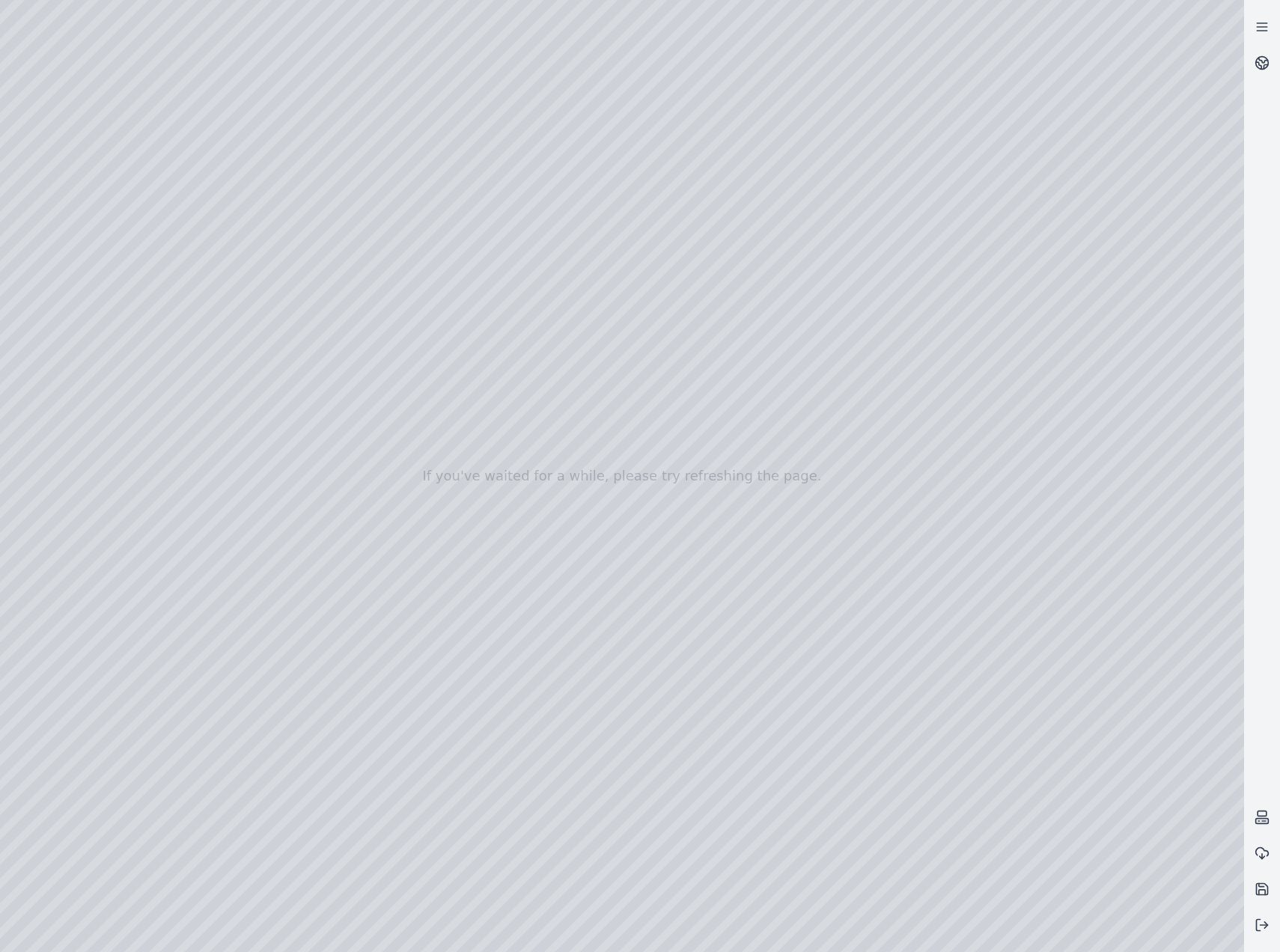
drag, startPoint x: 875, startPoint y: 765, endPoint x: 800, endPoint y: 757, distance: 75.4
drag, startPoint x: 1079, startPoint y: 774, endPoint x: 1151, endPoint y: 780, distance: 72.2
drag, startPoint x: 1069, startPoint y: 736, endPoint x: 1310, endPoint y: 731, distance: 241.1
click at [1179, 928] on div at bounding box center [622, 476] width 1245 height 952
drag, startPoint x: 1157, startPoint y: 688, endPoint x: 1082, endPoint y: 655, distance: 81.9
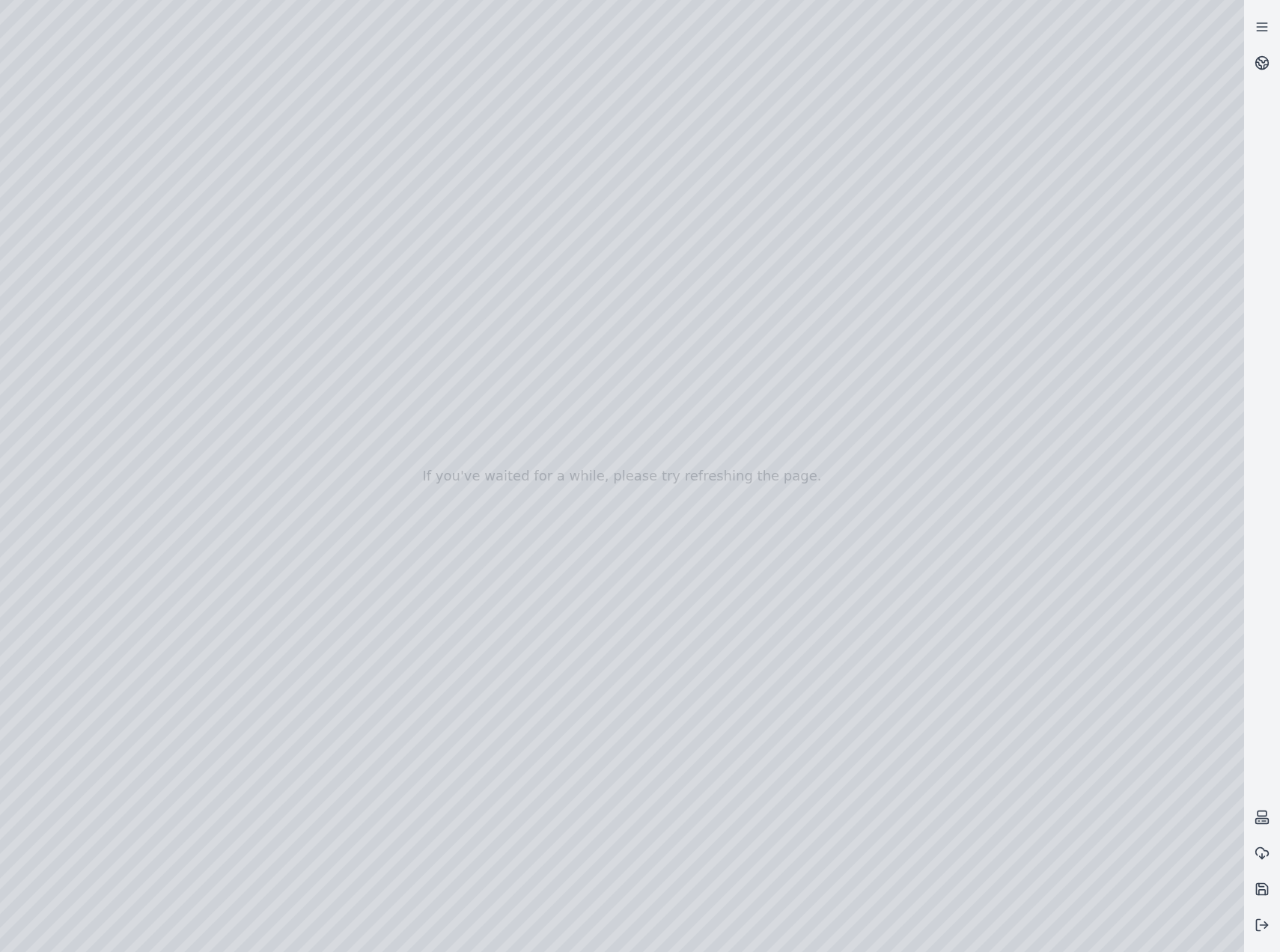
click at [1082, 655] on div at bounding box center [622, 476] width 1245 height 952
drag, startPoint x: 768, startPoint y: 616, endPoint x: 760, endPoint y: 699, distance: 83.4
drag, startPoint x: 829, startPoint y: 602, endPoint x: 542, endPoint y: 462, distance: 319.3
drag, startPoint x: 676, startPoint y: 529, endPoint x: 685, endPoint y: 491, distance: 39.1
click at [65, 232] on div at bounding box center [622, 476] width 1245 height 952
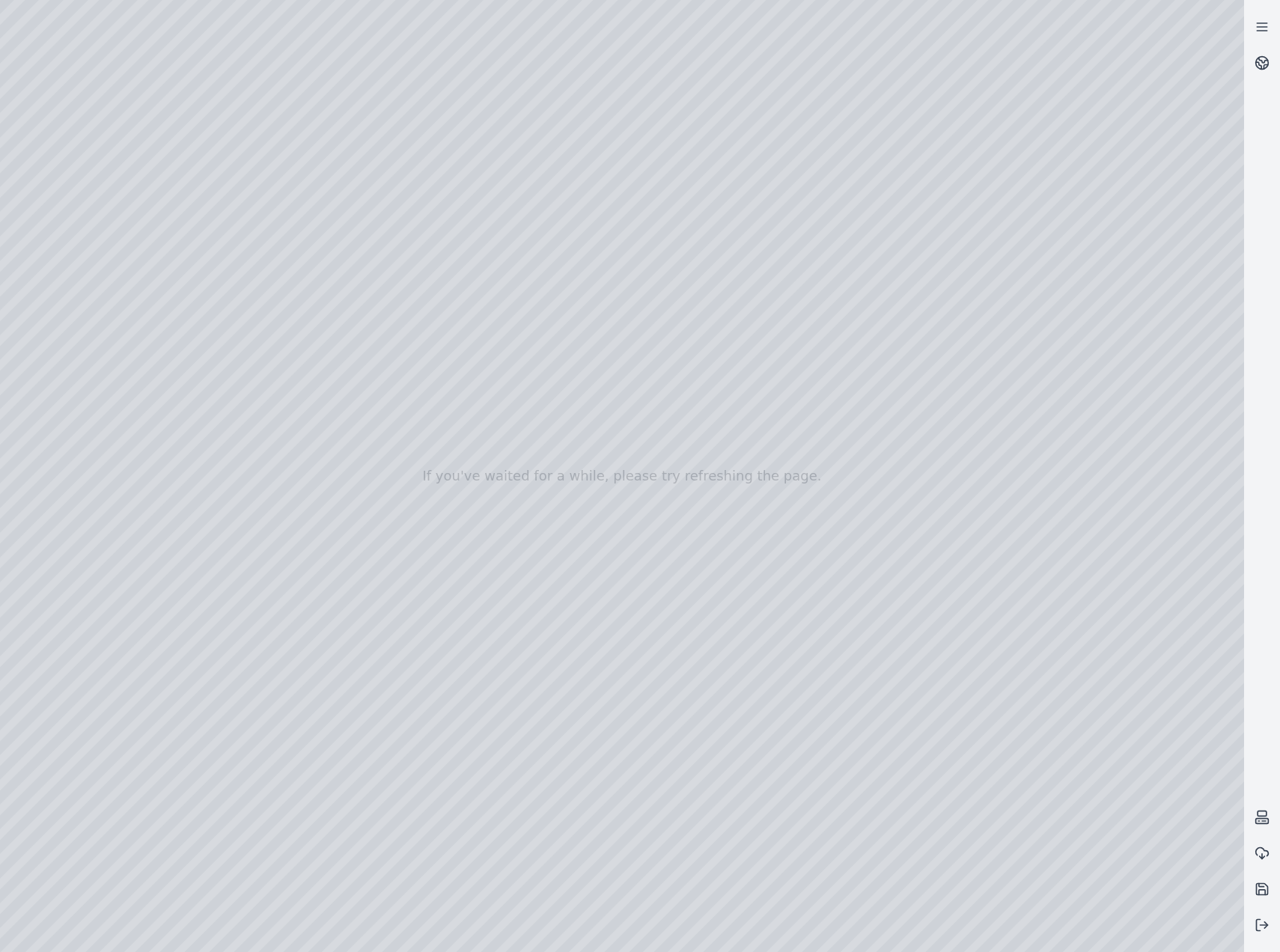
click at [104, 410] on div at bounding box center [622, 476] width 1245 height 952
click at [440, 268] on div at bounding box center [622, 476] width 1245 height 952
click at [441, 276] on div at bounding box center [622, 476] width 1245 height 952
click at [726, 512] on div at bounding box center [622, 476] width 1245 height 952
click at [441, 271] on div at bounding box center [622, 476] width 1245 height 952
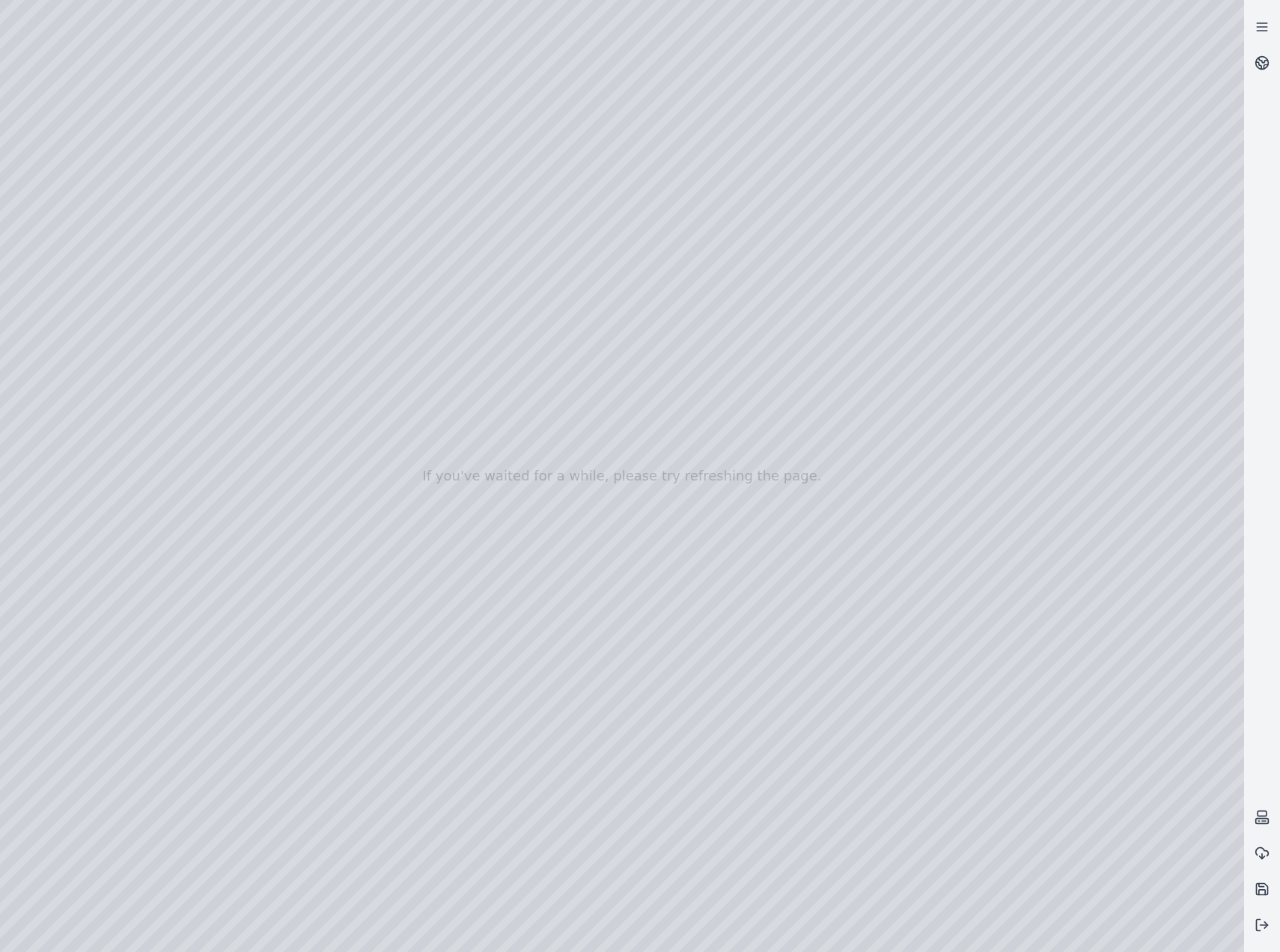
click at [707, 498] on div at bounding box center [622, 476] width 1245 height 952
click at [710, 505] on div at bounding box center [622, 476] width 1245 height 952
click at [435, 277] on div at bounding box center [622, 476] width 1245 height 952
click at [443, 270] on div at bounding box center [622, 476] width 1245 height 952
click at [721, 507] on div at bounding box center [622, 476] width 1245 height 952
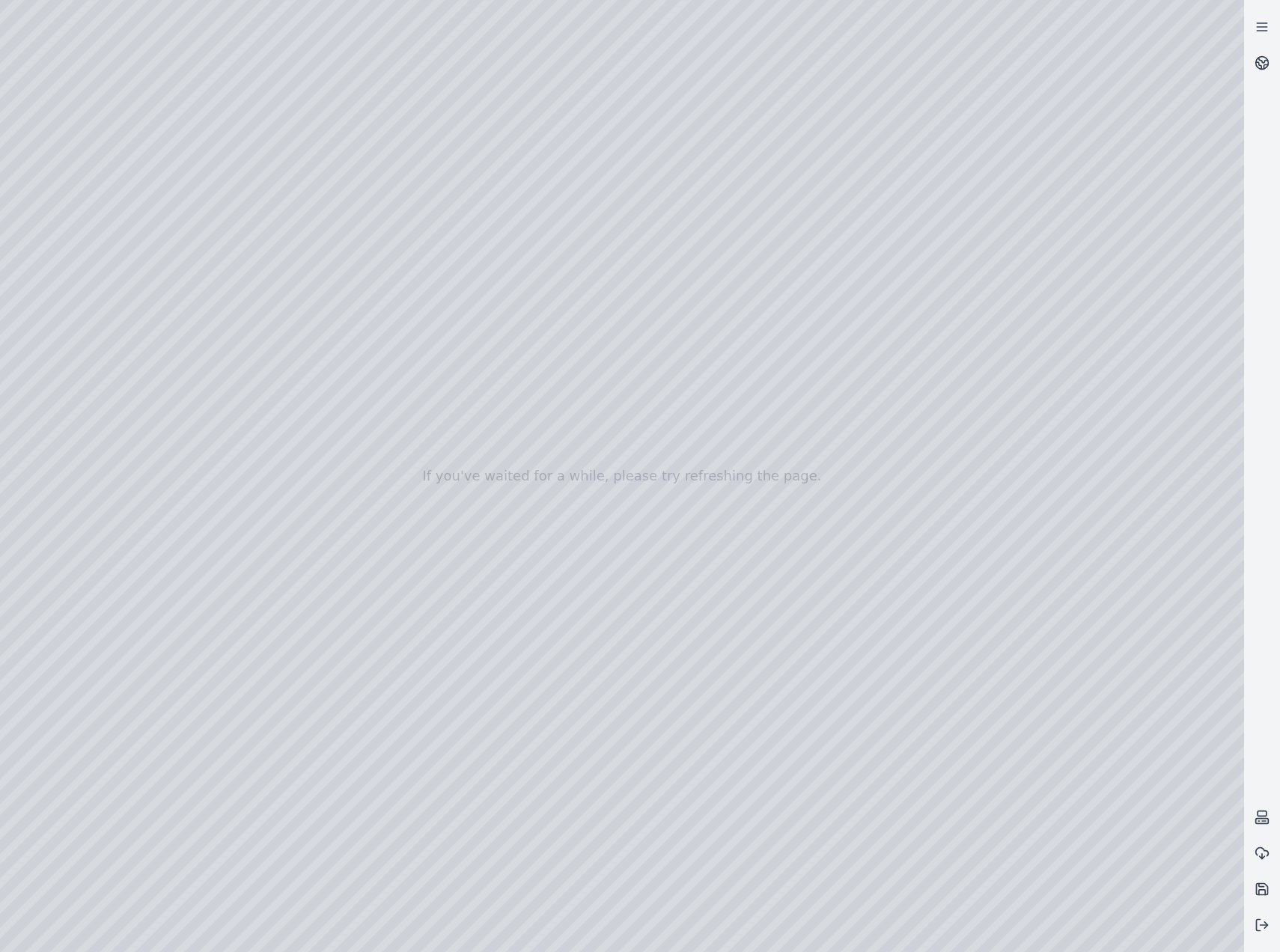
click at [434, 274] on div at bounding box center [622, 476] width 1245 height 952
click at [445, 272] on div at bounding box center [622, 476] width 1245 height 952
click at [695, 505] on div at bounding box center [622, 476] width 1245 height 952
click at [443, 274] on div at bounding box center [622, 476] width 1245 height 952
click at [731, 505] on div at bounding box center [622, 476] width 1245 height 952
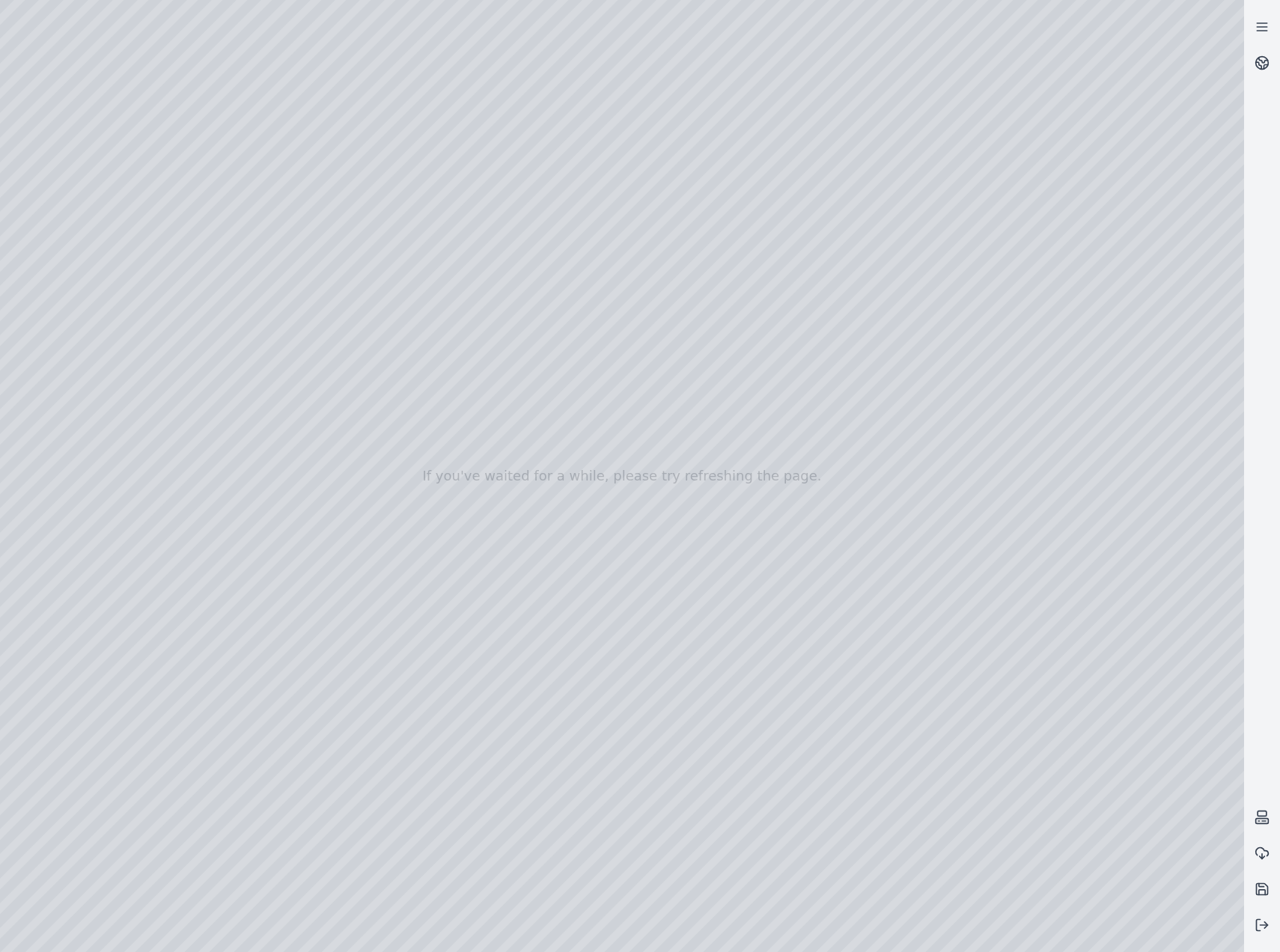
click at [444, 300] on div at bounding box center [622, 476] width 1245 height 952
click at [696, 490] on div at bounding box center [622, 476] width 1245 height 952
drag, startPoint x: 704, startPoint y: 505, endPoint x: 686, endPoint y: 499, distance: 19.0
click at [704, 505] on div at bounding box center [622, 476] width 1245 height 952
click at [442, 270] on div at bounding box center [622, 476] width 1245 height 952
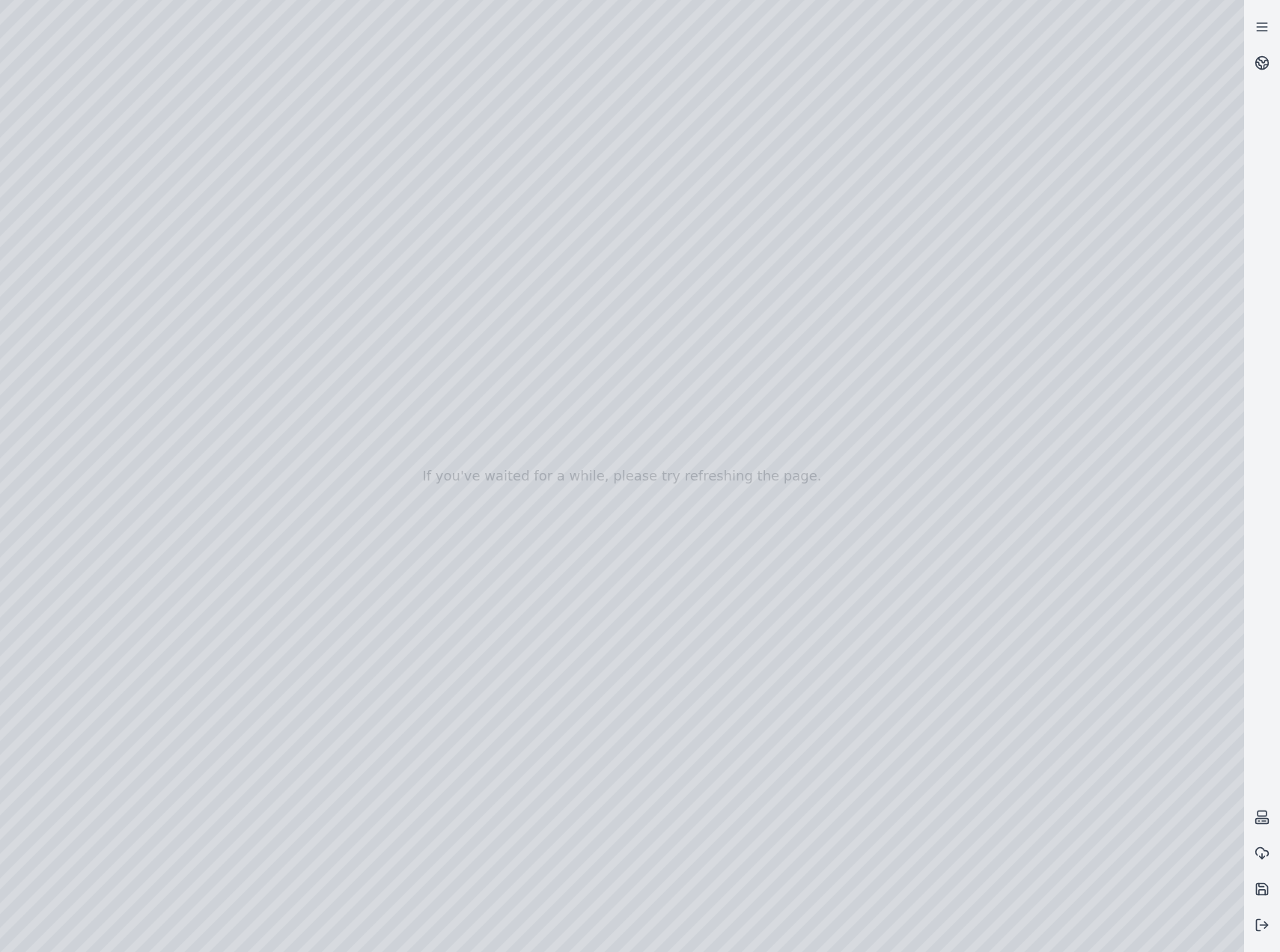
click at [447, 276] on div at bounding box center [622, 476] width 1245 height 952
click at [727, 525] on div at bounding box center [622, 476] width 1245 height 952
click at [442, 279] on div at bounding box center [622, 476] width 1245 height 952
click at [710, 509] on div at bounding box center [622, 476] width 1245 height 952
click at [442, 272] on div at bounding box center [622, 476] width 1245 height 952
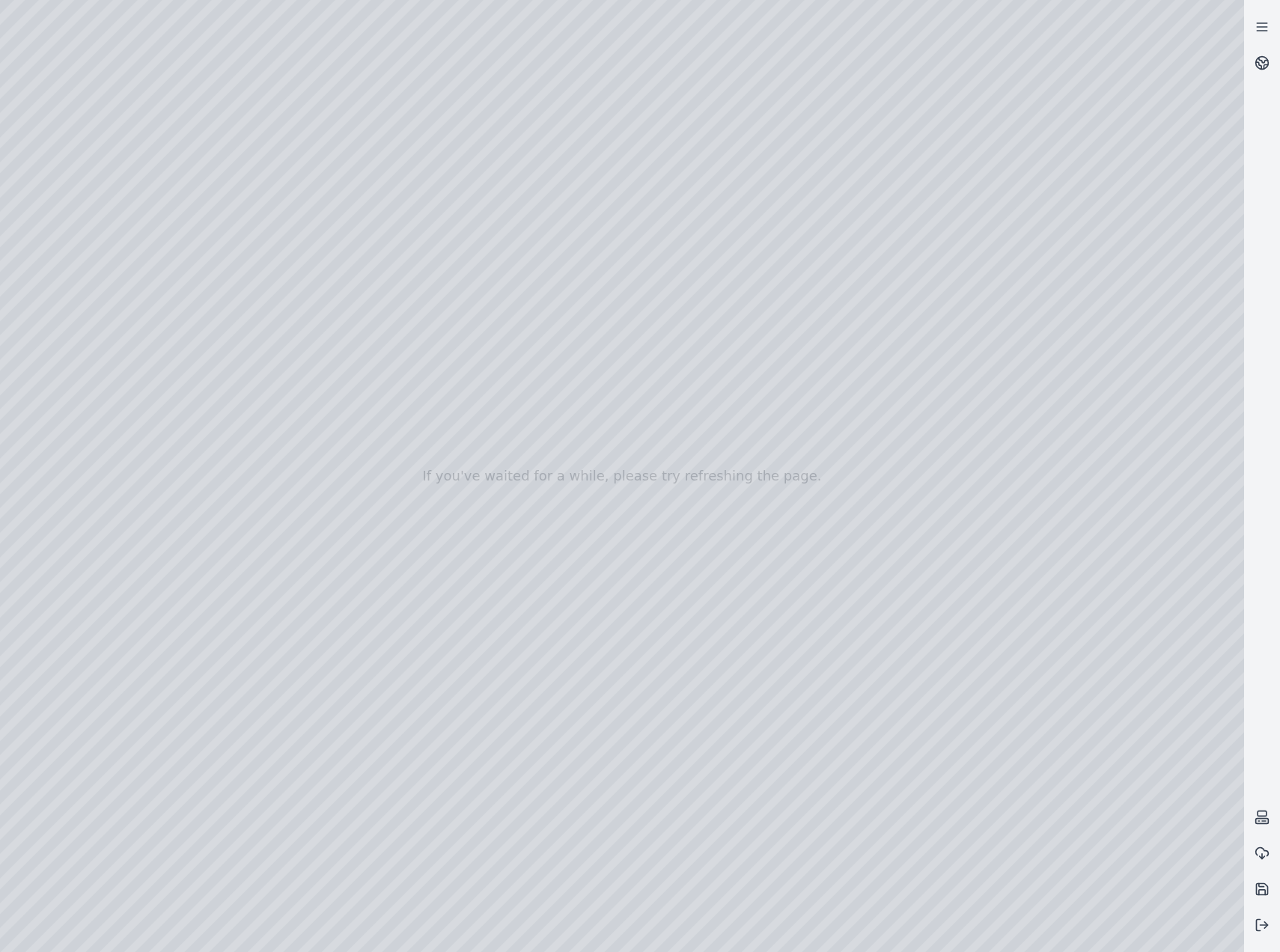
click at [710, 520] on div at bounding box center [622, 476] width 1245 height 952
click at [449, 275] on div at bounding box center [622, 476] width 1245 height 952
click at [719, 518] on div at bounding box center [622, 476] width 1245 height 952
click at [446, 280] on div at bounding box center [622, 476] width 1245 height 952
click at [695, 505] on div at bounding box center [622, 476] width 1245 height 952
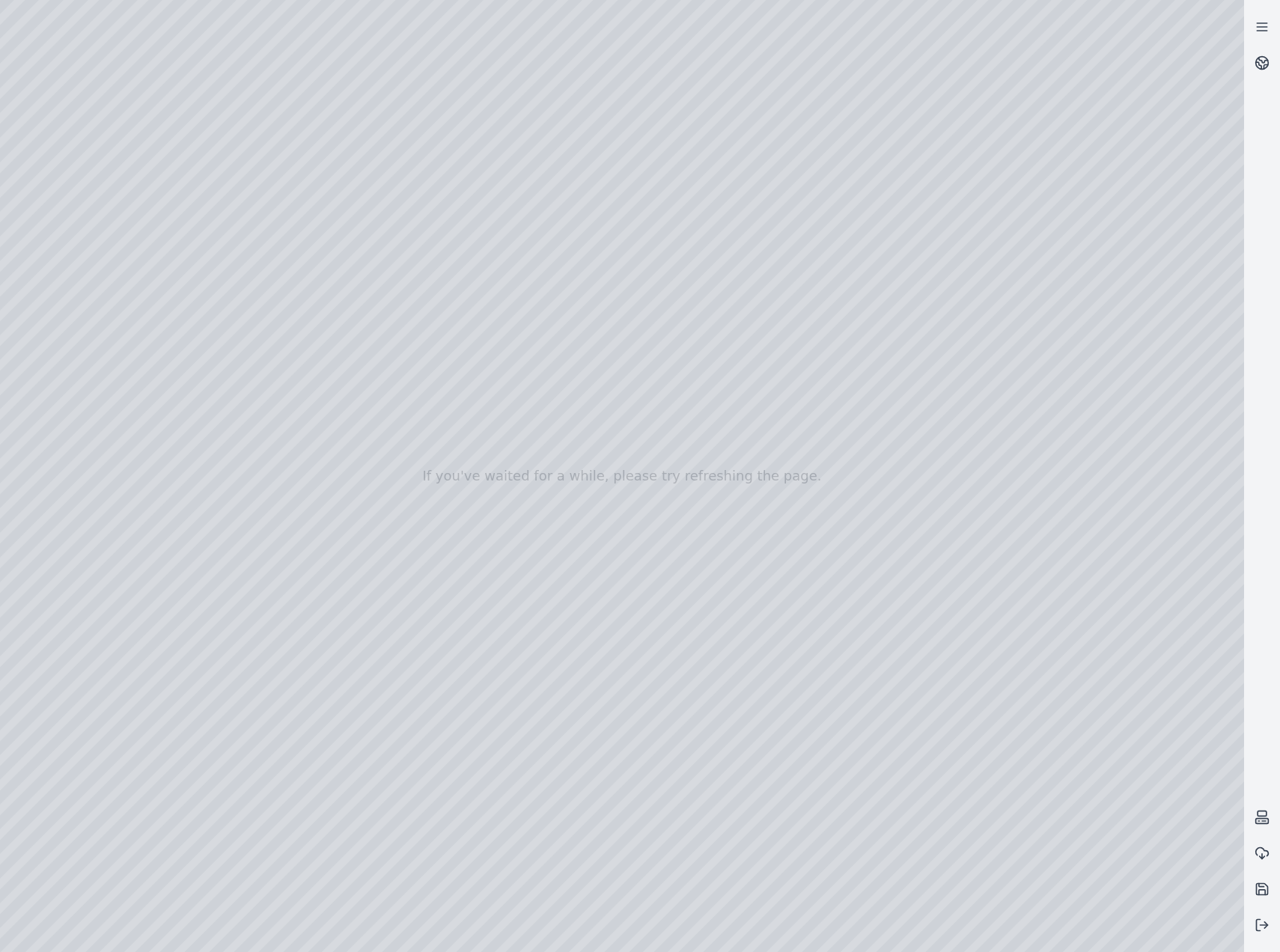
click at [444, 292] on div at bounding box center [622, 476] width 1245 height 952
click at [444, 298] on div at bounding box center [622, 476] width 1245 height 952
click at [679, 509] on div at bounding box center [622, 476] width 1245 height 952
click at [440, 271] on div at bounding box center [622, 476] width 1245 height 952
click at [445, 269] on div at bounding box center [622, 476] width 1245 height 952
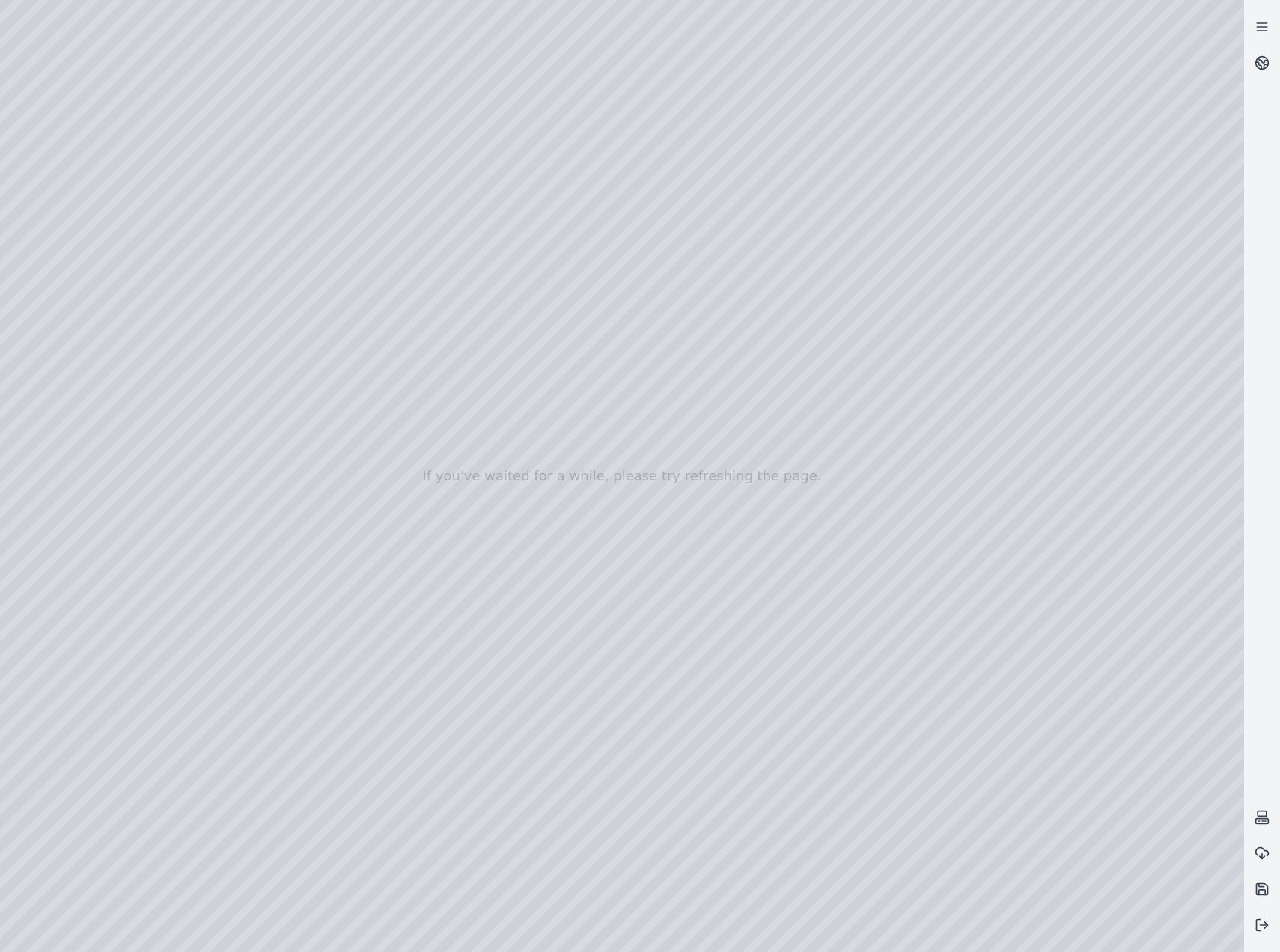
click at [692, 512] on div at bounding box center [622, 476] width 1245 height 952
click at [440, 272] on div at bounding box center [622, 476] width 1245 height 952
click at [712, 517] on div at bounding box center [622, 476] width 1245 height 952
click at [443, 276] on div at bounding box center [622, 476] width 1245 height 952
click at [692, 499] on div at bounding box center [622, 476] width 1245 height 952
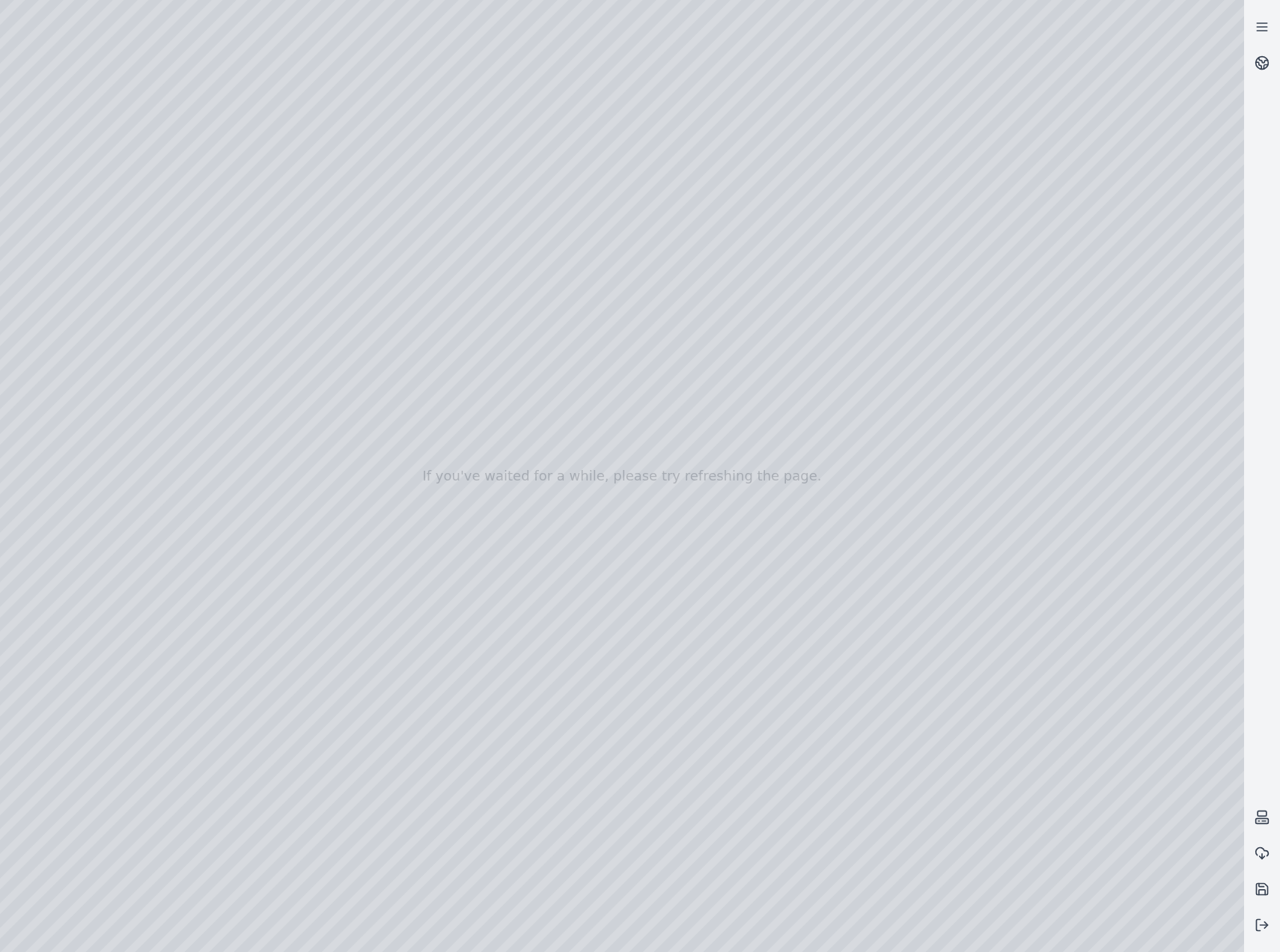
click at [700, 516] on div at bounding box center [622, 476] width 1245 height 952
click at [445, 275] on div at bounding box center [622, 476] width 1245 height 952
click at [443, 276] on div at bounding box center [622, 476] width 1245 height 952
click at [444, 276] on div at bounding box center [622, 476] width 1245 height 952
click at [716, 516] on div at bounding box center [622, 476] width 1245 height 952
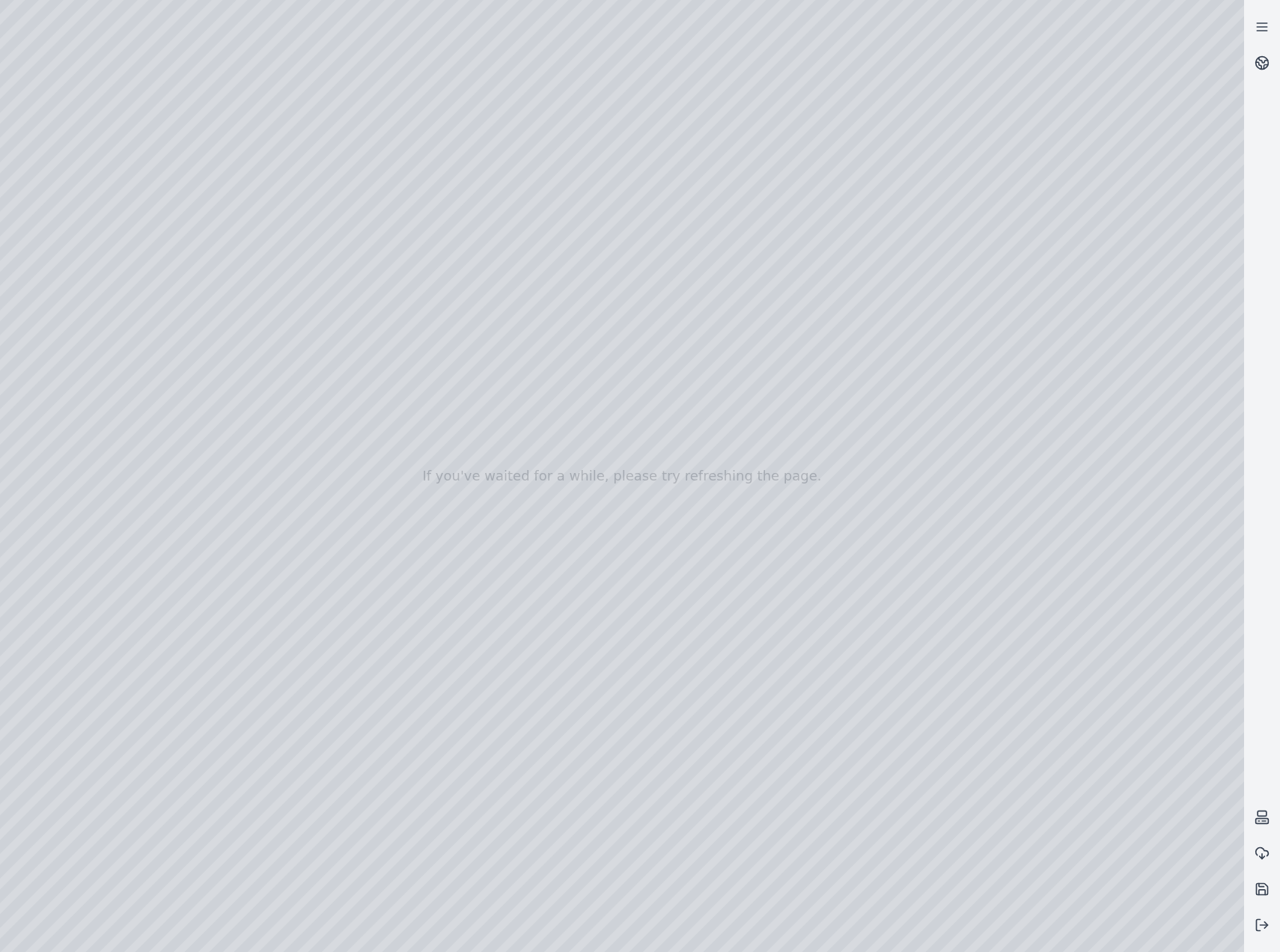
click at [446, 273] on div at bounding box center [622, 476] width 1245 height 952
click at [704, 505] on div at bounding box center [622, 476] width 1245 height 952
click at [445, 277] on div at bounding box center [622, 476] width 1245 height 952
click at [714, 511] on div at bounding box center [622, 476] width 1245 height 952
click at [444, 276] on div at bounding box center [622, 476] width 1245 height 952
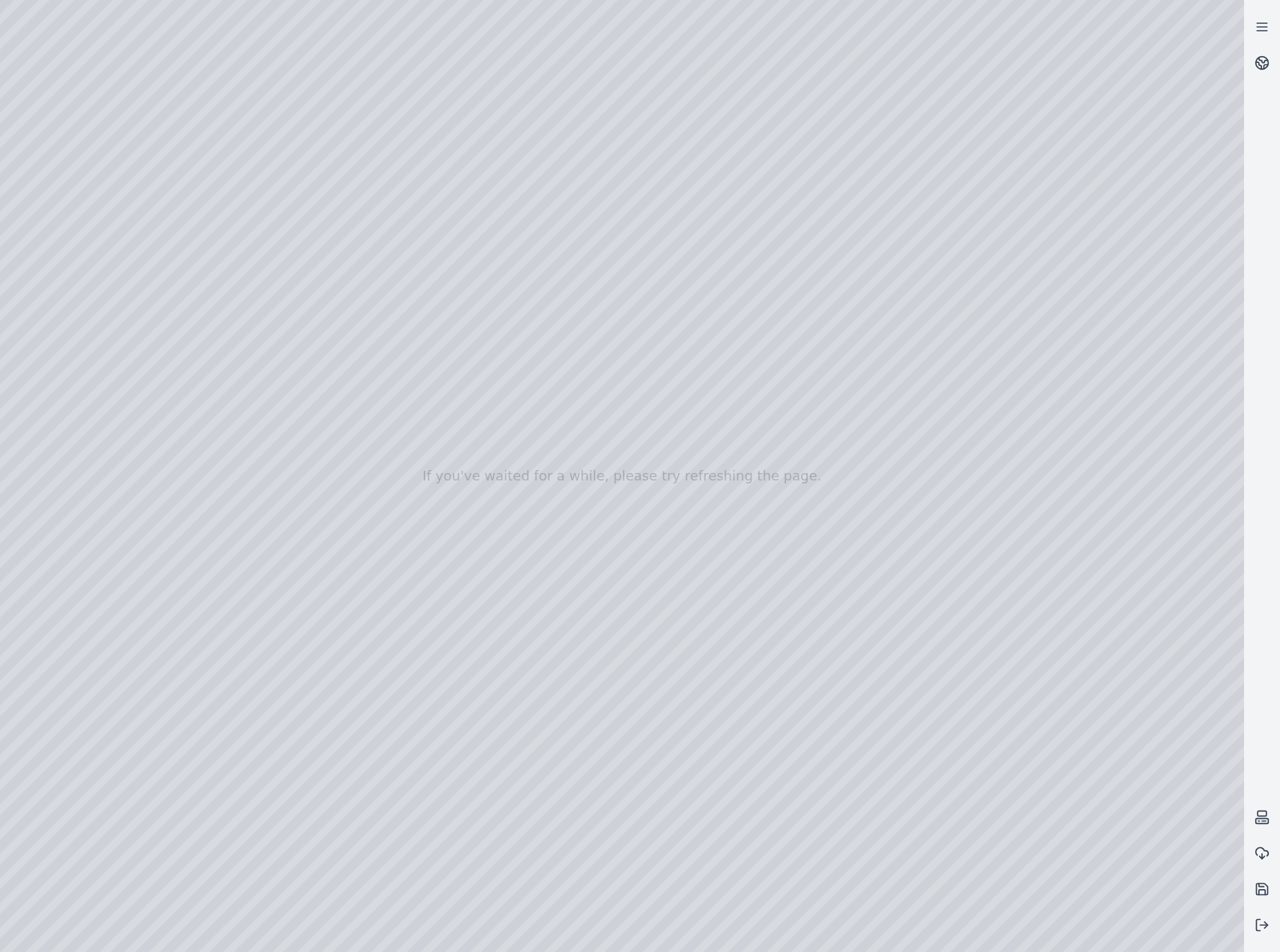
click at [703, 496] on div at bounding box center [622, 476] width 1245 height 952
click at [704, 506] on div at bounding box center [622, 476] width 1245 height 952
click at [443, 270] on div at bounding box center [622, 476] width 1245 height 952
click at [715, 515] on div at bounding box center [622, 476] width 1245 height 952
click at [441, 279] on div at bounding box center [622, 476] width 1245 height 952
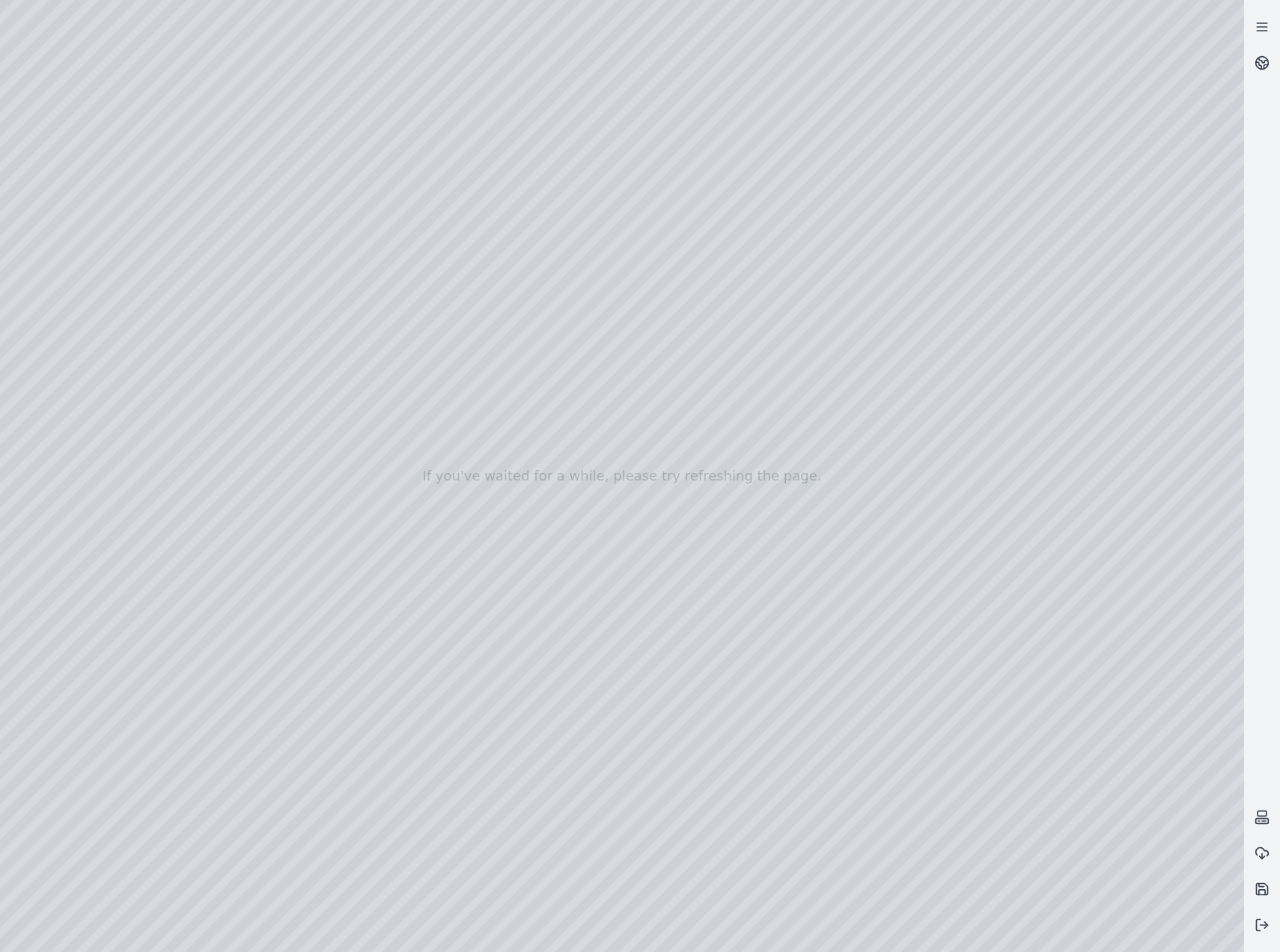
click at [702, 506] on div at bounding box center [622, 476] width 1245 height 952
click at [443, 276] on div at bounding box center [622, 476] width 1245 height 952
click at [700, 519] on div at bounding box center [622, 476] width 1245 height 952
click at [1270, 884] on button at bounding box center [1263, 889] width 36 height 36
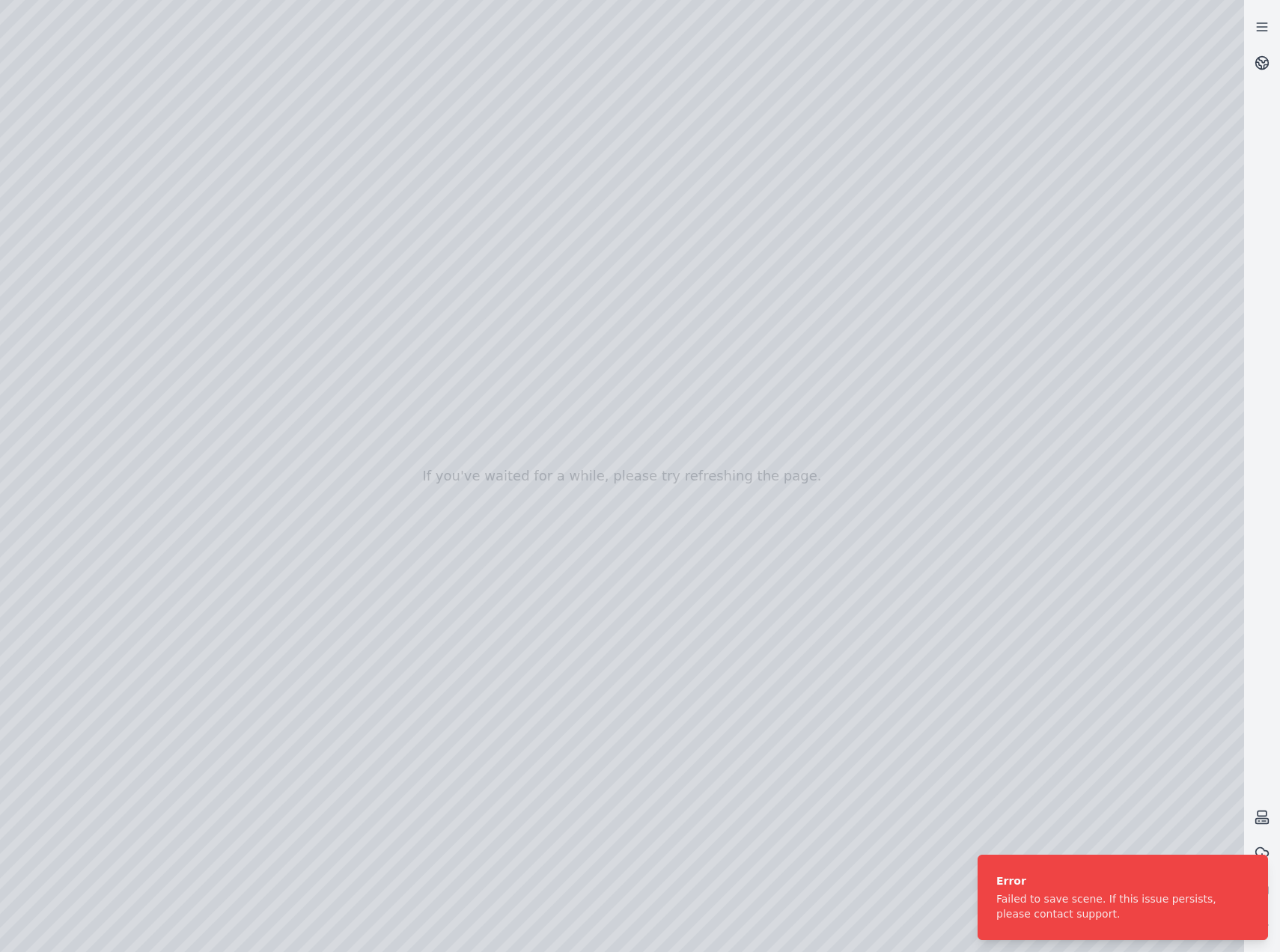
click at [1267, 577] on div at bounding box center [1263, 475] width 36 height 934
click at [187, 182] on div at bounding box center [622, 476] width 1245 height 952
drag, startPoint x: 641, startPoint y: 616, endPoint x: 664, endPoint y: 606, distance: 25.1
drag, startPoint x: 731, startPoint y: 648, endPoint x: 737, endPoint y: 618, distance: 30.6
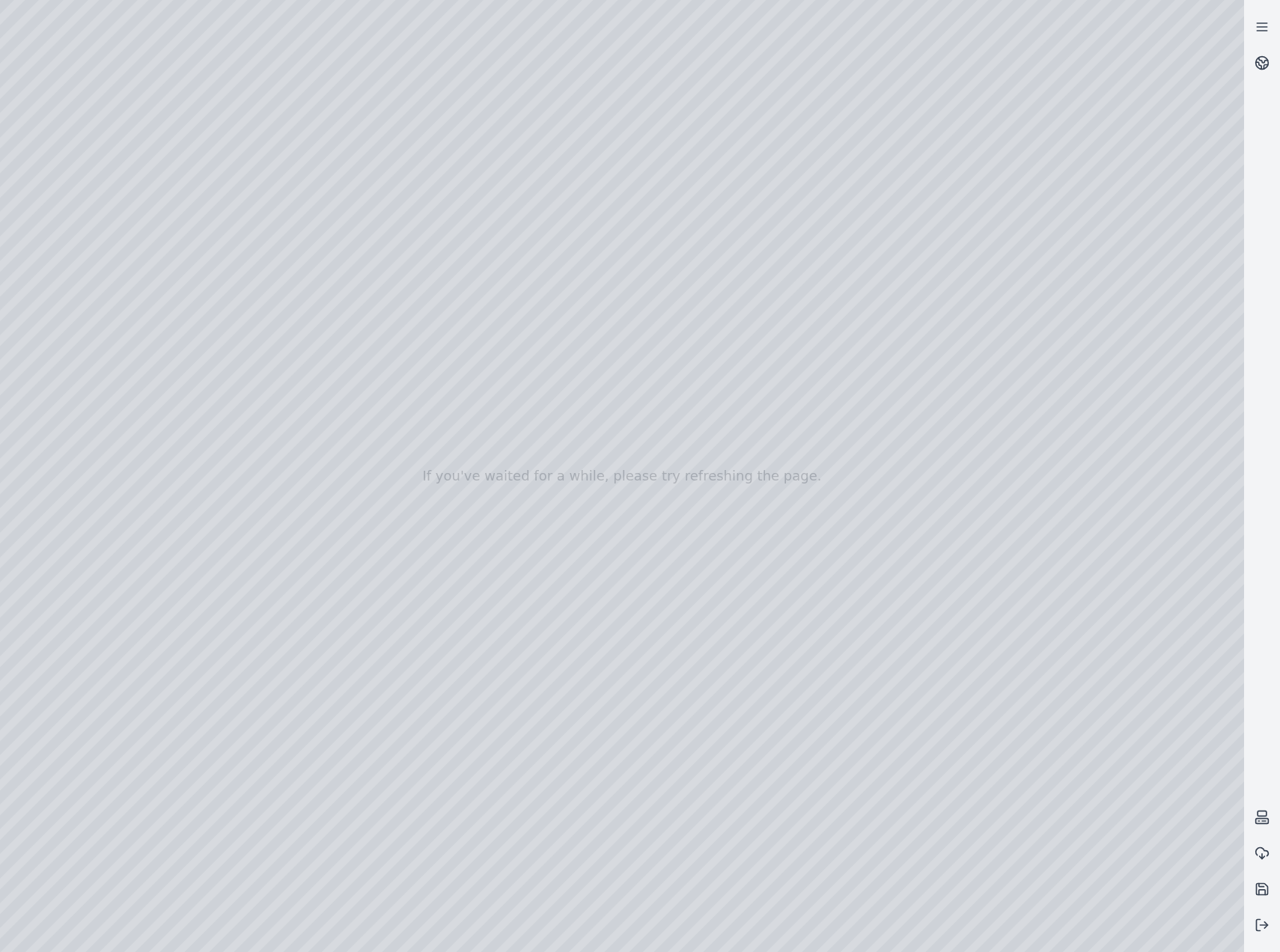
click at [1223, 919] on div at bounding box center [622, 476] width 1245 height 952
click at [1269, 895] on icon at bounding box center [1262, 889] width 15 height 15
drag, startPoint x: 673, startPoint y: 731, endPoint x: 528, endPoint y: 617, distance: 184.4
drag, startPoint x: 847, startPoint y: 758, endPoint x: 681, endPoint y: 633, distance: 207.8
drag, startPoint x: 942, startPoint y: 686, endPoint x: 643, endPoint y: 732, distance: 302.5
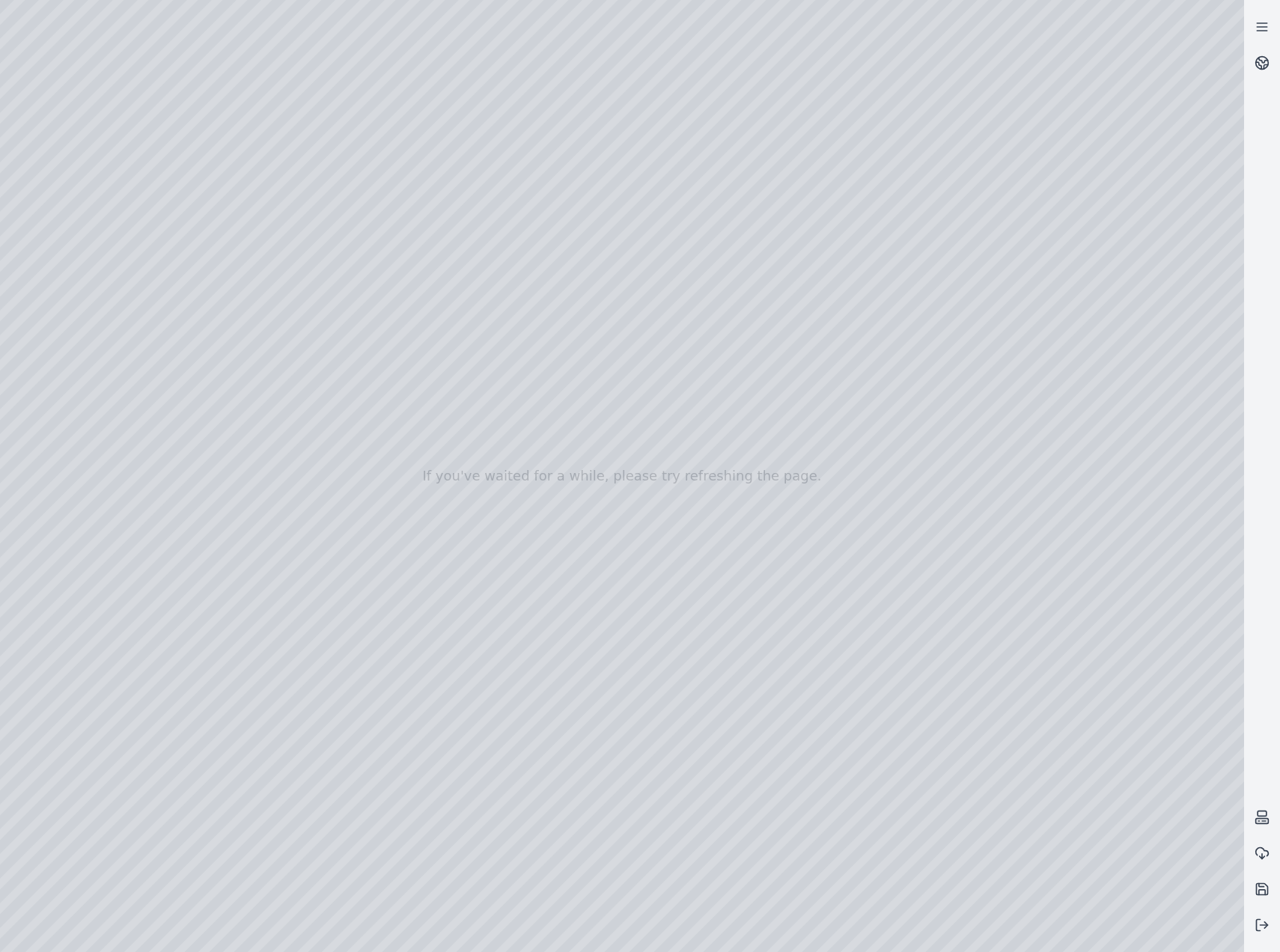
drag, startPoint x: 683, startPoint y: 750, endPoint x: 692, endPoint y: 791, distance: 42.0
drag, startPoint x: 628, startPoint y: 411, endPoint x: 781, endPoint y: 680, distance: 309.5
drag, startPoint x: 618, startPoint y: 527, endPoint x: 631, endPoint y: 550, distance: 26.4
drag, startPoint x: 621, startPoint y: 482, endPoint x: 685, endPoint y: 584, distance: 120.4
drag, startPoint x: 595, startPoint y: 456, endPoint x: 913, endPoint y: 926, distance: 567.5
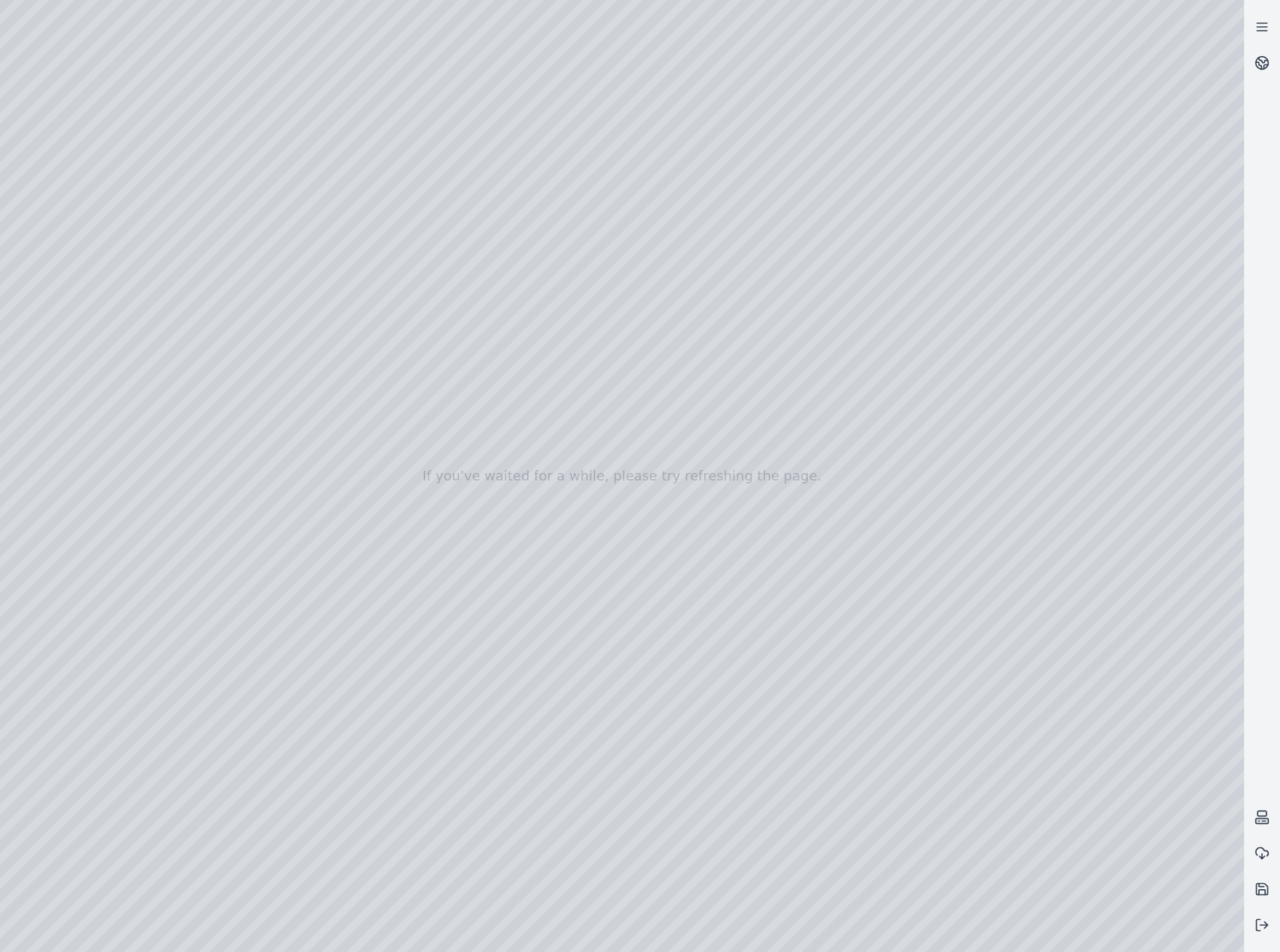
drag, startPoint x: 669, startPoint y: 507, endPoint x: 825, endPoint y: 808, distance: 339.0
drag, startPoint x: 787, startPoint y: 453, endPoint x: 670, endPoint y: 604, distance: 191.0
drag, startPoint x: 457, startPoint y: 668, endPoint x: 536, endPoint y: 639, distance: 84.2
drag, startPoint x: 294, startPoint y: 727, endPoint x: 977, endPoint y: 530, distance: 710.8
drag, startPoint x: 586, startPoint y: 650, endPoint x: 927, endPoint y: 472, distance: 384.7
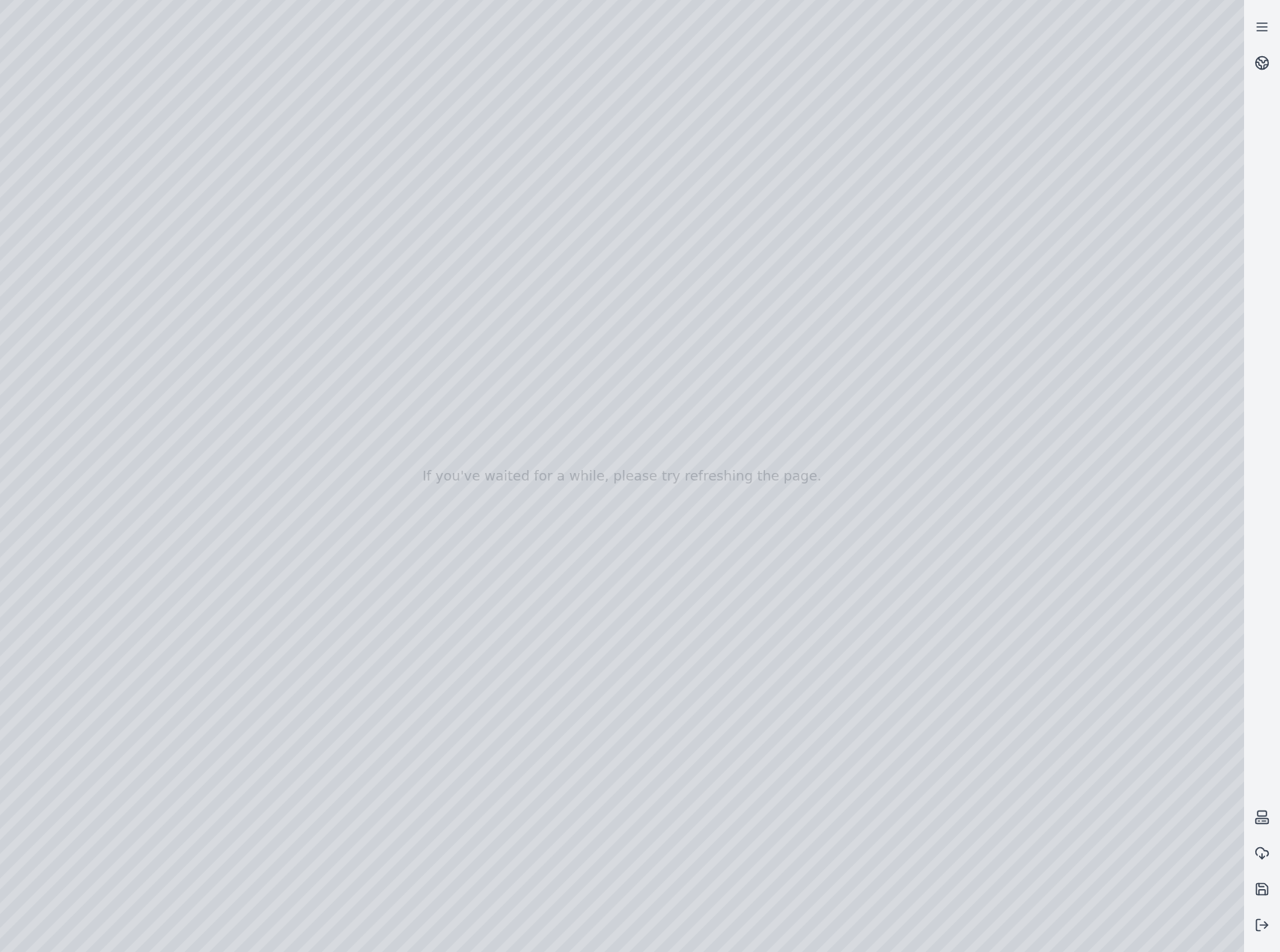
drag, startPoint x: 963, startPoint y: 483, endPoint x: 834, endPoint y: 480, distance: 129.0
drag, startPoint x: 774, startPoint y: 672, endPoint x: 1045, endPoint y: 651, distance: 271.8
drag, startPoint x: 1072, startPoint y: 650, endPoint x: 789, endPoint y: 677, distance: 284.3
drag, startPoint x: 786, startPoint y: 454, endPoint x: 853, endPoint y: 771, distance: 324.0
drag, startPoint x: 759, startPoint y: 712, endPoint x: 791, endPoint y: 702, distance: 33.5
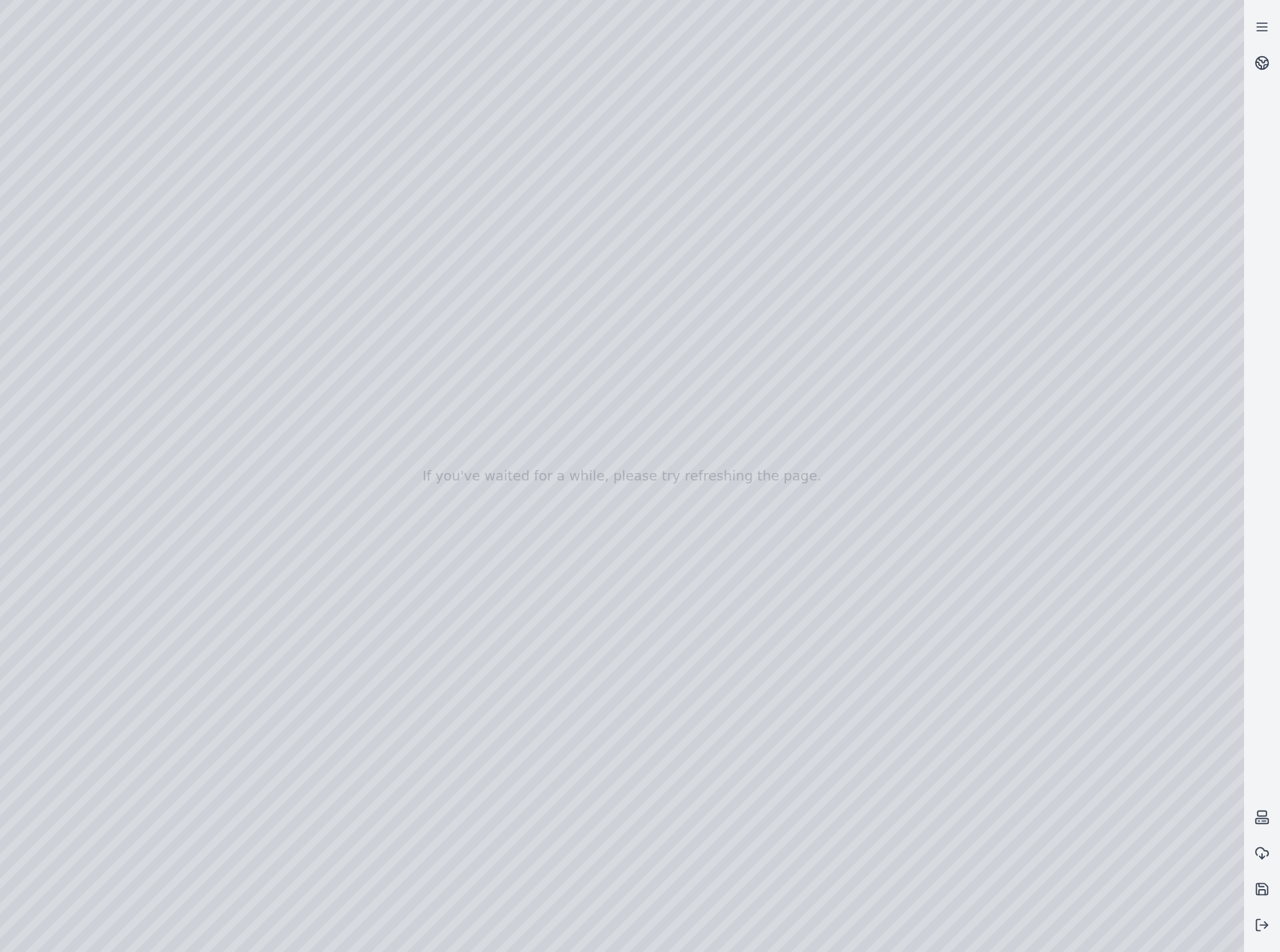
drag, startPoint x: 634, startPoint y: 612, endPoint x: 694, endPoint y: 617, distance: 60.2
drag, startPoint x: 591, startPoint y: 663, endPoint x: 611, endPoint y: 657, distance: 20.9
drag, startPoint x: 420, startPoint y: 581, endPoint x: 519, endPoint y: 574, distance: 99.2
click at [1266, 921] on icon at bounding box center [1262, 924] width 15 height 15
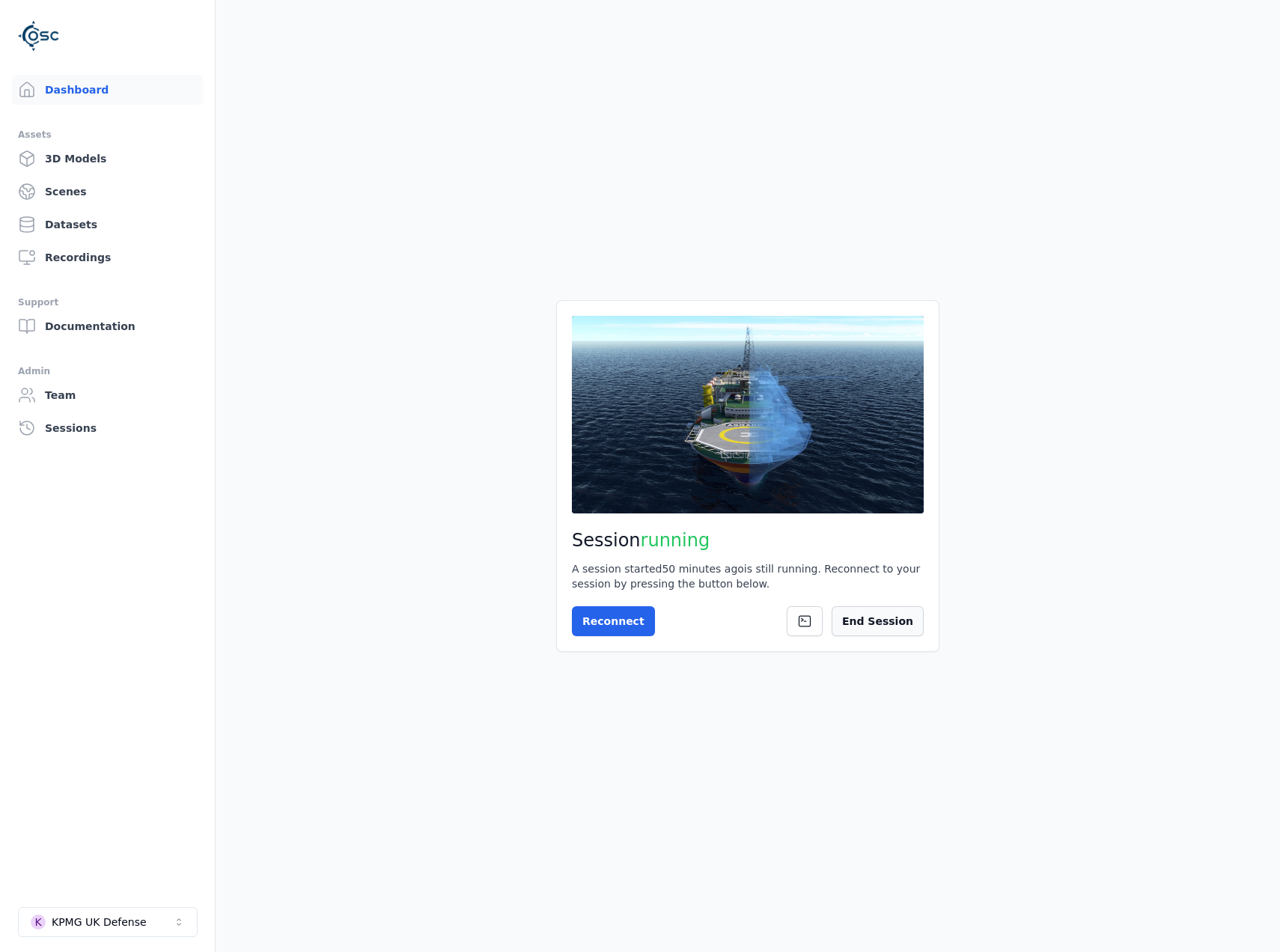
click at [885, 616] on button "End Session" at bounding box center [878, 621] width 92 height 30
click at [131, 919] on div "KPMG UK Defense" at bounding box center [99, 922] width 95 height 15
type input "*"
type input "****"
click at [110, 888] on div "RESIST LSD2 - Zemgale" at bounding box center [111, 888] width 124 height 15
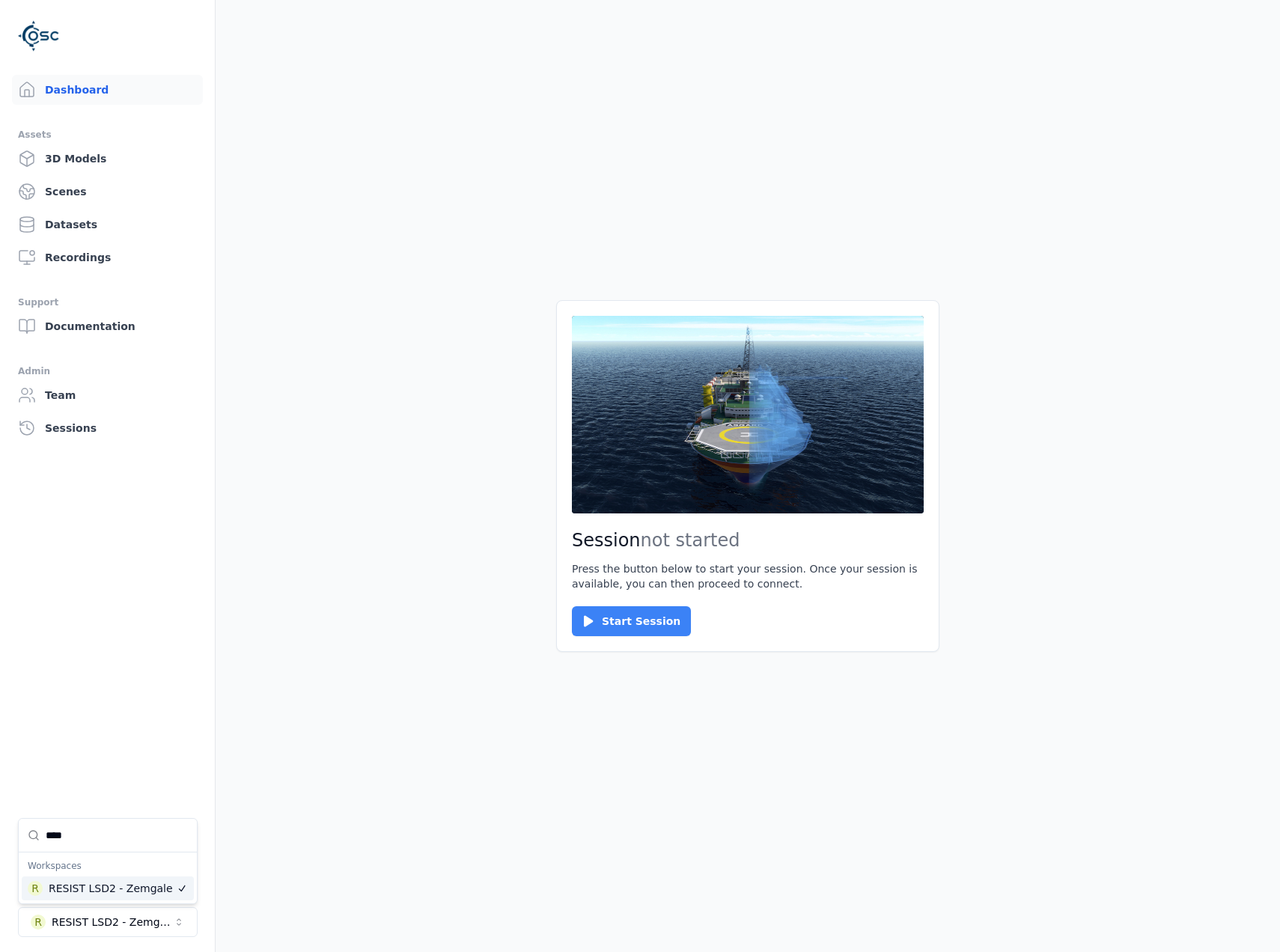
click at [599, 628] on button "Start Session" at bounding box center [632, 621] width 119 height 30
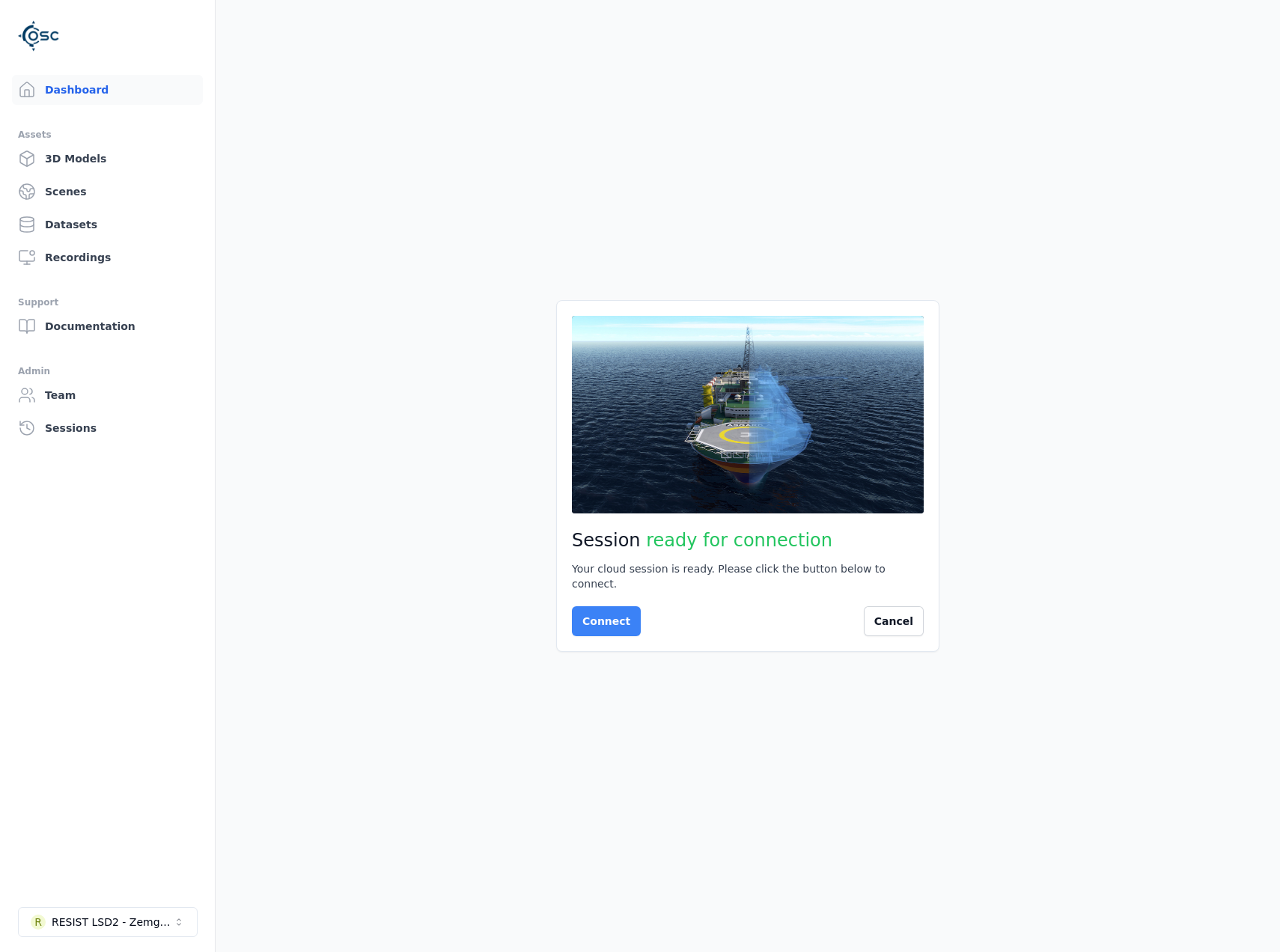
click at [619, 625] on button "Connect" at bounding box center [607, 621] width 69 height 30
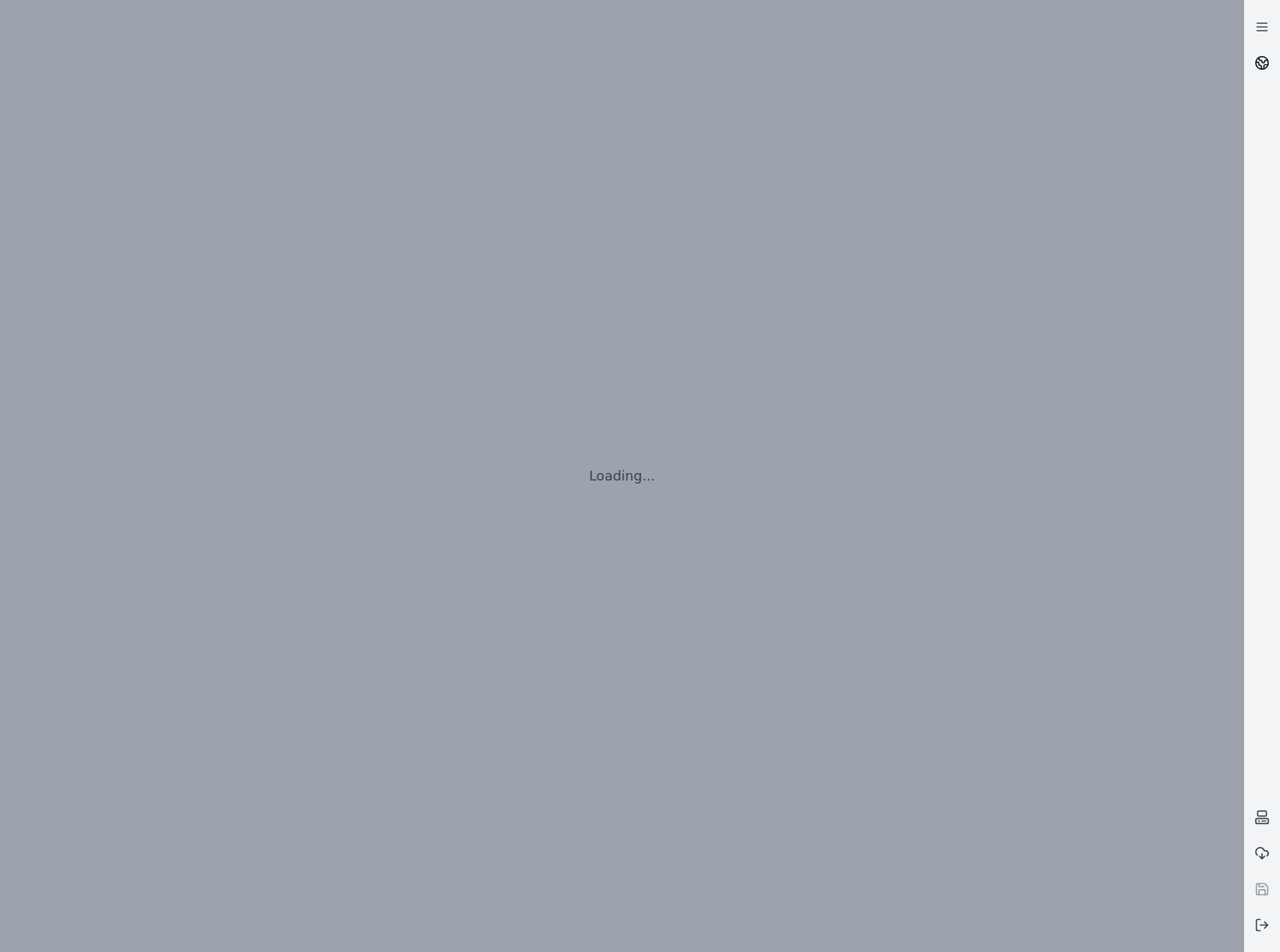
click at [1267, 70] on icon at bounding box center [1262, 62] width 15 height 15
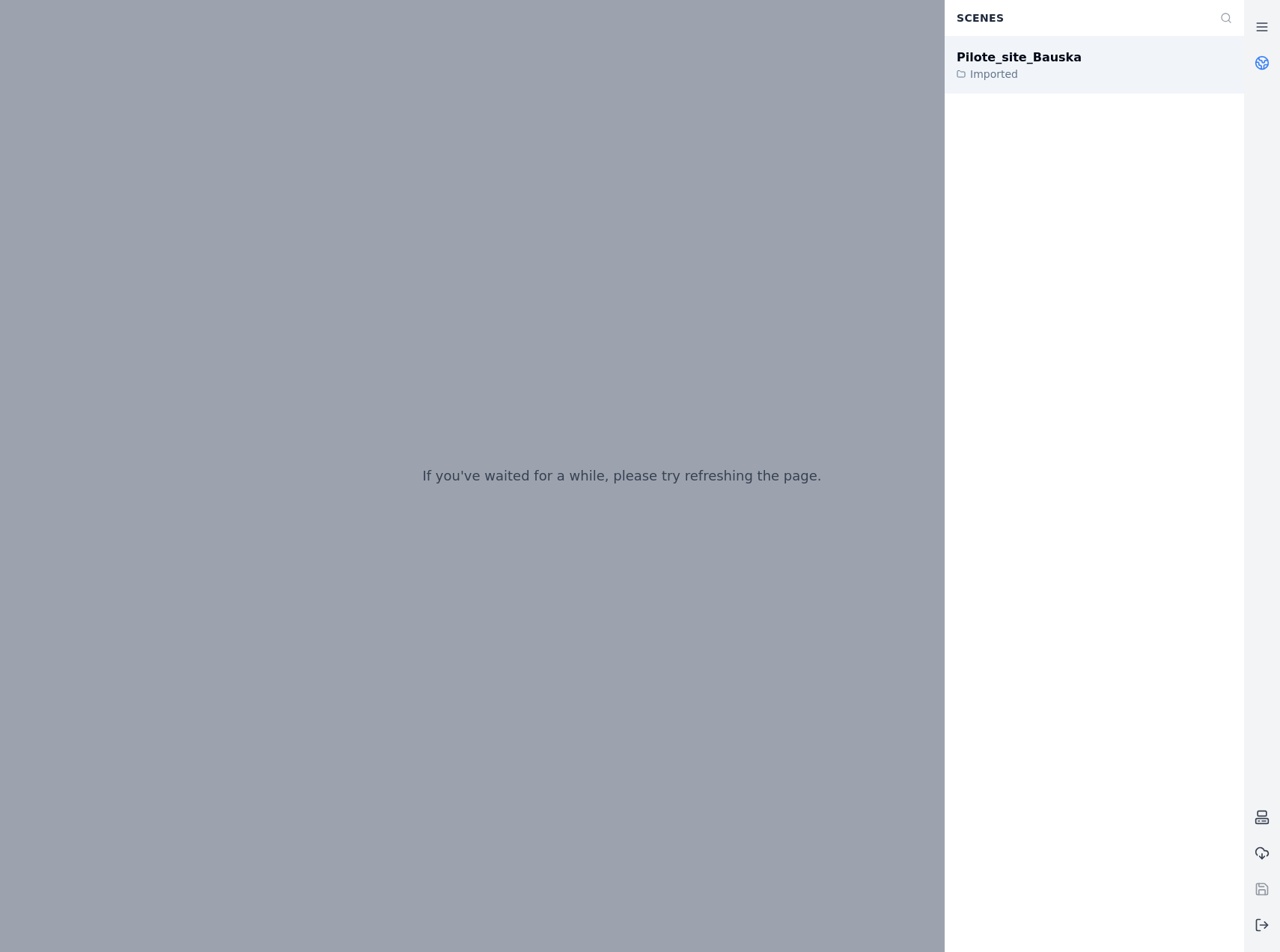
click at [979, 69] on div "Imported" at bounding box center [1019, 73] width 125 height 15
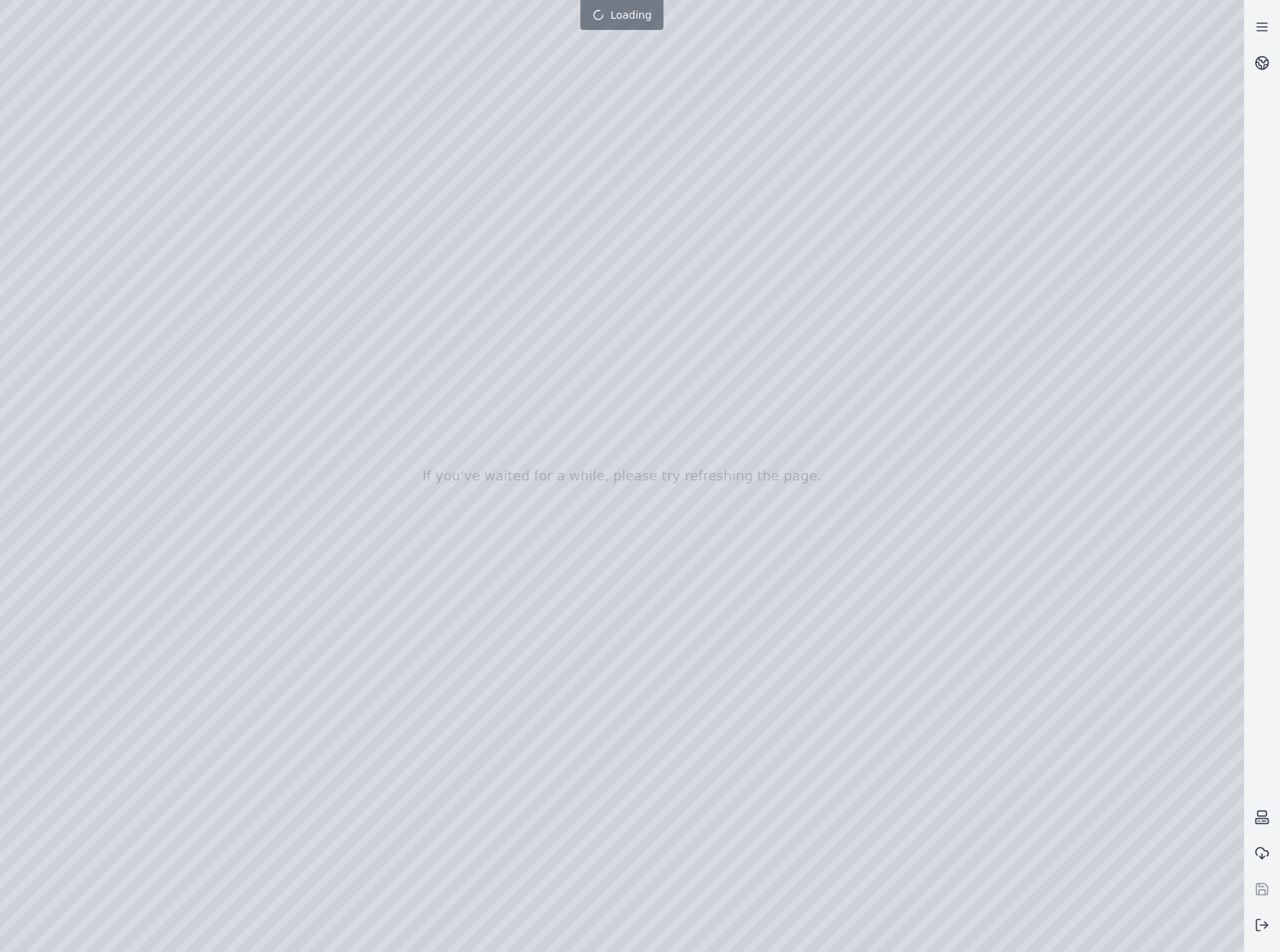
drag, startPoint x: 569, startPoint y: 598, endPoint x: 574, endPoint y: 612, distance: 14.9
drag, startPoint x: 570, startPoint y: 607, endPoint x: 569, endPoint y: 619, distance: 12.0
click at [1041, 936] on div at bounding box center [622, 476] width 1245 height 952
click at [957, 930] on div at bounding box center [622, 476] width 1245 height 952
drag, startPoint x: 787, startPoint y: 660, endPoint x: 688, endPoint y: 640, distance: 101.0
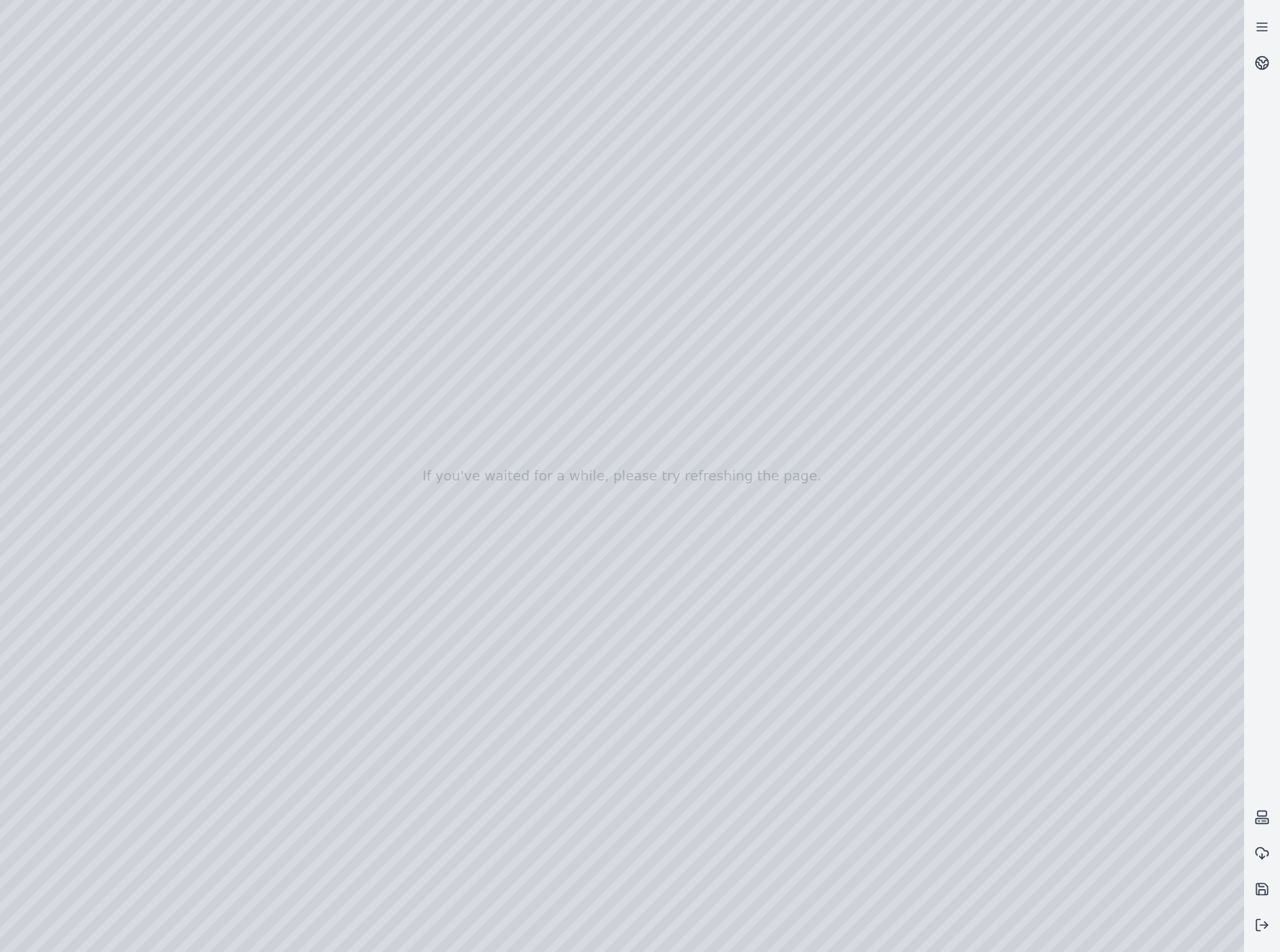
drag, startPoint x: 701, startPoint y: 673, endPoint x: 725, endPoint y: 693, distance: 31.2
drag, startPoint x: 821, startPoint y: 661, endPoint x: 653, endPoint y: 666, distance: 168.1
drag, startPoint x: 926, startPoint y: 676, endPoint x: 384, endPoint y: 566, distance: 553.0
drag, startPoint x: 820, startPoint y: 740, endPoint x: 443, endPoint y: 712, distance: 378.0
drag, startPoint x: 987, startPoint y: 661, endPoint x: 832, endPoint y: 704, distance: 160.9
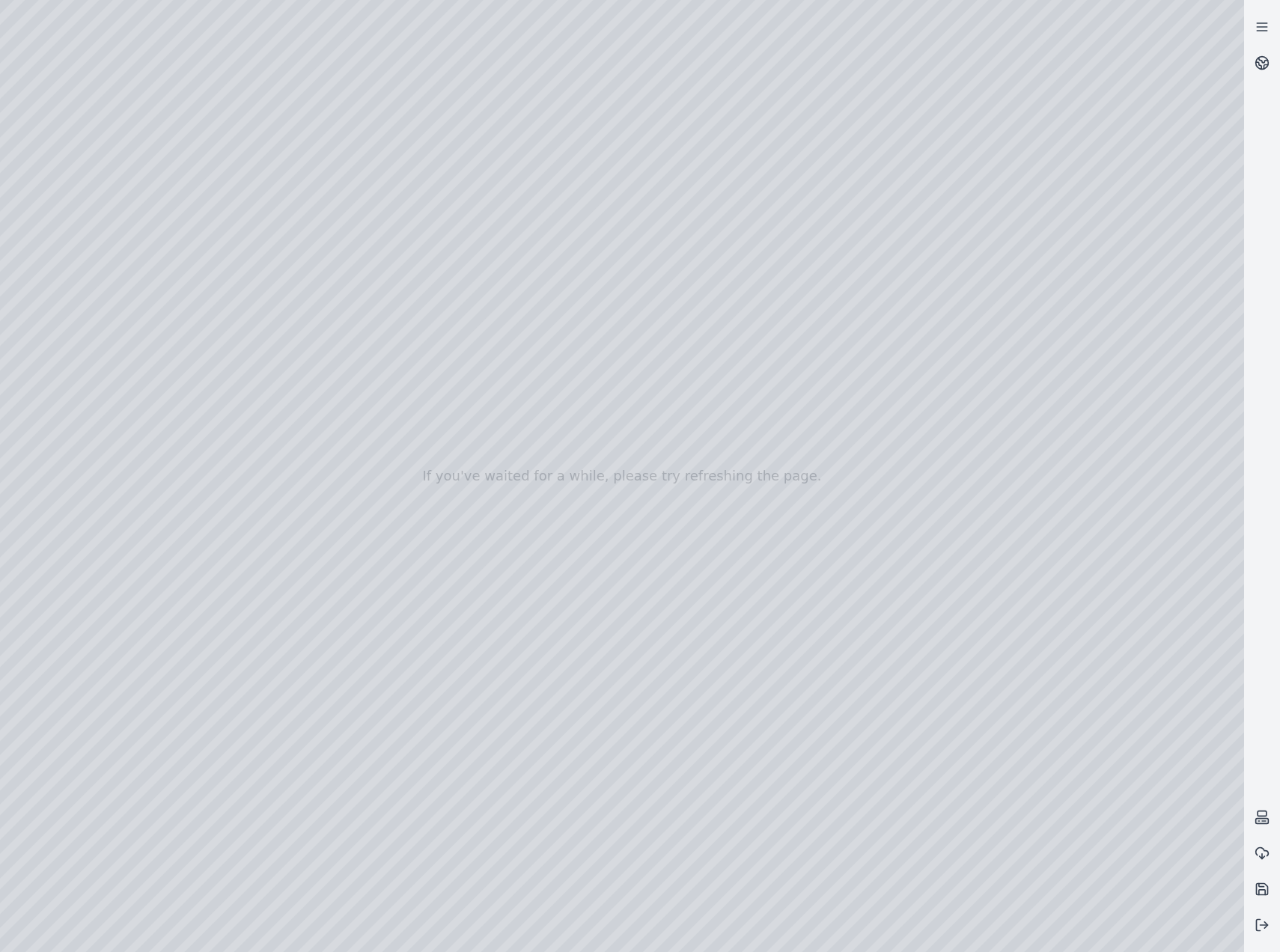
drag, startPoint x: 625, startPoint y: 709, endPoint x: 677, endPoint y: 719, distance: 53.0
drag, startPoint x: 459, startPoint y: 697, endPoint x: 576, endPoint y: 717, distance: 118.7
drag, startPoint x: 335, startPoint y: 613, endPoint x: 1014, endPoint y: 445, distance: 699.5
drag, startPoint x: 585, startPoint y: 644, endPoint x: 672, endPoint y: 355, distance: 301.8
drag, startPoint x: 1061, startPoint y: 480, endPoint x: 467, endPoint y: 577, distance: 601.9
